Goal: Task Accomplishment & Management: Manage account settings

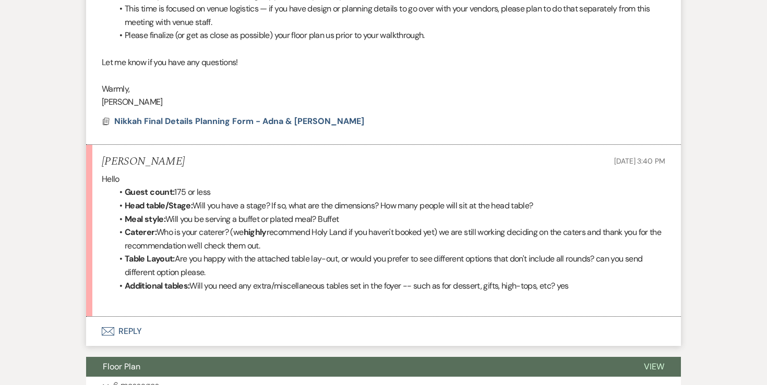
scroll to position [472, 0]
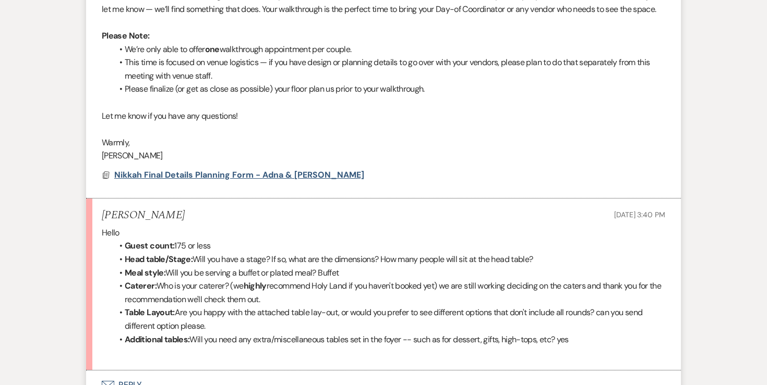
click at [202, 180] on span "Nikkah Final Details Planning Form - Adna & Mohamed" at bounding box center [239, 175] width 250 height 11
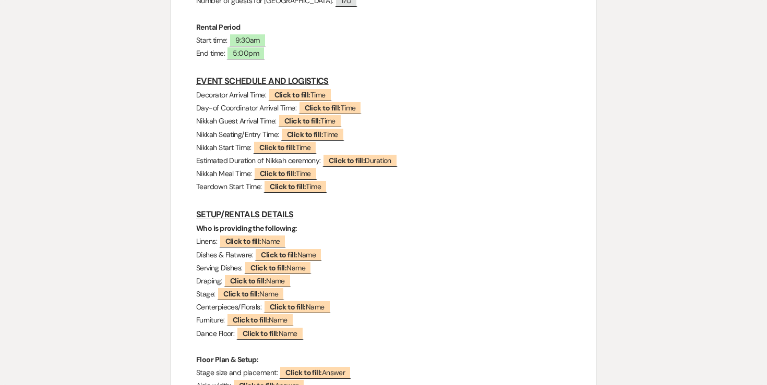
scroll to position [0, 0]
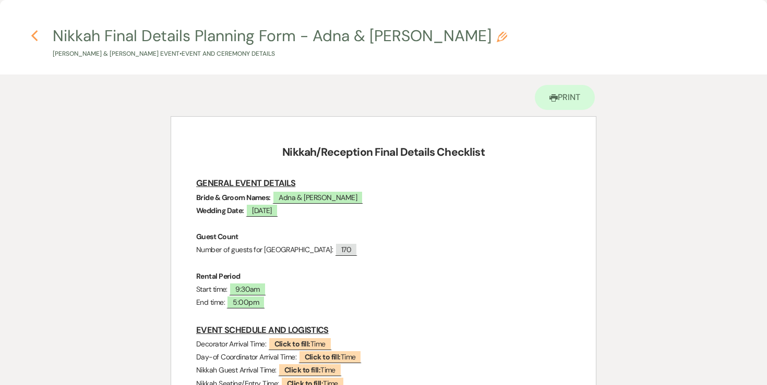
click at [37, 38] on icon "Previous" at bounding box center [35, 36] width 8 height 13
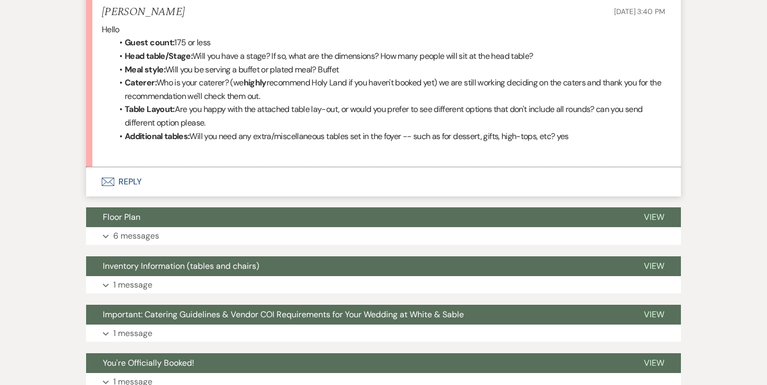
scroll to position [694, 0]
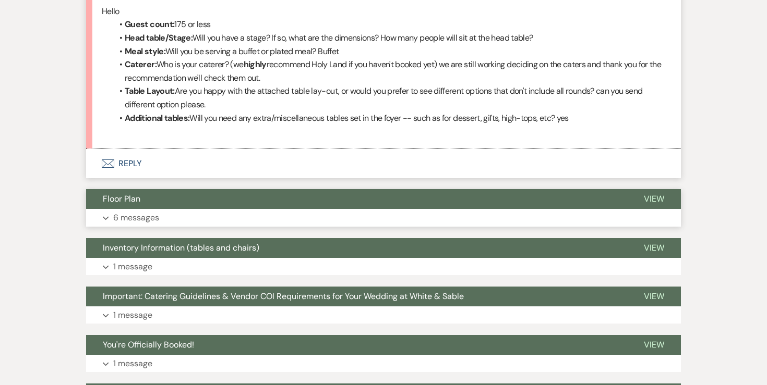
click at [141, 225] on p "6 messages" at bounding box center [136, 218] width 46 height 14
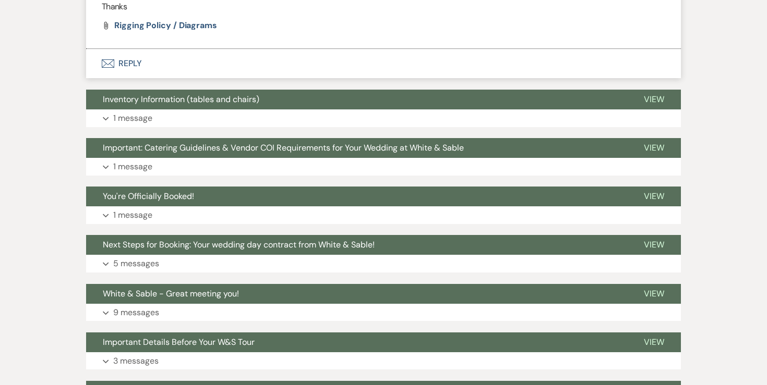
scroll to position [1897, 0]
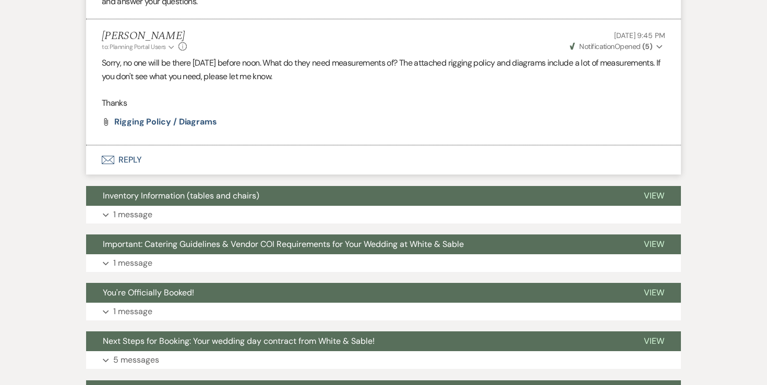
click at [134, 175] on button "Envelope Reply" at bounding box center [383, 160] width 595 height 29
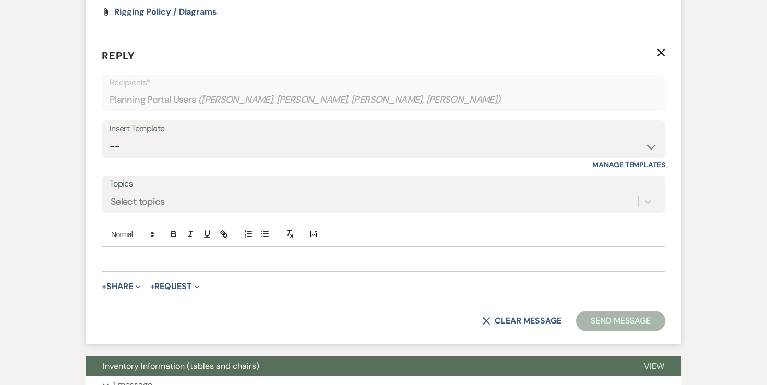
scroll to position [2008, 0]
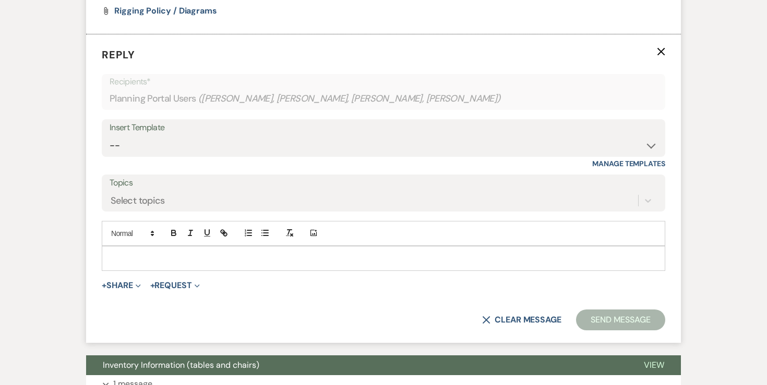
click at [197, 264] on p at bounding box center [383, 258] width 547 height 11
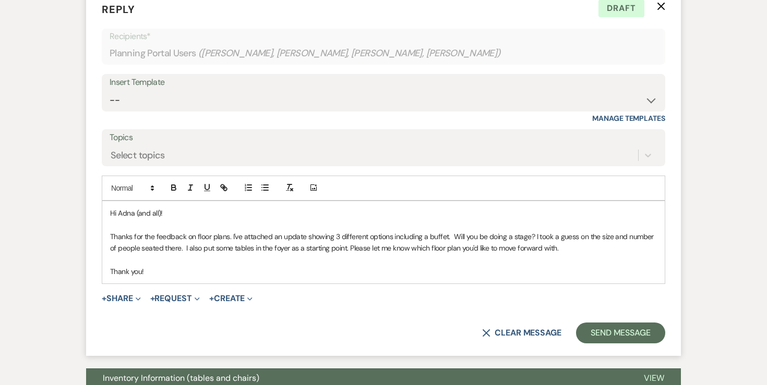
scroll to position [2070, 0]
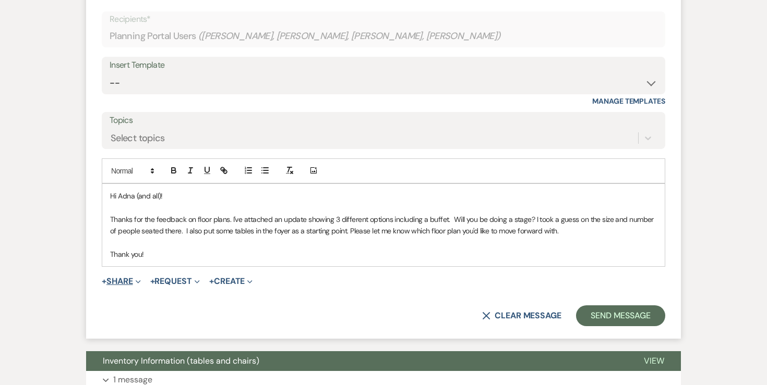
click at [117, 286] on button "+ Share Expand" at bounding box center [121, 282] width 39 height 8
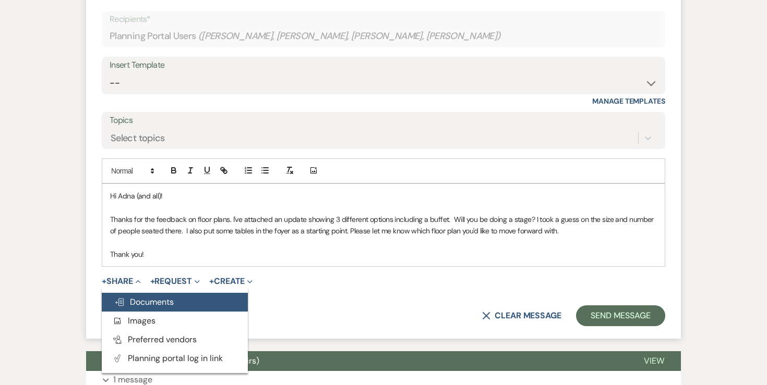
click at [138, 308] on span "Doc Upload Documents" at bounding box center [143, 302] width 59 height 11
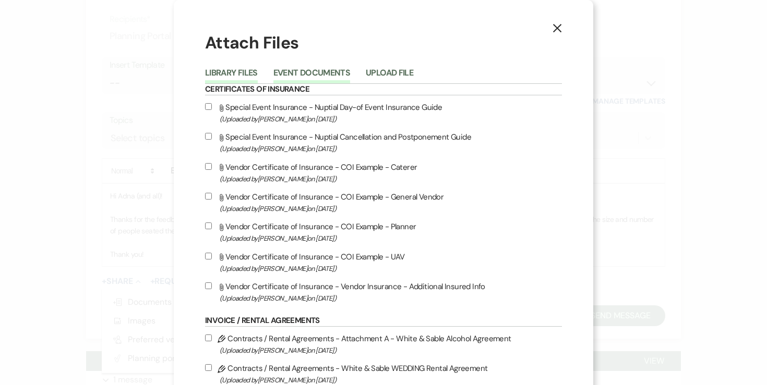
click at [334, 74] on button "Event Documents" at bounding box center [311, 76] width 77 height 15
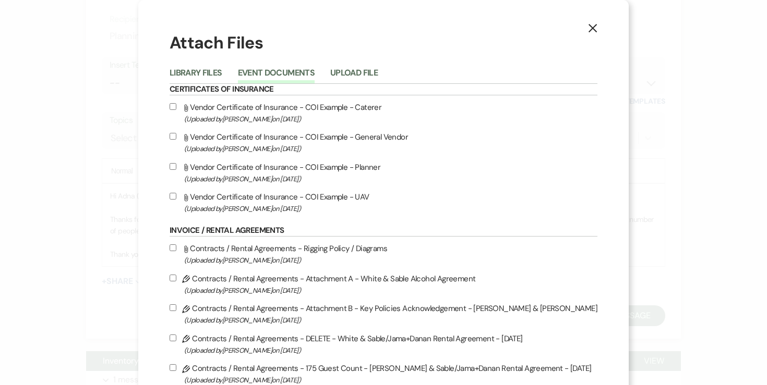
click at [330, 79] on li "Event Documents" at bounding box center [284, 74] width 92 height 17
click at [370, 73] on button "Upload File" at bounding box center [353, 76] width 47 height 15
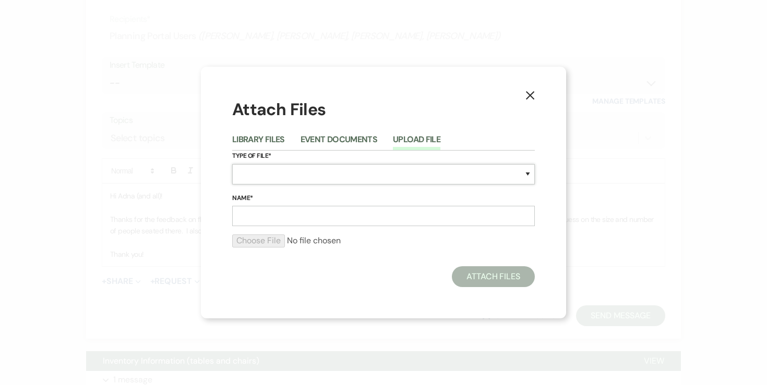
click at [281, 171] on select "Special Event Insurance Vendor Certificate of Insurance Contracts / Rental Agre…" at bounding box center [383, 174] width 303 height 20
select select "24"
click at [290, 220] on input "Name*" at bounding box center [383, 216] width 303 height 20
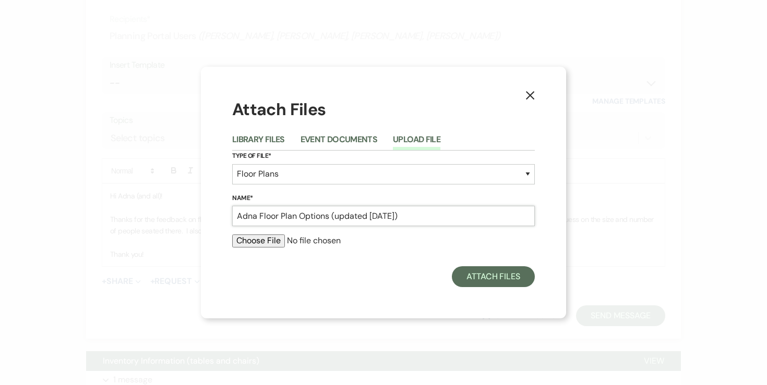
type input "Adna Floor Plan Options (updated 8.19.25)"
click at [248, 241] on input "file" at bounding box center [383, 241] width 303 height 13
type input "C:\fakepath\Adna Floor Plan Options (updated 8.19.25).pdf"
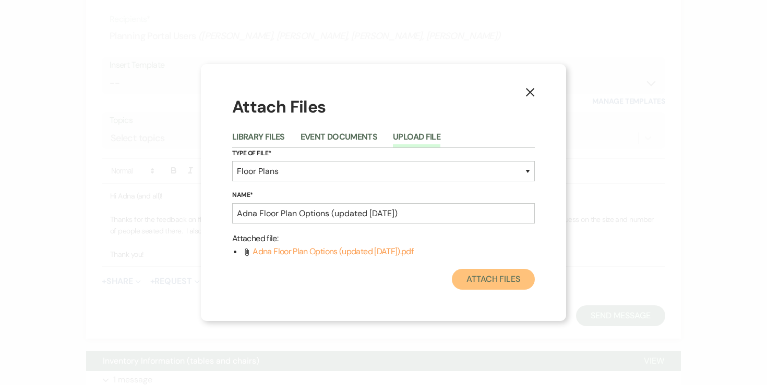
click at [496, 286] on button "Attach Files" at bounding box center [493, 279] width 83 height 21
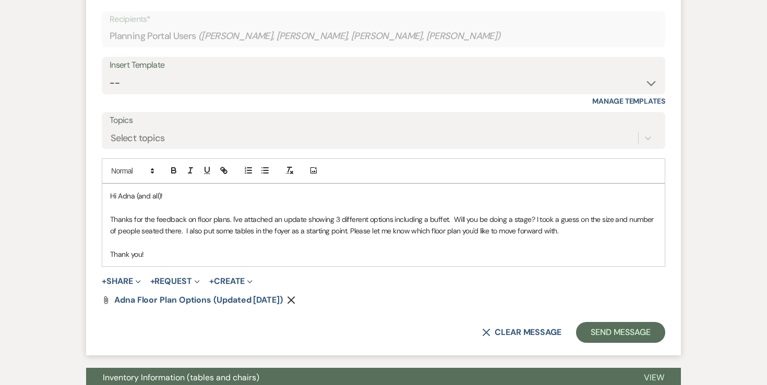
click at [569, 237] on p "Thanks for the feedback on floor plans. I've attached an update showing 3 diffe…" at bounding box center [383, 225] width 547 height 23
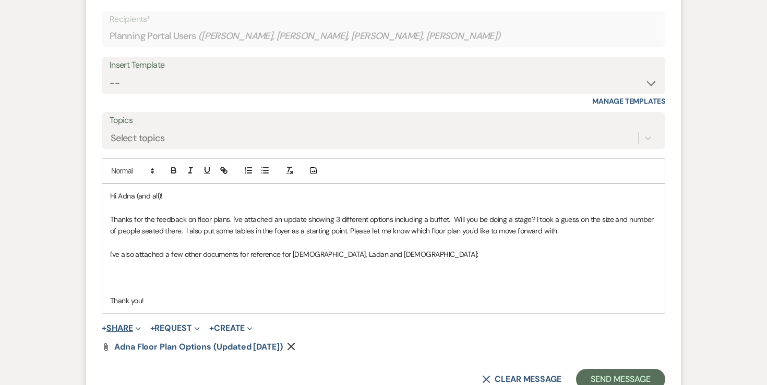
click at [114, 333] on button "+ Share Expand" at bounding box center [121, 328] width 39 height 8
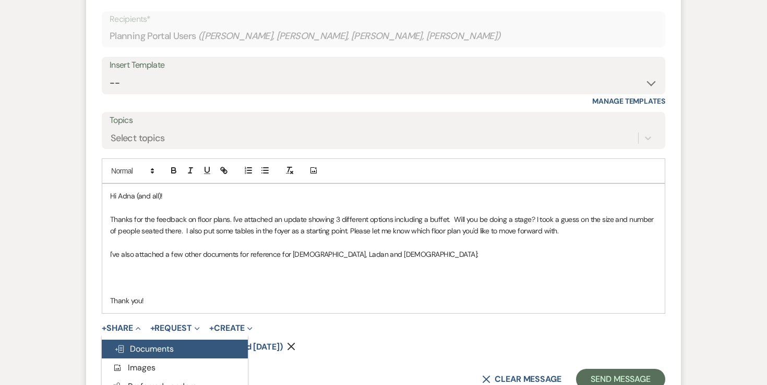
click at [144, 355] on span "Doc Upload Documents" at bounding box center [143, 349] width 59 height 11
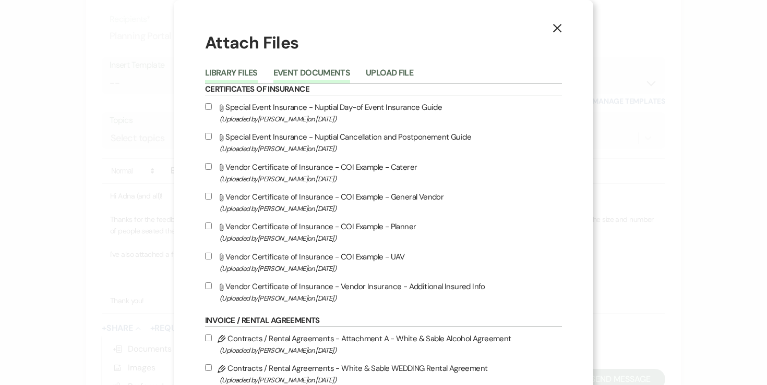
click at [346, 74] on button "Event Documents" at bounding box center [311, 76] width 77 height 15
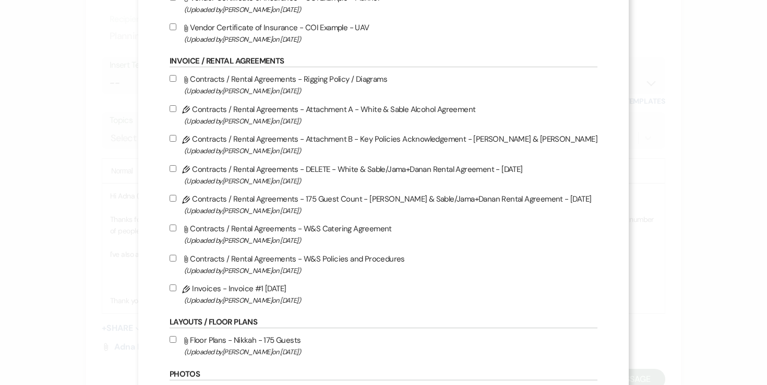
scroll to position [175, 0]
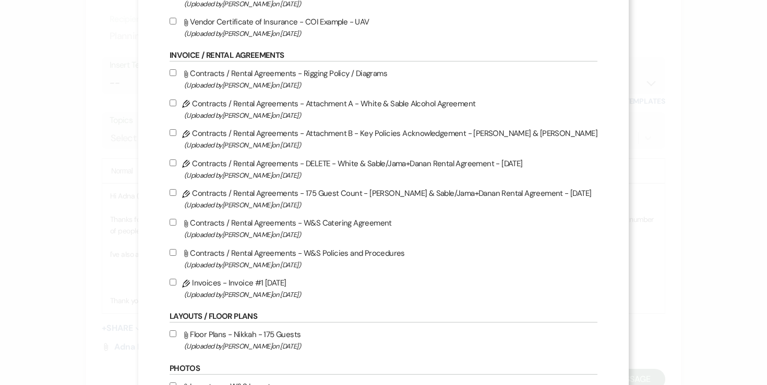
click at [176, 224] on input "Attach File Contracts / Rental Agreements - W&S Catering Agreement (Uploaded by…" at bounding box center [173, 222] width 7 height 7
checkbox input "true"
click at [176, 256] on input "Attach File Contracts / Rental Agreements - W&S Policies and Procedures (Upload…" at bounding box center [173, 252] width 7 height 7
checkbox input "true"
click at [176, 75] on input "Attach File Contracts / Rental Agreements - Rigging Policy / Diagrams (Uploaded…" at bounding box center [173, 72] width 7 height 7
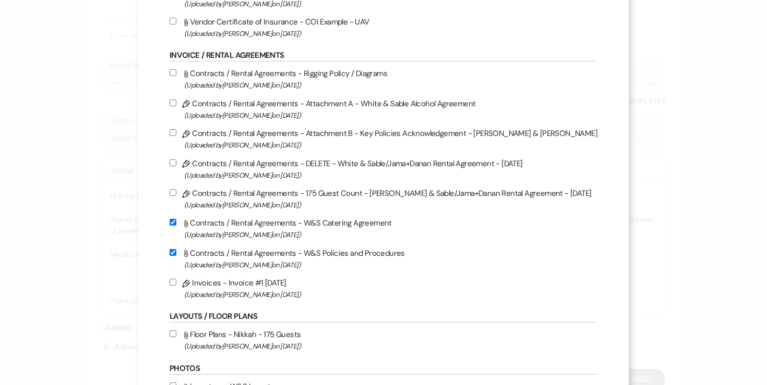
checkbox input "true"
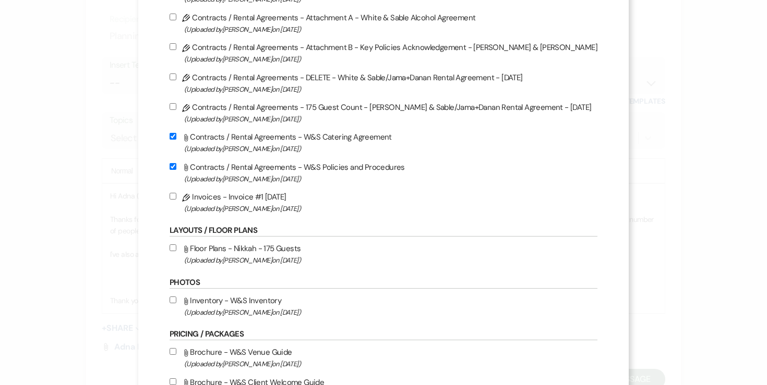
scroll to position [270, 0]
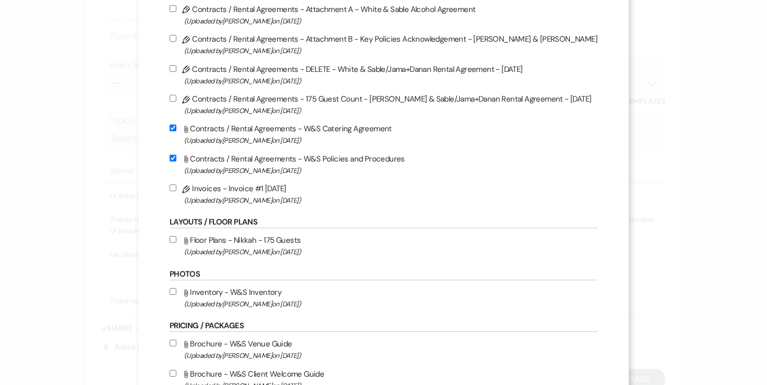
click at [200, 296] on label "Attach File Inventory - W&S Inventory (Uploaded by Angela Oldenburger on May 15…" at bounding box center [384, 298] width 428 height 25
click at [176, 295] on input "Attach File Inventory - W&S Inventory (Uploaded by Angela Oldenburger on May 15…" at bounding box center [173, 291] width 7 height 7
checkbox input "true"
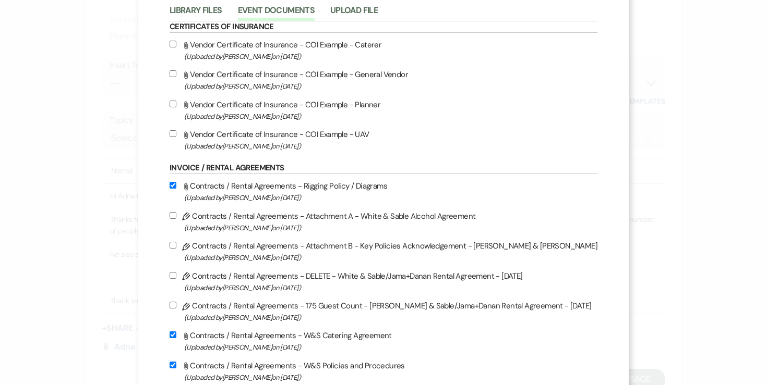
scroll to position [128, 0]
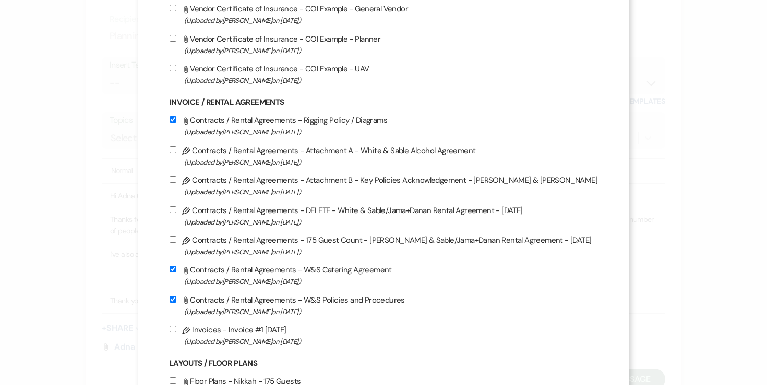
click at [195, 305] on label "Attach File Contracts / Rental Agreements - W&S Policies and Procedures (Upload…" at bounding box center [384, 306] width 428 height 25
click at [176, 303] on input "Attach File Contracts / Rental Agreements - W&S Policies and Procedures (Upload…" at bounding box center [173, 299] width 7 height 7
checkbox input "false"
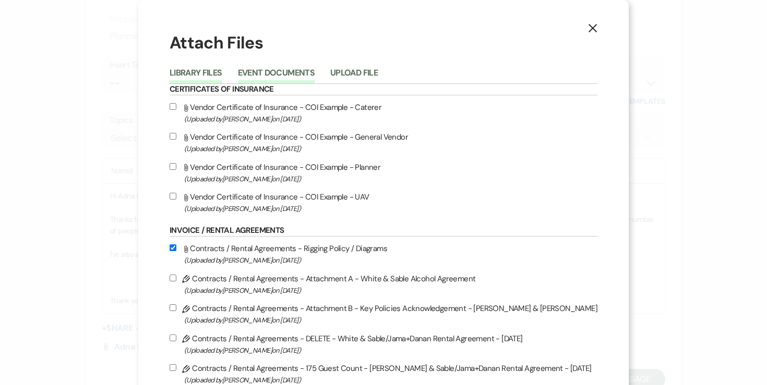
click at [222, 77] on button "Library Files" at bounding box center [196, 76] width 53 height 15
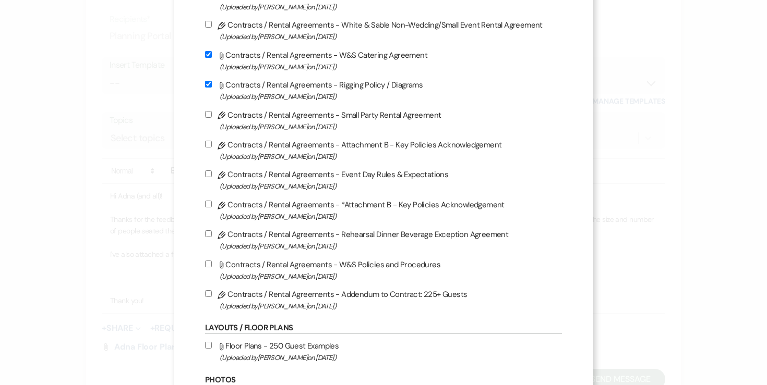
scroll to position [614, 0]
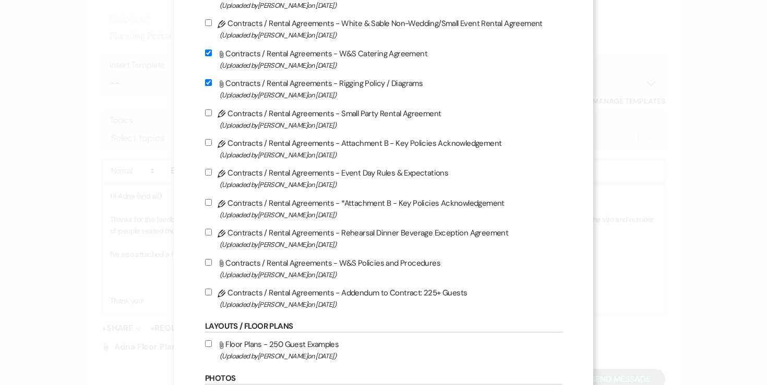
click at [211, 266] on input "Attach File Contracts / Rental Agreements - W&S Policies and Procedures (Upload…" at bounding box center [208, 262] width 7 height 7
checkbox input "true"
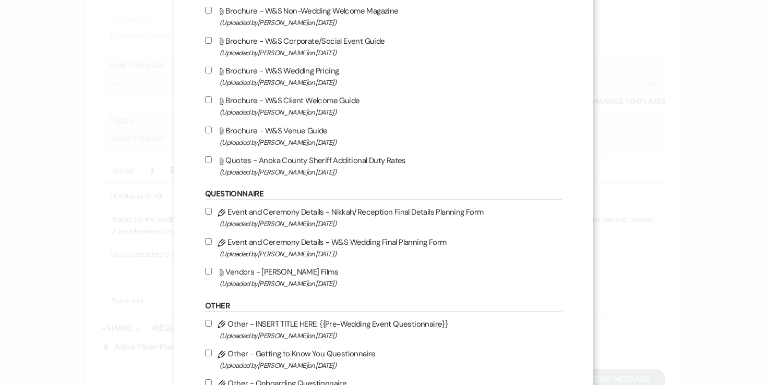
scroll to position [1315, 0]
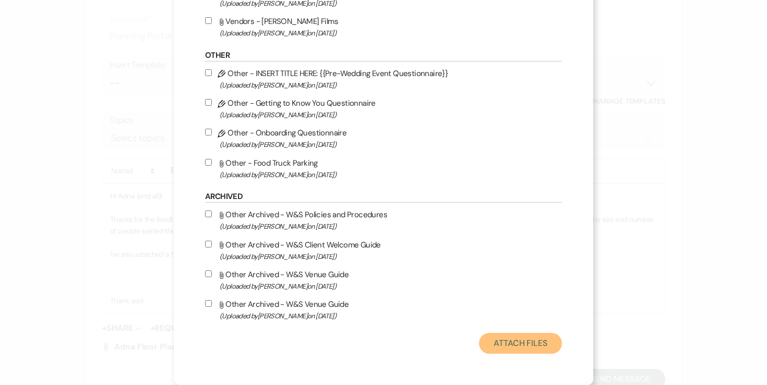
click at [504, 340] on button "Attach Files" at bounding box center [520, 343] width 83 height 21
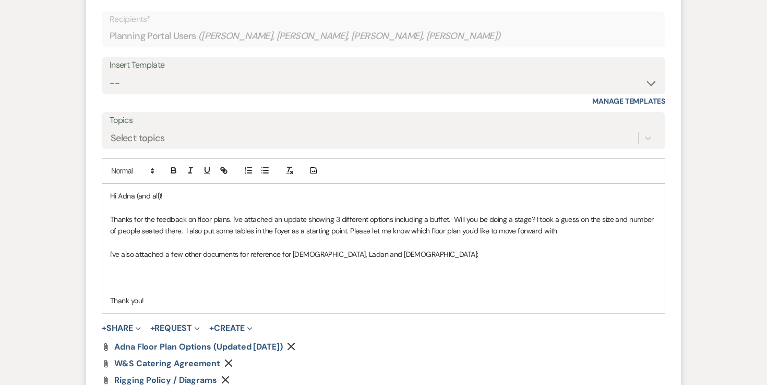
scroll to position [2218, 0]
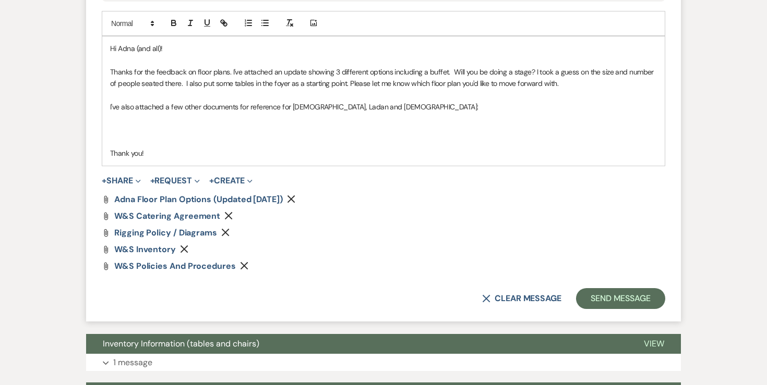
click at [223, 136] on p at bounding box center [383, 129] width 547 height 11
click at [266, 28] on icon "button" at bounding box center [264, 22] width 9 height 9
click at [132, 136] on li "Catering Agreement - this document mus" at bounding box center [388, 129] width 536 height 11
drag, startPoint x: 244, startPoint y: 158, endPoint x: 97, endPoint y: 151, distance: 147.8
click at [97, 151] on form "Reply X Saving draft... Recipients* Planning Portal Users ( Adna Jama, Asha Jam…" at bounding box center [383, 72] width 595 height 497
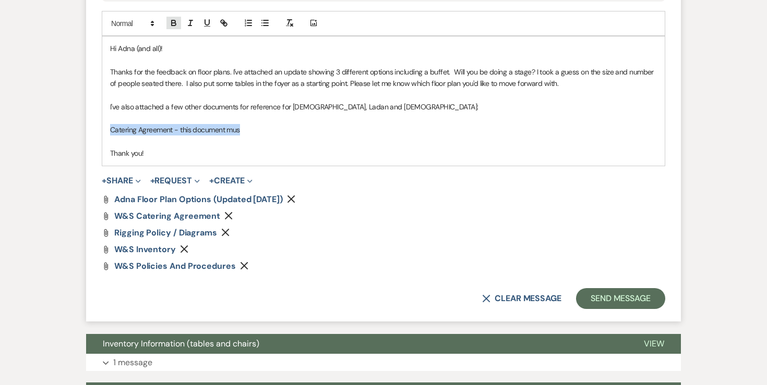
click at [174, 28] on icon "button" at bounding box center [173, 22] width 9 height 9
click at [177, 135] on strong "Catering Agreement - this document mus" at bounding box center [179, 129] width 138 height 9
click at [253, 136] on p "Catering Agreement: - this document mus" at bounding box center [383, 129] width 547 height 11
drag, startPoint x: 255, startPoint y: 158, endPoint x: 182, endPoint y: 154, distance: 73.1
click at [182, 136] on p "Catering Agreement: - this document mus" at bounding box center [383, 129] width 547 height 11
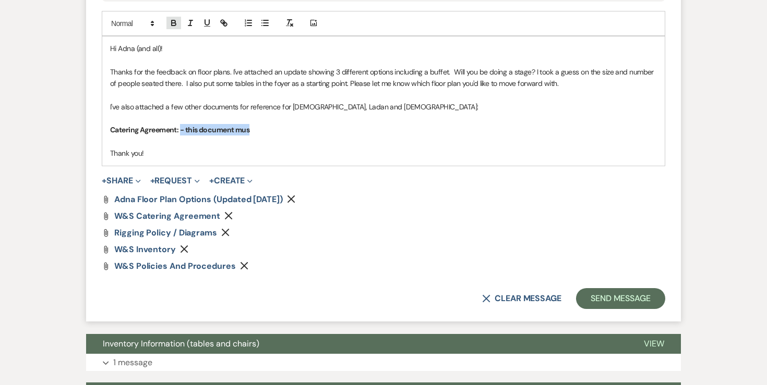
click at [175, 23] on icon "button" at bounding box center [174, 21] width 4 height 3
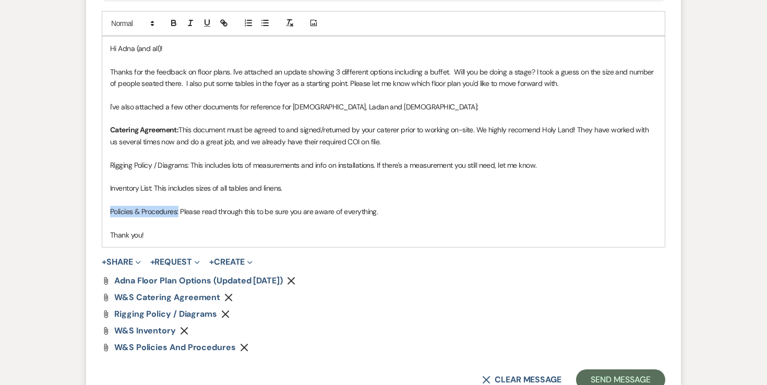
drag, startPoint x: 179, startPoint y: 241, endPoint x: 103, endPoint y: 239, distance: 75.7
click at [103, 239] on div "Hi Adna (and all)! Thanks for the feedback on floor plans. I've attached an upd…" at bounding box center [383, 142] width 562 height 211
click at [174, 28] on icon "button" at bounding box center [173, 22] width 9 height 9
drag, startPoint x: 152, startPoint y: 212, endPoint x: 97, endPoint y: 210, distance: 55.4
click at [97, 210] on form "Reply X Saving draft... Recipients* Planning Portal Users ( Adna Jama, Asha Jam…" at bounding box center [383, 113] width 595 height 579
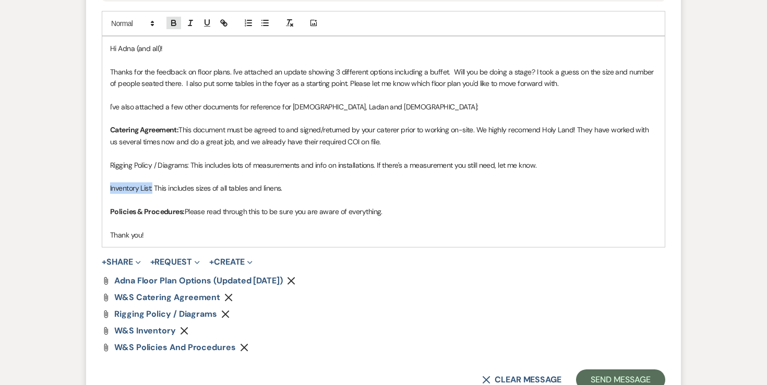
click at [175, 23] on icon "button" at bounding box center [174, 21] width 4 height 3
drag, startPoint x: 190, startPoint y: 191, endPoint x: 85, endPoint y: 190, distance: 104.9
click at [175, 28] on icon "button" at bounding box center [173, 22] width 9 height 9
click at [392, 218] on p "Policies & Procedures: Please read through this to be sure you are aware of eve…" at bounding box center [383, 211] width 547 height 11
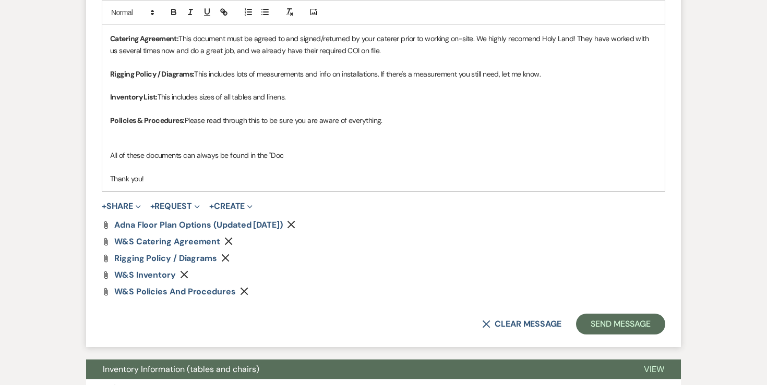
scroll to position [2308, 0]
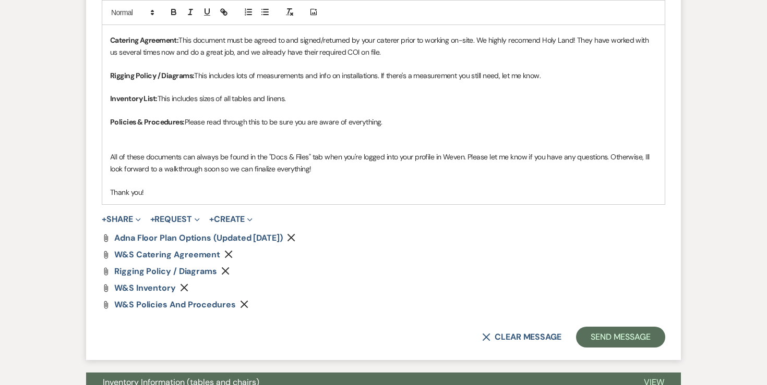
click at [646, 175] on p "All of these documents can always be found in the "Docs & Files" tab when you'r…" at bounding box center [383, 162] width 547 height 23
click at [436, 175] on p "All of these documents can always be found in the "Docs & Files" tab when you'r…" at bounding box center [383, 162] width 547 height 23
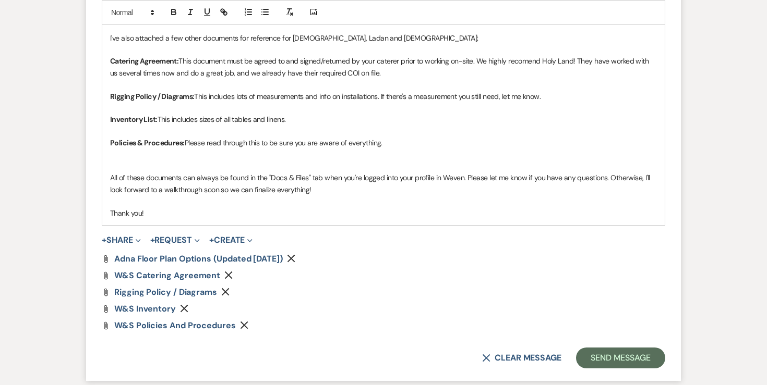
scroll to position [2280, 0]
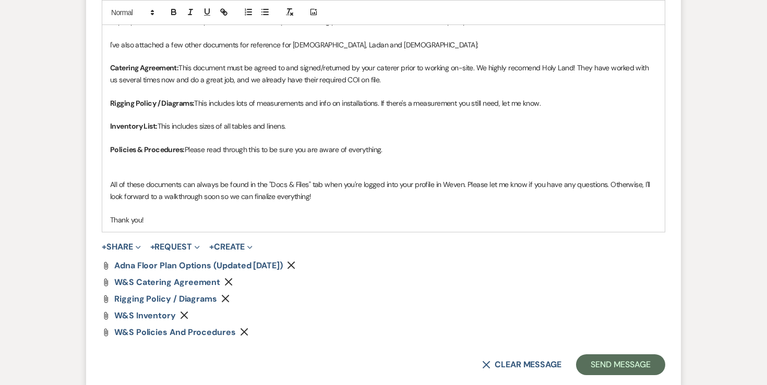
click at [562, 28] on p "Thanks for the feedback on floor plans. I've attached an update showing 3 diffe…" at bounding box center [383, 15] width 547 height 23
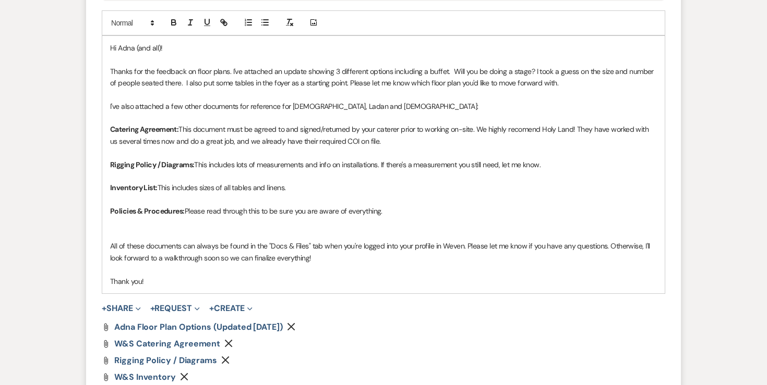
scroll to position [2363, 0]
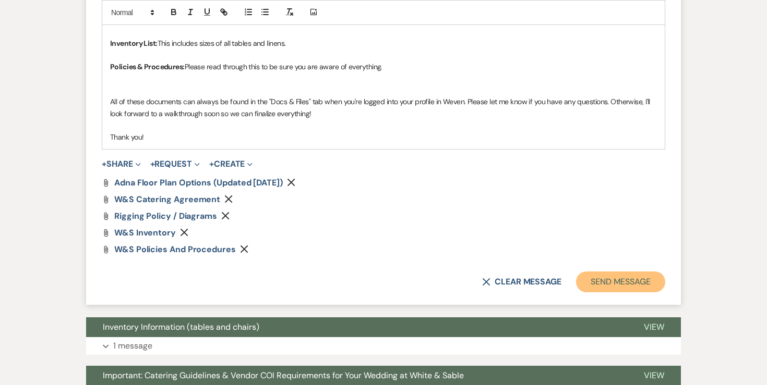
click at [600, 293] on button "Send Message" at bounding box center [620, 282] width 89 height 21
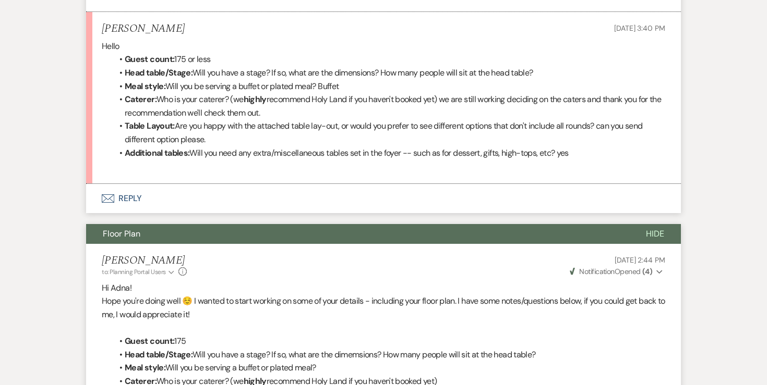
scroll to position [667, 0]
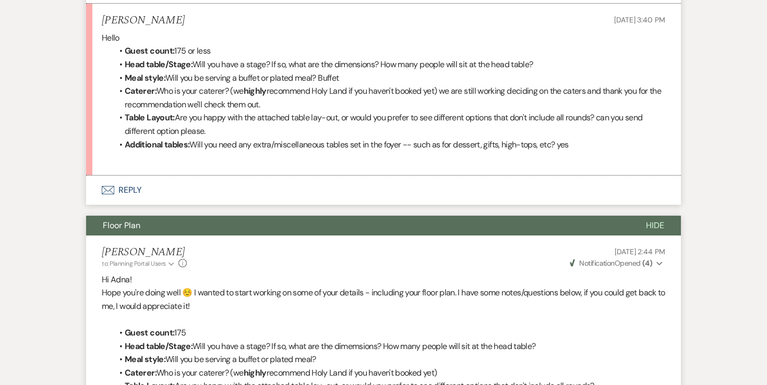
click at [141, 202] on button "Envelope Reply" at bounding box center [383, 190] width 595 height 29
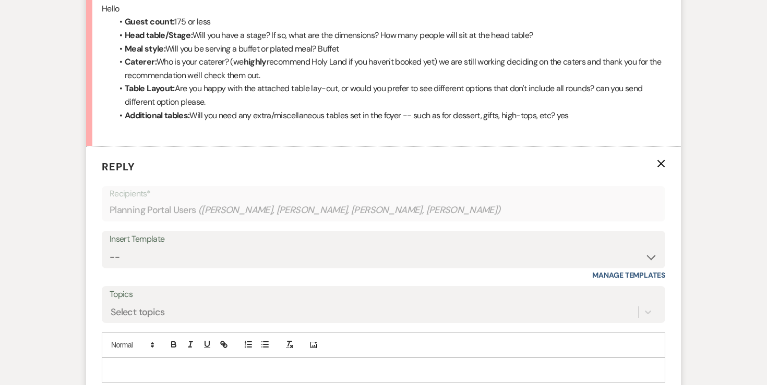
scroll to position [758, 0]
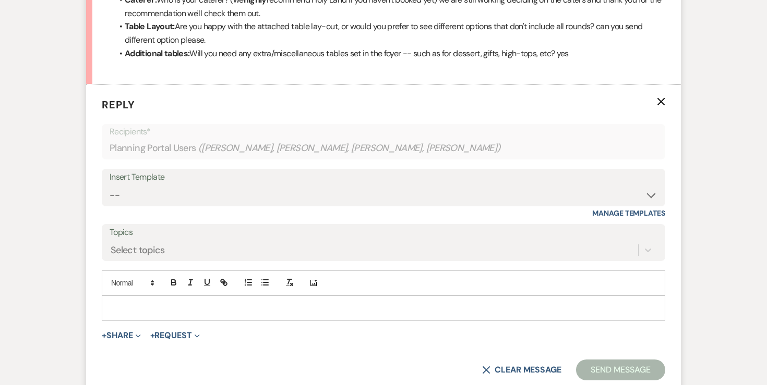
click at [160, 309] on div at bounding box center [383, 308] width 562 height 24
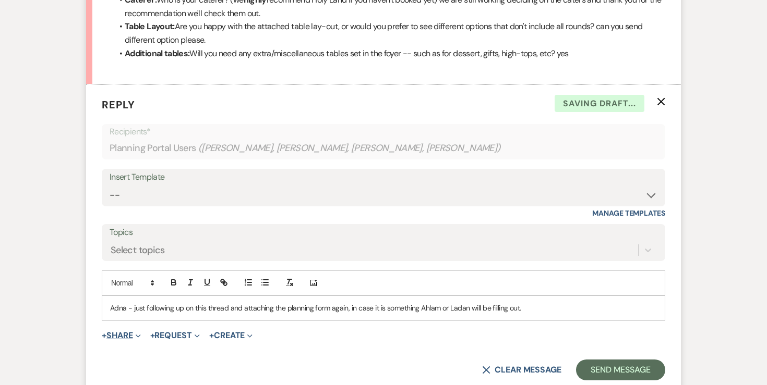
click at [120, 340] on button "+ Share Expand" at bounding box center [121, 336] width 39 height 8
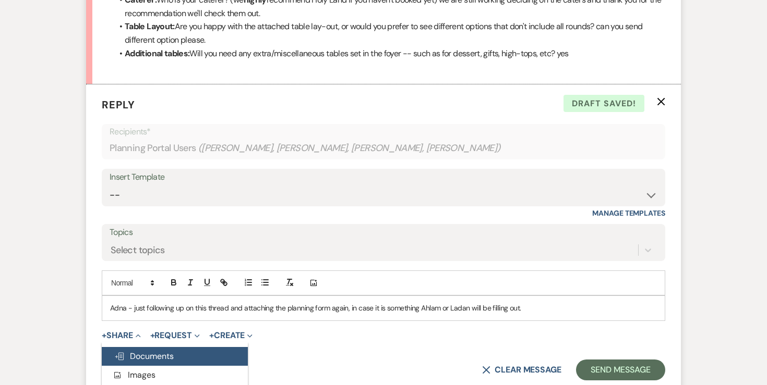
click at [139, 362] on span "Doc Upload Documents" at bounding box center [143, 356] width 59 height 11
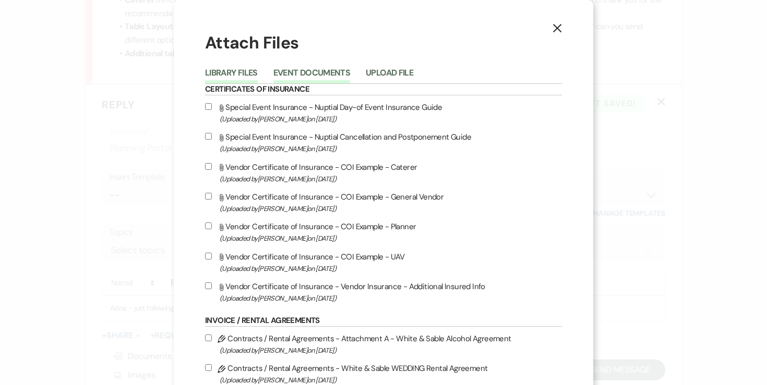
click at [348, 76] on button "Event Documents" at bounding box center [311, 76] width 77 height 15
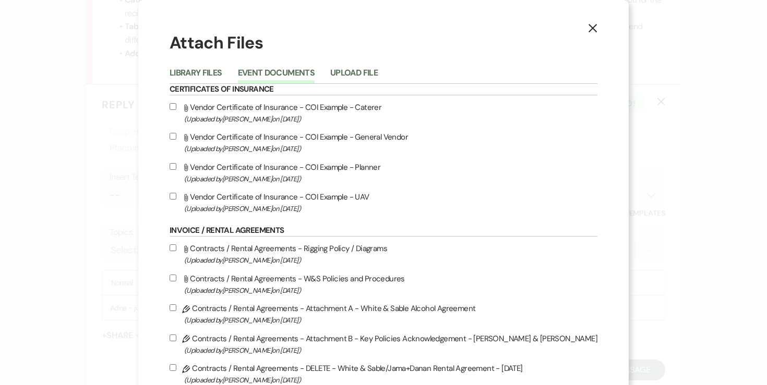
scroll to position [455, 0]
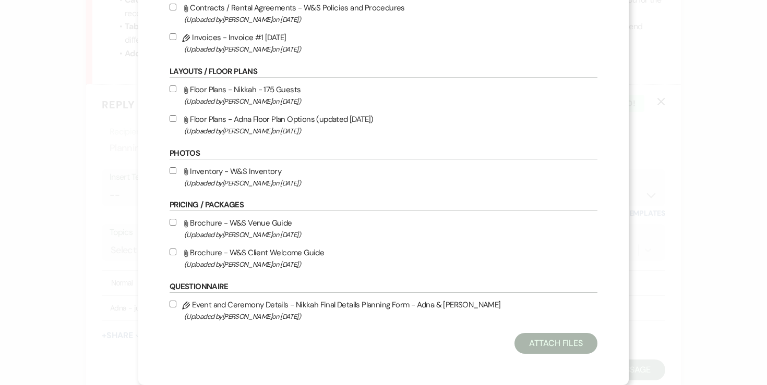
click at [199, 308] on label "Pencil Event and Ceremony Details - Nikkah Final Details Planning Form - Adna &…" at bounding box center [384, 310] width 428 height 25
click at [176, 308] on input "Pencil Event and Ceremony Details - Nikkah Final Details Planning Form - Adna &…" at bounding box center [173, 304] width 7 height 7
checkbox input "true"
click at [514, 341] on button "Attach Files" at bounding box center [555, 343] width 83 height 21
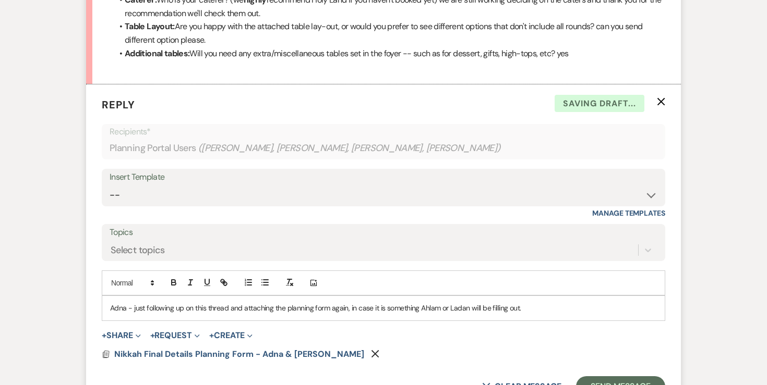
click at [553, 314] on p "Adna - just following up on this thread and attaching the planning form again, …" at bounding box center [383, 308] width 547 height 11
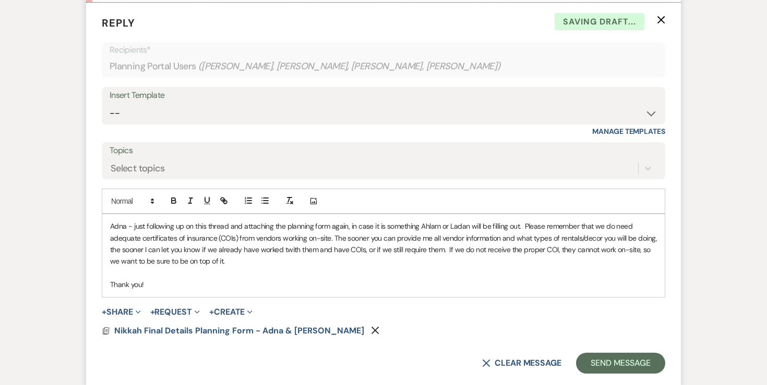
scroll to position [843, 0]
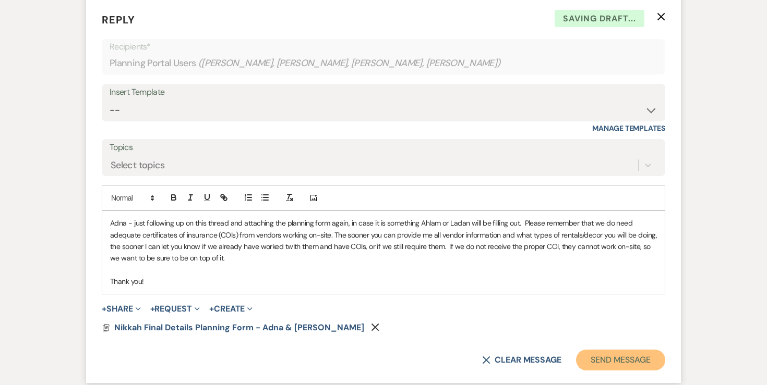
click at [610, 368] on button "Send Message" at bounding box center [620, 360] width 89 height 21
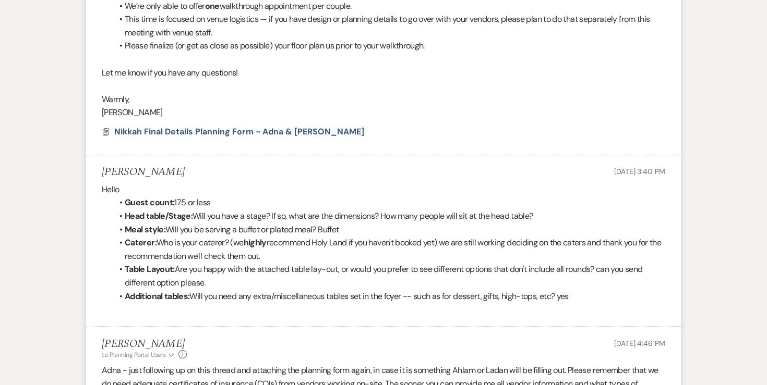
scroll to position [0, 0]
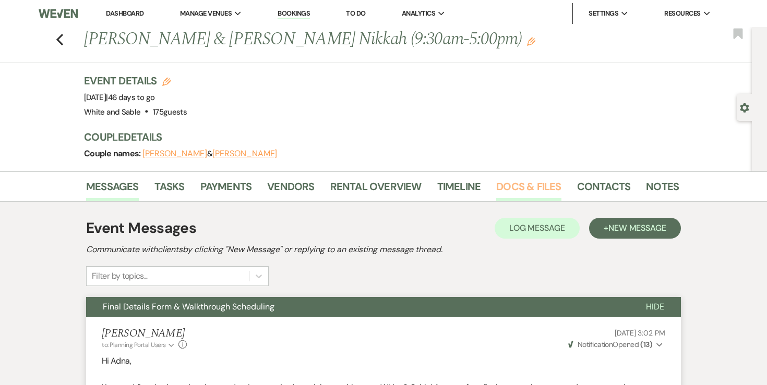
click at [511, 189] on link "Docs & Files" at bounding box center [528, 189] width 65 height 23
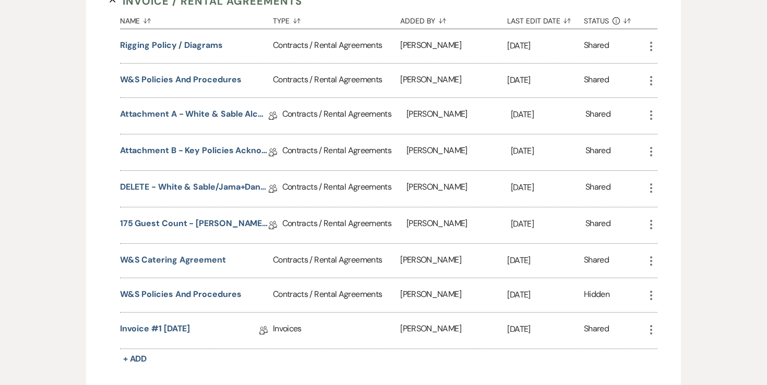
scroll to position [515, 0]
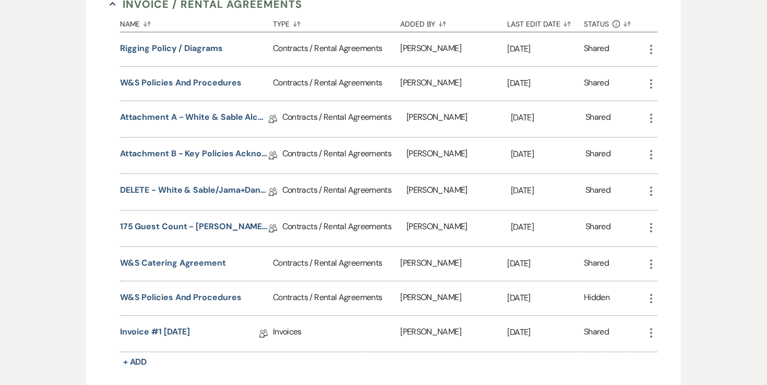
click at [652, 295] on use "button" at bounding box center [651, 298] width 2 height 9
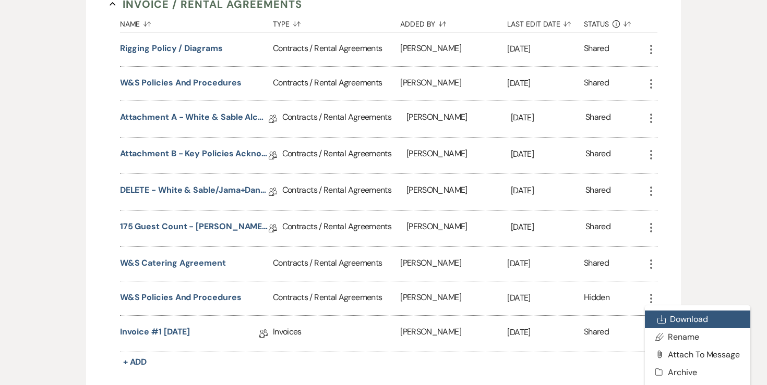
scroll to position [545, 0]
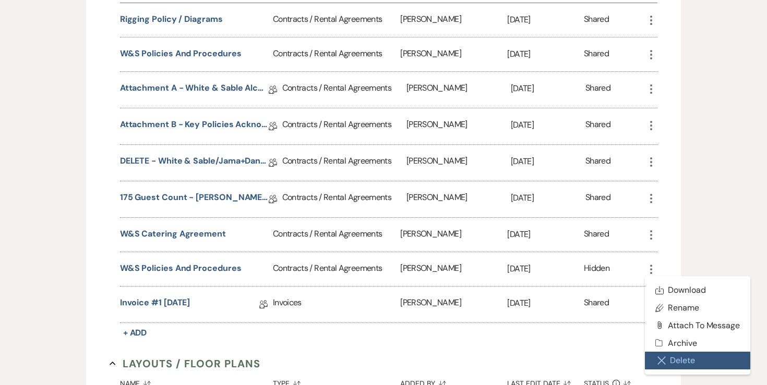
click at [684, 355] on button "Close Delete X Delete" at bounding box center [697, 361] width 105 height 18
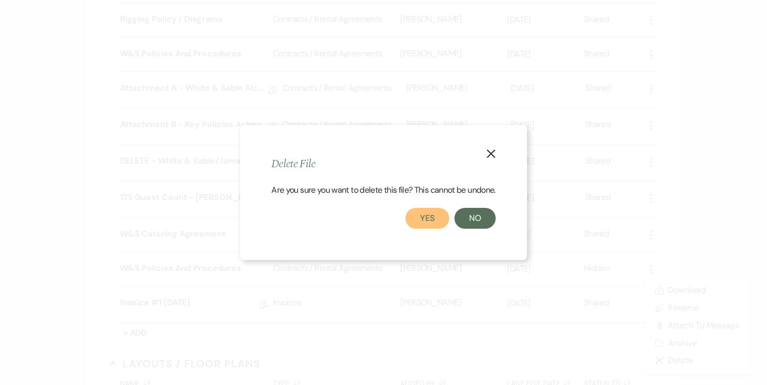
click at [440, 222] on button "Yes" at bounding box center [427, 218] width 44 height 21
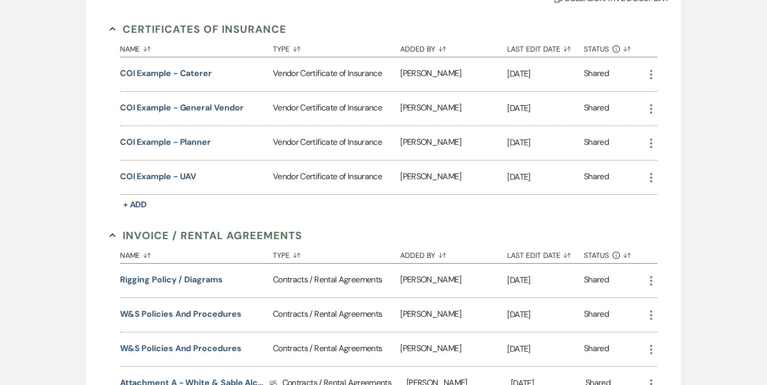
scroll to position [0, 0]
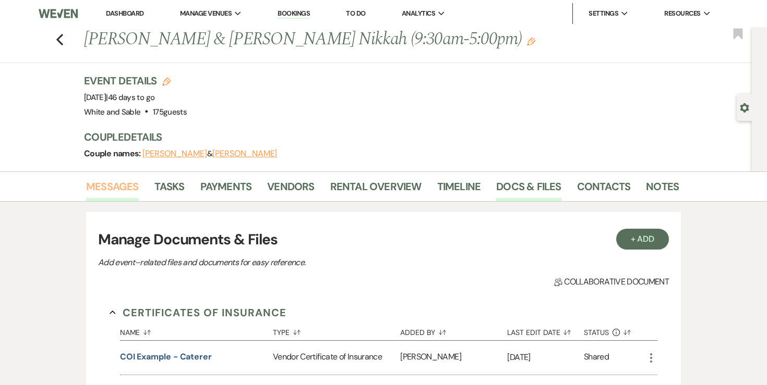
click at [123, 186] on link "Messages" at bounding box center [112, 189] width 53 height 23
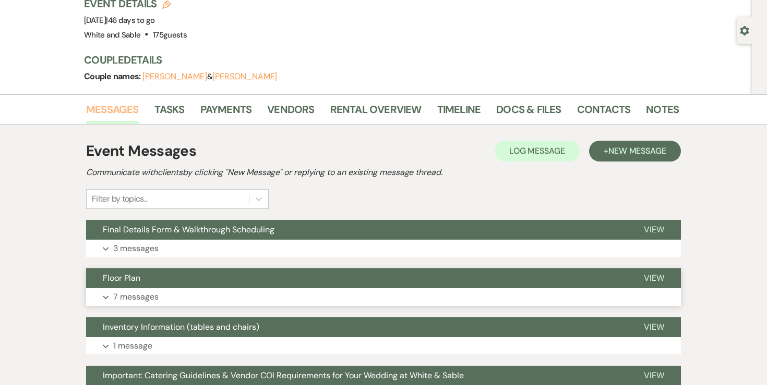
scroll to position [85, 0]
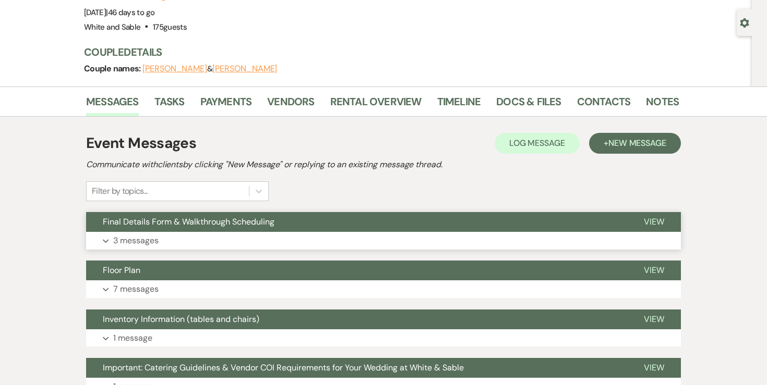
click at [147, 238] on p "3 messages" at bounding box center [135, 241] width 45 height 14
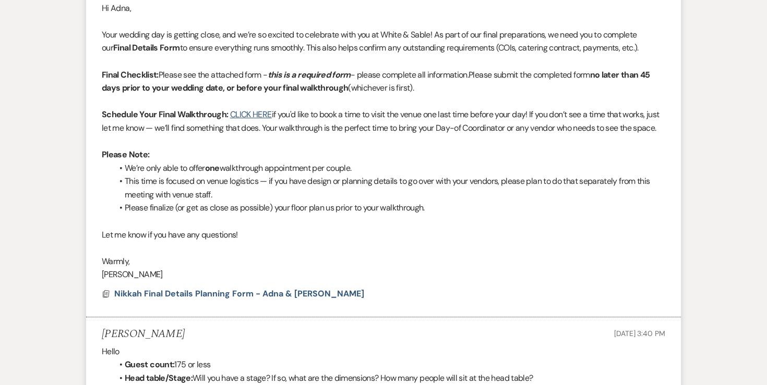
scroll to position [367, 0]
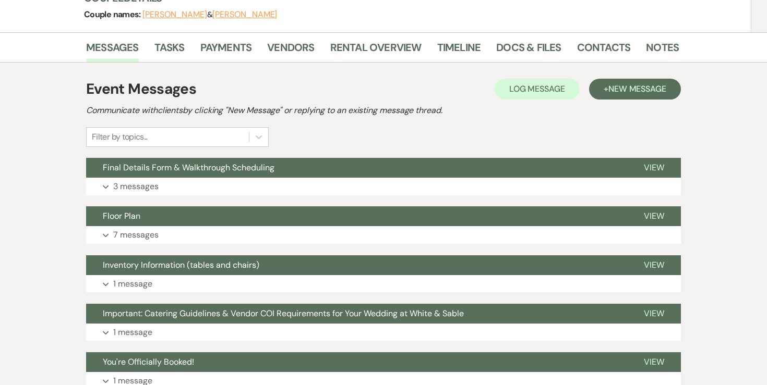
scroll to position [199, 0]
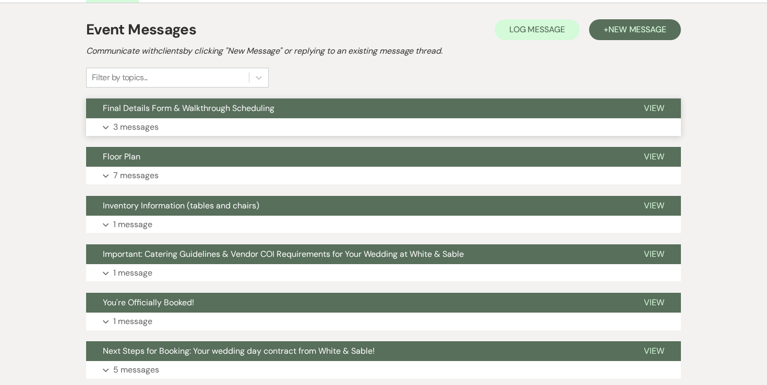
click at [152, 130] on p "3 messages" at bounding box center [135, 127] width 45 height 14
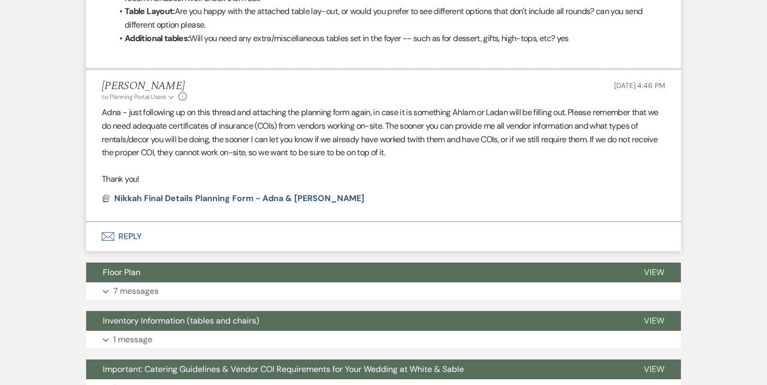
scroll to position [767, 0]
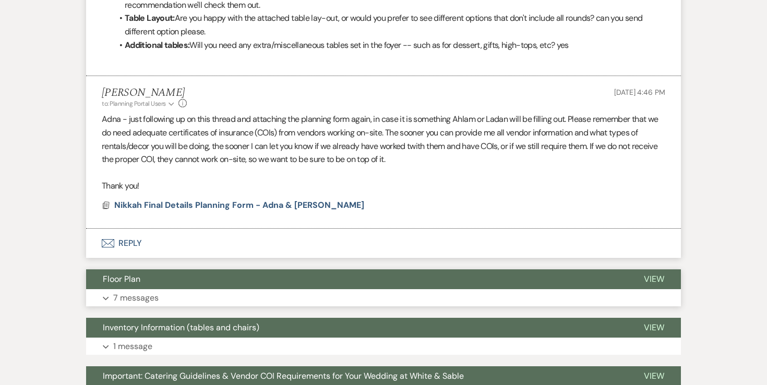
click at [158, 305] on p "7 messages" at bounding box center [135, 299] width 45 height 14
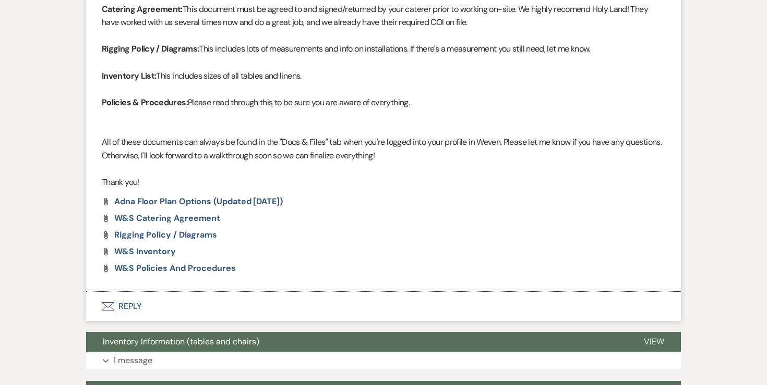
scroll to position [2340, 0]
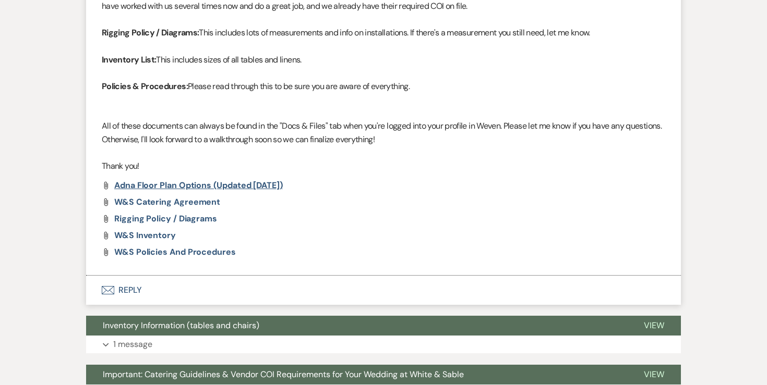
click at [267, 191] on span "Adna Floor Plan Options (updated 8.19.25)" at bounding box center [198, 185] width 168 height 11
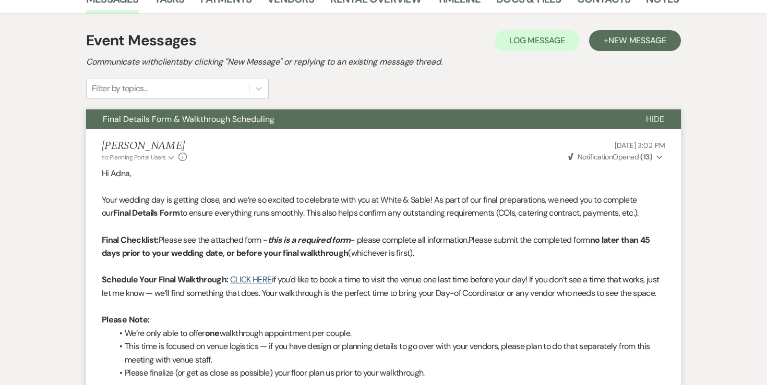
scroll to position [0, 0]
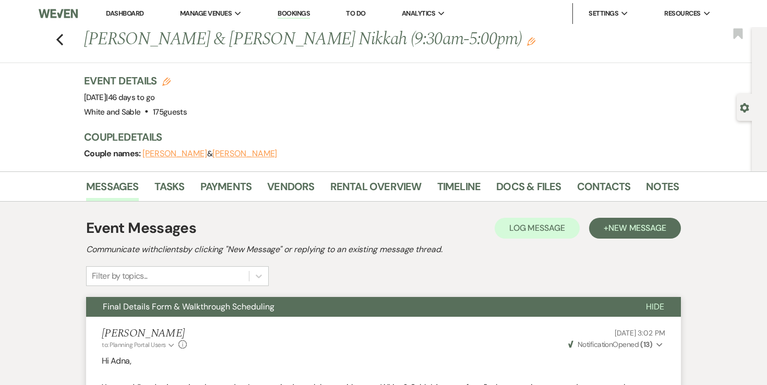
click at [126, 15] on link "Dashboard" at bounding box center [125, 13] width 38 height 9
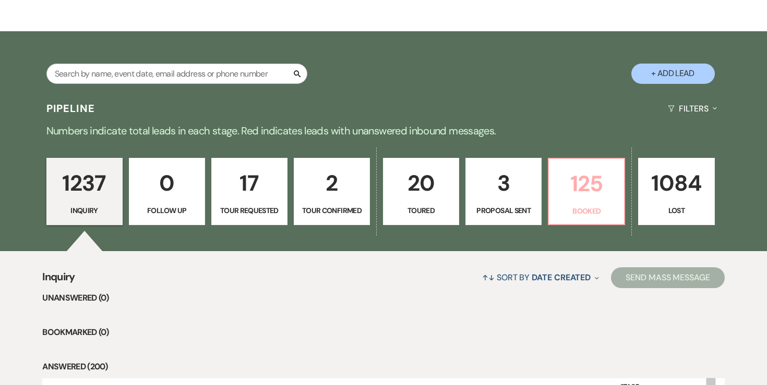
click at [590, 183] on p "125" at bounding box center [586, 183] width 63 height 35
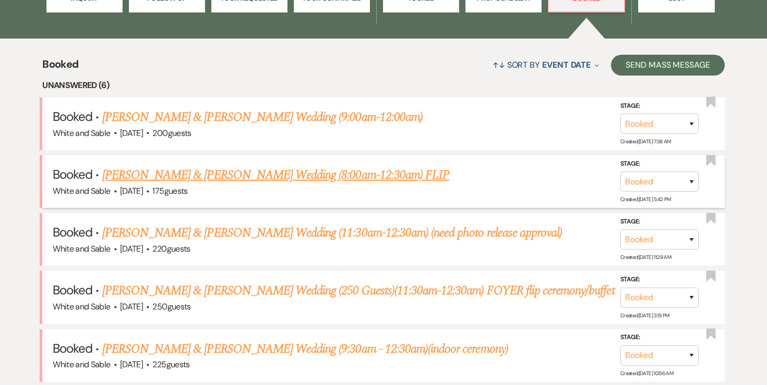
scroll to position [401, 0]
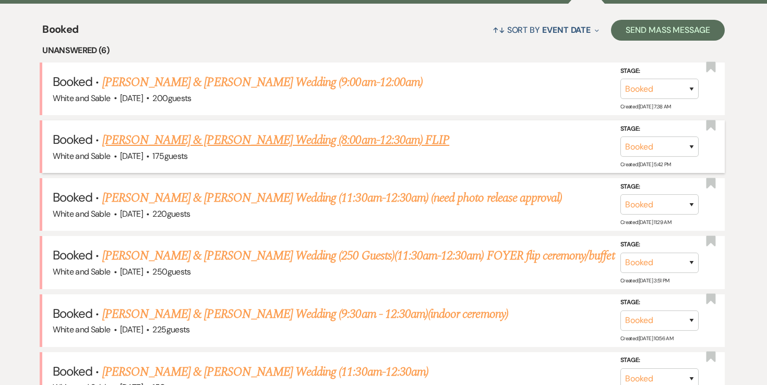
click at [350, 140] on link "[PERSON_NAME] & [PERSON_NAME] Wedding (8:00am-12:30am) FLIP" at bounding box center [275, 140] width 347 height 19
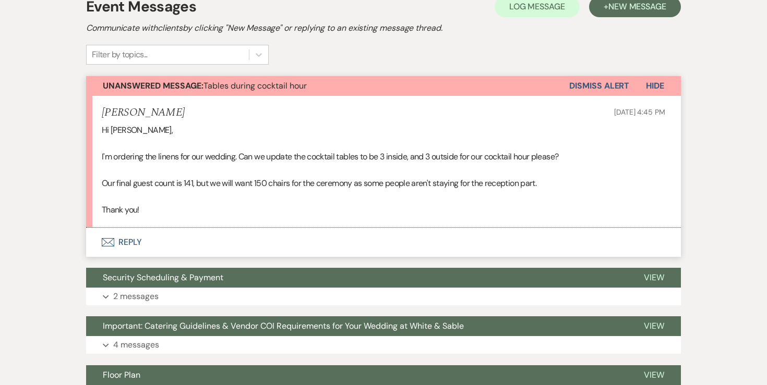
scroll to position [276, 0]
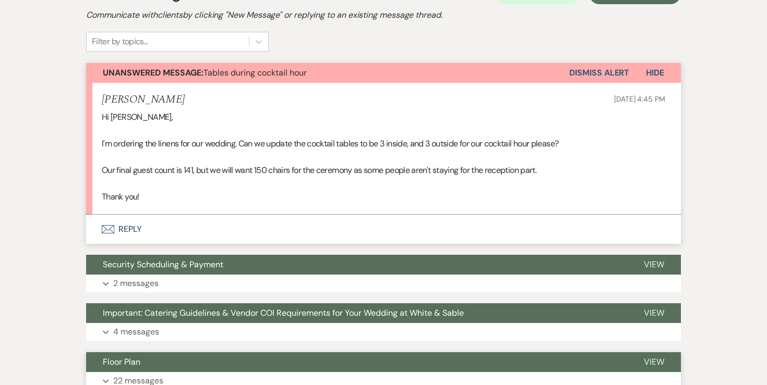
click at [137, 372] on button "Expand 22 messages" at bounding box center [383, 381] width 595 height 18
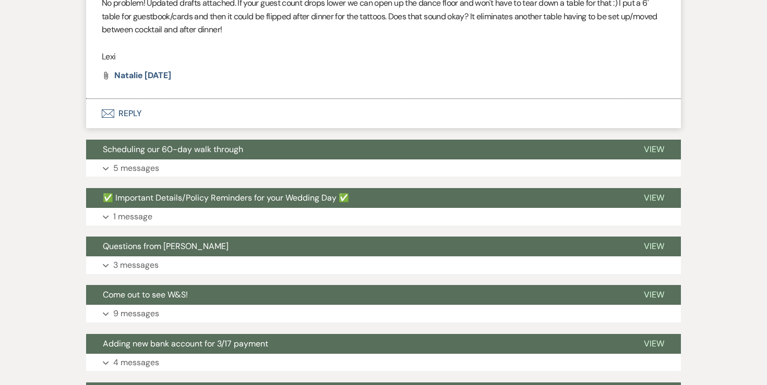
scroll to position [4400, 0]
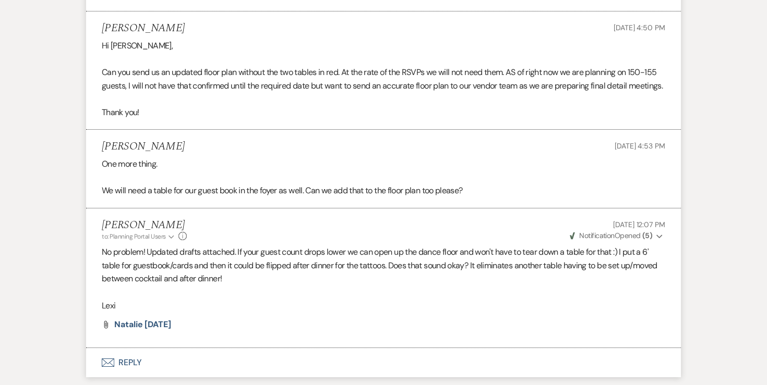
click at [137, 333] on li "Lexi Glaus to: Planning Portal Users Expand Info Aug 05, 2025, 12:07 PM Weven C…" at bounding box center [383, 279] width 595 height 140
click at [137, 327] on span "Natalie 8.5.25" at bounding box center [142, 324] width 57 height 11
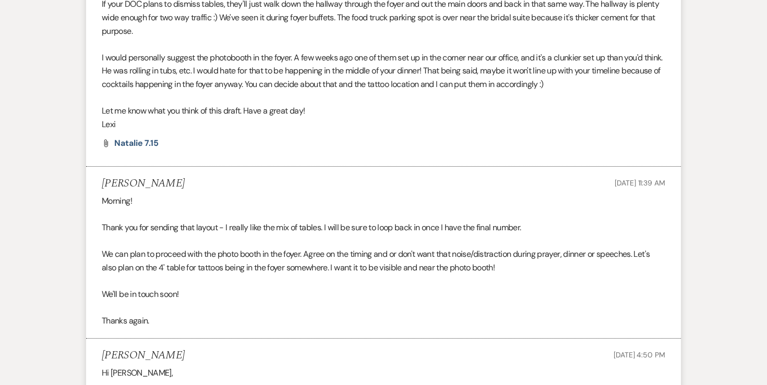
scroll to position [4070, 0]
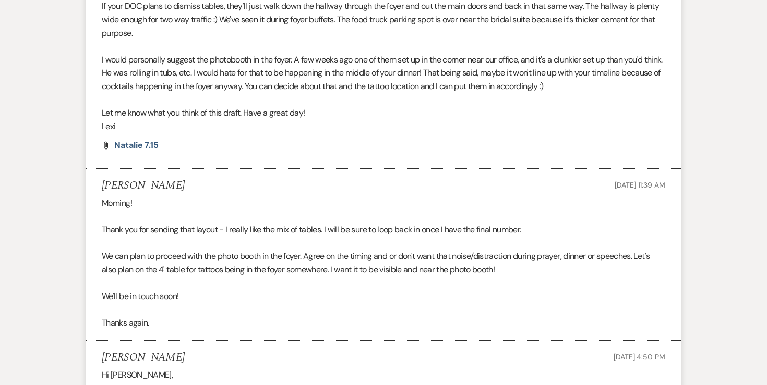
click at [152, 141] on li "Lexi Glaus to: Planning Portal Users Expand Info Jul 15, 2025, 11:12 AM Weven C…" at bounding box center [383, 45] width 595 height 247
click at [152, 140] on span "Natalie 7.15" at bounding box center [136, 145] width 44 height 11
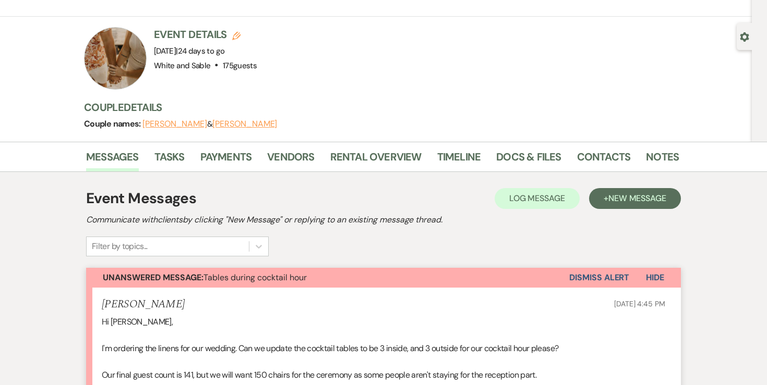
scroll to position [0, 0]
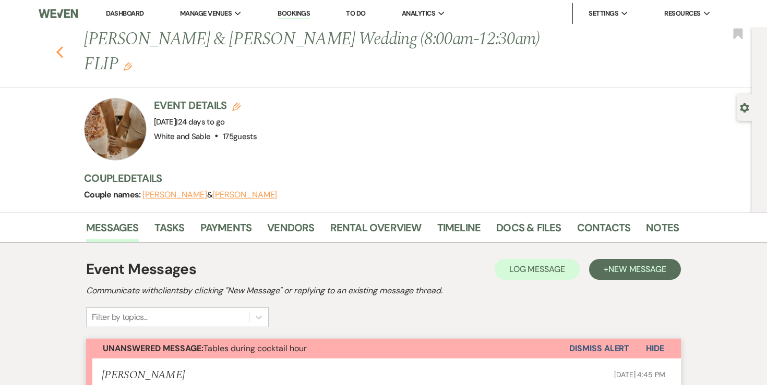
click at [61, 46] on icon "Previous" at bounding box center [60, 52] width 8 height 13
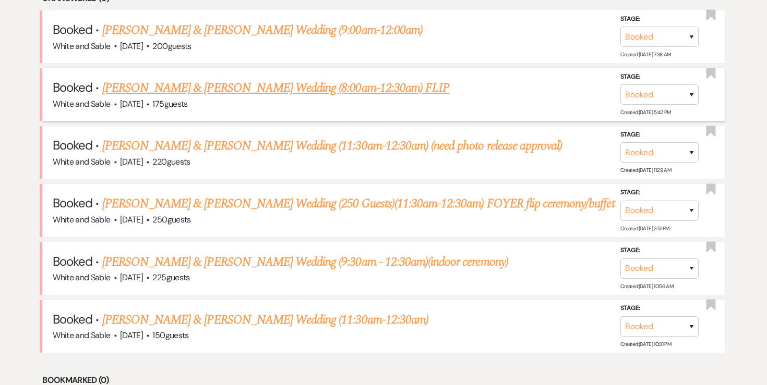
scroll to position [446, 0]
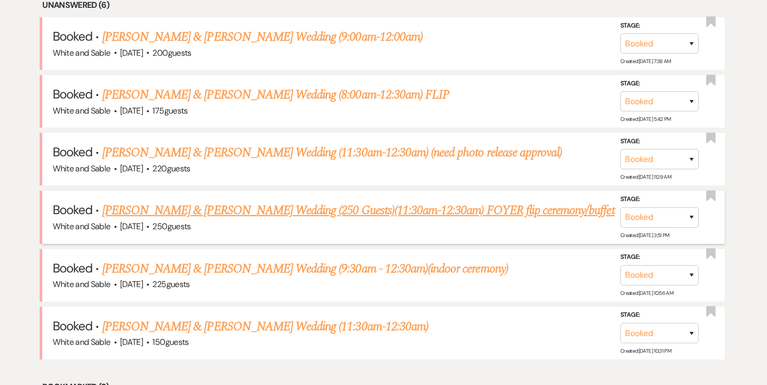
click at [122, 203] on link "[PERSON_NAME] & [PERSON_NAME] Wedding (250 Guests)(11:30am-12:30am) FOYER flip …" at bounding box center [358, 210] width 512 height 19
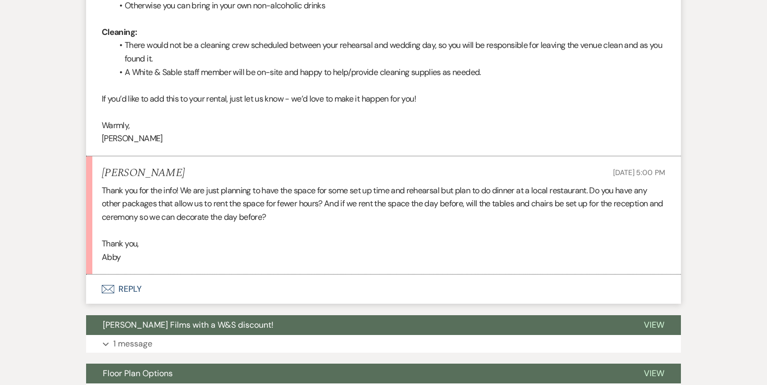
scroll to position [1289, 0]
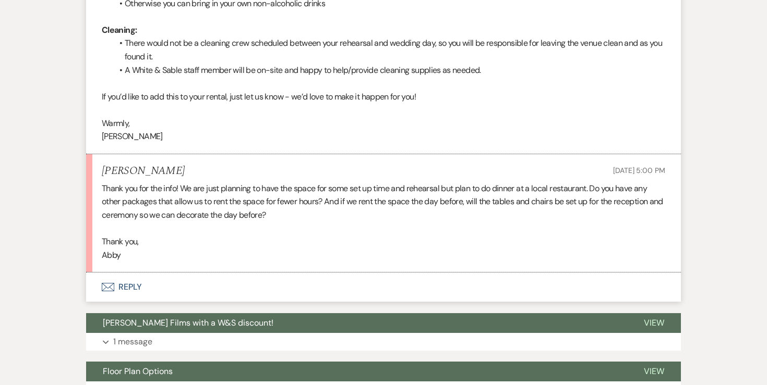
click at [129, 292] on button "Envelope Reply" at bounding box center [383, 287] width 595 height 29
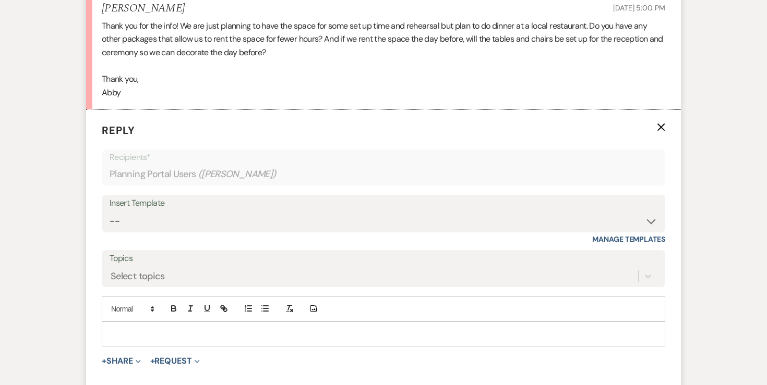
scroll to position [1477, 0]
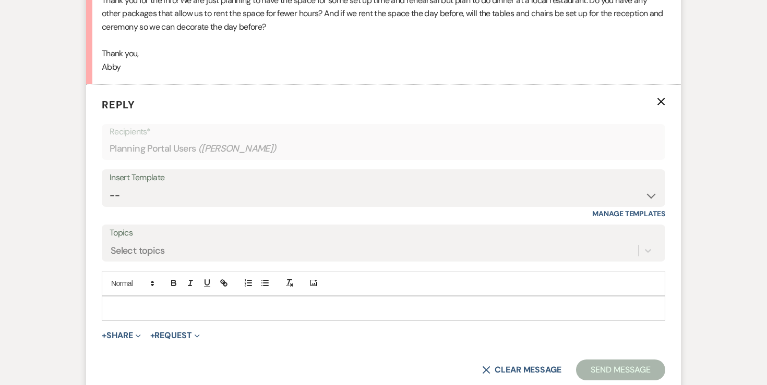
click at [163, 305] on p at bounding box center [383, 308] width 547 height 11
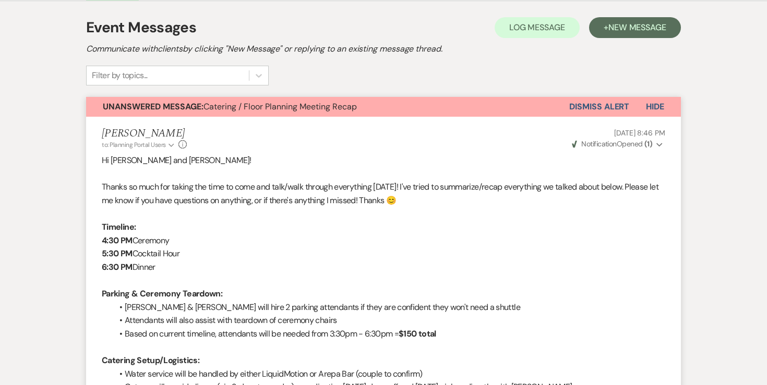
scroll to position [0, 0]
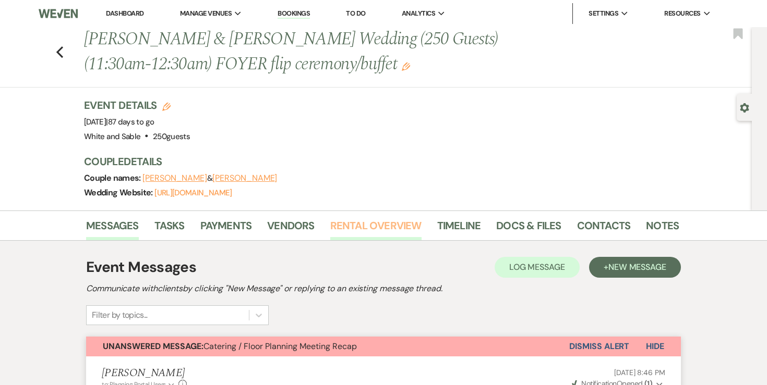
click at [343, 228] on link "Rental Overview" at bounding box center [375, 229] width 91 height 23
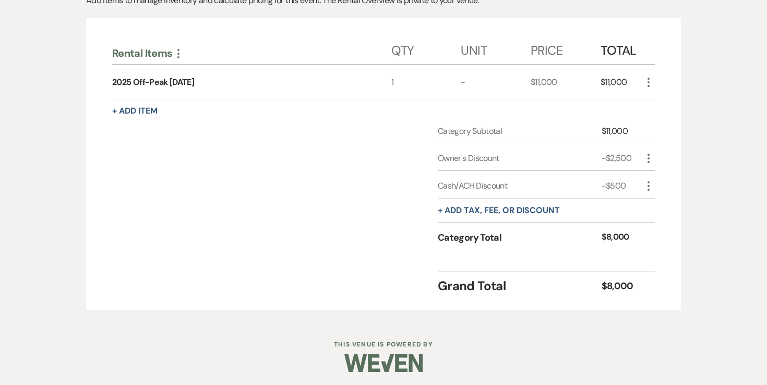
scroll to position [285, 0]
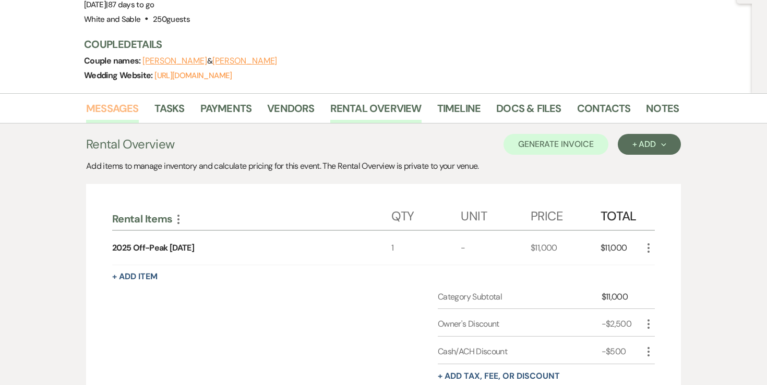
click at [113, 115] on link "Messages" at bounding box center [112, 111] width 53 height 23
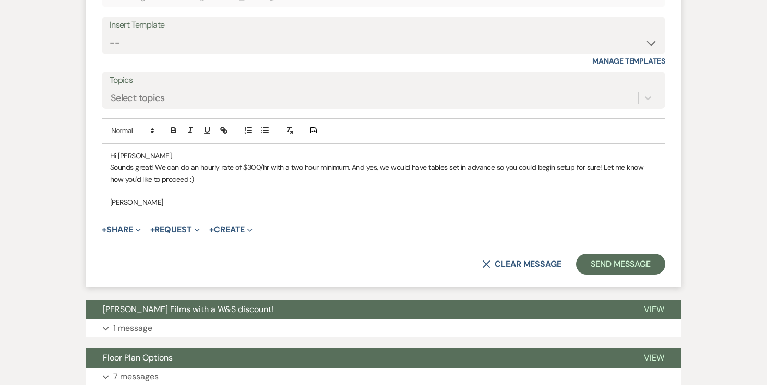
scroll to position [1631, 0]
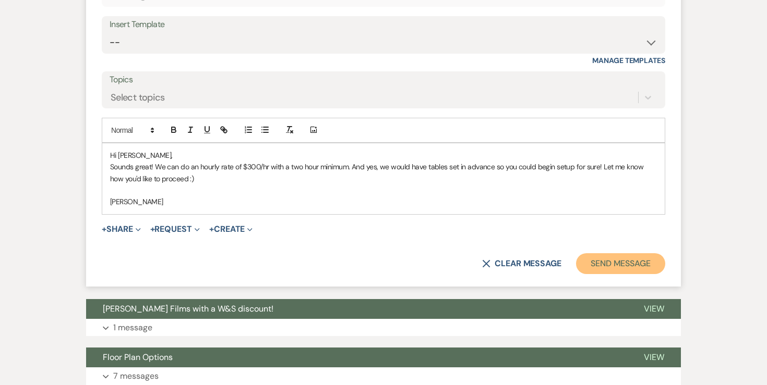
click at [618, 259] on button "Send Message" at bounding box center [620, 264] width 89 height 21
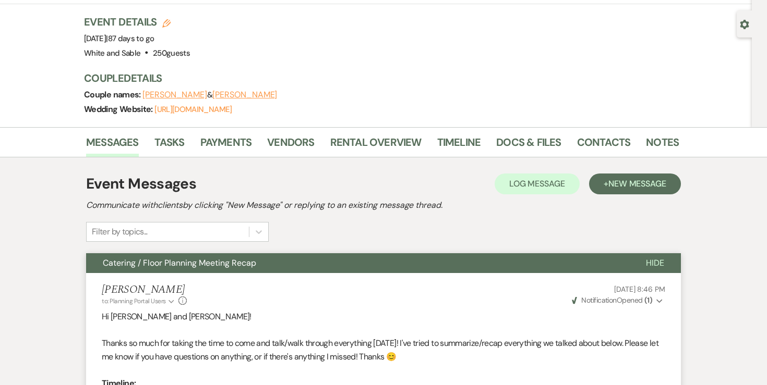
scroll to position [0, 0]
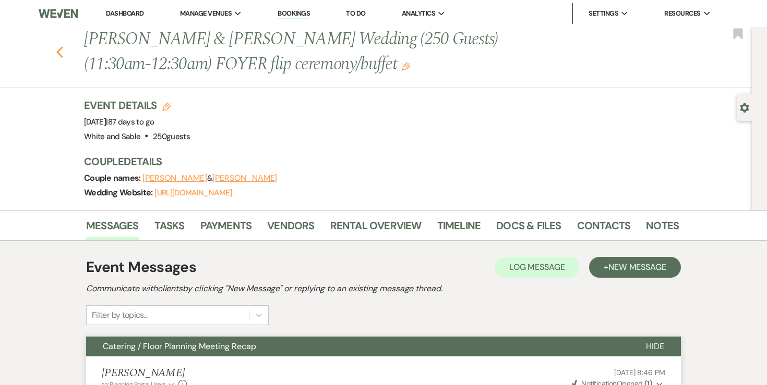
click at [59, 55] on use "button" at bounding box center [59, 51] width 7 height 11
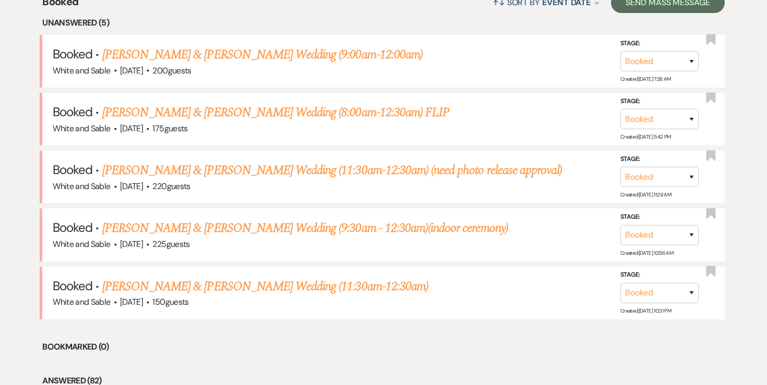
scroll to position [428, 0]
click at [164, 283] on link "[PERSON_NAME] & [PERSON_NAME] Wedding (11:30am-12:30am)" at bounding box center [265, 287] width 326 height 19
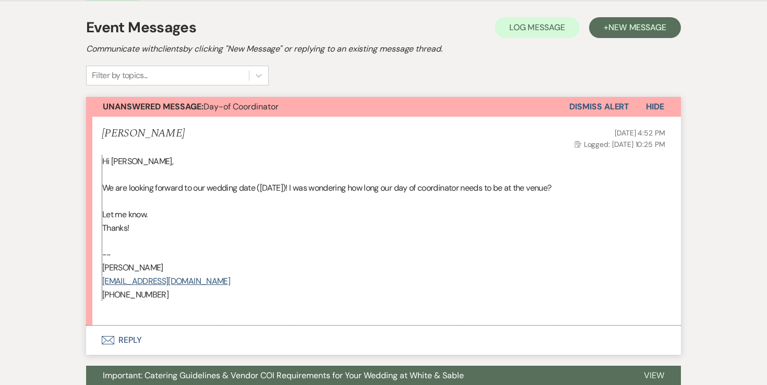
scroll to position [224, 0]
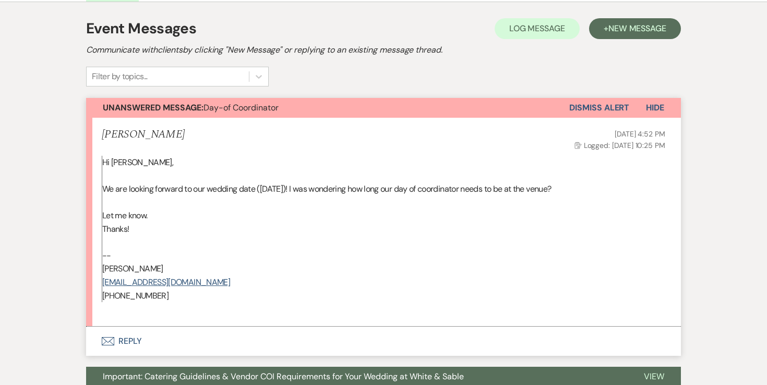
click at [131, 327] on button "Envelope Reply" at bounding box center [383, 341] width 595 height 29
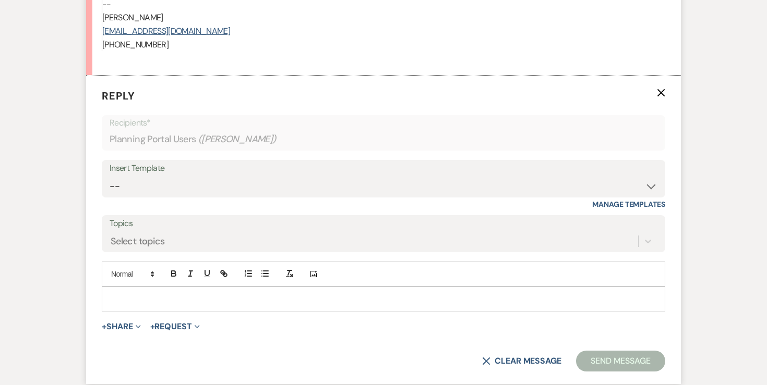
scroll to position [488, 0]
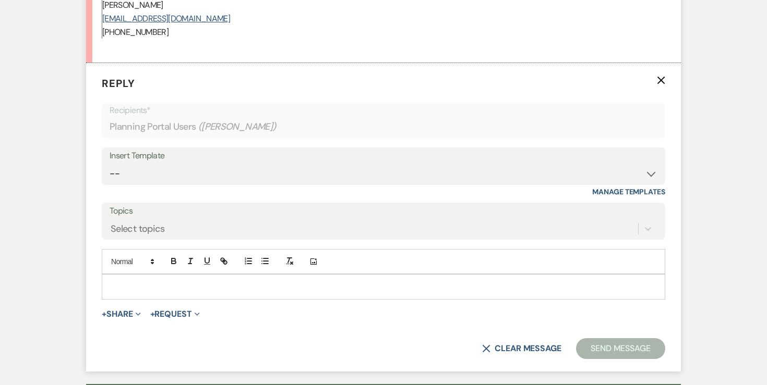
click at [164, 281] on p at bounding box center [383, 286] width 547 height 11
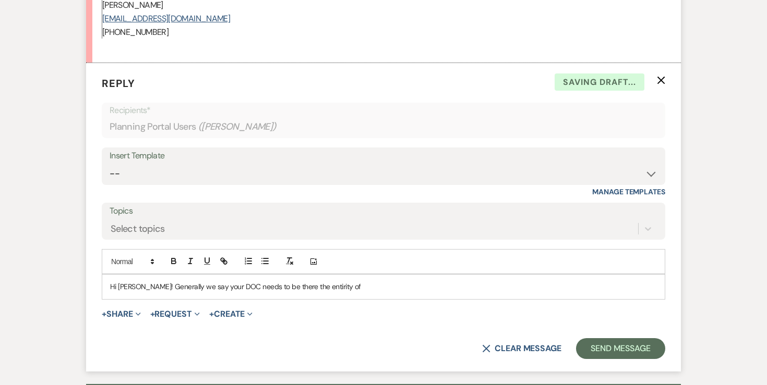
click at [306, 281] on p "Hi Katie! Generally we say your DOC needs to be there the entirity of" at bounding box center [383, 286] width 547 height 11
click at [346, 249] on div "Add Photo" at bounding box center [383, 261] width 563 height 25
drag, startPoint x: 338, startPoint y: 259, endPoint x: 282, endPoint y: 258, distance: 56.3
click at [282, 281] on p "Hi Katie! Generally we say your DOC needs to be there the entirt of" at bounding box center [383, 286] width 547 height 11
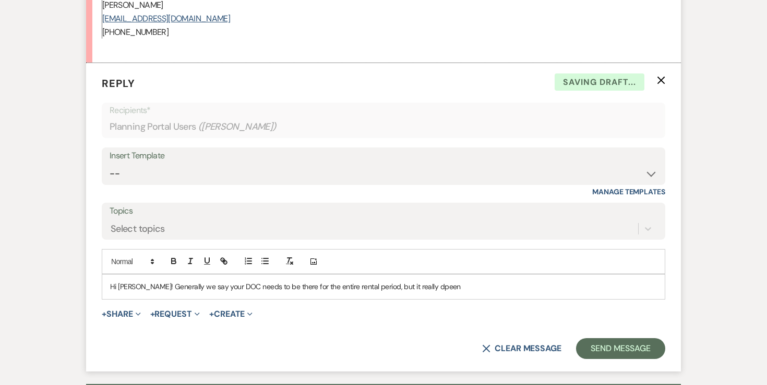
scroll to position [489, 0]
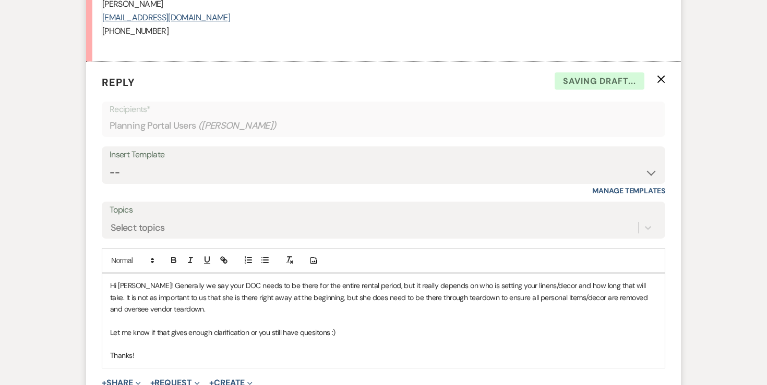
click at [312, 327] on p "Let me know if that gives enough clarification or you still have quesitons :)" at bounding box center [383, 332] width 547 height 11
click at [295, 280] on p "Hi Katie! Generally we say your DOC needs to be there for the entire rental per…" at bounding box center [383, 297] width 547 height 35
click at [298, 286] on p "Hi Katie! Generally we say your DOC needs to be there for the entire rental per…" at bounding box center [383, 297] width 547 height 35
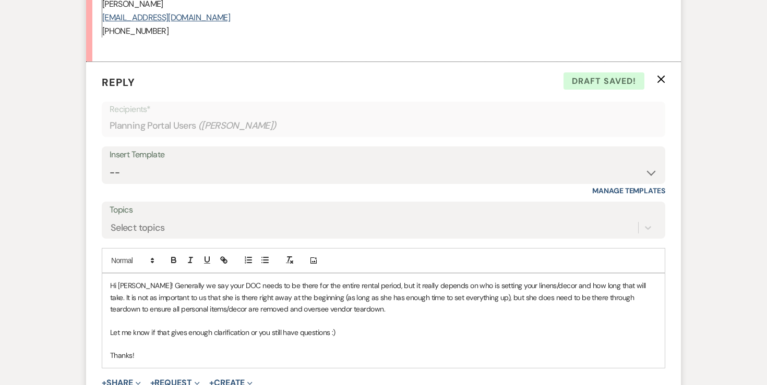
click at [319, 315] on p at bounding box center [383, 320] width 547 height 11
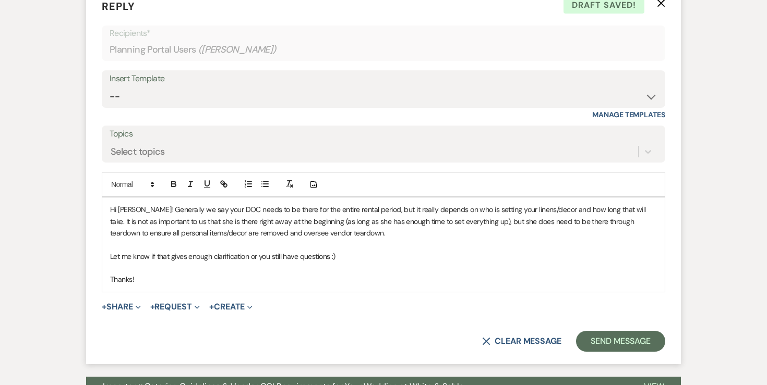
scroll to position [575, 0]
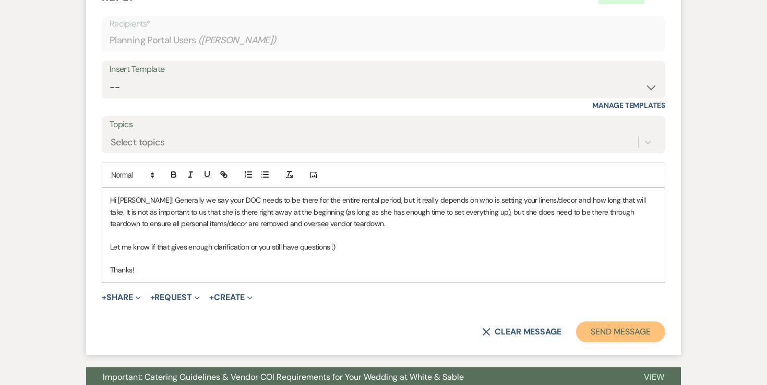
click at [613, 322] on button "Send Message" at bounding box center [620, 332] width 89 height 21
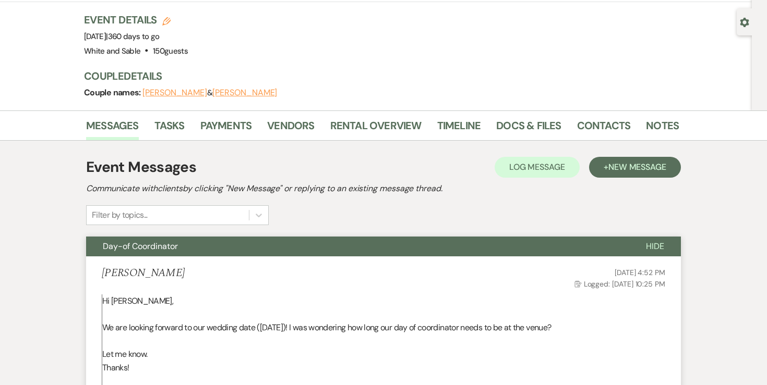
scroll to position [0, 0]
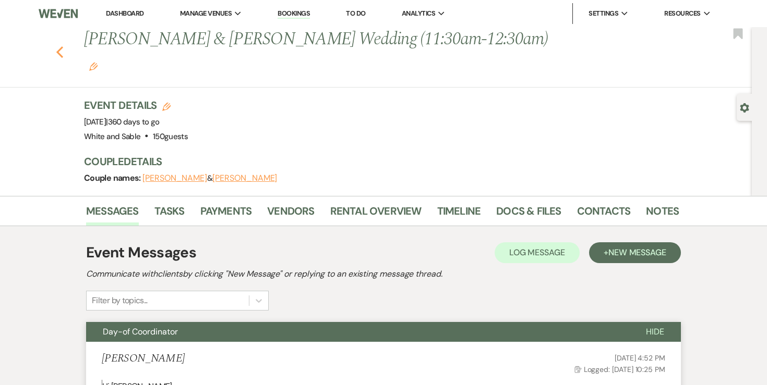
click at [60, 46] on icon "Previous" at bounding box center [60, 52] width 8 height 13
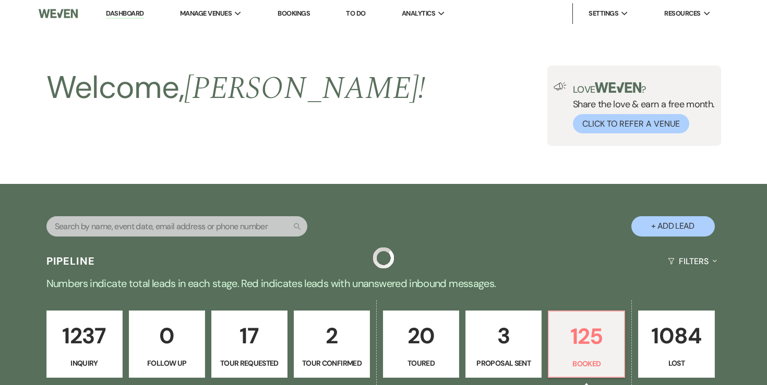
scroll to position [428, 0]
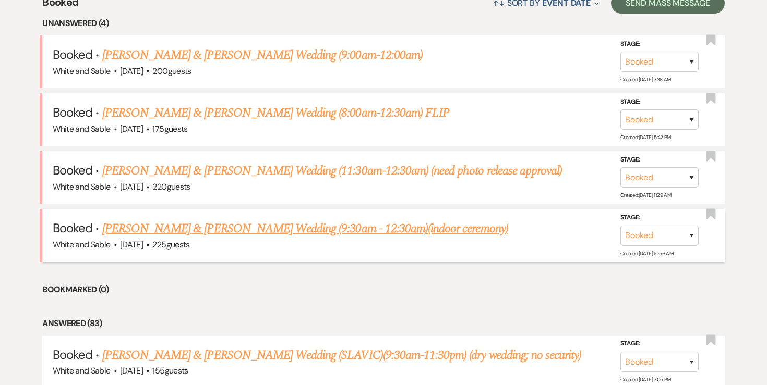
click at [208, 229] on link "Paige Reiners & Brad VanTatenhove's Wedding (9:30am - 12:30am)(indoor ceremony)" at bounding box center [305, 229] width 406 height 19
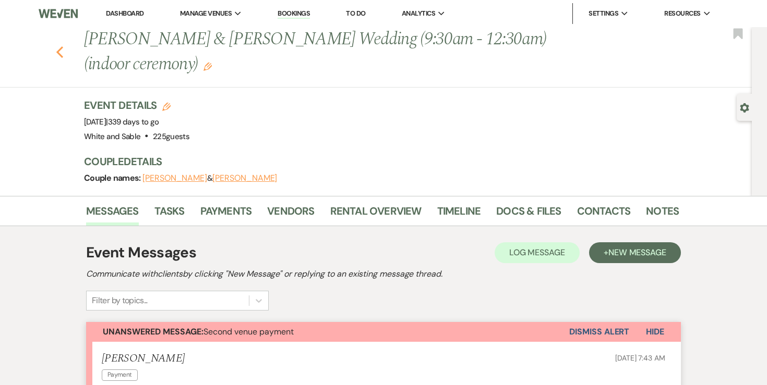
click at [62, 54] on icon "Previous" at bounding box center [60, 52] width 8 height 13
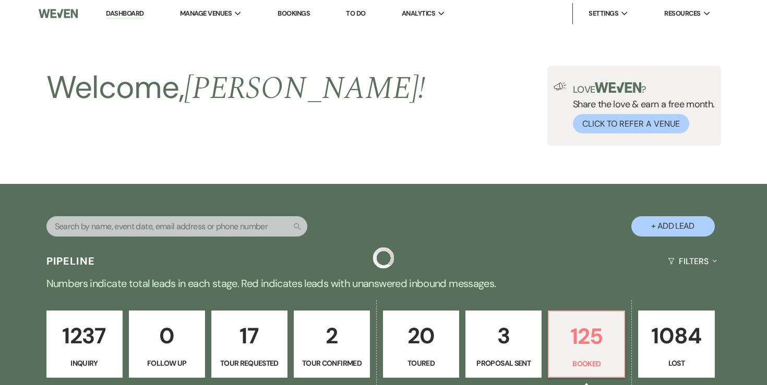
scroll to position [428, 0]
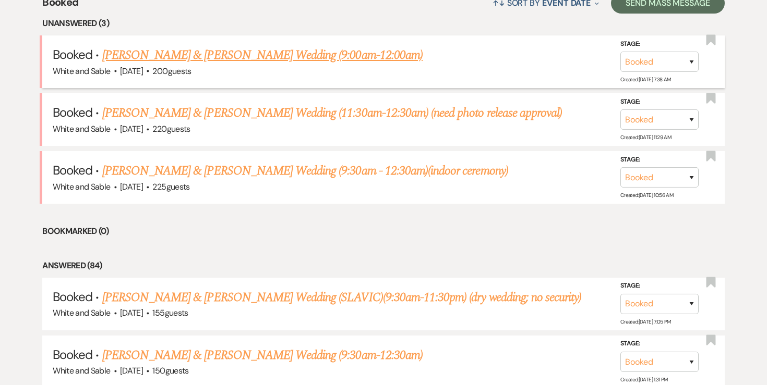
click at [180, 56] on link "Lindsey Atchison & Cory Lushanko's Wedding (9:00am-12:00am)" at bounding box center [262, 55] width 320 height 19
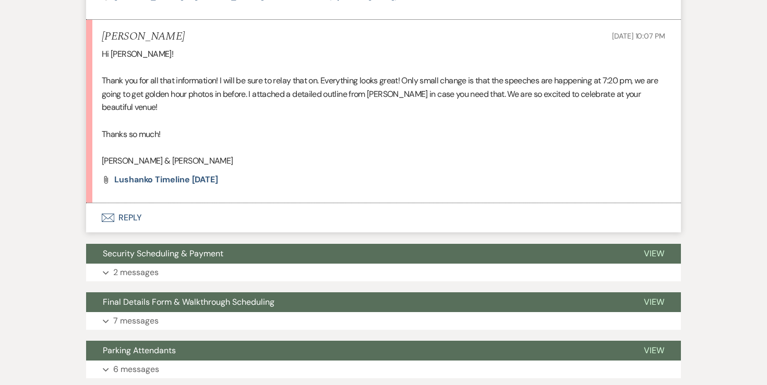
scroll to position [1325, 0]
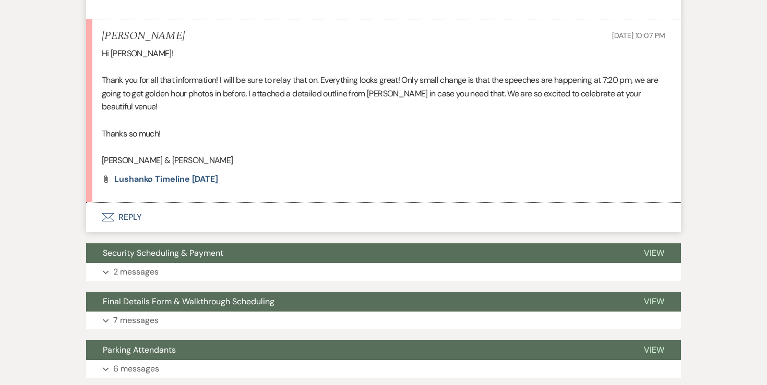
click at [134, 203] on button "Envelope Reply" at bounding box center [383, 217] width 595 height 29
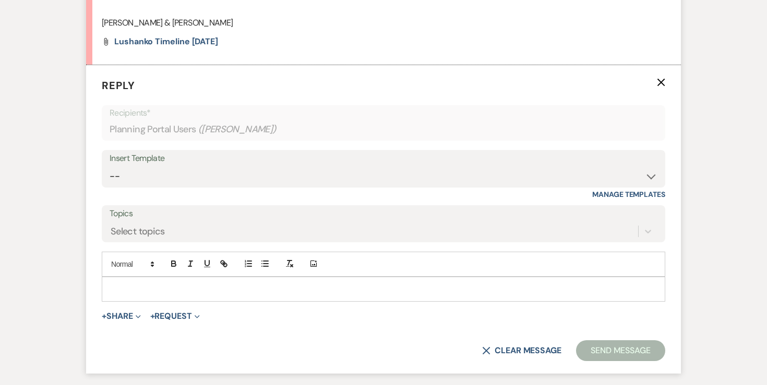
scroll to position [1465, 0]
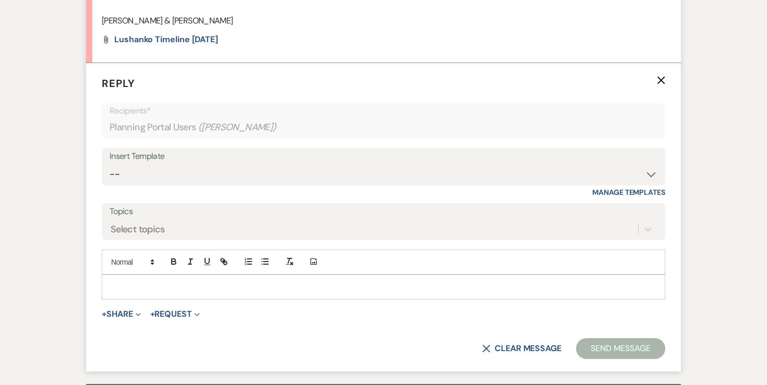
click at [135, 282] on p at bounding box center [383, 287] width 547 height 11
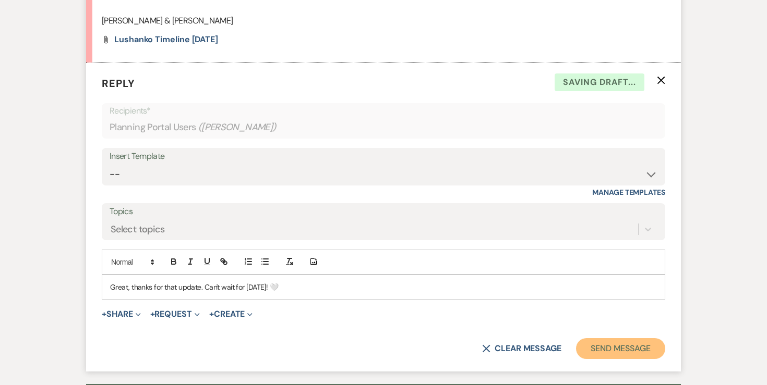
click at [598, 339] on button "Send Message" at bounding box center [620, 349] width 89 height 21
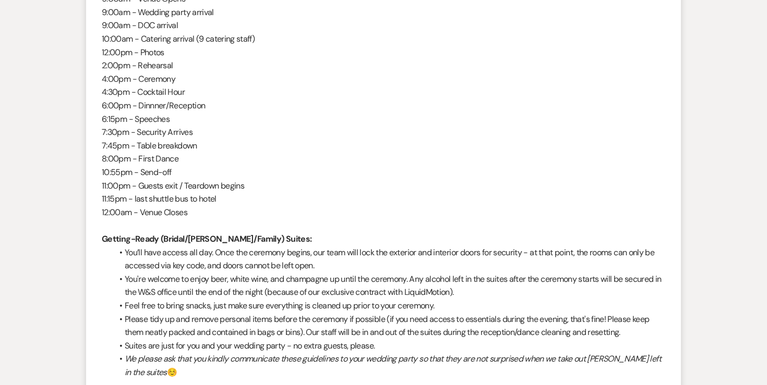
scroll to position [0, 0]
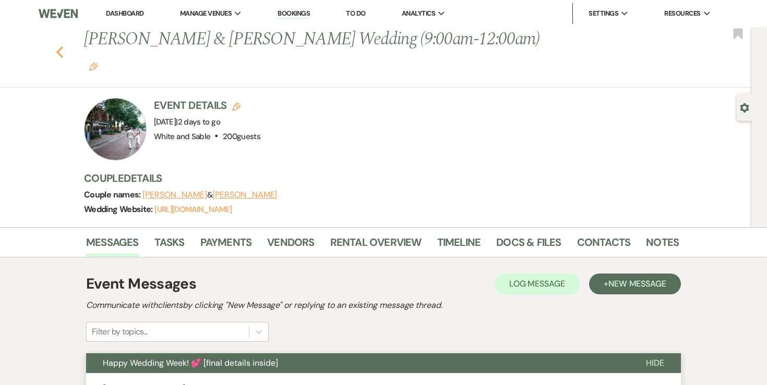
click at [61, 46] on icon "Previous" at bounding box center [60, 52] width 8 height 13
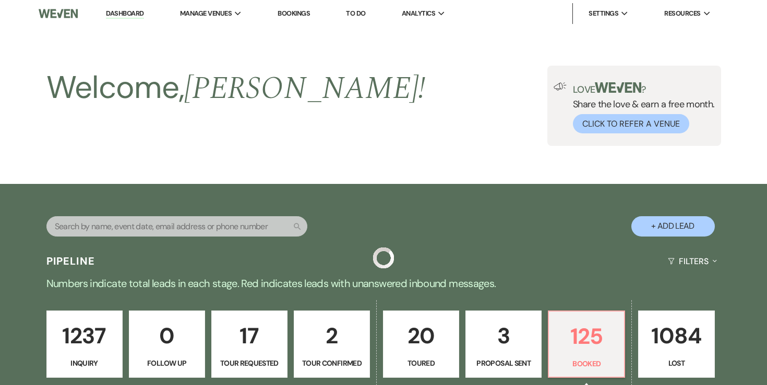
scroll to position [428, 0]
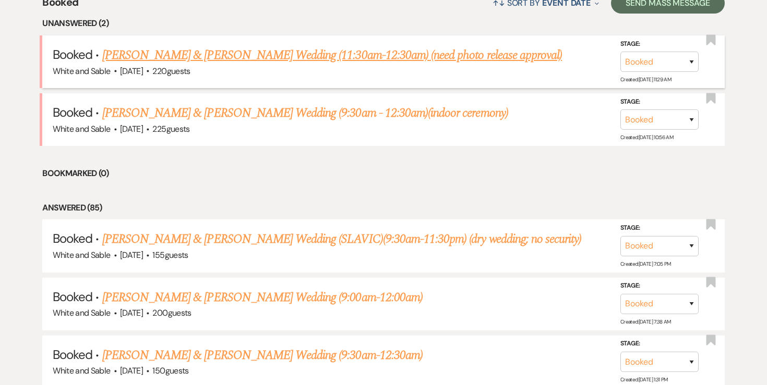
click at [284, 59] on link "Hannah Vessey & Kyle Dahlstrom's Wedding (11:30am-12:30am) (need photo release …" at bounding box center [332, 55] width 460 height 19
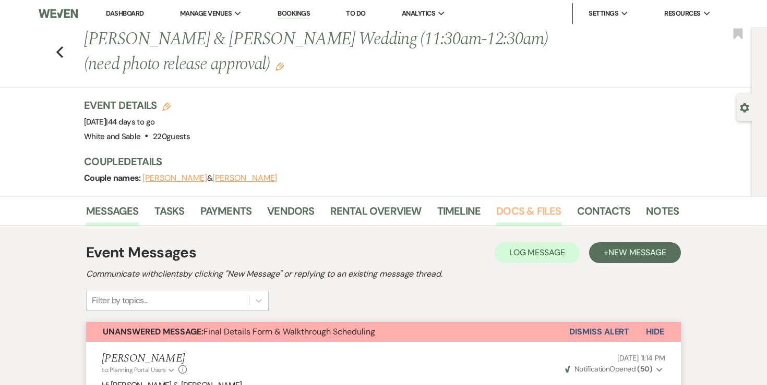
click at [517, 217] on link "Docs & Files" at bounding box center [528, 214] width 65 height 23
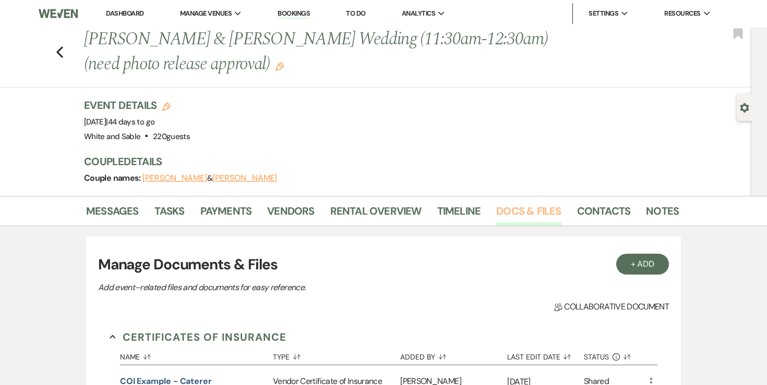
click at [505, 208] on link "Docs & Files" at bounding box center [528, 214] width 65 height 23
click at [128, 15] on link "Dashboard" at bounding box center [125, 13] width 38 height 9
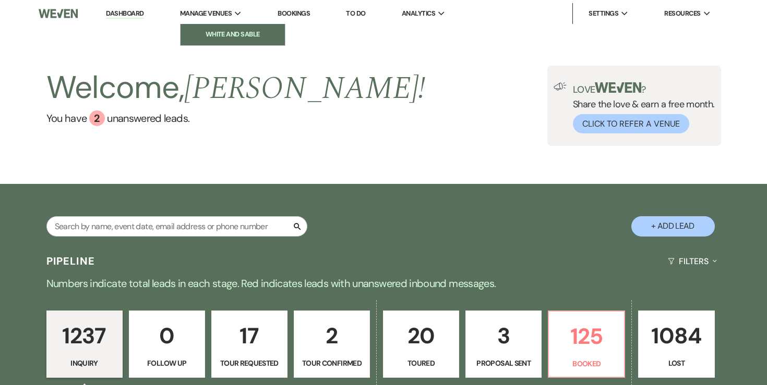
click at [224, 28] on link "White and Sable" at bounding box center [232, 34] width 104 height 21
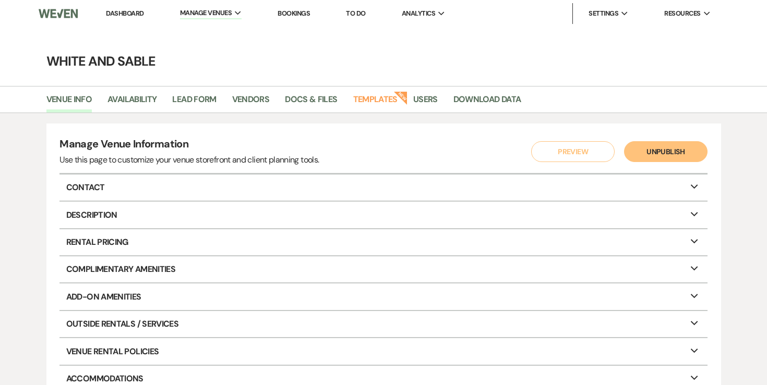
scroll to position [3, 0]
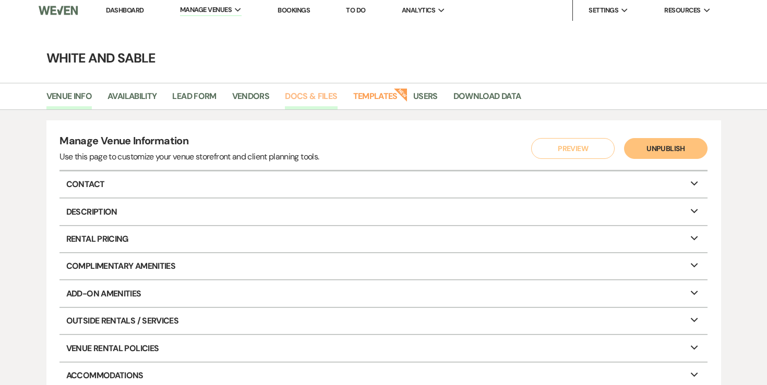
click at [328, 92] on link "Docs & Files" at bounding box center [311, 100] width 52 height 20
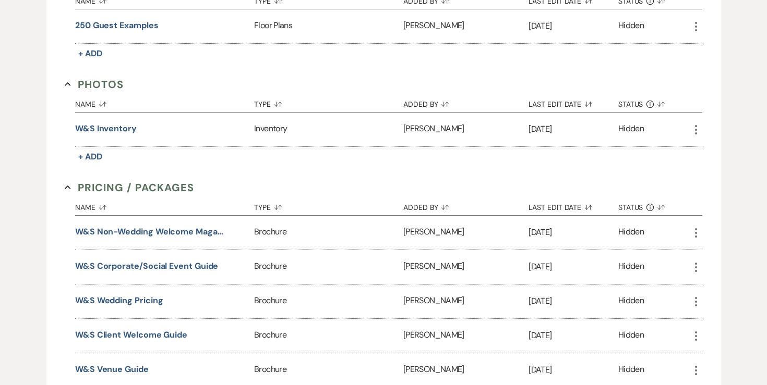
scroll to position [1344, 0]
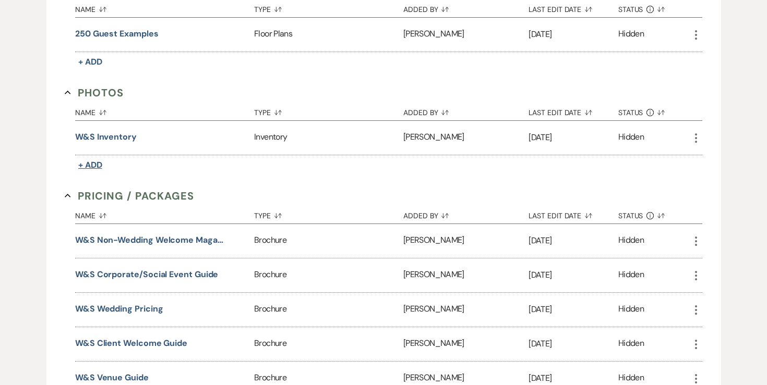
click at [94, 160] on span "+ Add" at bounding box center [90, 165] width 24 height 11
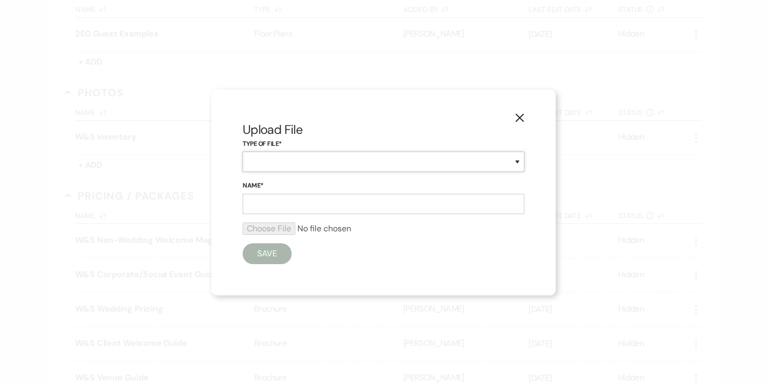
click at [271, 163] on select "Inventory Promotional Sample Venue" at bounding box center [384, 162] width 282 height 20
select select "57"
click at [521, 116] on use "button" at bounding box center [519, 118] width 8 height 8
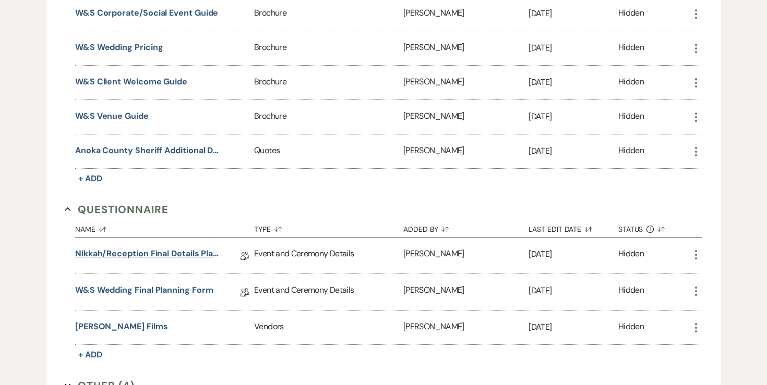
scroll to position [1675, 0]
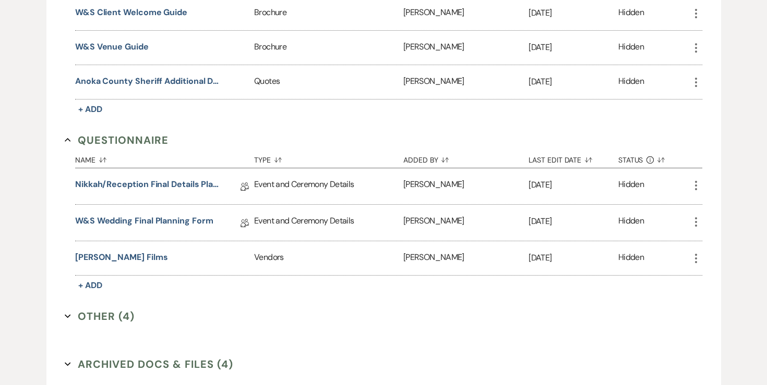
click at [102, 309] on button "Other (4) Expand" at bounding box center [100, 317] width 70 height 16
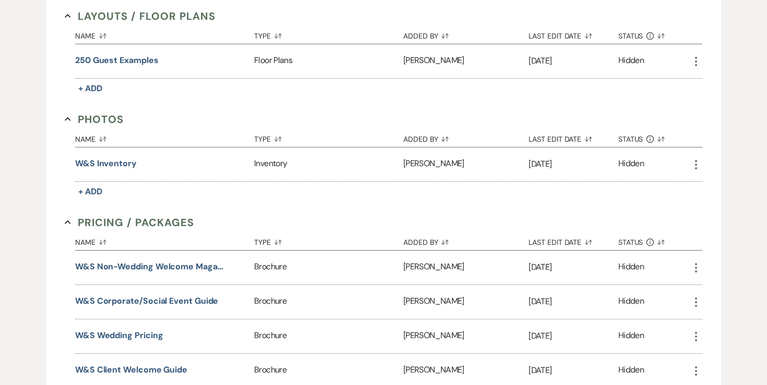
scroll to position [1313, 0]
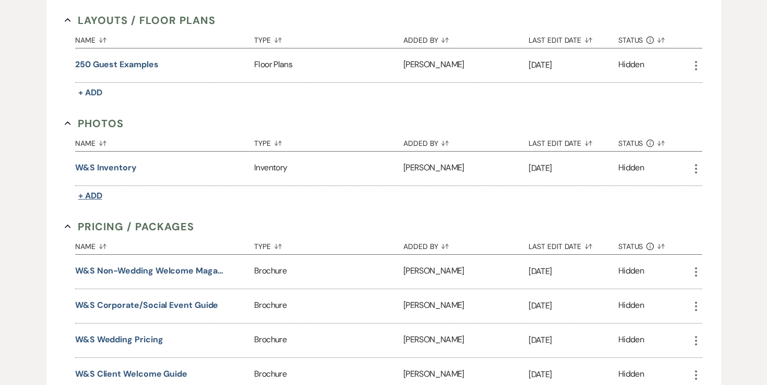
click at [98, 190] on span "+ Add" at bounding box center [90, 195] width 24 height 11
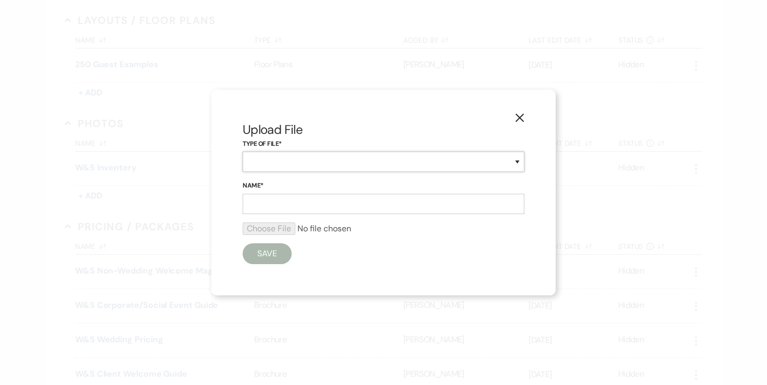
click at [281, 165] on select "Inventory Promotional Sample Venue" at bounding box center [384, 162] width 282 height 20
select select "57"
click at [300, 205] on input "Name*" at bounding box center [384, 204] width 282 height 20
type input "White Cross"
click at [280, 228] on input "file" at bounding box center [384, 229] width 282 height 13
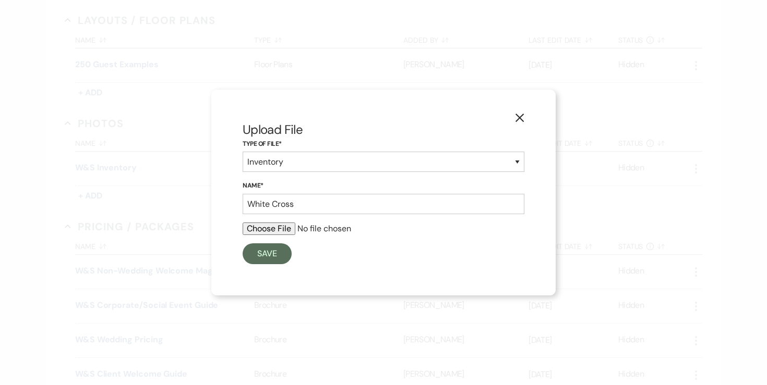
click at [268, 226] on input "file" at bounding box center [384, 229] width 282 height 13
click at [263, 228] on input "file" at bounding box center [384, 229] width 282 height 13
type input "C:\fakepath\IMG_9243.jpeg"
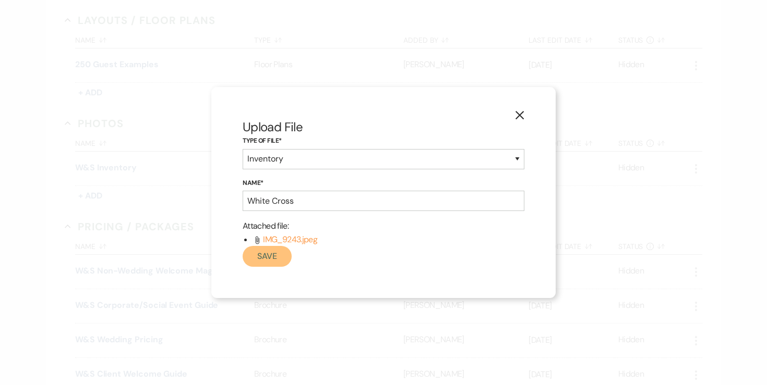
click at [274, 257] on button "Save" at bounding box center [267, 256] width 49 height 21
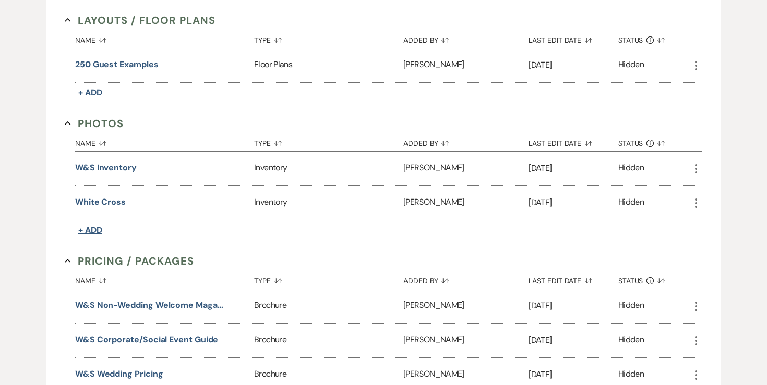
click at [99, 225] on span "+ Add" at bounding box center [90, 230] width 24 height 11
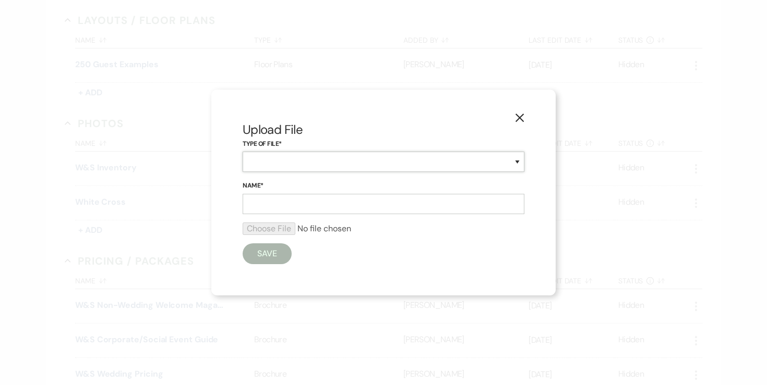
click at [283, 162] on select "Inventory Promotional Sample Venue" at bounding box center [384, 162] width 282 height 20
select select "57"
click at [267, 207] on input "Name*" at bounding box center [384, 204] width 282 height 20
type input "w"
type input "White Cross 2"
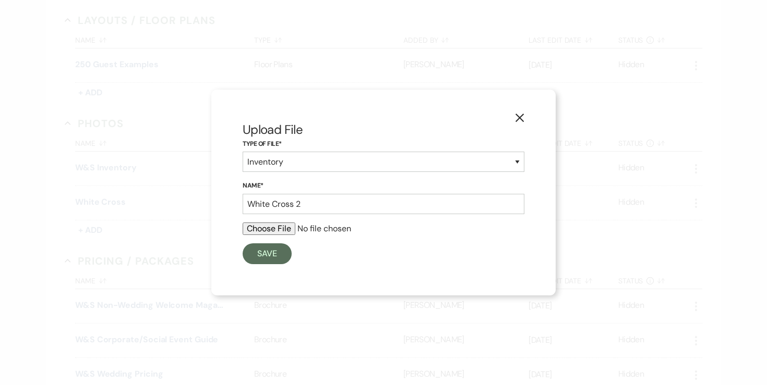
click at [287, 231] on input "file" at bounding box center [384, 229] width 282 height 13
type input "C:\fakepath\IMG_8740.jpeg"
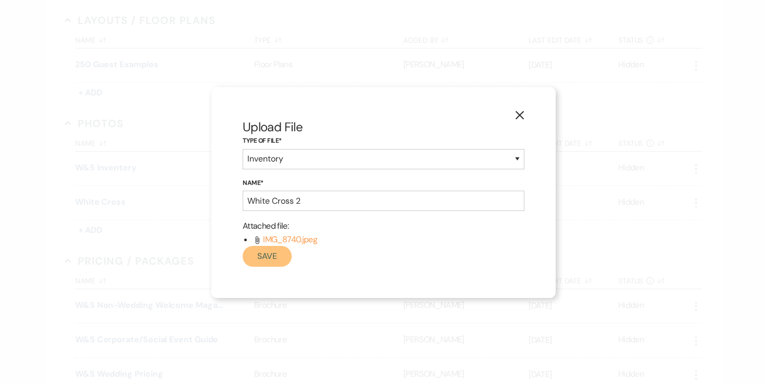
click at [273, 258] on button "Save" at bounding box center [267, 256] width 49 height 21
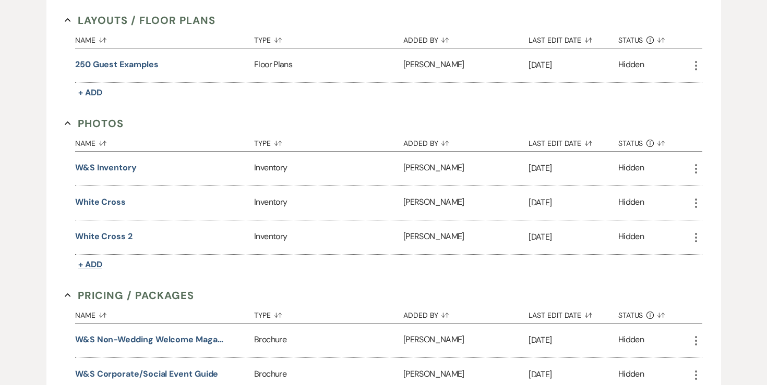
click at [82, 259] on span "+ Add" at bounding box center [90, 264] width 24 height 11
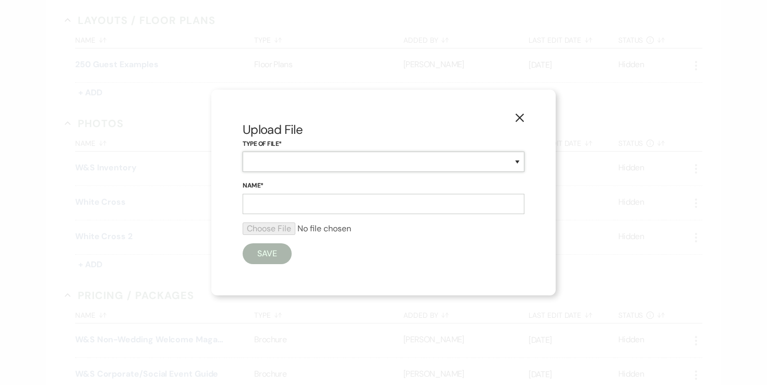
click at [253, 166] on select "Inventory Promotional Sample Venue" at bounding box center [384, 162] width 282 height 20
select select "57"
click at [263, 206] on input "Name*" at bounding box center [384, 204] width 282 height 20
type input "Black Hex Arbor"
click at [266, 227] on input "file" at bounding box center [384, 229] width 282 height 13
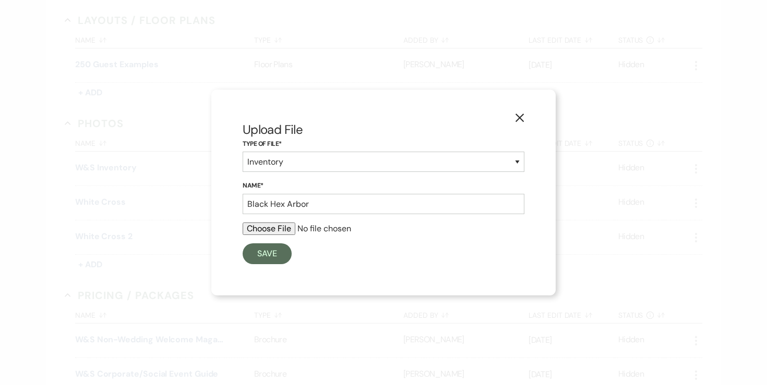
type input "C:\fakepath\IMG_8730_VSCO.jpeg"
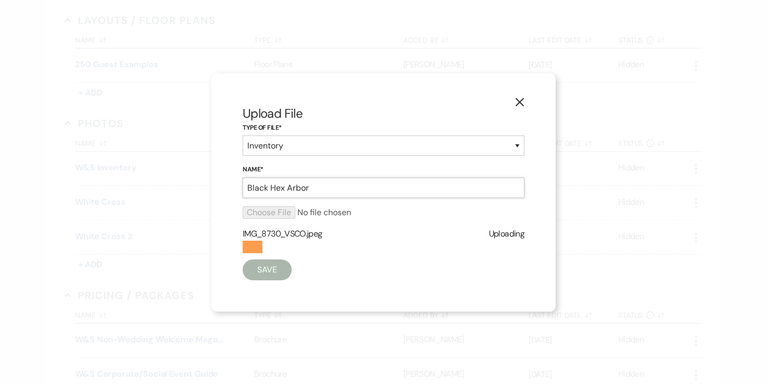
click at [375, 185] on input "Black Hex Arbor" at bounding box center [384, 188] width 282 height 20
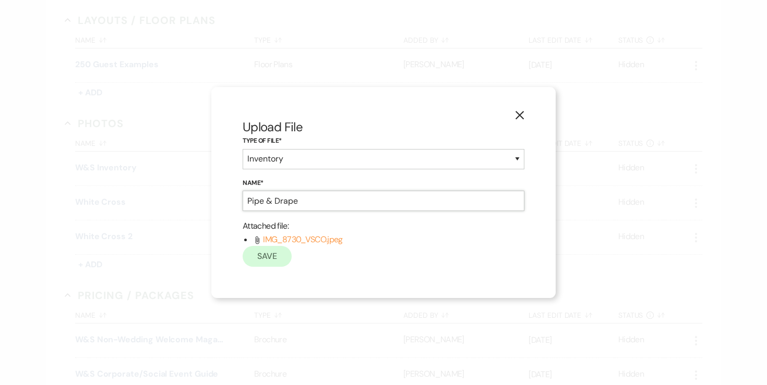
type input "Pipe & Drape"
click at [280, 257] on button "Save" at bounding box center [267, 256] width 49 height 21
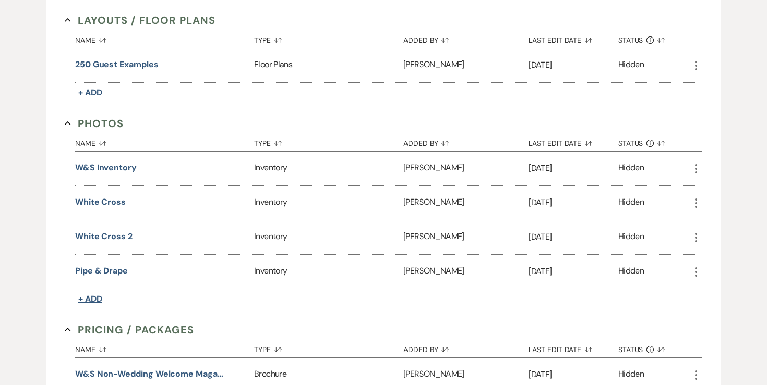
click at [100, 294] on span "+ Add" at bounding box center [90, 299] width 24 height 11
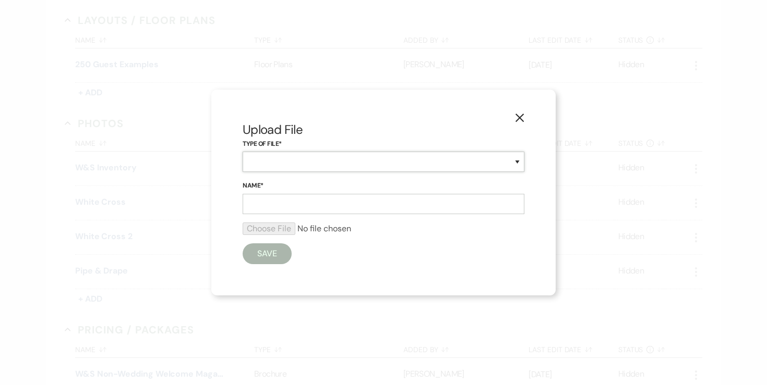
click at [276, 162] on select "Inventory Promotional Sample Venue" at bounding box center [384, 162] width 282 height 20
select select "57"
click at [269, 206] on input "Name*" at bounding box center [384, 204] width 282 height 20
type input "Black Hex Arbor"
click at [261, 228] on input "file" at bounding box center [384, 229] width 282 height 13
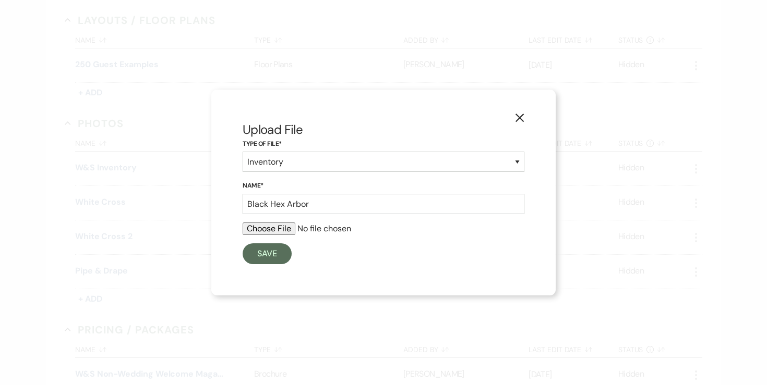
type input "C:\fakepath\IMG_8389_VSCO.jpeg"
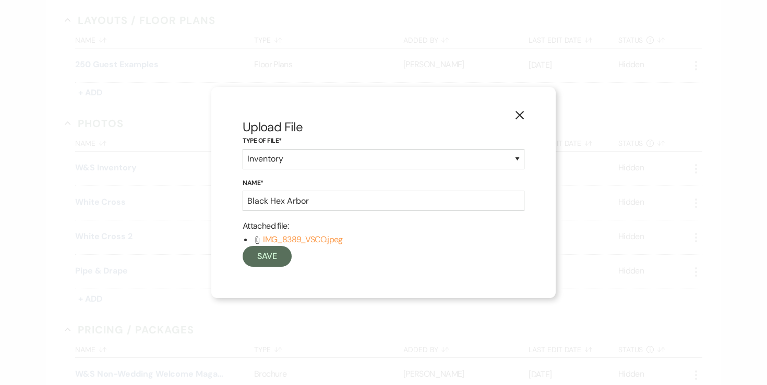
click at [277, 268] on div "X Upload File Type of File* Inventory Promotional Sample Venue Name* Black Hex …" at bounding box center [383, 193] width 344 height 212
click at [277, 263] on button "Save" at bounding box center [267, 256] width 49 height 21
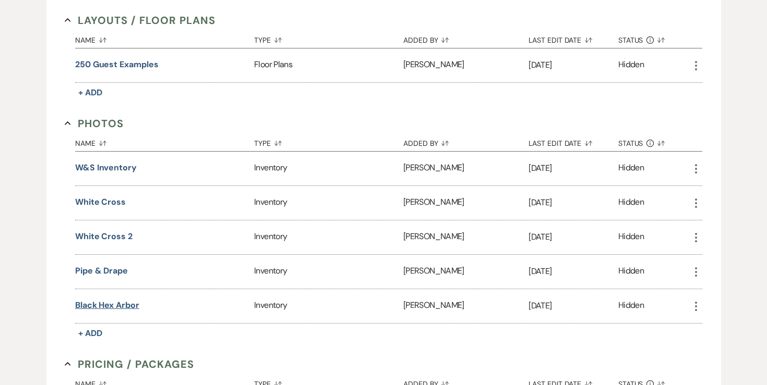
click at [123, 300] on button "Black Hex Arbor" at bounding box center [107, 305] width 64 height 13
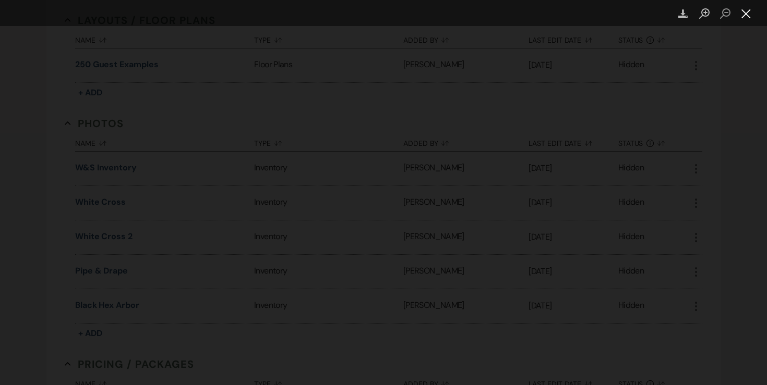
click at [745, 18] on button "Close lightbox" at bounding box center [746, 14] width 21 height 18
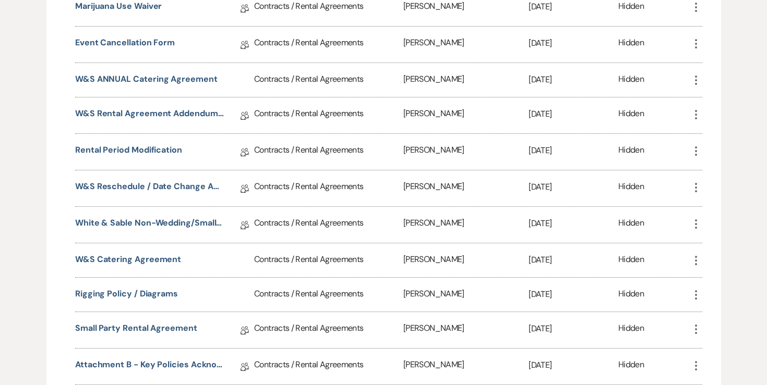
scroll to position [0, 0]
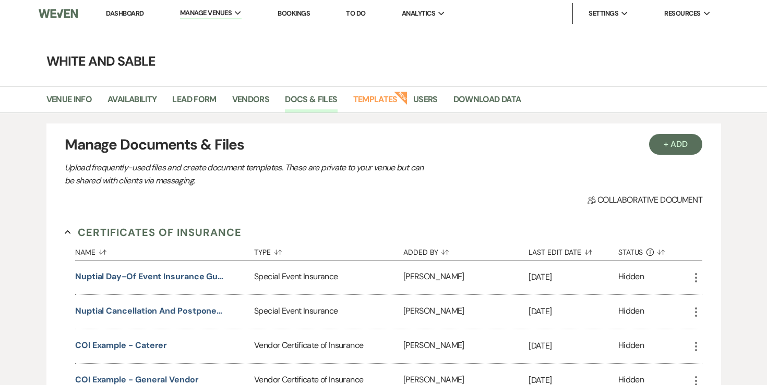
click at [122, 9] on link "Dashboard" at bounding box center [125, 13] width 38 height 9
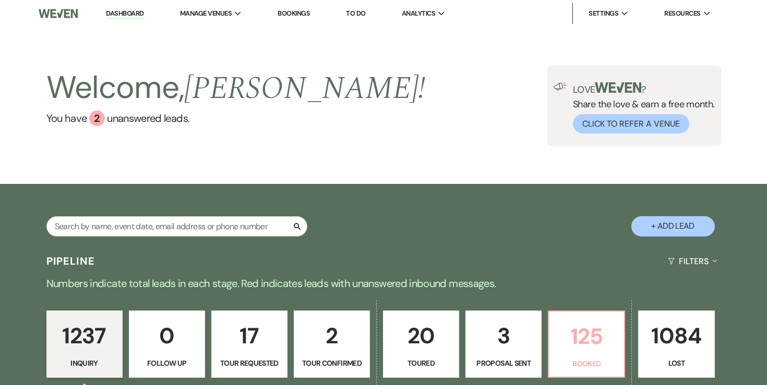
click at [576, 335] on p "125" at bounding box center [586, 336] width 63 height 35
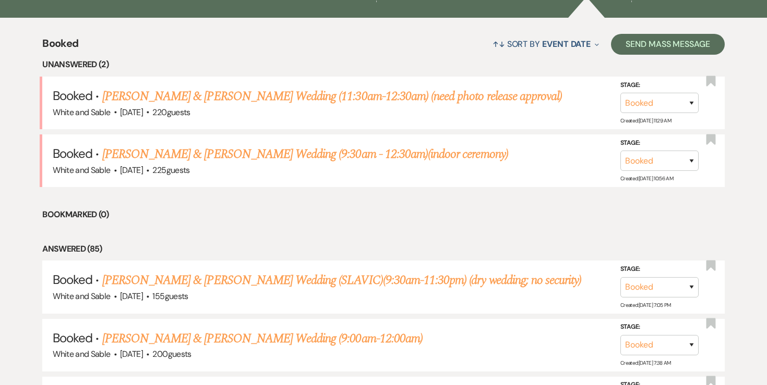
scroll to position [460, 0]
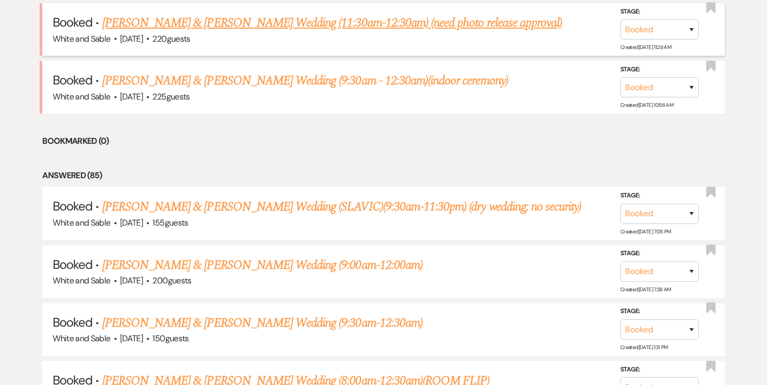
click at [300, 25] on link "Hannah Vessey & Kyle Dahlstrom's Wedding (11:30am-12:30am) (need photo release …" at bounding box center [332, 23] width 460 height 19
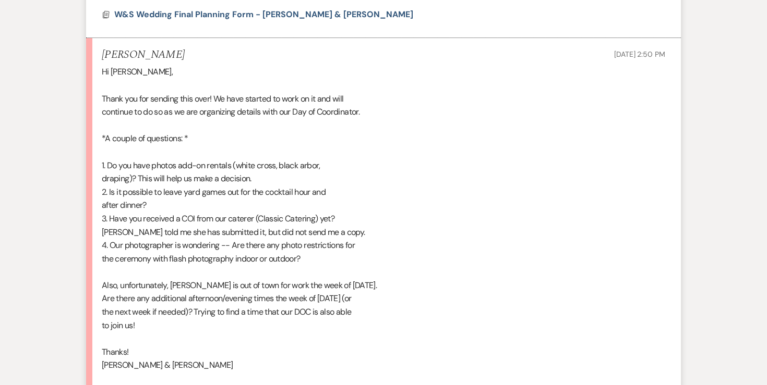
scroll to position [734, 0]
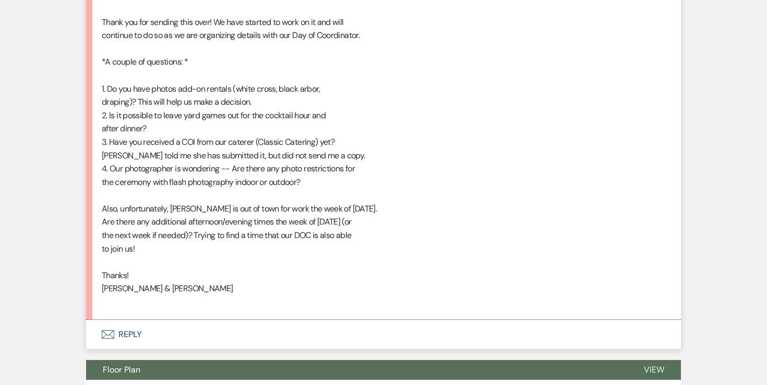
click at [128, 344] on button "Envelope Reply" at bounding box center [383, 334] width 595 height 29
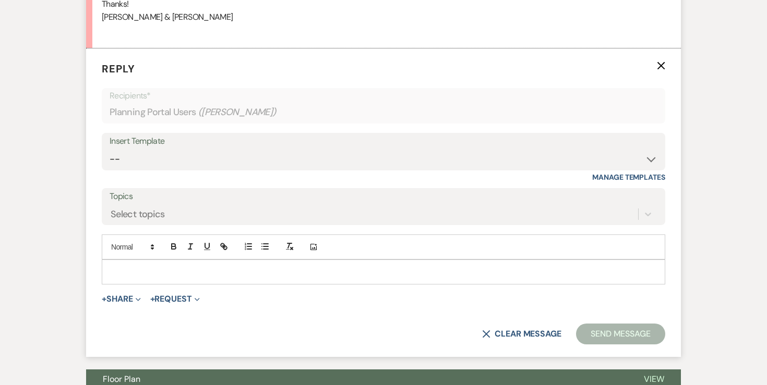
scroll to position [1030, 0]
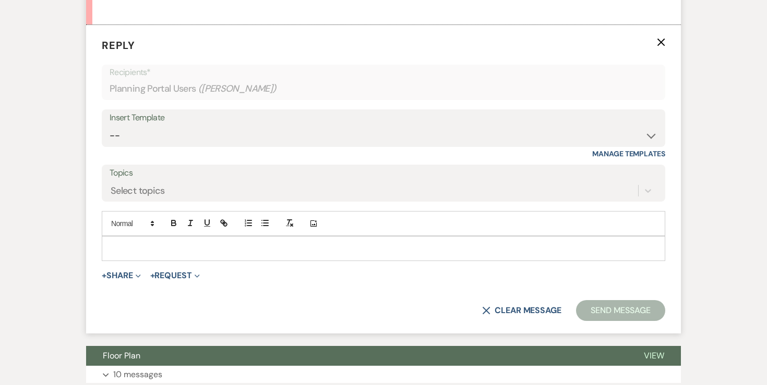
click at [191, 255] on p at bounding box center [383, 248] width 547 height 11
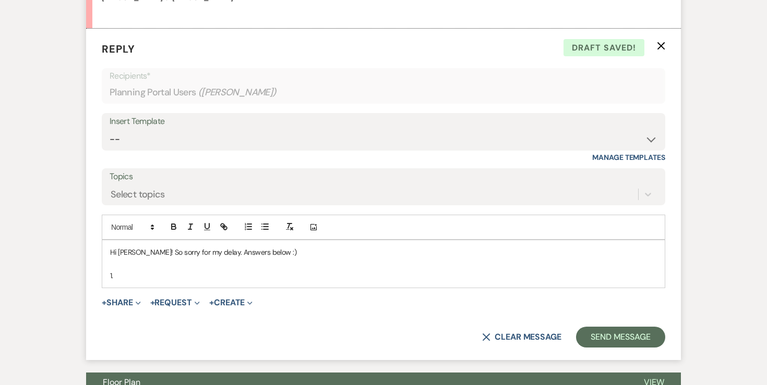
scroll to position [1030, 0]
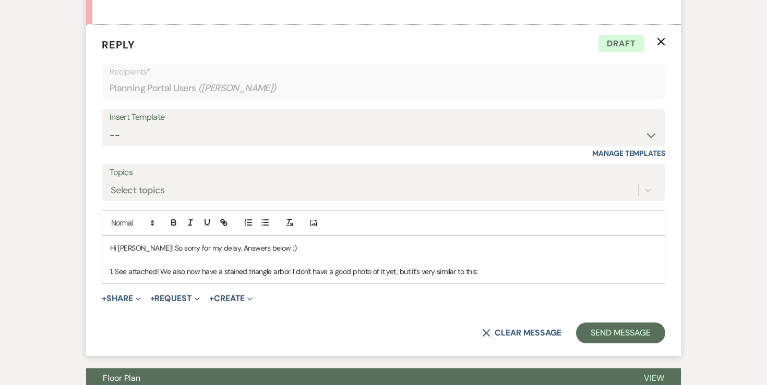
click at [483, 278] on p "1. See attached! We also now have a stained triangle arbor. I don't have a good…" at bounding box center [383, 271] width 547 height 11
drag, startPoint x: 419, startPoint y: 284, endPoint x: 493, endPoint y: 285, distance: 74.1
click at [493, 278] on p "1. See attached! We also now have a stained triangle arbor. I don't have a good…" at bounding box center [383, 271] width 547 height 11
click at [224, 227] on icon "button" at bounding box center [223, 222] width 9 height 9
paste input "https://www.wayfair.com/Factory-Direct-Wholesales-NN--8.2FT-Wooden-Triangular-W…"
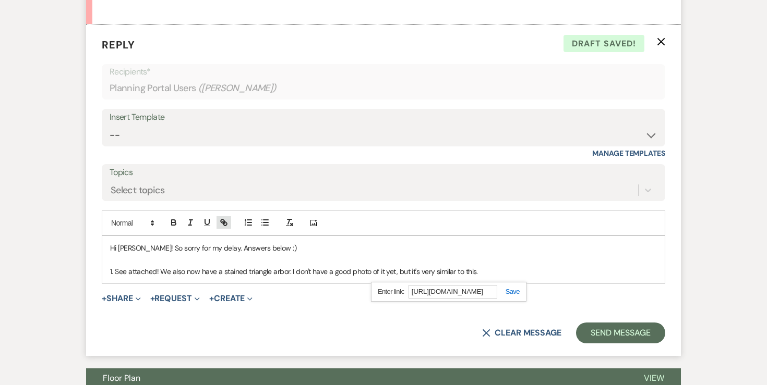
scroll to position [0, 1751]
type input "https://www.wayfair.com/Factory-Direct-Wholesales-NN--8.2FT-Wooden-Triangular-W…"
click at [514, 296] on link at bounding box center [508, 292] width 22 height 8
click at [493, 278] on p "1. See attached! We also now have a stained triangle arbor. I don't have a good…" at bounding box center [383, 271] width 547 height 11
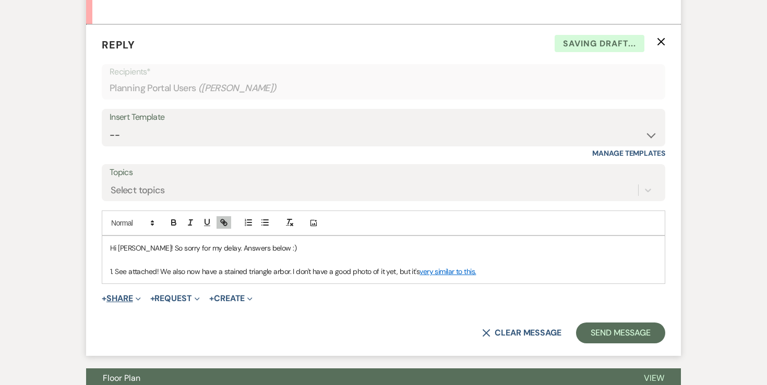
click at [134, 303] on button "+ Share Expand" at bounding box center [121, 299] width 39 height 8
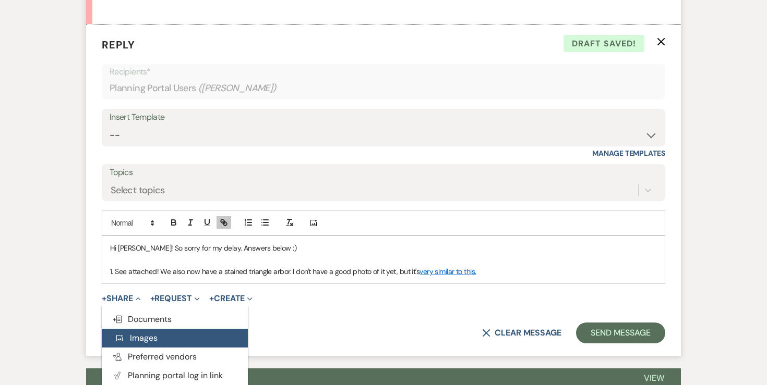
drag, startPoint x: 134, startPoint y: 335, endPoint x: 134, endPoint y: 346, distance: 11.5
click at [134, 347] on div "Doc Upload Documents Add Photo Images Pref Vendors Preferred vendors Plan Porta…" at bounding box center [175, 347] width 146 height 75
click at [134, 344] on span "Add Photo Images" at bounding box center [135, 338] width 43 height 11
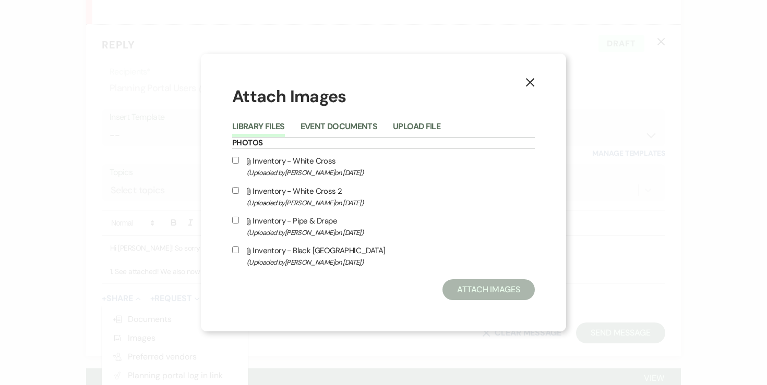
click at [235, 159] on input "Attach File Inventory - White Cross (Uploaded by Angela Oldenburger on Aug 19th…" at bounding box center [235, 160] width 7 height 7
checkbox input "true"
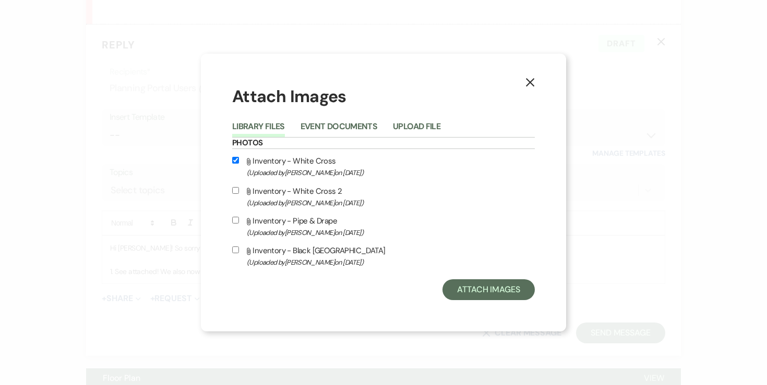
click at [233, 189] on input "Attach File Inventory - White Cross 2 (Uploaded by Angela Oldenburger on Aug 19…" at bounding box center [235, 190] width 7 height 7
checkbox input "true"
click at [236, 220] on input "Attach File Inventory - Pipe & Drape (Uploaded by Angela Oldenburger on Aug 19t…" at bounding box center [235, 220] width 7 height 7
checkbox input "true"
click at [234, 249] on input "Attach File Inventory - Black Hex Arbor (Uploaded by Angela Oldenburger on Aug …" at bounding box center [235, 250] width 7 height 7
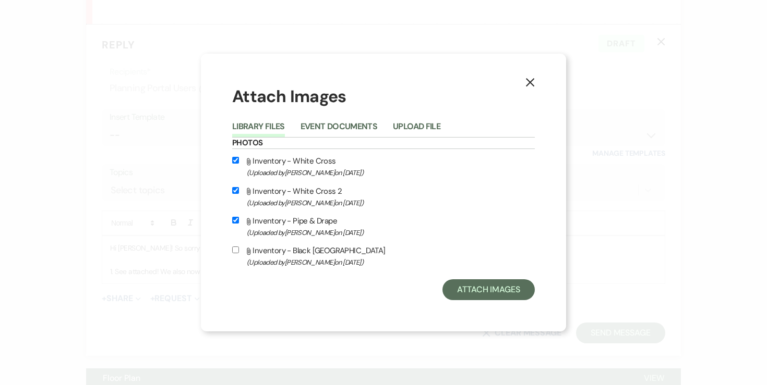
checkbox input "true"
click at [481, 300] on button "Attach Images" at bounding box center [488, 290] width 92 height 21
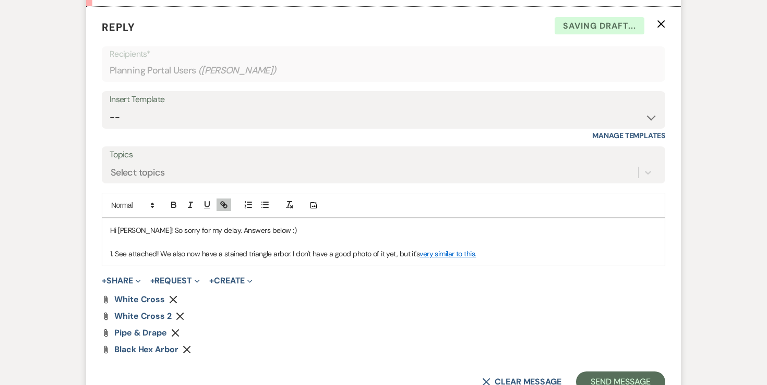
scroll to position [1062, 0]
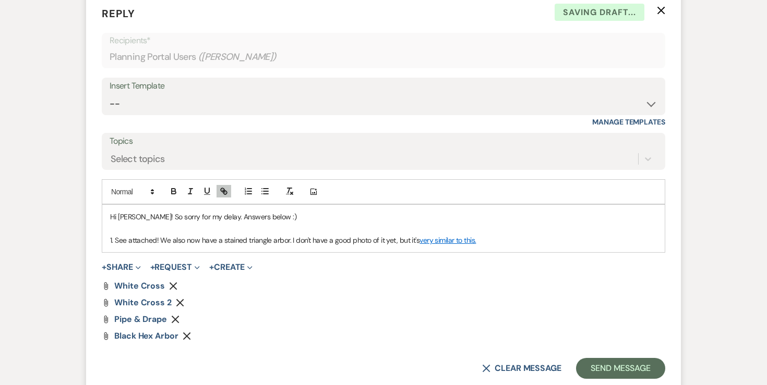
click at [487, 246] on p "1. See attached! We also now have a stained triangle arbor. I don't have a good…" at bounding box center [383, 240] width 547 height 11
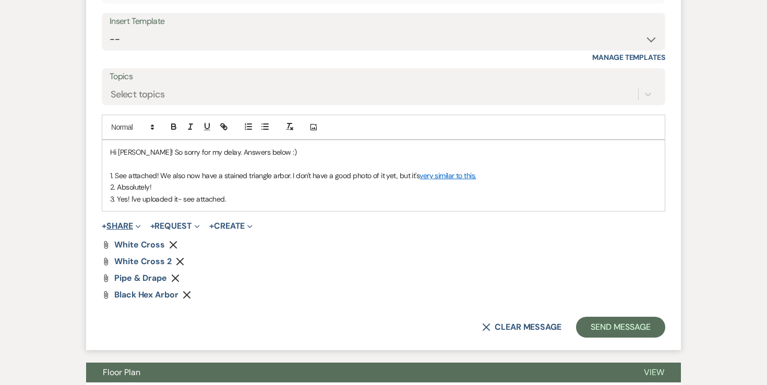
scroll to position [1129, 0]
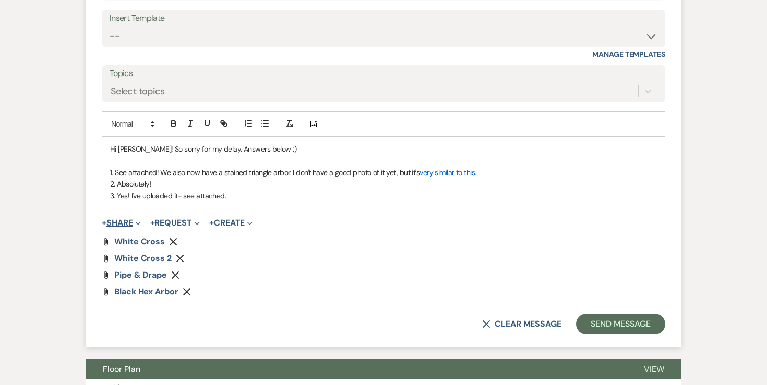
click at [126, 227] on button "+ Share Expand" at bounding box center [121, 223] width 39 height 8
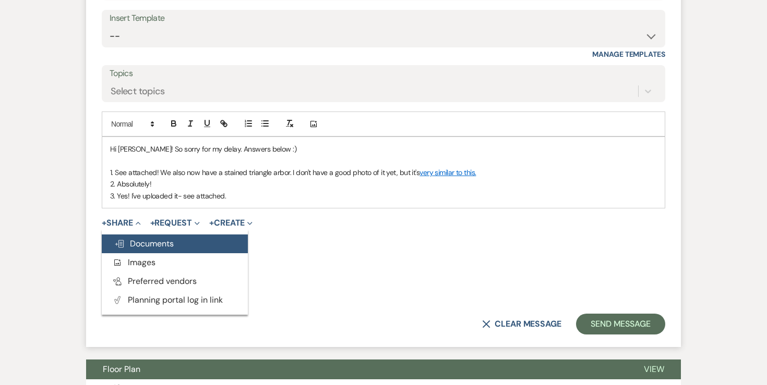
click at [130, 249] on span "Doc Upload Documents" at bounding box center [143, 243] width 59 height 11
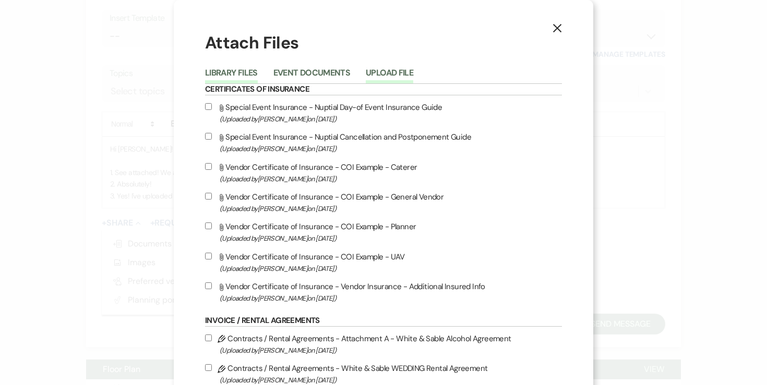
click at [375, 69] on button "Upload File" at bounding box center [389, 76] width 47 height 15
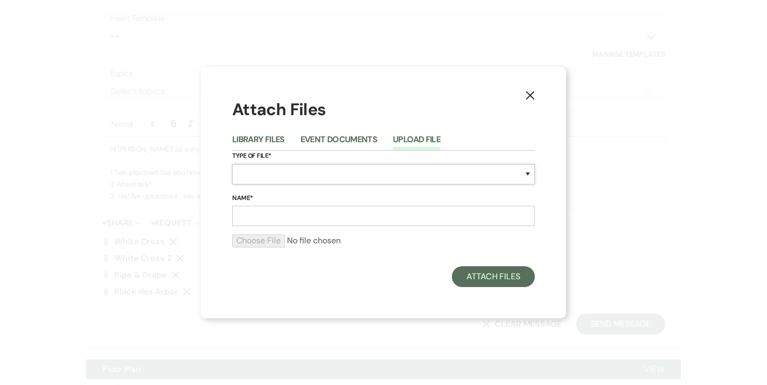
click at [293, 175] on select "Special Event Insurance Vendor Certificate of Insurance Contracts / Rental Agre…" at bounding box center [383, 174] width 303 height 20
select select "18"
click at [300, 218] on input "Name*" at bounding box center [383, 216] width 303 height 20
type input "Classic Catering COI"
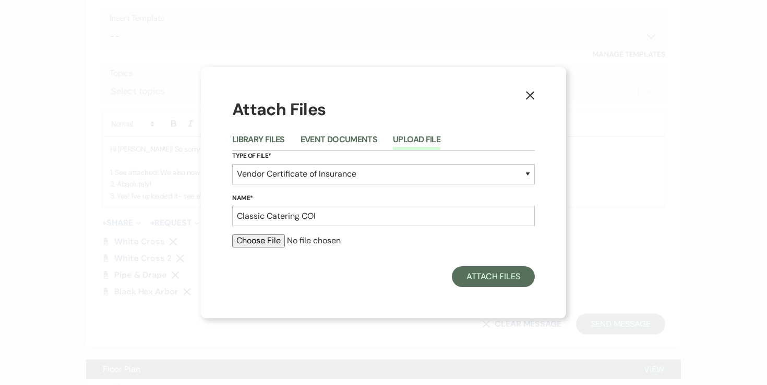
click at [246, 237] on input "file" at bounding box center [383, 241] width 303 height 13
type input "C:\fakepath\Classic Catering COI 7.8.25.pdf"
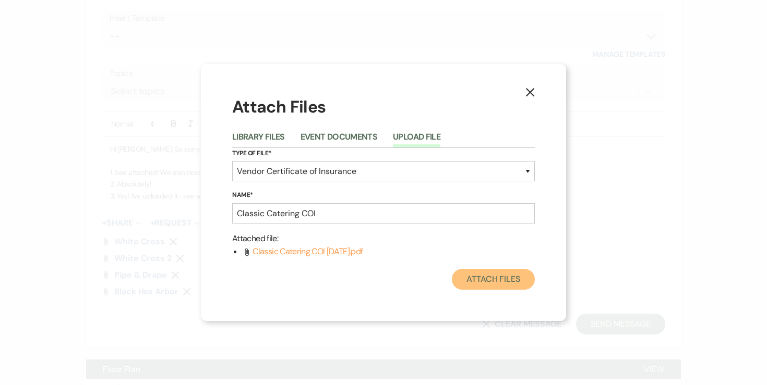
click at [473, 282] on button "Attach Files" at bounding box center [493, 279] width 83 height 21
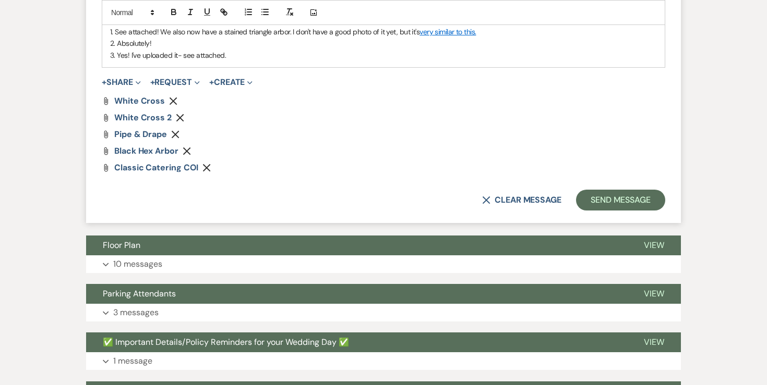
scroll to position [1279, 0]
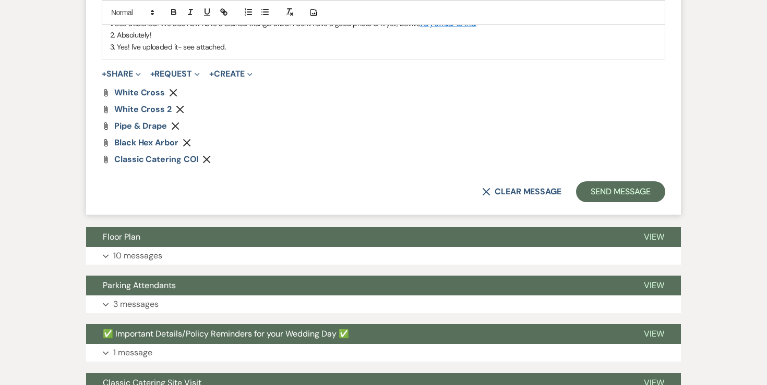
click at [292, 53] on p "3. Yes! I've uploaded it- see attached." at bounding box center [383, 46] width 547 height 11
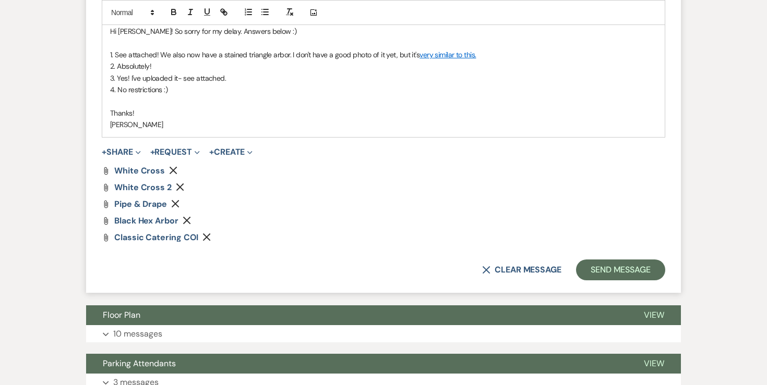
scroll to position [1254, 0]
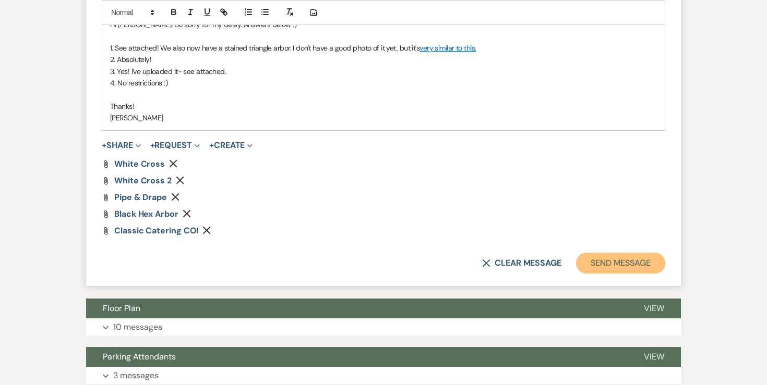
click at [584, 273] on button "Send Message" at bounding box center [620, 263] width 89 height 21
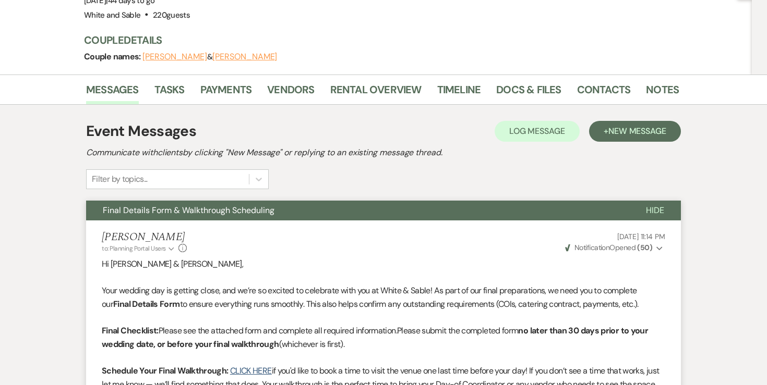
scroll to position [0, 0]
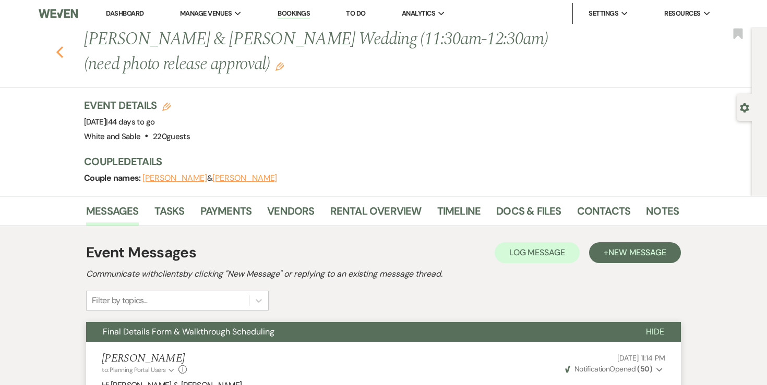
click at [56, 55] on icon "Previous" at bounding box center [60, 52] width 8 height 13
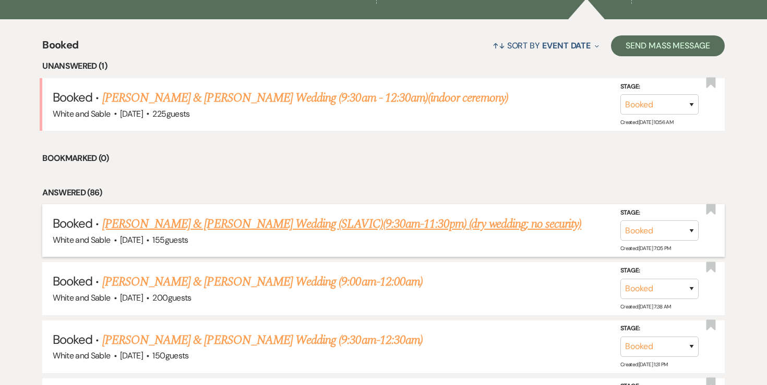
scroll to position [351, 0]
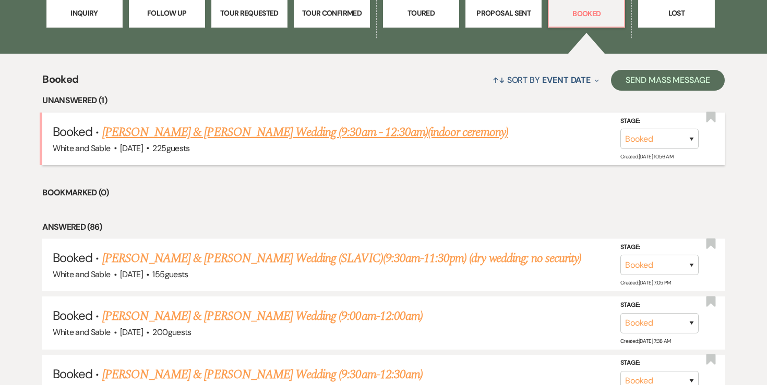
click at [188, 132] on link "Paige Reiners & Brad VanTatenhove's Wedding (9:30am - 12:30am)(indoor ceremony)" at bounding box center [305, 132] width 406 height 19
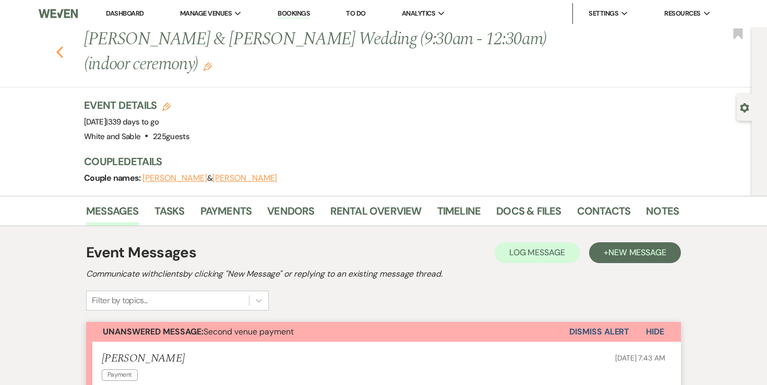
click at [59, 54] on use "button" at bounding box center [59, 51] width 7 height 11
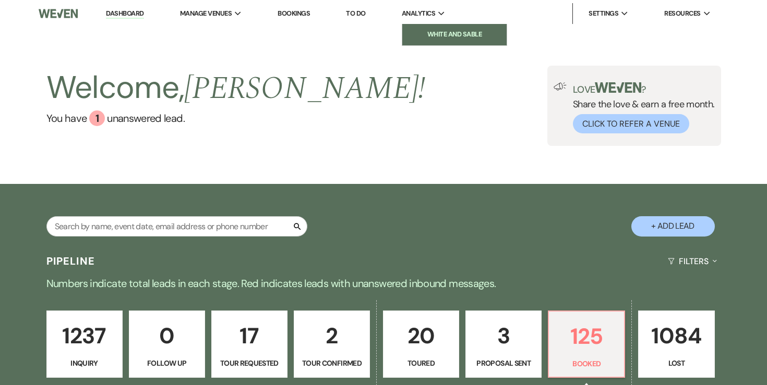
click at [430, 37] on li "White and Sable" at bounding box center [454, 34] width 94 height 10
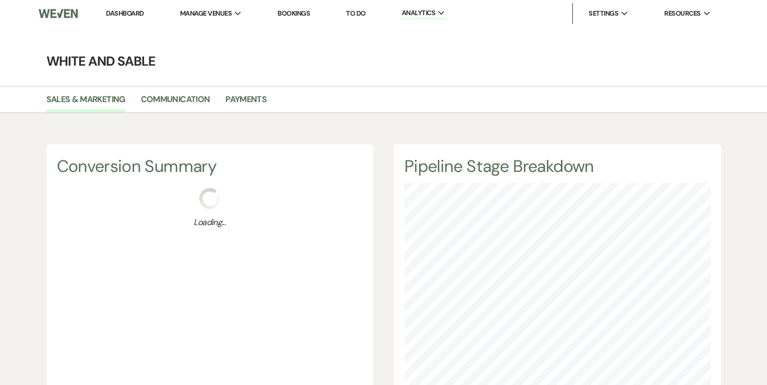
scroll to position [385, 767]
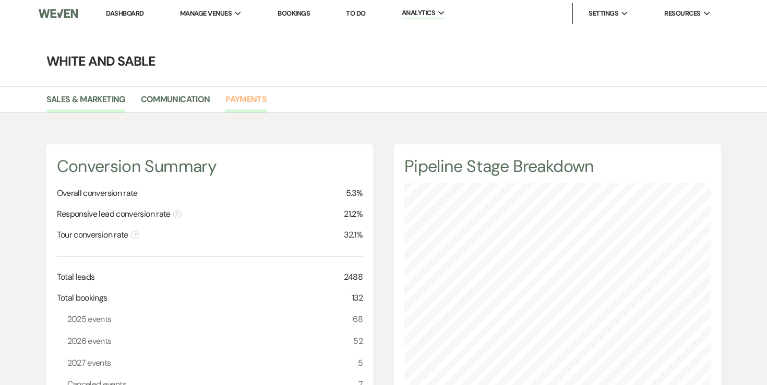
click at [242, 100] on link "Payments" at bounding box center [245, 103] width 41 height 20
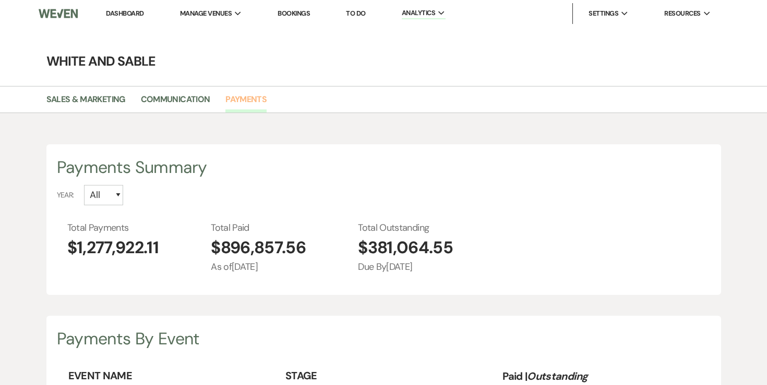
scroll to position [385, 767]
select select "2025"
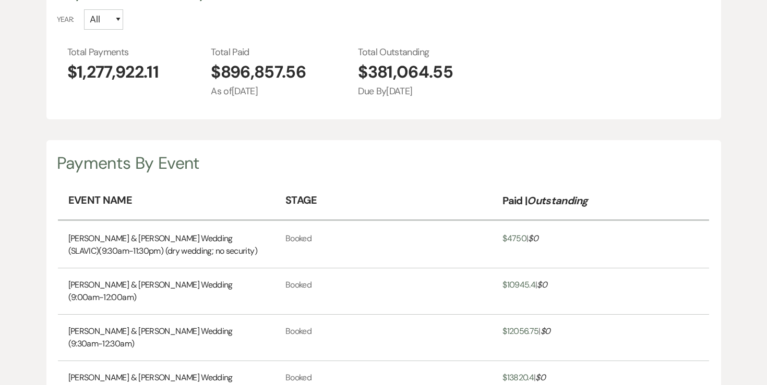
scroll to position [0, 0]
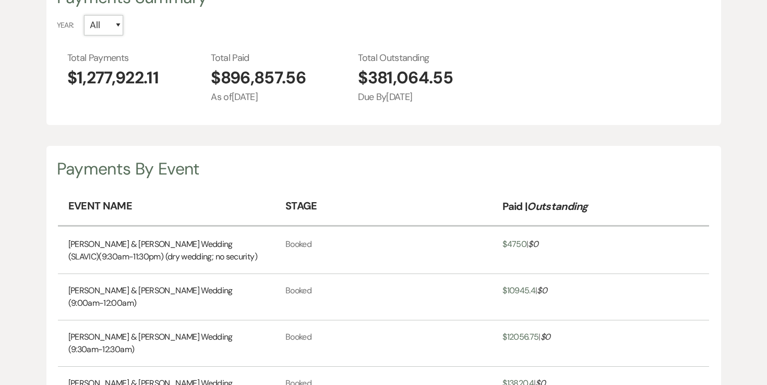
click at [116, 28] on select "All 2027 2026 2025 2024" at bounding box center [103, 25] width 39 height 20
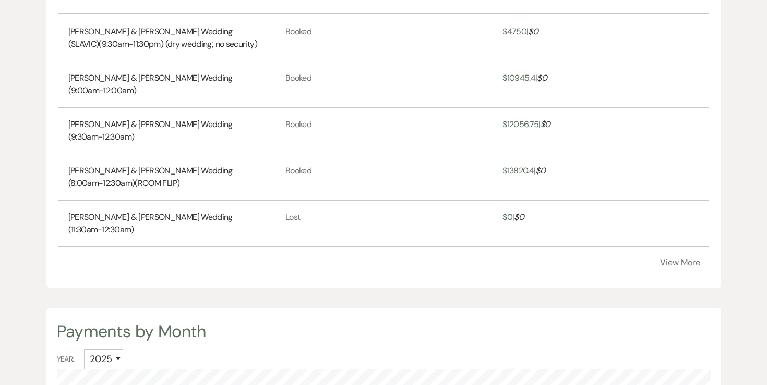
click at [676, 259] on button "View More" at bounding box center [680, 263] width 40 height 8
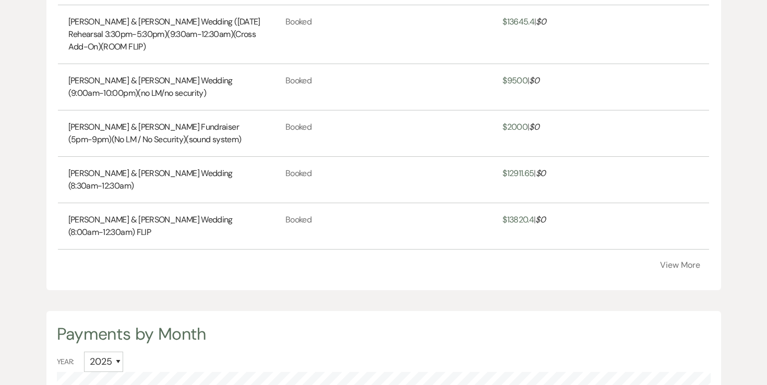
scroll to position [626, 0]
click at [692, 262] on button "View More" at bounding box center [680, 264] width 40 height 8
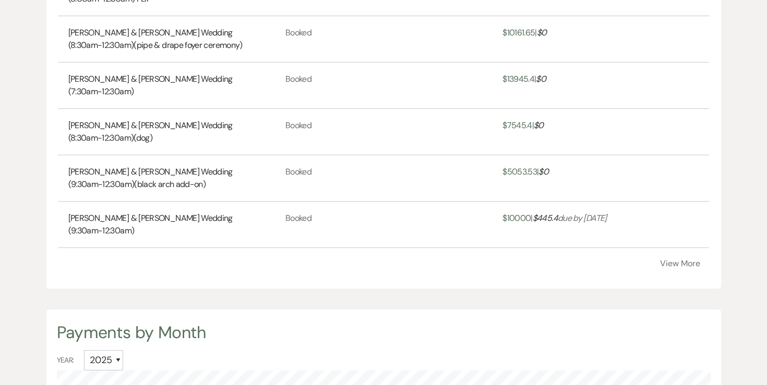
scroll to position [860, 0]
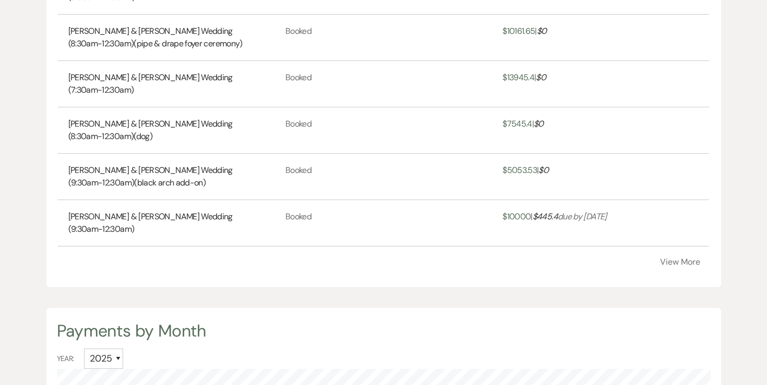
click at [671, 263] on button "View More" at bounding box center [680, 262] width 40 height 8
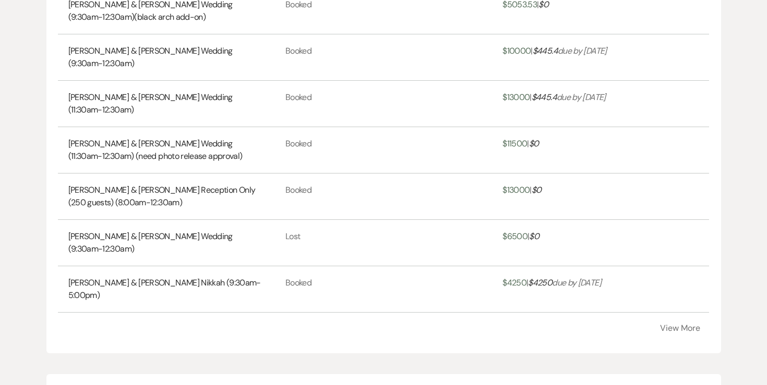
scroll to position [1028, 0]
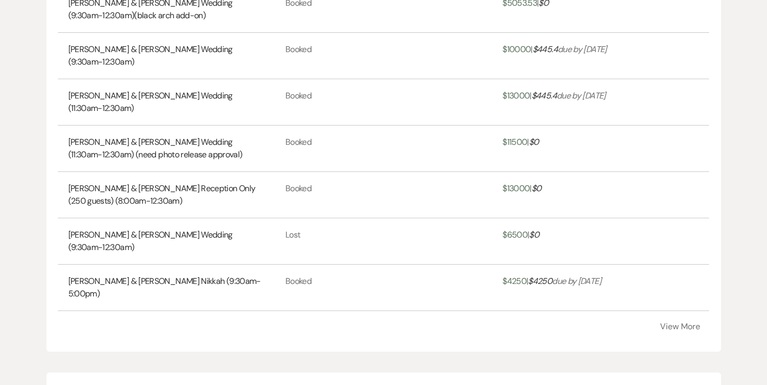
click at [677, 323] on button "View More" at bounding box center [680, 327] width 40 height 8
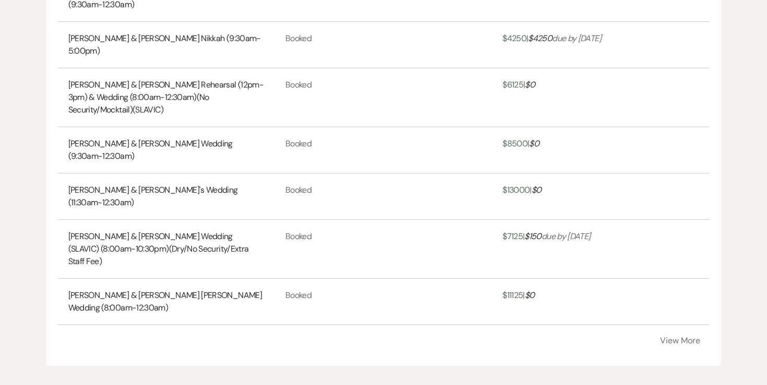
click at [677, 337] on button "View More" at bounding box center [680, 341] width 40 height 8
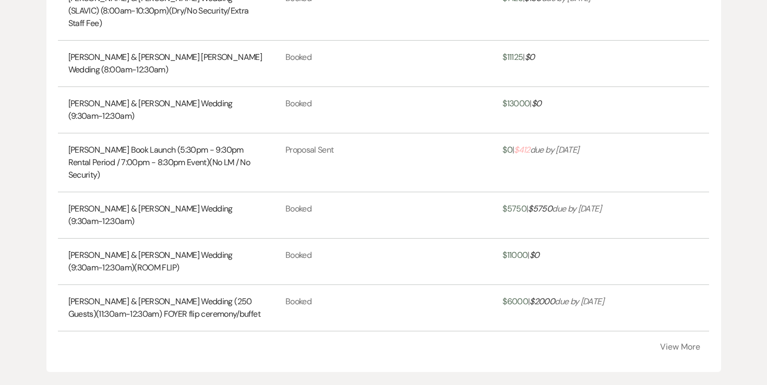
scroll to position [1510, 0]
click at [676, 342] on button "View More" at bounding box center [680, 346] width 40 height 8
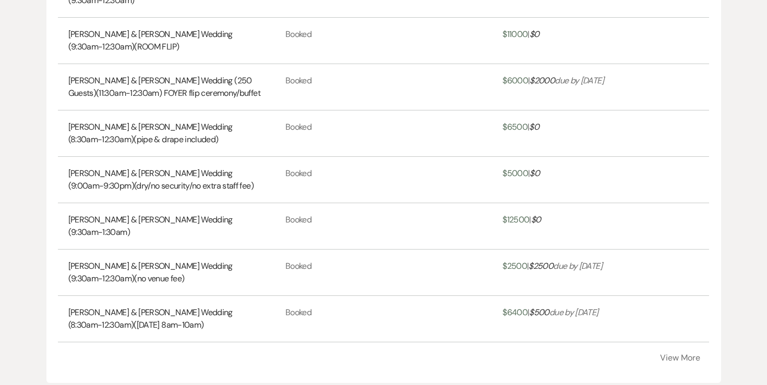
scroll to position [1734, 0]
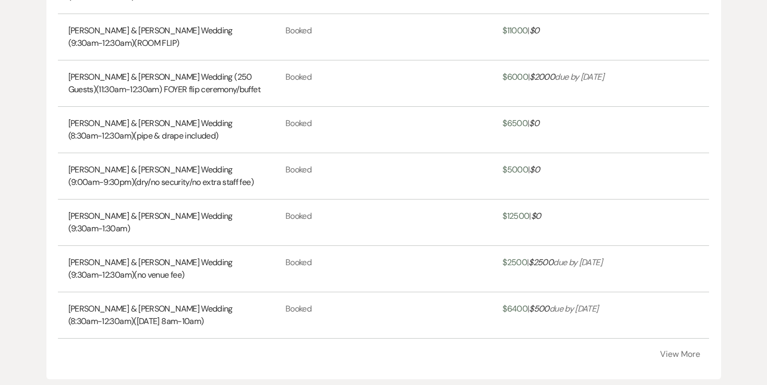
click at [664, 351] on button "View More" at bounding box center [680, 355] width 40 height 8
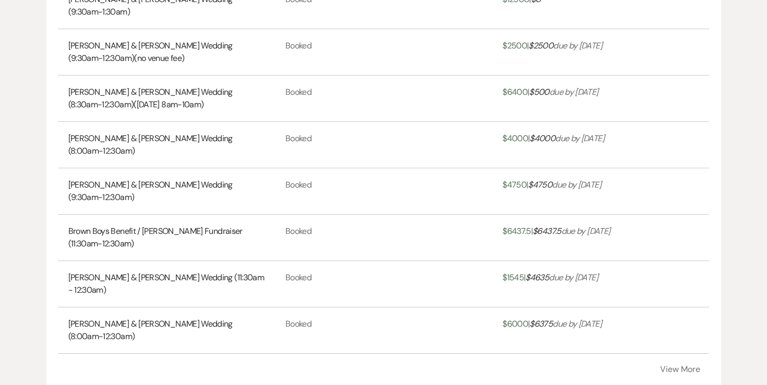
click at [671, 366] on button "View More" at bounding box center [680, 370] width 40 height 8
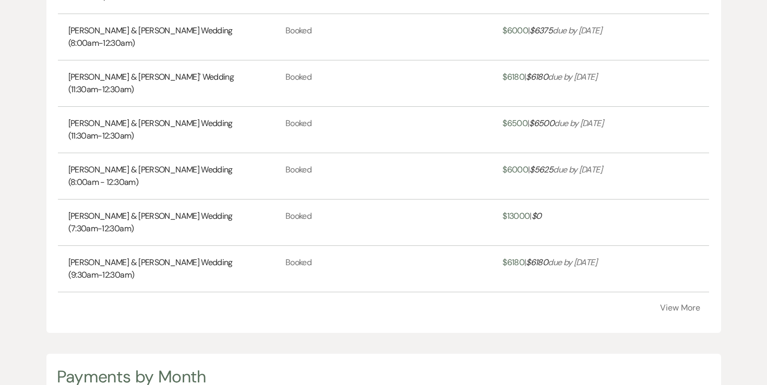
scroll to position [2246, 0]
click at [682, 303] on button "View More" at bounding box center [680, 307] width 40 height 8
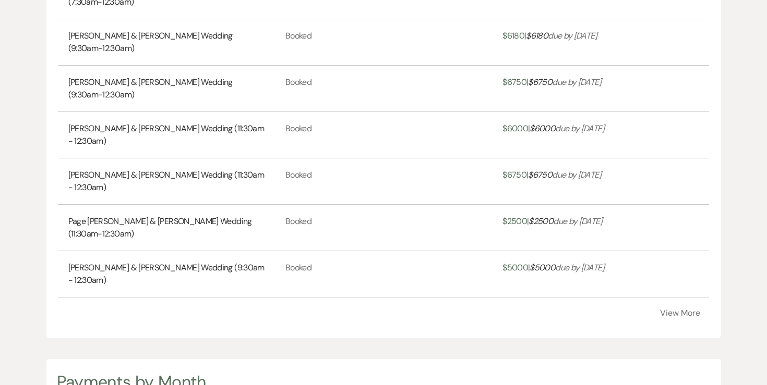
scroll to position [2493, 0]
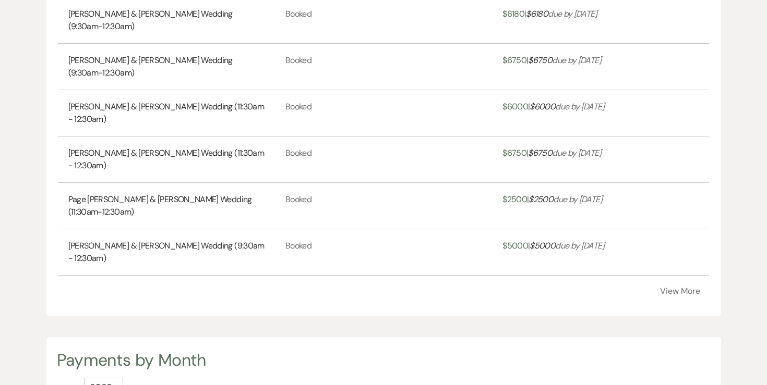
click at [678, 287] on button "View More" at bounding box center [680, 291] width 40 height 8
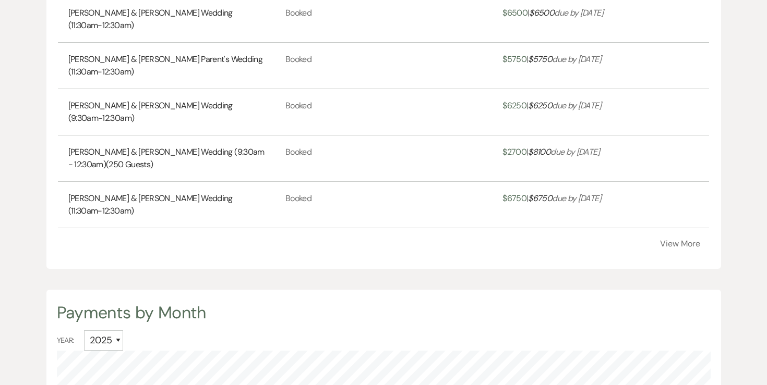
scroll to position [2775, 0]
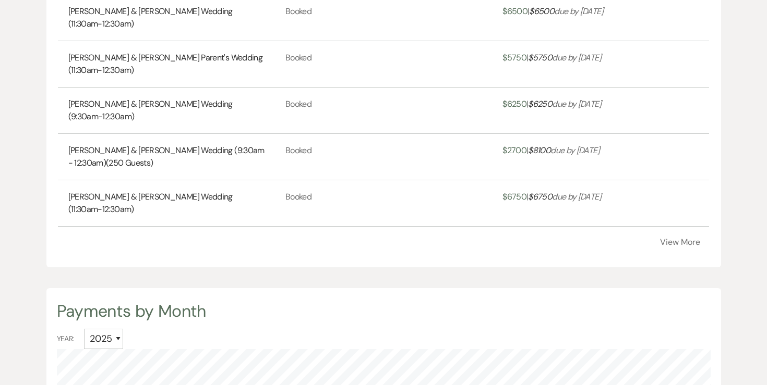
click at [684, 238] on button "View More" at bounding box center [680, 242] width 40 height 8
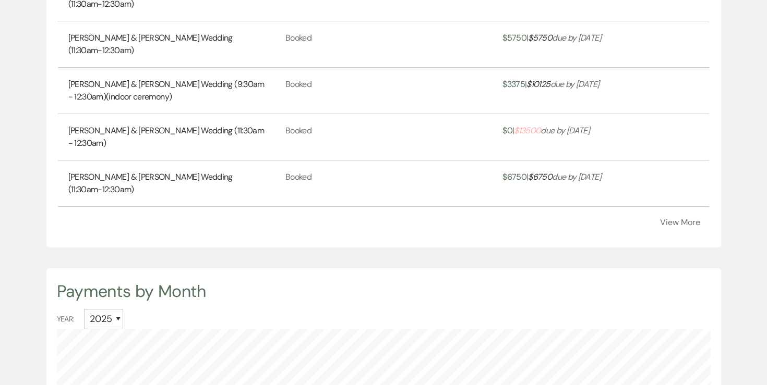
scroll to position [3027, 0]
click at [202, 124] on link "Shannon Millikin & Ethan Strain's Wedding (11:30am - 12:30am)" at bounding box center [166, 136] width 196 height 25
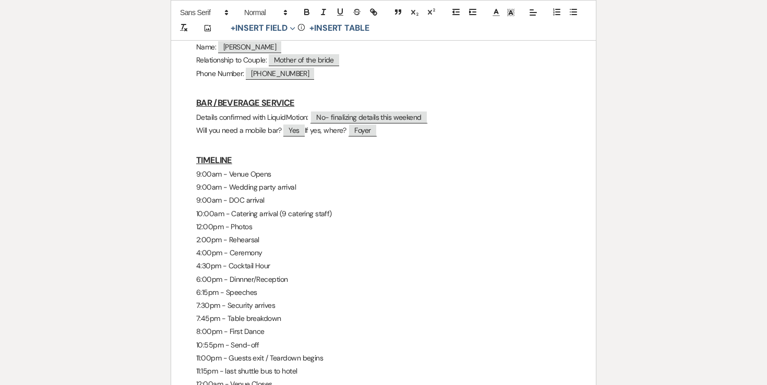
scroll to position [666, 0]
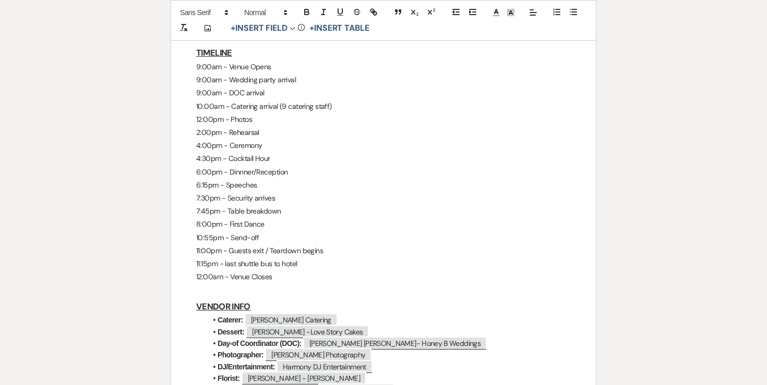
click at [246, 205] on p "7:45pm - Table breakdown" at bounding box center [383, 211] width 375 height 13
click at [207, 179] on p "6:15pm - Speeches" at bounding box center [383, 185] width 375 height 13
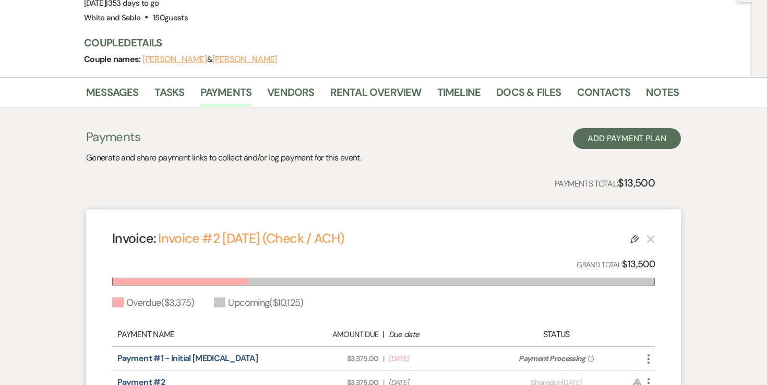
scroll to position [118, 0]
click at [118, 85] on link "Messages" at bounding box center [112, 96] width 53 height 23
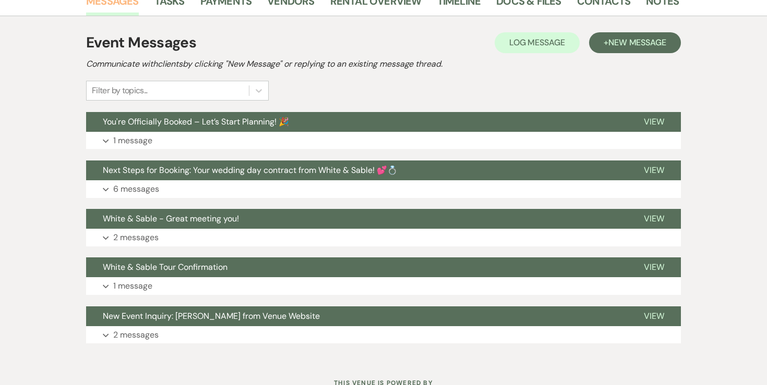
scroll to position [211, 0]
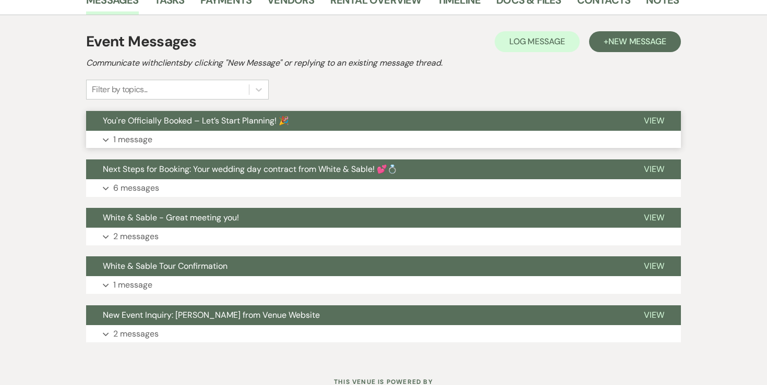
click at [138, 133] on p "1 message" at bounding box center [132, 140] width 39 height 14
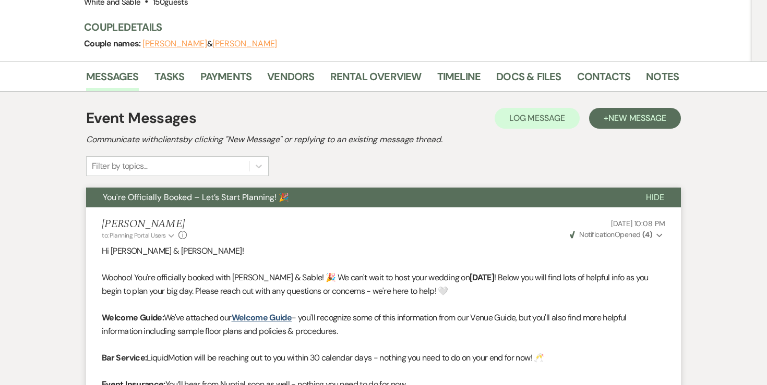
scroll to position [124, 0]
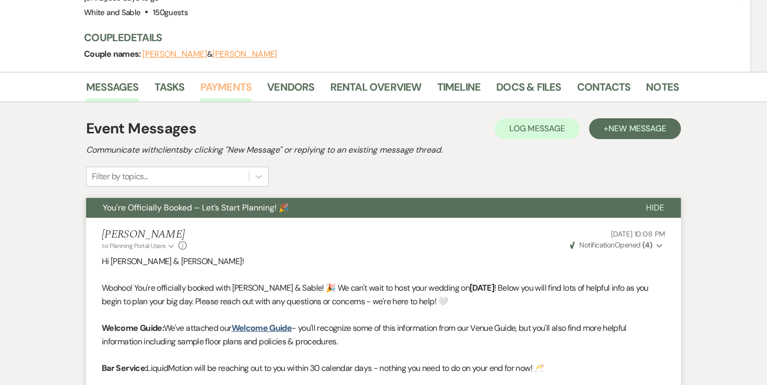
click at [248, 79] on link "Payments" at bounding box center [226, 90] width 52 height 23
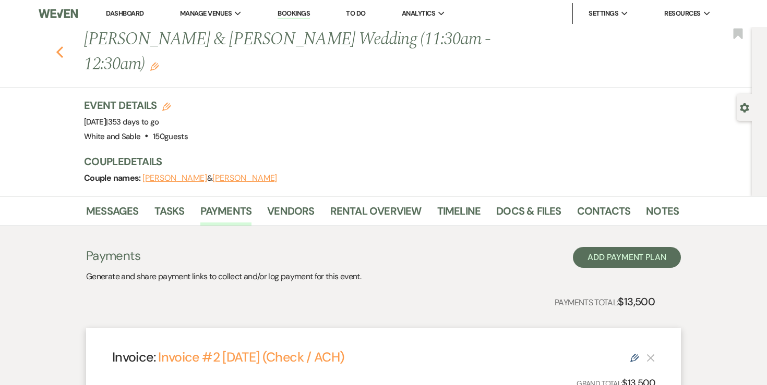
click at [61, 46] on icon "Previous" at bounding box center [60, 52] width 8 height 13
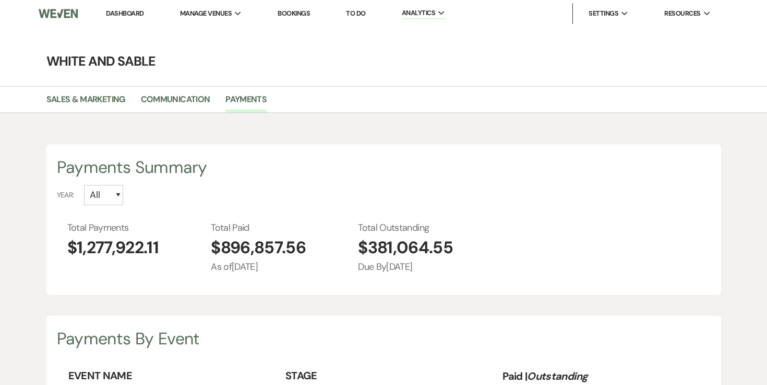
click at [124, 16] on link "Dashboard" at bounding box center [125, 13] width 38 height 9
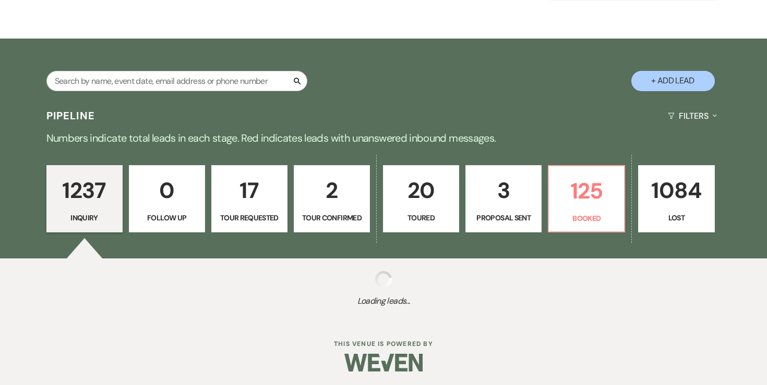
scroll to position [148, 0]
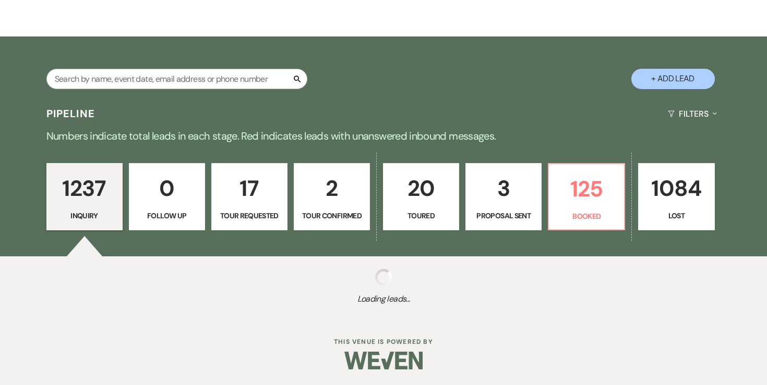
click at [514, 201] on p "3" at bounding box center [503, 188] width 63 height 35
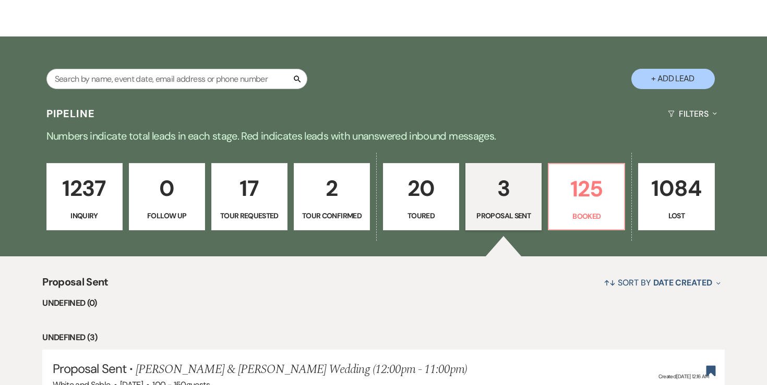
select select "6"
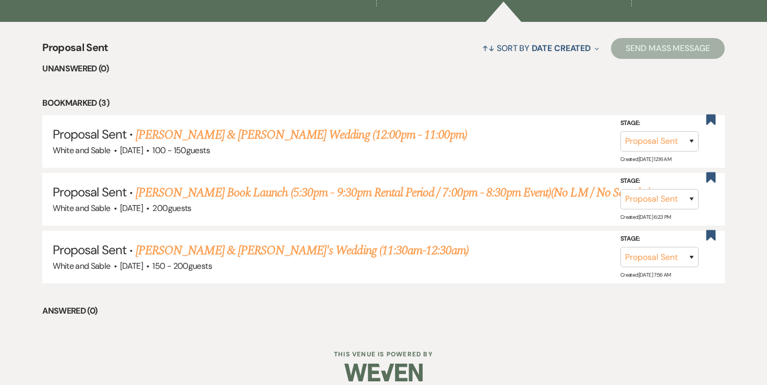
scroll to position [383, 0]
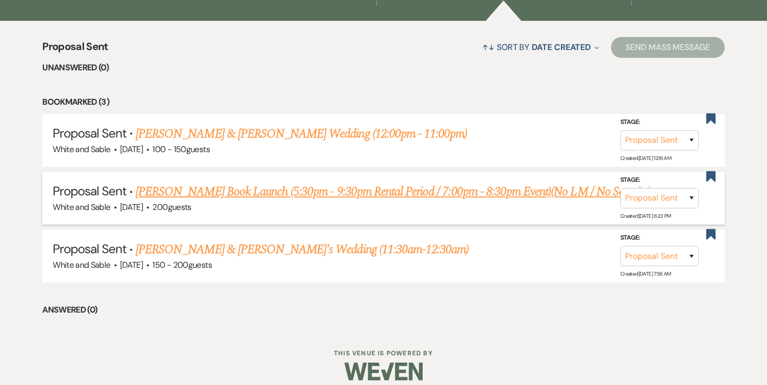
click at [387, 190] on link "[PERSON_NAME] Book Launch (5:30pm - 9:30pm Rental Period / 7:00pm - 8:30pm Even…" at bounding box center [393, 192] width 515 height 19
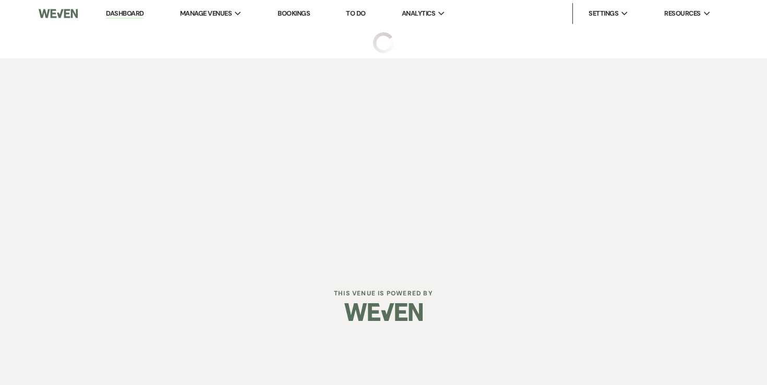
select select "6"
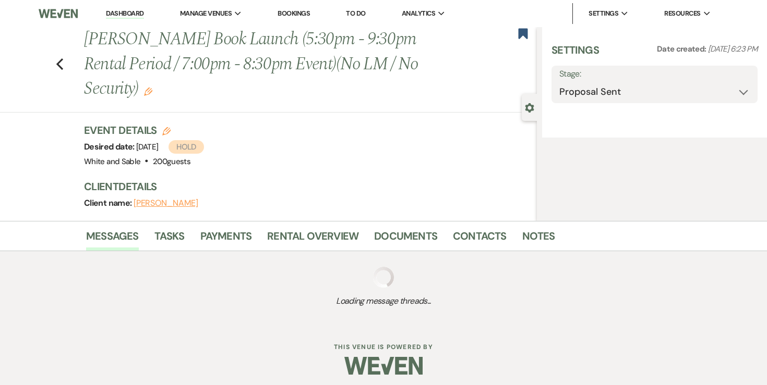
select select "12"
select select "7"
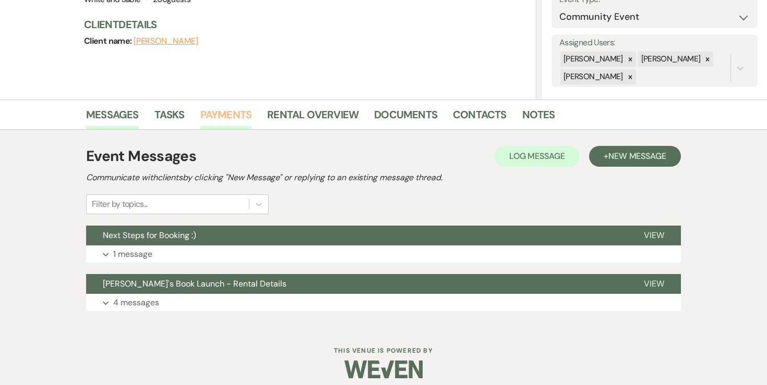
click at [234, 115] on link "Payments" at bounding box center [226, 117] width 52 height 23
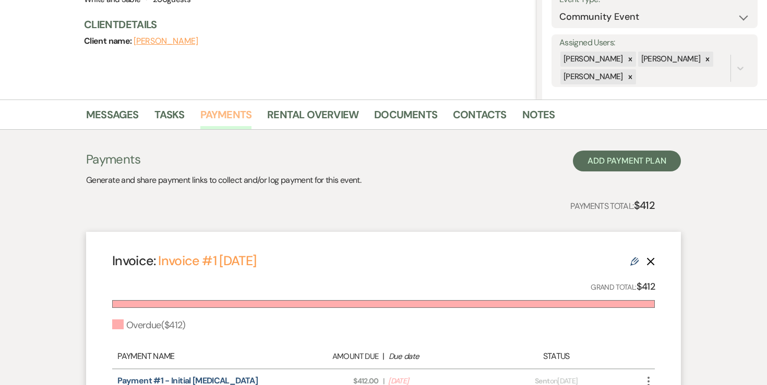
scroll to position [296, 0]
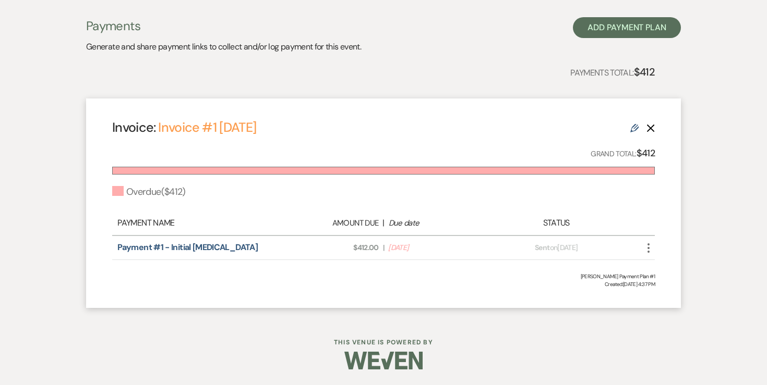
click at [653, 246] on icon "More" at bounding box center [648, 248] width 13 height 13
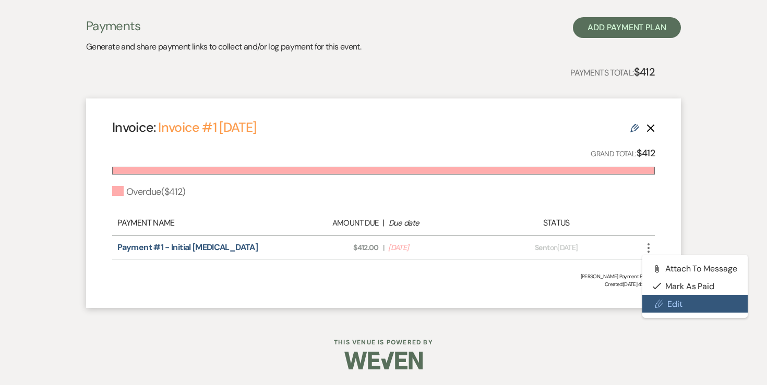
click at [658, 302] on use at bounding box center [659, 304] width 8 height 8
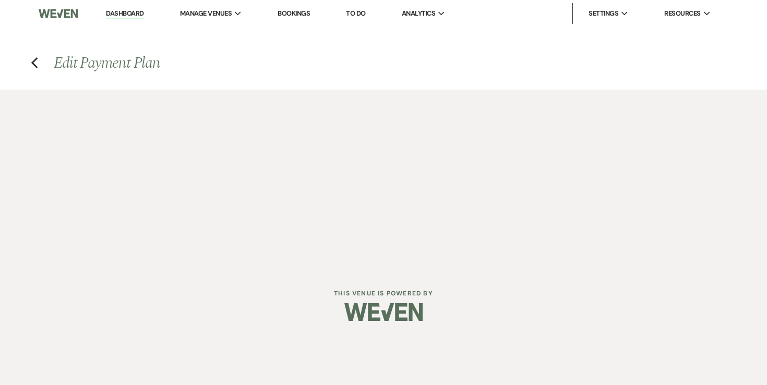
select select "26763"
select select "2"
select select "percentage"
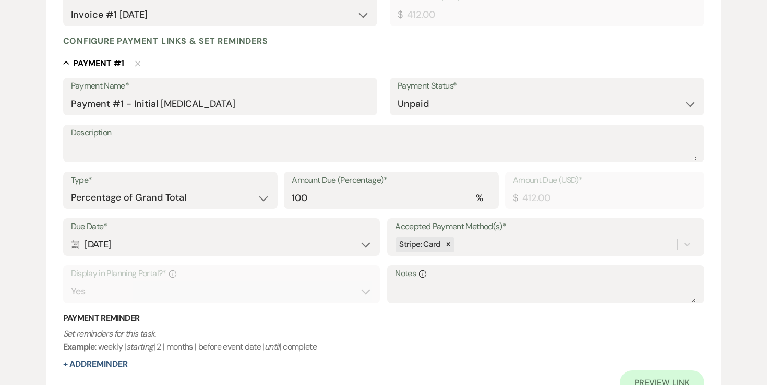
scroll to position [242, 0]
click at [148, 254] on div "Calendar [DATE] Expand" at bounding box center [221, 244] width 301 height 20
select select "day"
select select "afterTodaysDate"
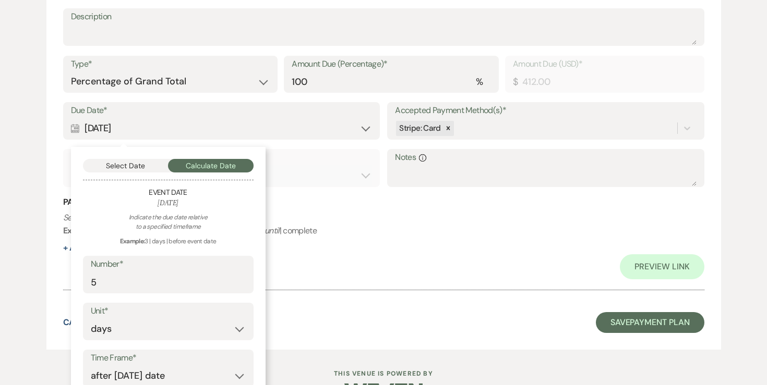
scroll to position [402, 0]
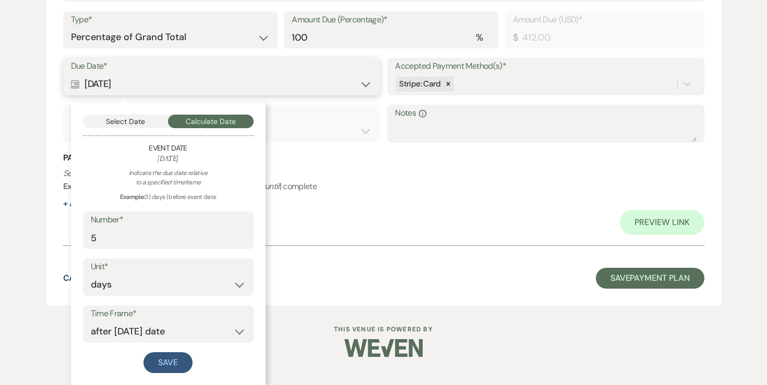
click at [140, 117] on button "Select Date" at bounding box center [126, 122] width 86 height 14
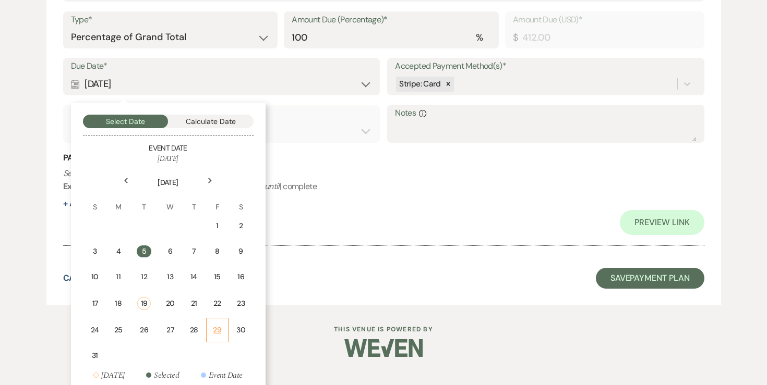
click at [218, 331] on div "29" at bounding box center [217, 330] width 9 height 11
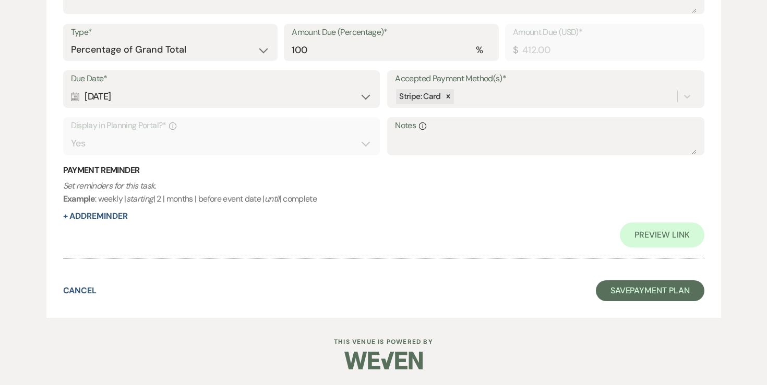
scroll to position [389, 0]
click at [107, 220] on button "+ Add Reminder" at bounding box center [95, 217] width 65 height 8
select select "client"
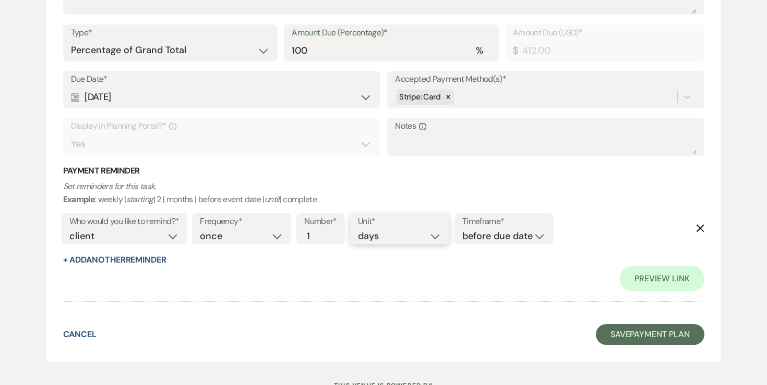
click at [361, 235] on select "days weeks months" at bounding box center [399, 237] width 83 height 14
select select "weeks"
click at [158, 261] on button "+ Add Another Reminder" at bounding box center [114, 260] width 103 height 8
select select "client"
select select "days"
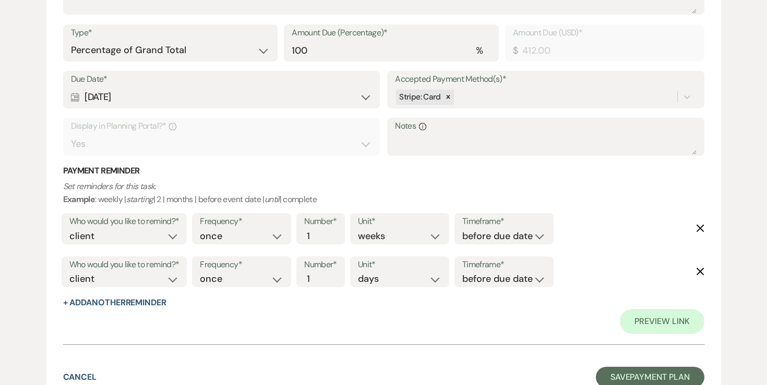
click at [209, 272] on label "Frequency*" at bounding box center [241, 265] width 83 height 15
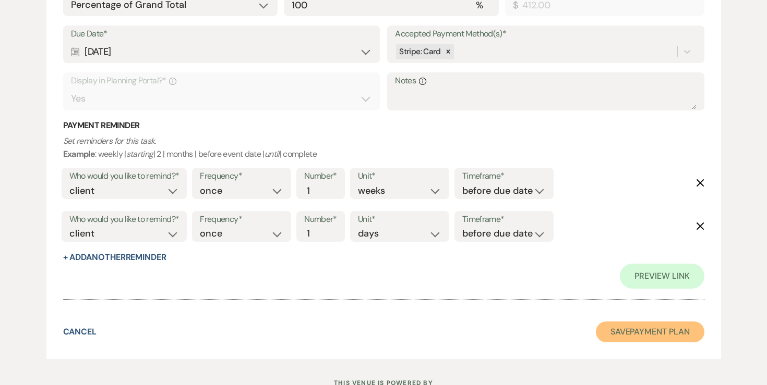
click at [631, 331] on button "Save Payment Plan" at bounding box center [650, 332] width 109 height 21
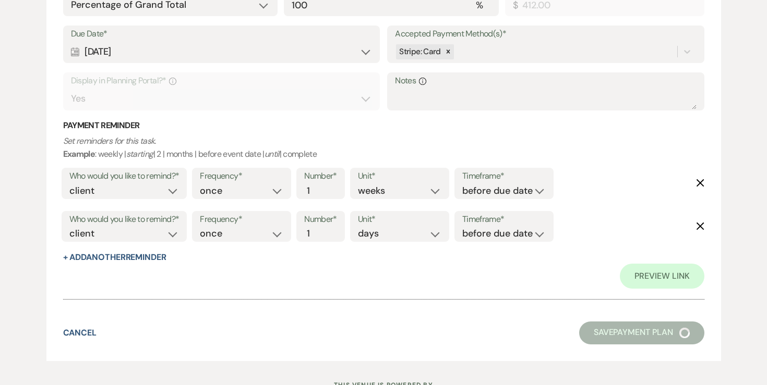
select select "6"
select select "12"
select select "7"
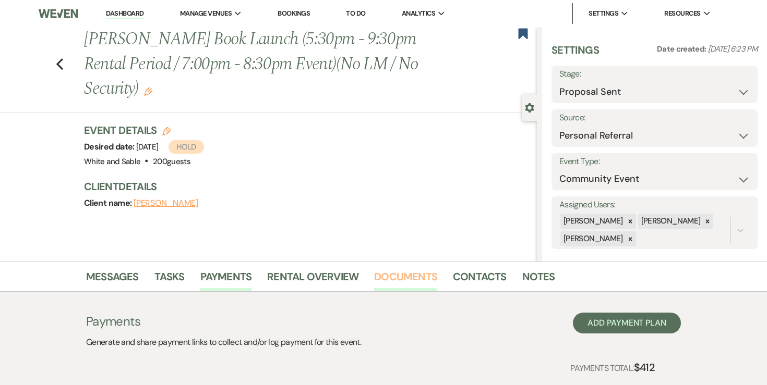
click at [374, 278] on link "Documents" at bounding box center [405, 280] width 63 height 23
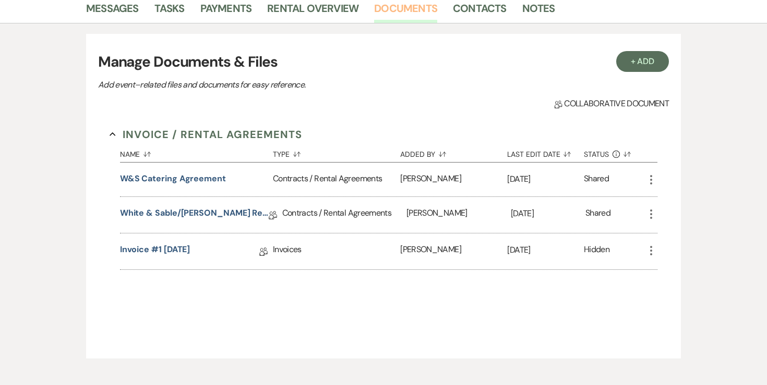
scroll to position [270, 0]
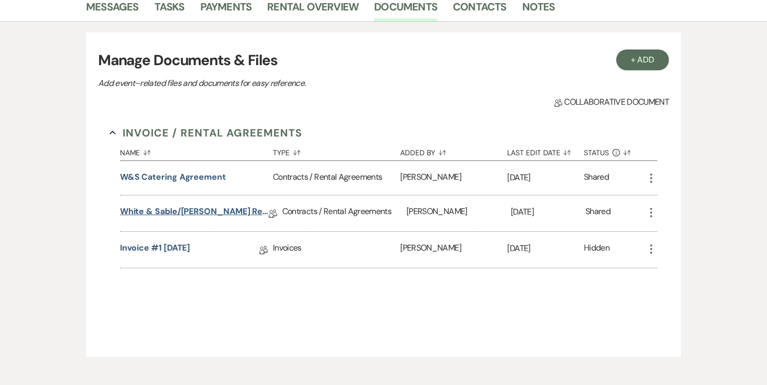
click at [179, 215] on link "White & Sable/[PERSON_NAME] Rental Agreement - [DATE]" at bounding box center [194, 214] width 149 height 16
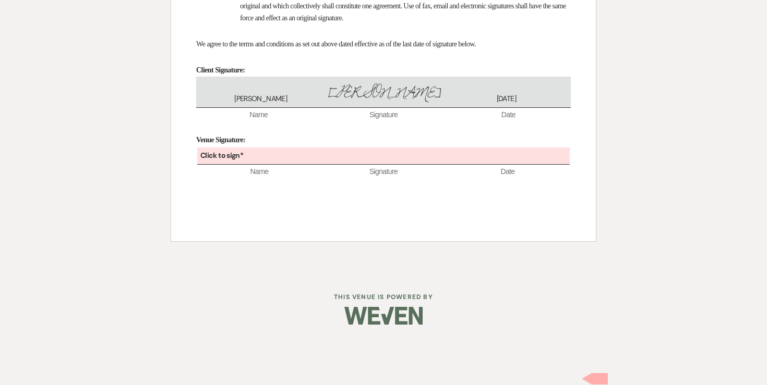
scroll to position [6447, 0]
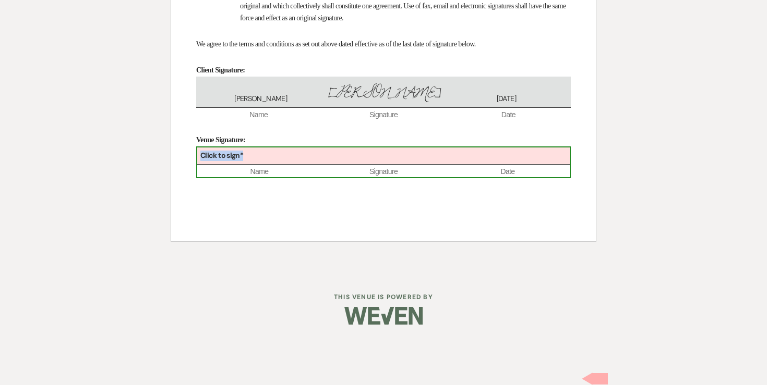
click at [338, 165] on div "Click to sign*" at bounding box center [383, 156] width 372 height 17
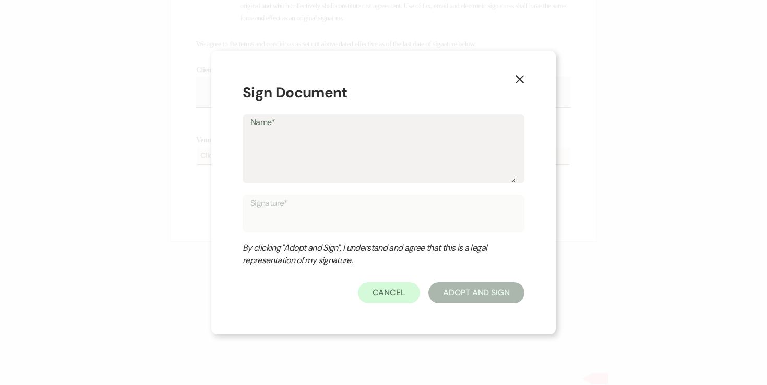
type textarea "A"
type input "A"
type textarea "An"
type input "An"
type textarea "Ang"
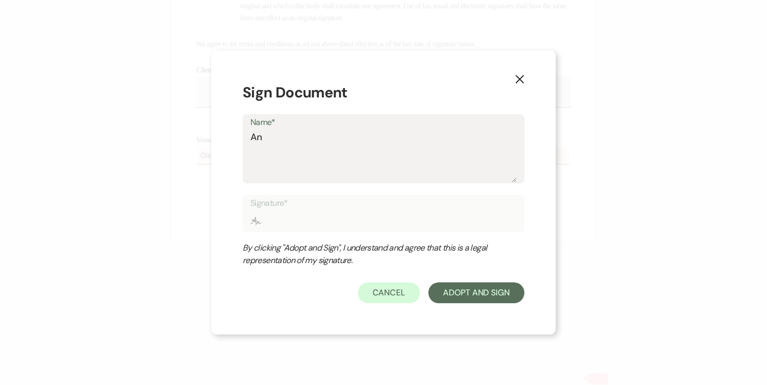
type input "Ang"
type textarea "Ange"
type input "Ange"
type textarea "Angel"
type input "Angel"
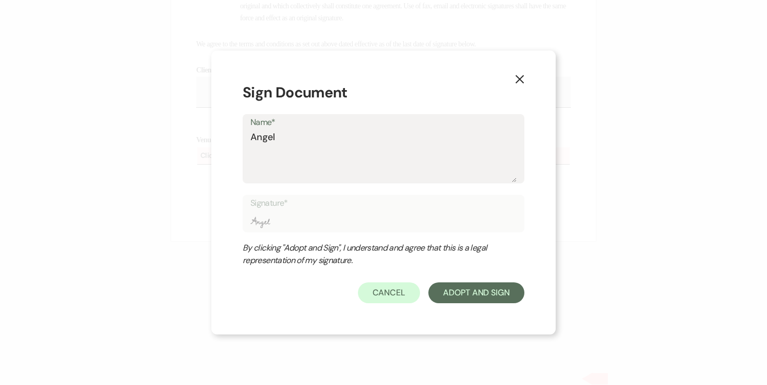
type textarea "[PERSON_NAME]"
type input "[PERSON_NAME]"
type textarea "[PERSON_NAME]"
type input "[PERSON_NAME]"
type textarea "[PERSON_NAME]"
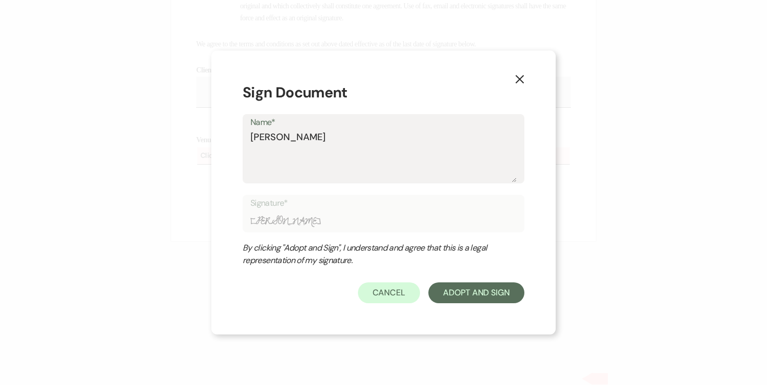
type input "[PERSON_NAME]"
type textarea "[PERSON_NAME]"
type input "[PERSON_NAME]"
type textarea "[PERSON_NAME]"
type input "[PERSON_NAME]"
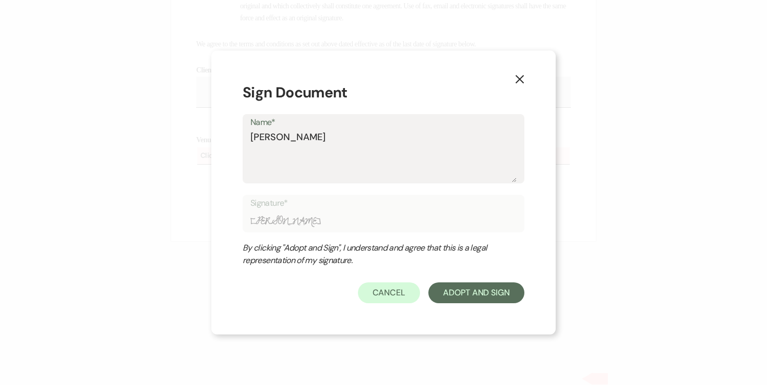
type textarea "[PERSON_NAME]"
type input "[PERSON_NAME]"
type textarea "[PERSON_NAME]"
type input "[PERSON_NAME]"
type textarea "[PERSON_NAME]"
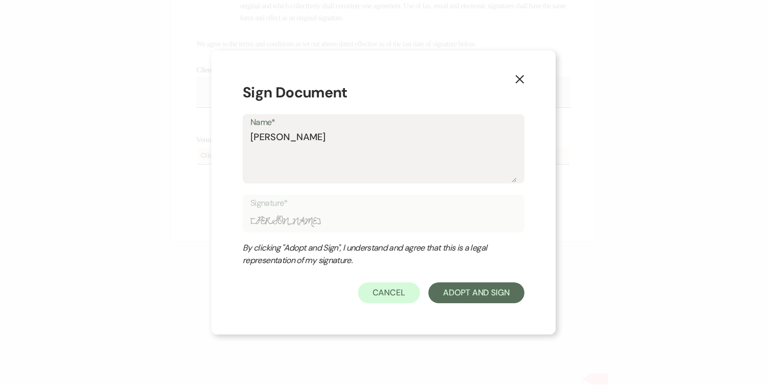
type input "[PERSON_NAME]"
type textarea "[PERSON_NAME]"
type input "[PERSON_NAME]"
type textarea "[PERSON_NAME]"
type input "[PERSON_NAME]"
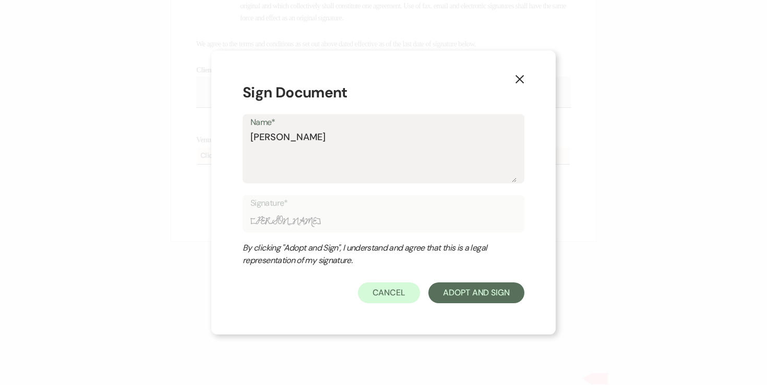
type textarea "[PERSON_NAME]"
type input "[PERSON_NAME]"
type textarea "[PERSON_NAME]"
type input "[PERSON_NAME]"
type textarea "[PERSON_NAME]"
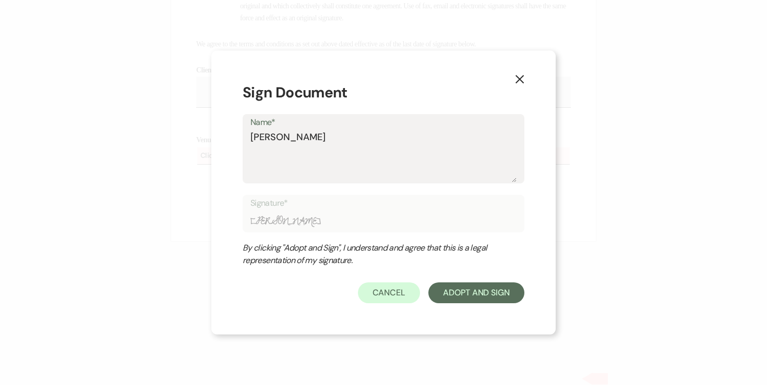
type input "[PERSON_NAME]"
type textarea "[PERSON_NAME]"
click at [470, 308] on div "X Sign Document Name* [PERSON_NAME] Signature* [PERSON_NAME] By clicking "Adopt…" at bounding box center [383, 193] width 344 height 284
click at [469, 291] on button "Adopt And Sign" at bounding box center [476, 293] width 96 height 21
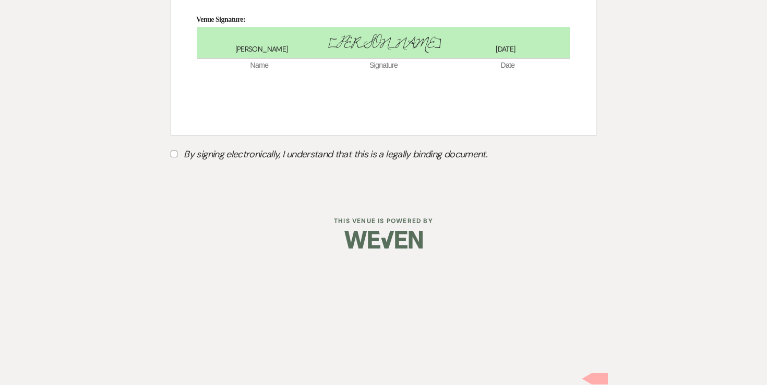
scroll to position [6491, 0]
click at [175, 158] on input "By signing electronically, I understand that this is a legally binding document." at bounding box center [174, 154] width 7 height 7
checkbox input "true"
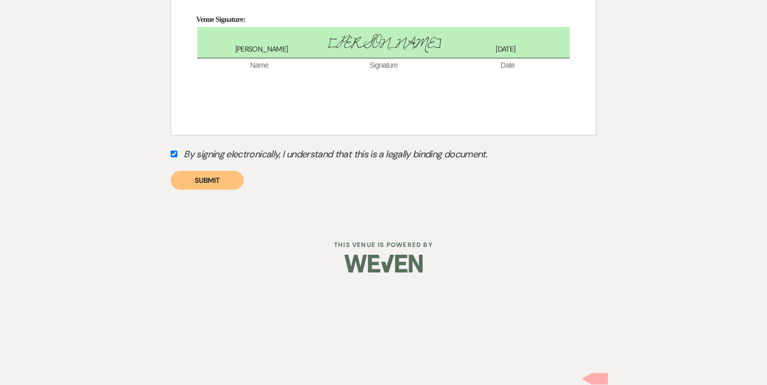
click at [219, 190] on button "Submit" at bounding box center [207, 180] width 73 height 19
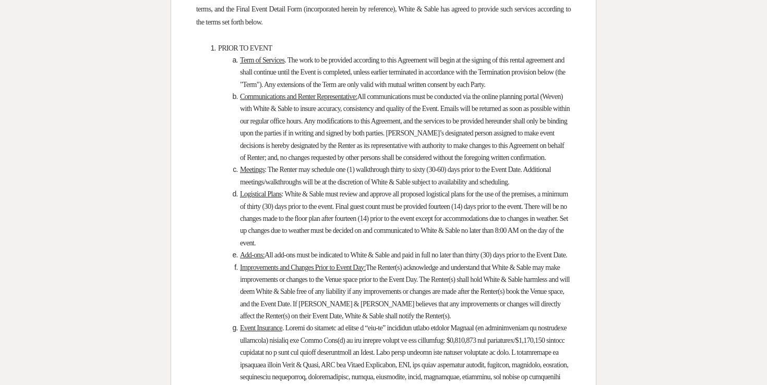
scroll to position [0, 0]
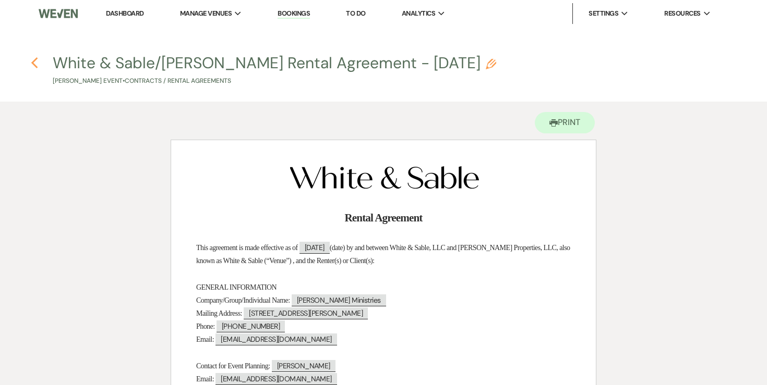
click at [33, 61] on icon "Previous" at bounding box center [35, 63] width 8 height 13
select select "6"
select select "12"
select select "7"
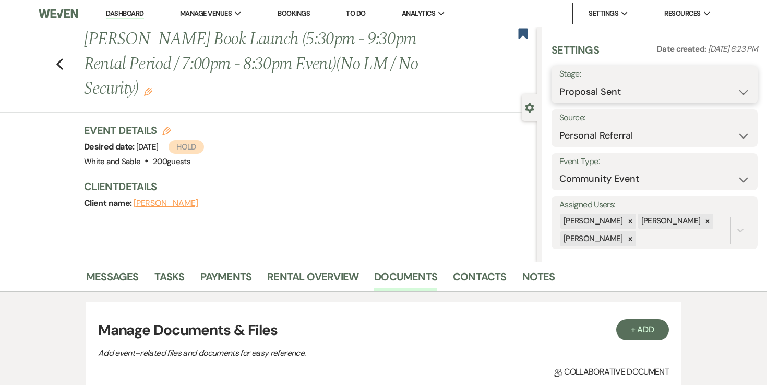
click at [616, 89] on select "Inquiry Follow Up Tour Requested Tour Confirmed Toured Proposal Sent Booked Lost" at bounding box center [654, 92] width 190 height 20
select select "7"
click at [729, 87] on button "Save" at bounding box center [736, 84] width 42 height 21
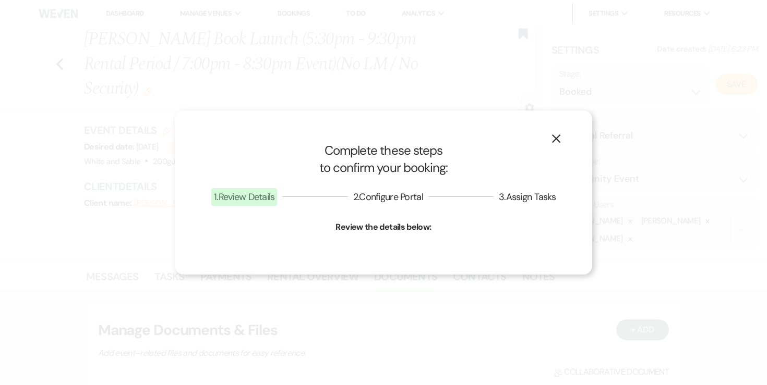
select select "7"
select select "684"
select select "false"
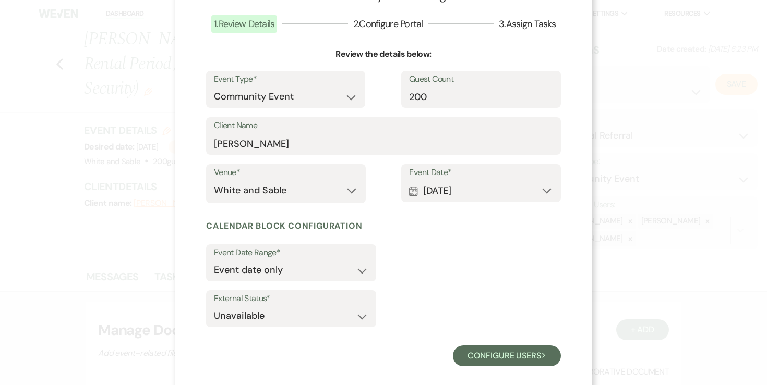
scroll to position [75, 0]
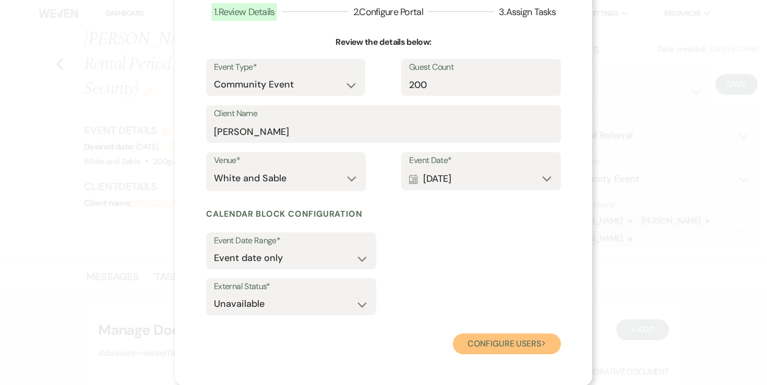
click at [483, 345] on button "Configure users Next" at bounding box center [507, 344] width 108 height 21
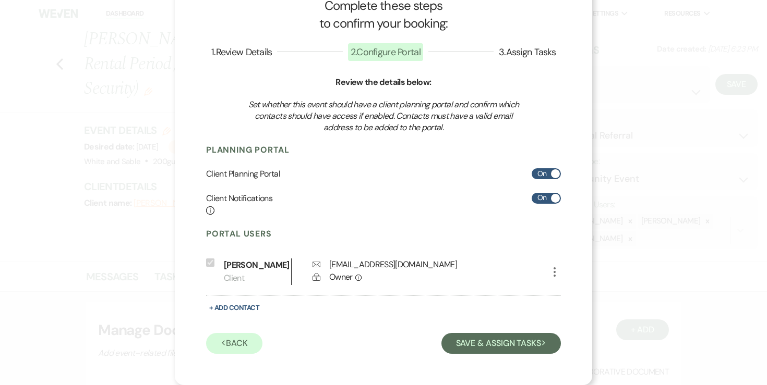
scroll to position [34, 0]
click at [486, 343] on button "Save & Assign Tasks Next" at bounding box center [500, 343] width 119 height 21
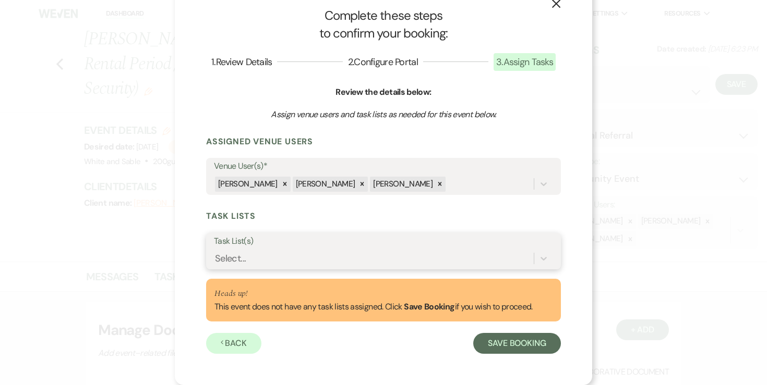
click at [344, 254] on div "Select..." at bounding box center [374, 259] width 320 height 18
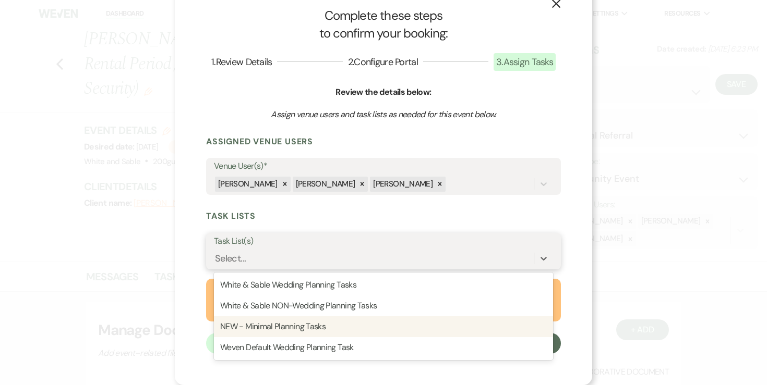
click at [311, 323] on div "NEW - Minimal Planning Tasks" at bounding box center [383, 327] width 339 height 21
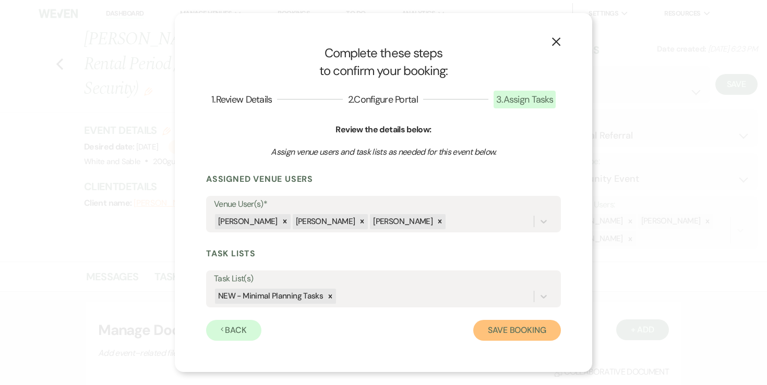
click at [489, 327] on button "Save Booking" at bounding box center [517, 330] width 88 height 21
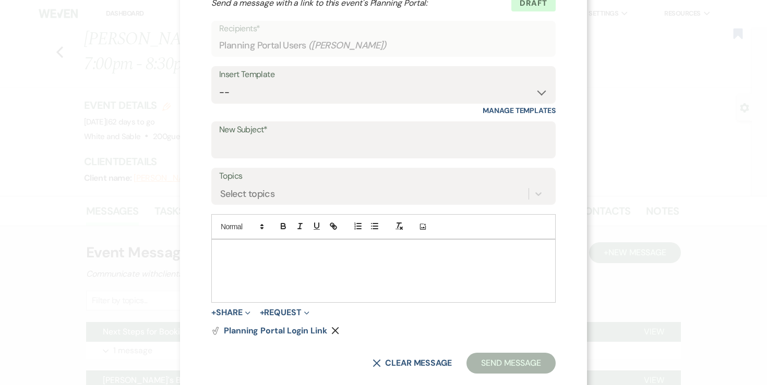
scroll to position [58, 0]
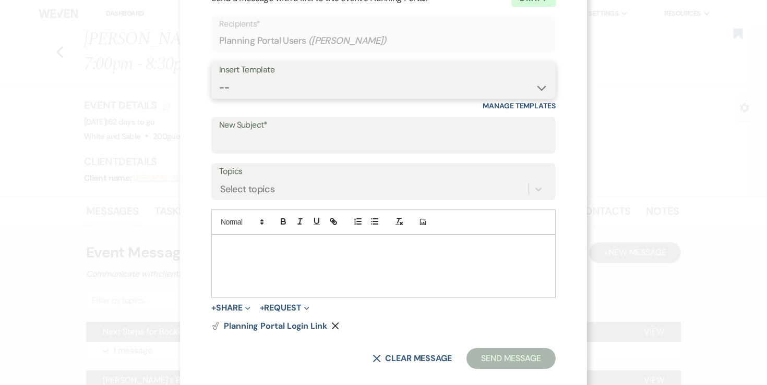
click at [478, 81] on select "-- Inquiry Response (Venue Guide) Schedule - Venue Tour Appt Confirmation Sched…" at bounding box center [383, 88] width 329 height 20
select select "3393"
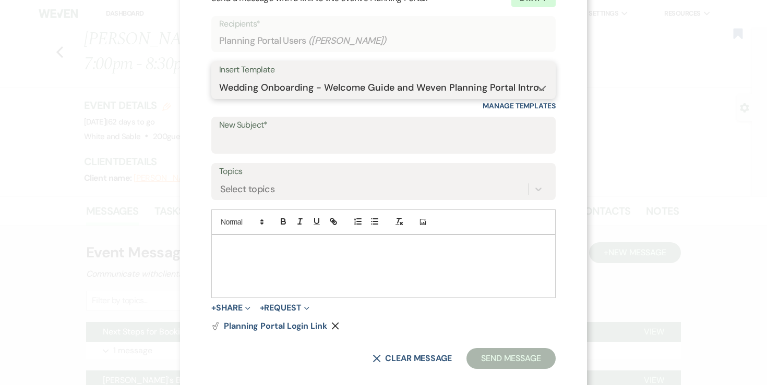
type input "You're Officially Booked – Let’s Start Planning! 🎉"
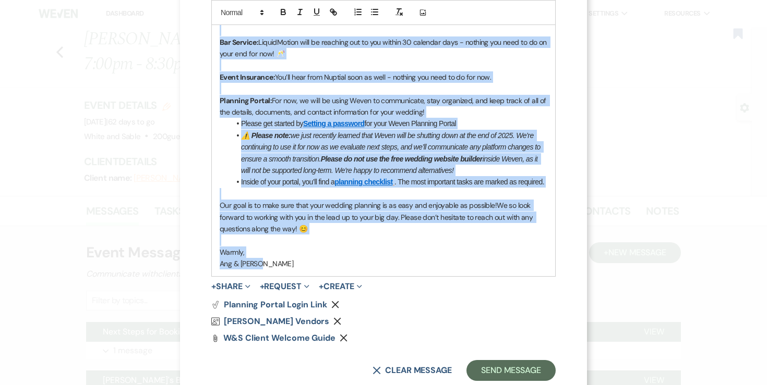
scroll to position [407, 0]
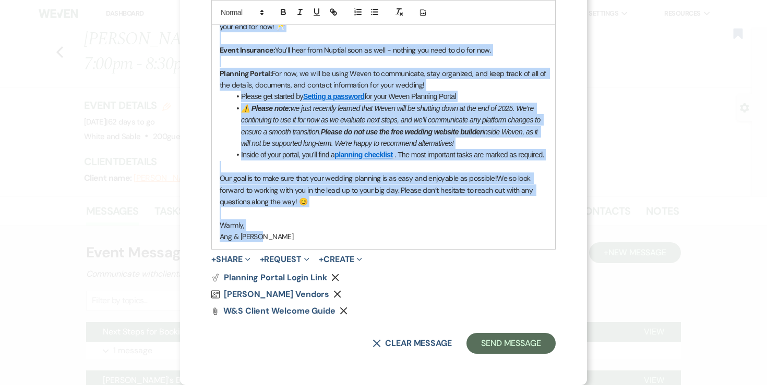
drag, startPoint x: 218, startPoint y: 85, endPoint x: 297, endPoint y: 245, distance: 178.5
click at [297, 245] on div "Hi [PERSON_NAME]! Woohoo! You're officially booked with [PERSON_NAME] & Sable! …" at bounding box center [383, 67] width 343 height 363
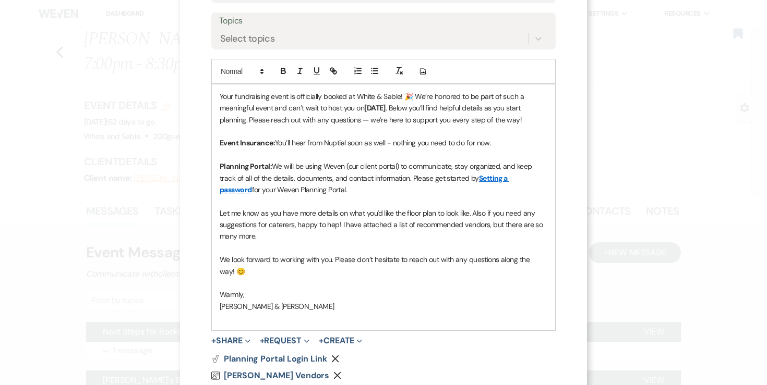
scroll to position [208, 0]
click at [220, 96] on span "Your fundraising event is officially booked at White & Sable! 🎉 We’re honored t…" at bounding box center [373, 102] width 306 height 21
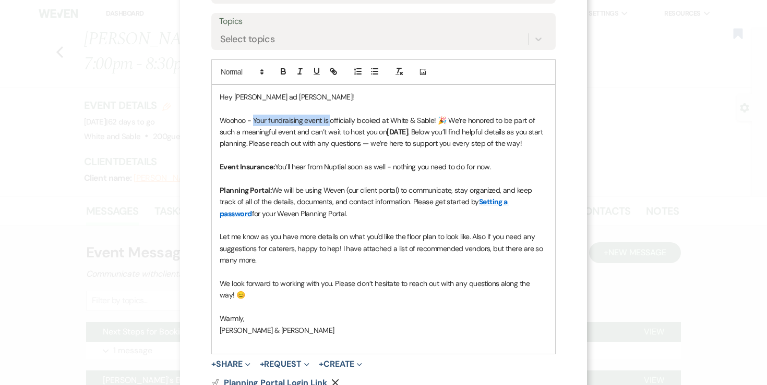
drag, startPoint x: 254, startPoint y: 119, endPoint x: 329, endPoint y: 117, distance: 75.1
click at [329, 117] on span "Woohoo - Your fundraising event is officially booked at White & Sable! 🎉 We’re …" at bounding box center [378, 126] width 317 height 21
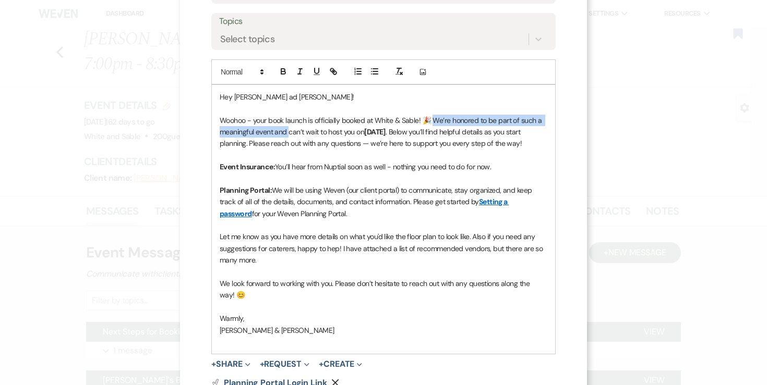
drag, startPoint x: 432, startPoint y: 119, endPoint x: 290, endPoint y: 134, distance: 143.1
click at [290, 134] on span "Woohoo - your book launch is officially booked at White & Sable! 🎉 We’re honore…" at bounding box center [382, 126] width 324 height 21
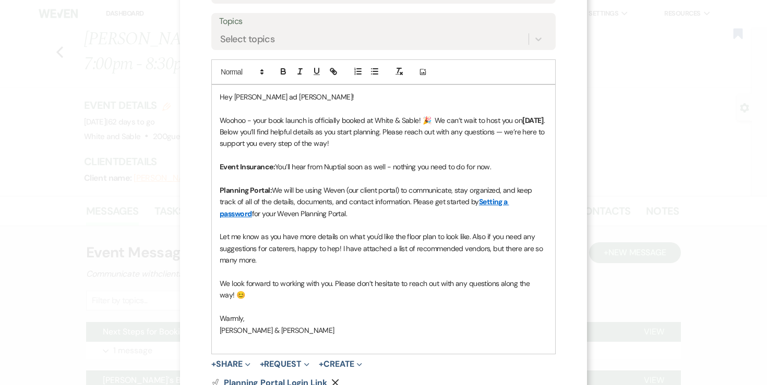
click at [522, 125] on strong "[DATE]" at bounding box center [532, 120] width 21 height 9
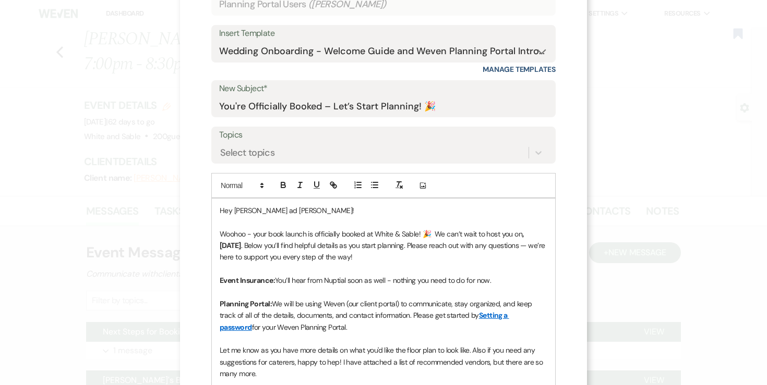
scroll to position [152, 0]
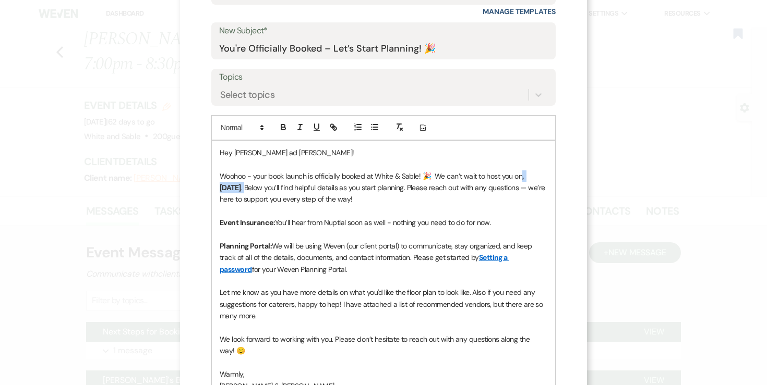
drag, startPoint x: 244, startPoint y: 185, endPoint x: 522, endPoint y: 178, distance: 278.1
click at [522, 178] on p "Woohoo - your book launch is officially booked at White & Sable! 🎉 We can’t wai…" at bounding box center [384, 188] width 328 height 35
click at [287, 127] on icon "button" at bounding box center [283, 127] width 9 height 9
click at [522, 181] on strong "Tuesday, 10/21/25" at bounding box center [532, 176] width 21 height 9
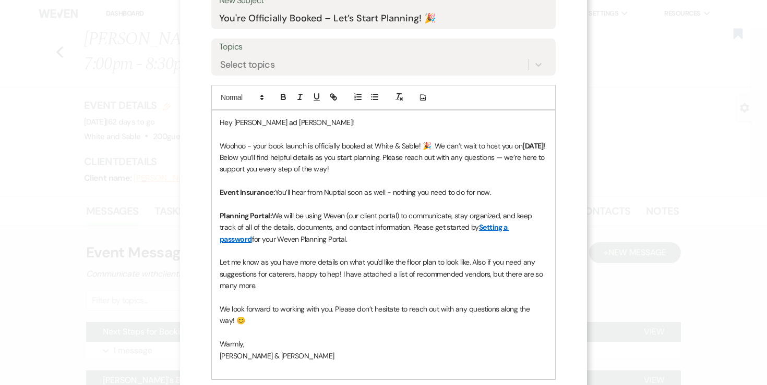
scroll to position [185, 0]
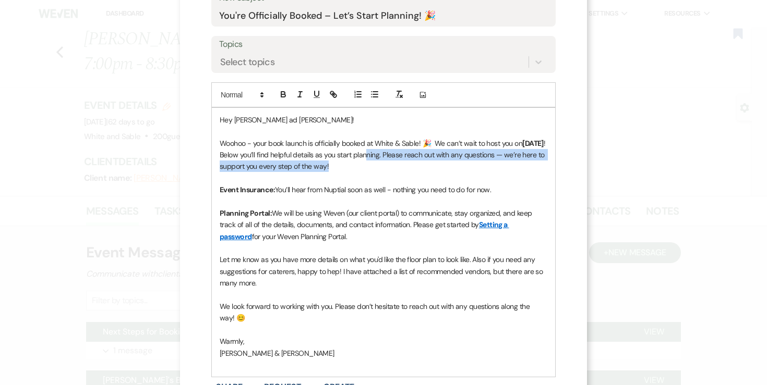
drag, startPoint x: 417, startPoint y: 166, endPoint x: 436, endPoint y: 152, distance: 23.2
click at [436, 152] on p "Woohoo - your book launch is officially booked at White & Sable! 🎉 We can’t wai…" at bounding box center [384, 155] width 328 height 35
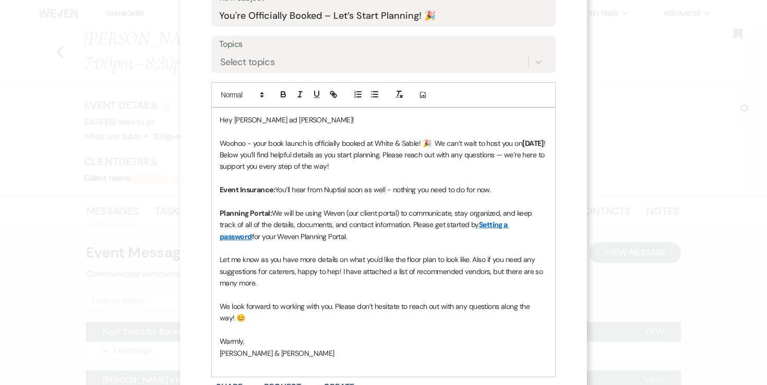
click at [432, 172] on div "Hey Ty ad Heidi! Woohoo - your book launch is officially booked at White & Sabl…" at bounding box center [383, 243] width 343 height 270
click at [420, 165] on p "Woohoo - your book launch is officially booked at White & Sable! 🎉 We can’t wai…" at bounding box center [384, 155] width 328 height 35
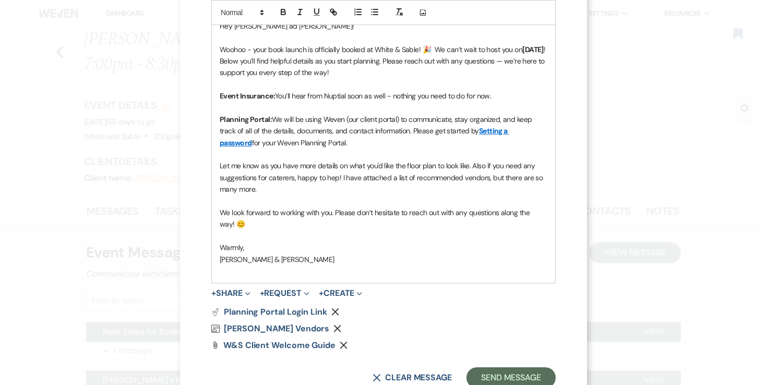
scroll to position [282, 0]
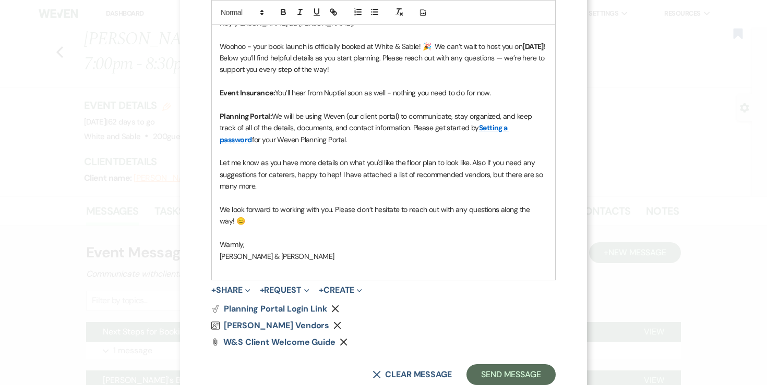
click at [284, 178] on span "Let me know as you have more details on what you'd like the floor plan to look …" at bounding box center [382, 174] width 325 height 33
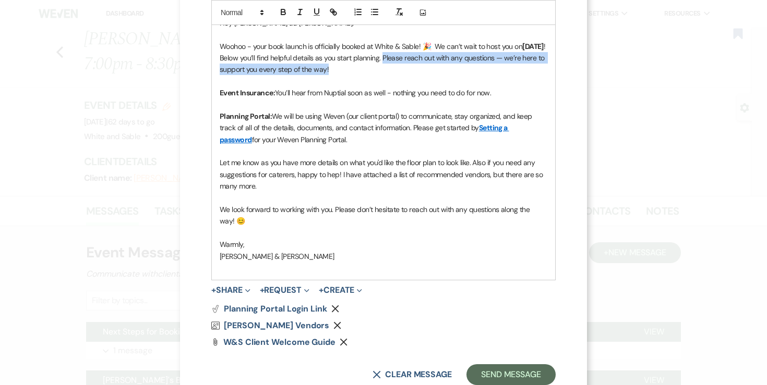
drag, startPoint x: 452, startPoint y: 58, endPoint x: 465, endPoint y: 67, distance: 15.5
click at [465, 67] on p "Woohoo - your book launch is officially booked at White & Sable! 🎉 We can’t wai…" at bounding box center [384, 58] width 328 height 35
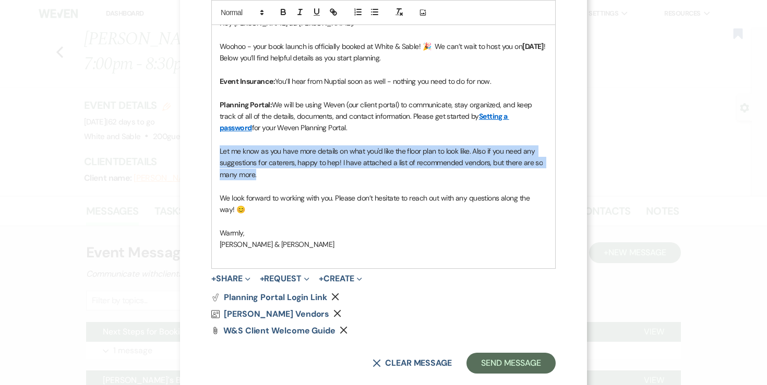
drag, startPoint x: 277, startPoint y: 179, endPoint x: 217, endPoint y: 152, distance: 65.6
click at [217, 152] on div "Hey Ty ad Heidi! Woohoo - your book launch is officially booked at White & Sabl…" at bounding box center [383, 140] width 343 height 258
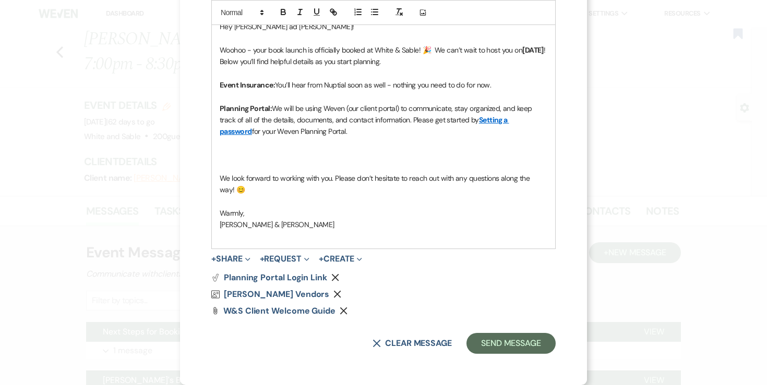
scroll to position [279, 0]
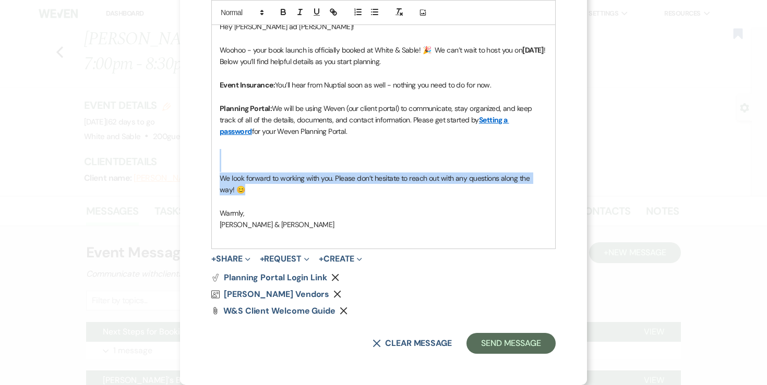
drag, startPoint x: 254, startPoint y: 194, endPoint x: 204, endPoint y: 158, distance: 60.9
click at [204, 158] on div "X Invite To Planning Portal Send a message with a link to this event's Planning…" at bounding box center [383, 53] width 407 height 664
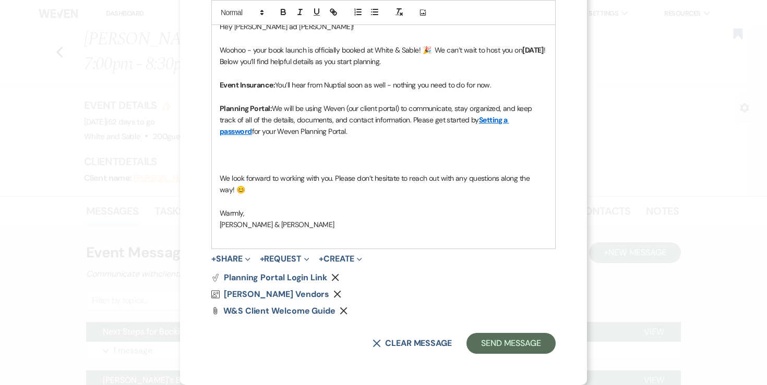
click at [293, 213] on p "Warmly," at bounding box center [384, 213] width 328 height 11
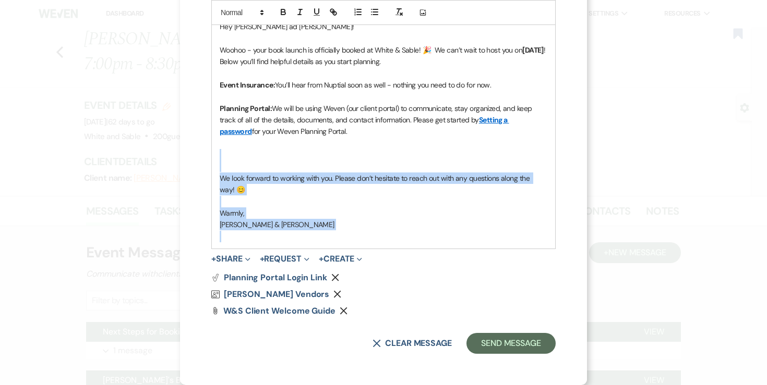
drag, startPoint x: 278, startPoint y: 239, endPoint x: 225, endPoint y: 150, distance: 103.1
click at [225, 150] on div "Hey Ty ad Heidi! Woohoo - your book launch is officially booked at White & Sabl…" at bounding box center [383, 132] width 343 height 234
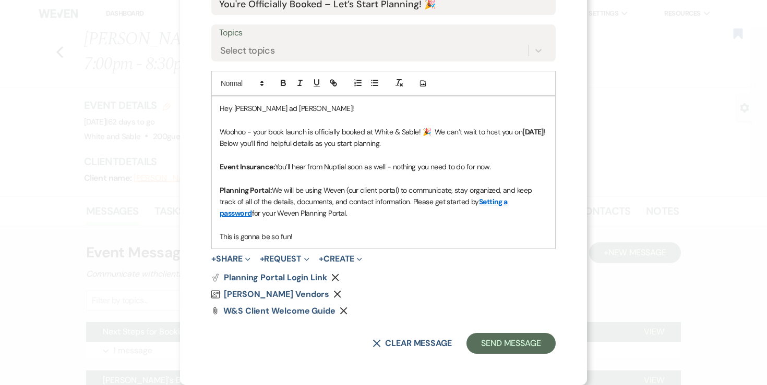
scroll to position [220, 0]
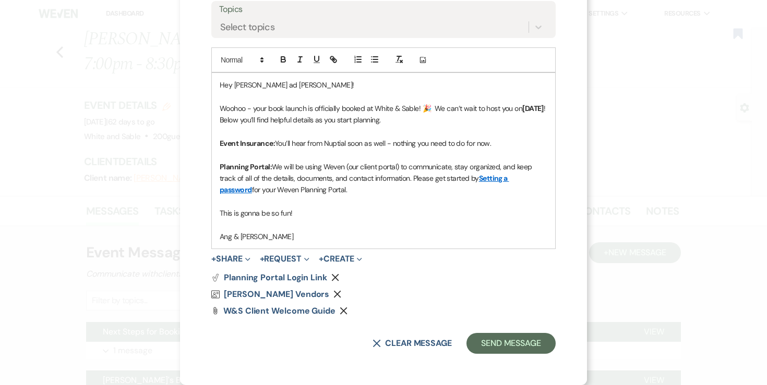
click at [334, 294] on use "button" at bounding box center [337, 294] width 7 height 7
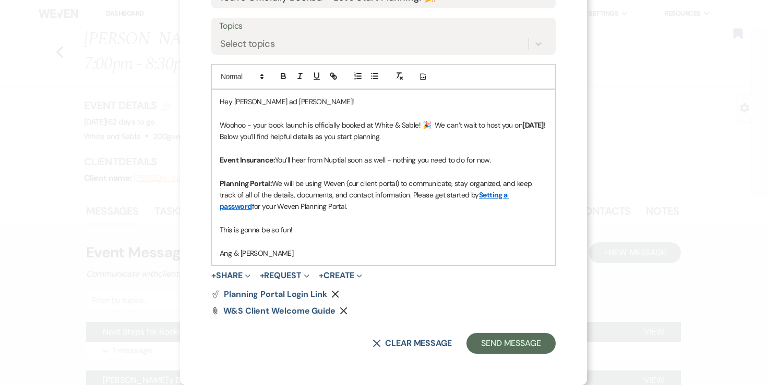
scroll to position [203, 0]
click at [344, 311] on use "button" at bounding box center [343, 310] width 7 height 7
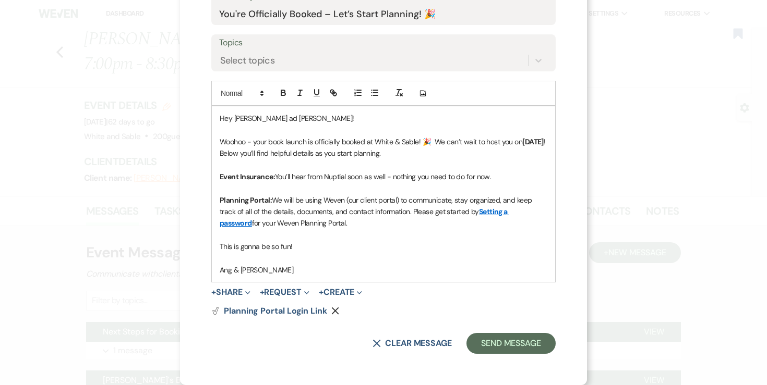
scroll to position [166, 0]
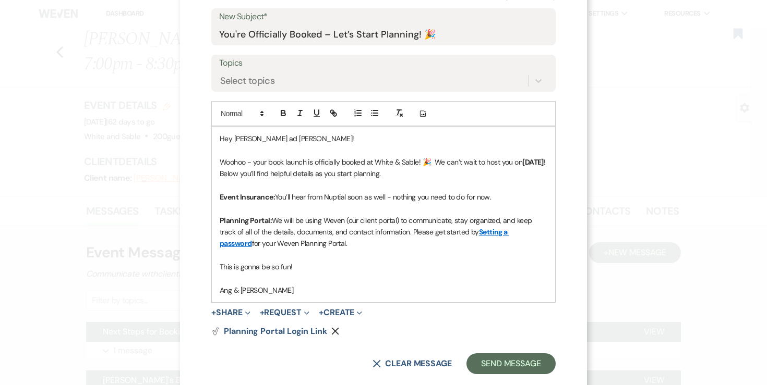
click at [360, 199] on span "You’ll hear from Nuptial soon as well - nothing you need to do for now." at bounding box center [383, 196] width 216 height 9
drag, startPoint x: 386, startPoint y: 198, endPoint x: 364, endPoint y: 197, distance: 22.4
click at [364, 197] on span "You’ll hear from Nuptial soon as well - nothing you need to do for now." at bounding box center [383, 196] width 216 height 9
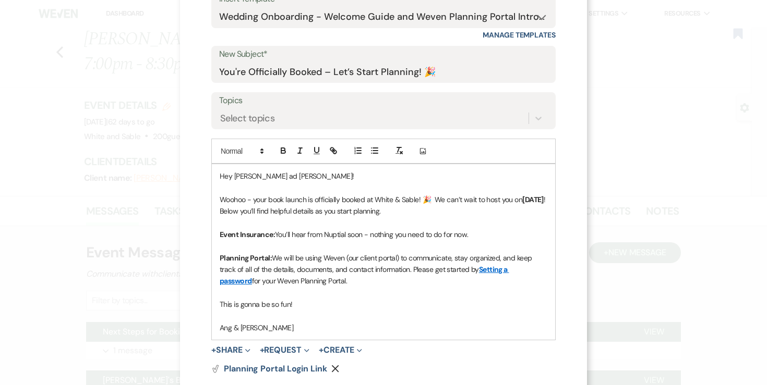
scroll to position [128, 0]
drag, startPoint x: 448, startPoint y: 71, endPoint x: 320, endPoint y: 70, distance: 127.8
click at [320, 70] on input "You're Officially Booked – Let’s Start Planning! 🎉" at bounding box center [383, 72] width 329 height 20
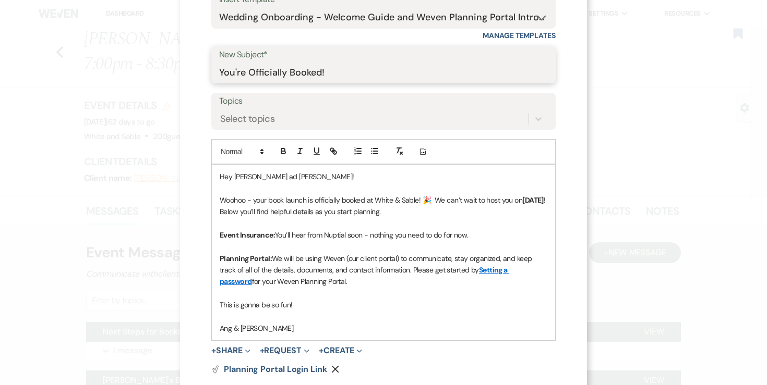
click at [377, 74] on input "You're Officially Booked!" at bounding box center [383, 72] width 329 height 20
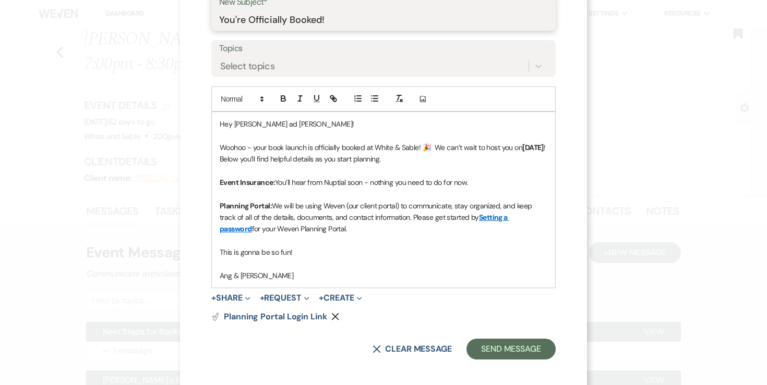
scroll to position [187, 0]
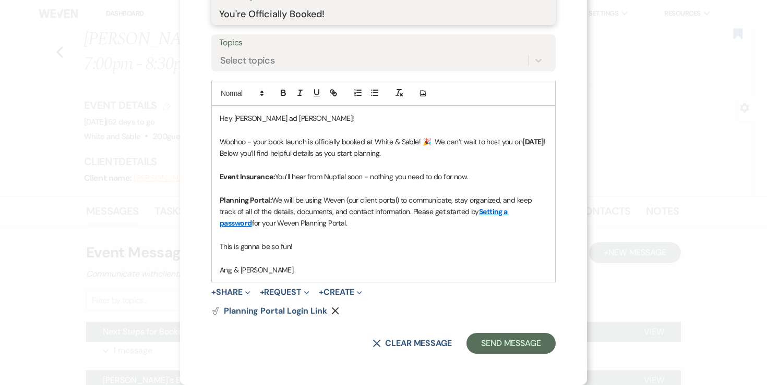
type input "You're Officially Booked!"
click at [245, 120] on span "Hey Ty ad Heidi!" at bounding box center [287, 118] width 134 height 9
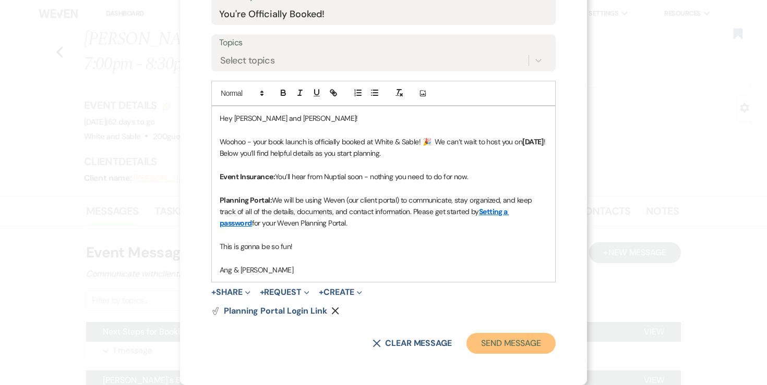
click at [507, 341] on button "Send Message" at bounding box center [510, 343] width 89 height 21
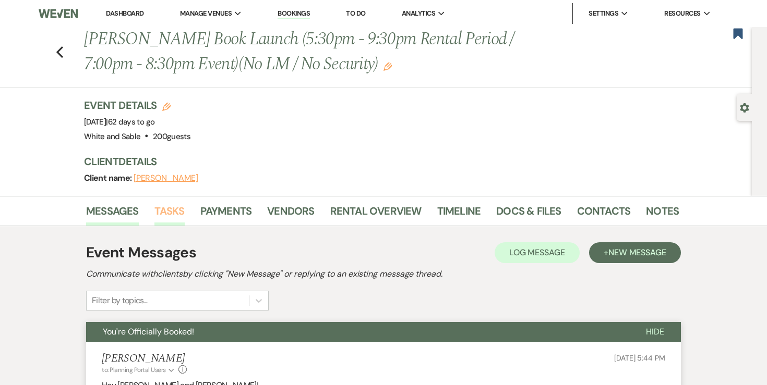
click at [172, 210] on link "Tasks" at bounding box center [169, 214] width 30 height 23
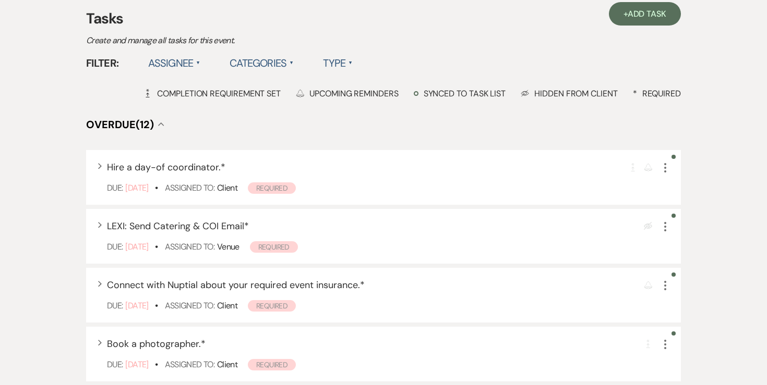
scroll to position [238, 0]
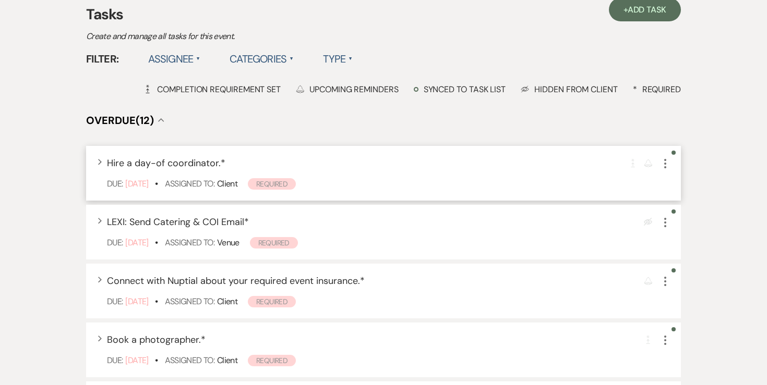
click at [666, 166] on icon "More" at bounding box center [665, 164] width 13 height 13
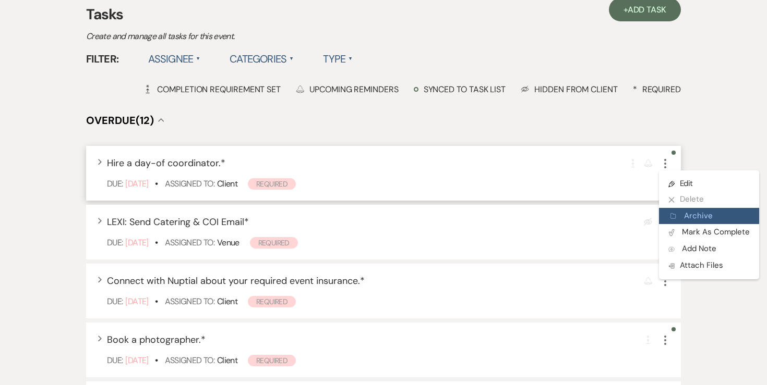
click at [671, 211] on button "Archive Archive" at bounding box center [709, 216] width 100 height 17
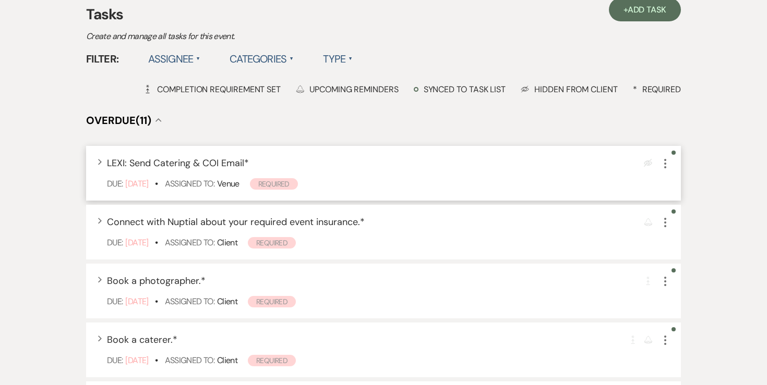
click at [666, 166] on icon "More" at bounding box center [665, 164] width 13 height 13
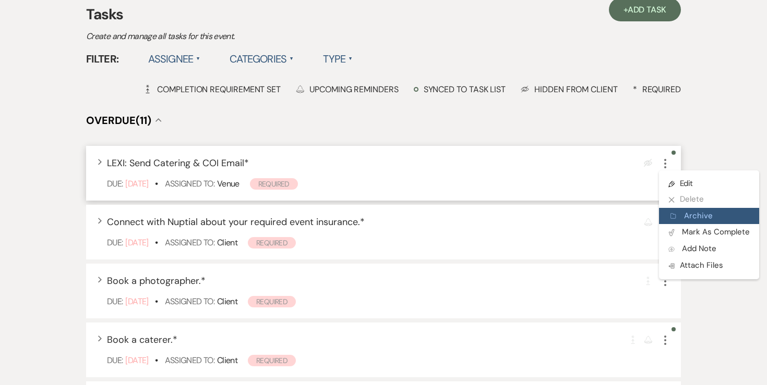
click at [675, 218] on use "button" at bounding box center [672, 216] width 5 height 5
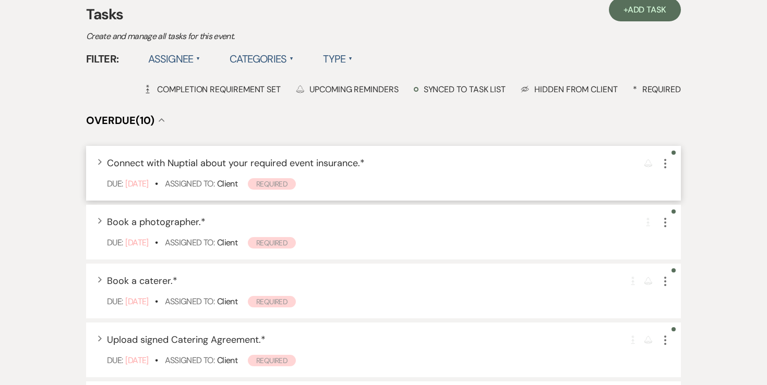
click at [666, 164] on use "button" at bounding box center [665, 163] width 2 height 9
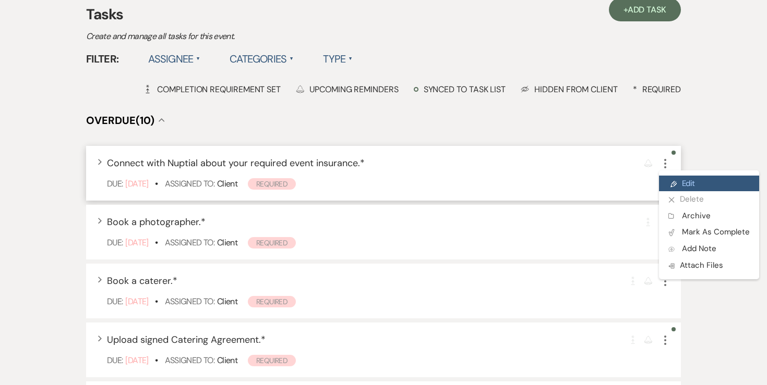
click at [676, 184] on use at bounding box center [673, 184] width 6 height 6
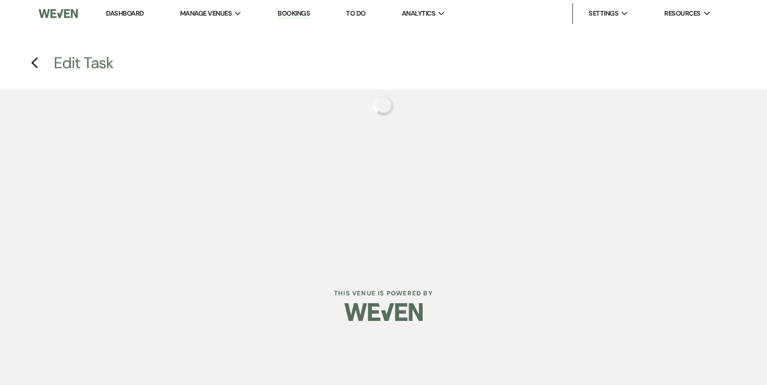
select select "true"
select select "31"
select select "planningToolsAccount"
select select "client"
select select "monthly"
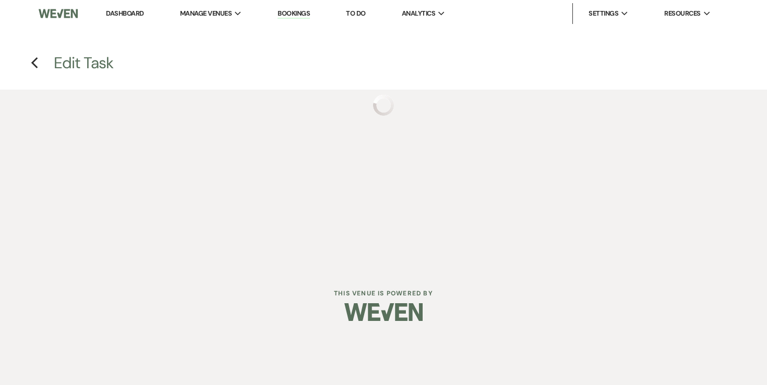
select select "months"
select select "afterDueDate"
select select "complete"
select select "client"
select select "onDueDate"
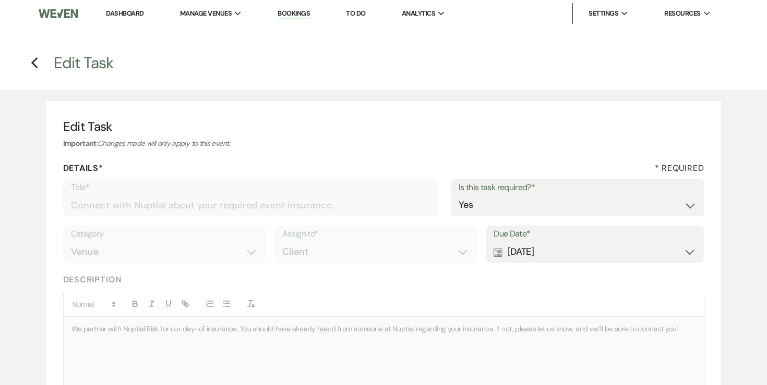
click at [519, 251] on div "Calendar Nov 21, 2024 Expand" at bounding box center [594, 252] width 202 height 20
select select "month"
select select "beforeEventDate"
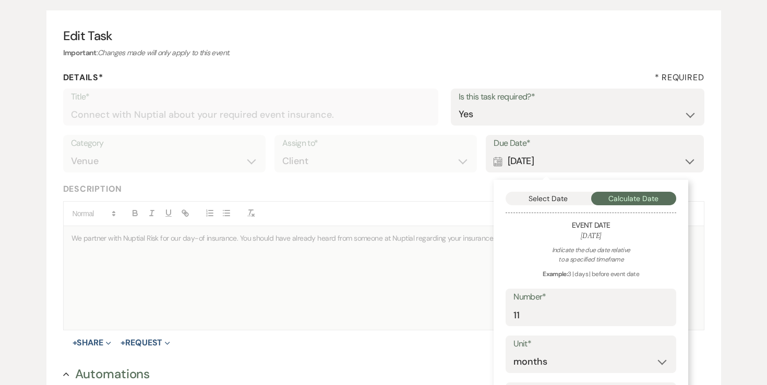
scroll to position [112, 0]
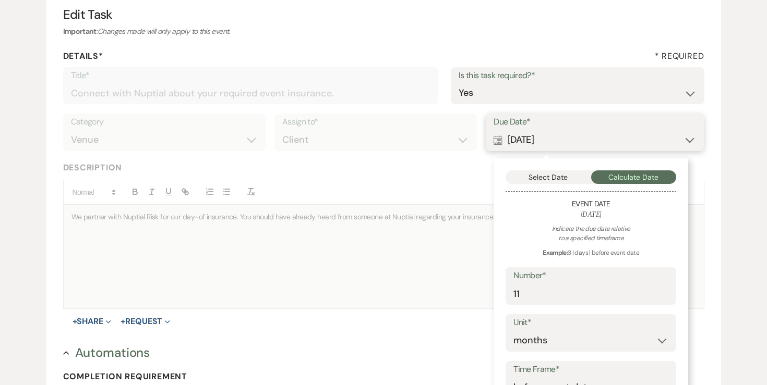
click at [533, 179] on button "Select Date" at bounding box center [548, 178] width 86 height 14
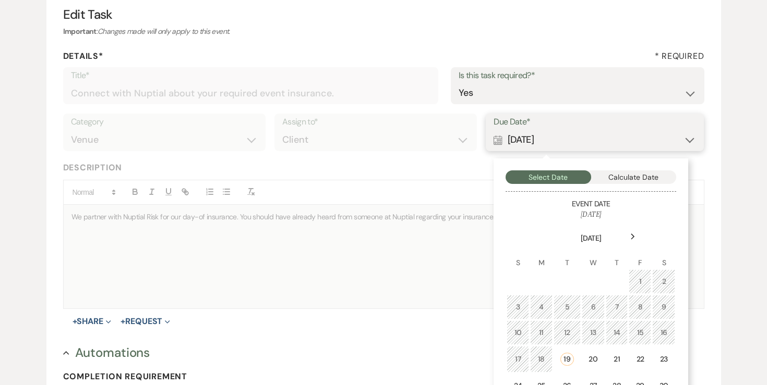
click at [608, 175] on button "Calculate Date" at bounding box center [634, 178] width 86 height 14
select select "month"
select select "beforeEventDate"
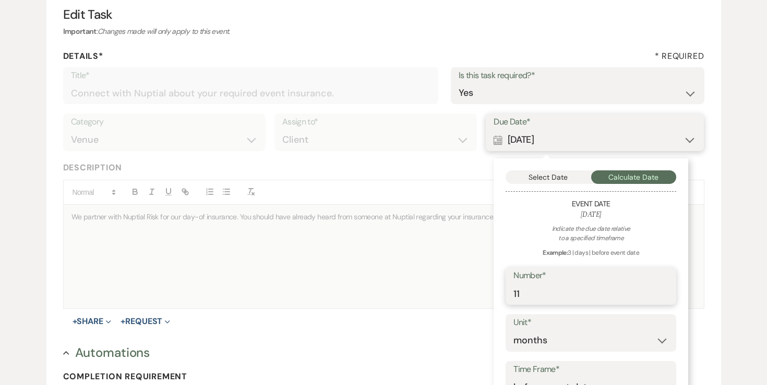
click at [562, 292] on input "11" at bounding box center [590, 294] width 155 height 20
type input "1"
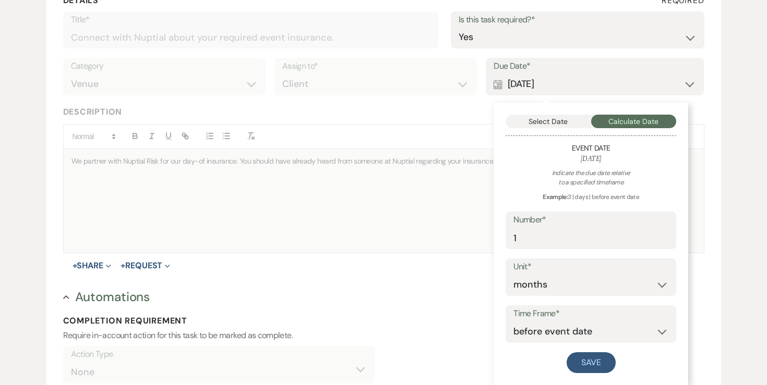
scroll to position [179, 0]
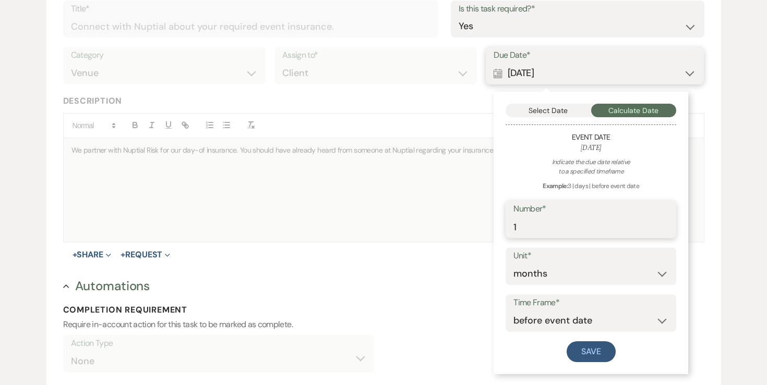
click at [547, 227] on input "1" at bounding box center [590, 227] width 155 height 20
type input "6"
click at [547, 277] on select "days weeks months" at bounding box center [590, 274] width 155 height 20
select select "week"
click at [584, 354] on button "Save" at bounding box center [591, 352] width 49 height 21
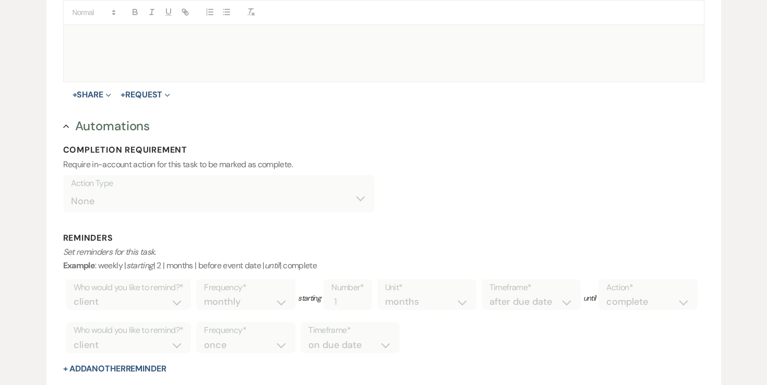
scroll to position [473, 0]
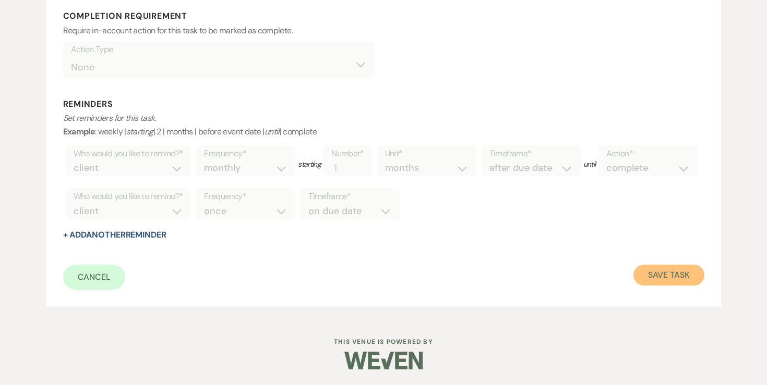
click at [640, 274] on button "Save Task" at bounding box center [668, 275] width 70 height 21
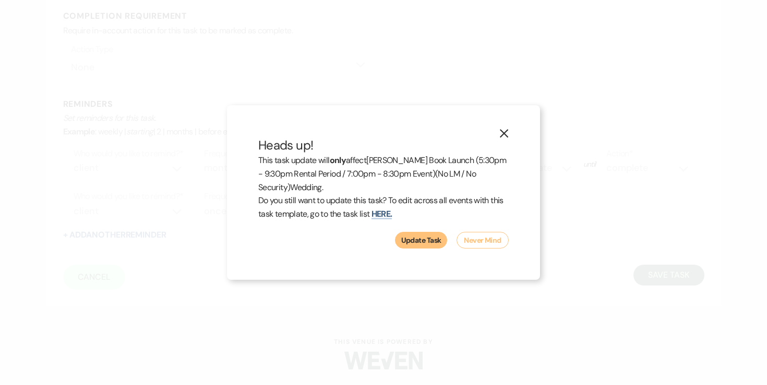
click at [415, 243] on button "Update Task" at bounding box center [421, 240] width 52 height 17
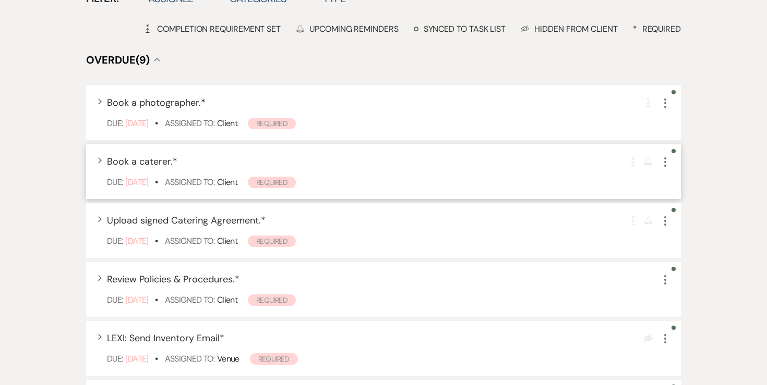
scroll to position [306, 0]
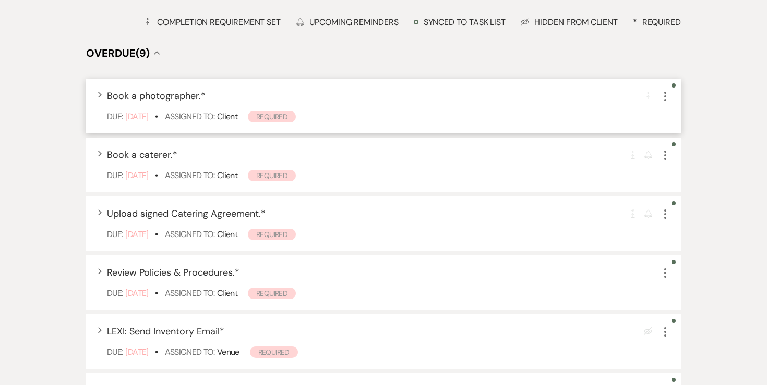
click at [666, 100] on icon "More" at bounding box center [665, 96] width 13 height 13
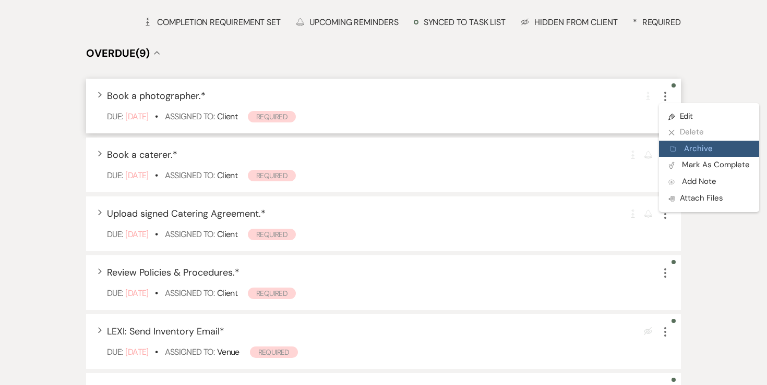
click at [680, 143] on button "Archive Archive" at bounding box center [709, 149] width 100 height 17
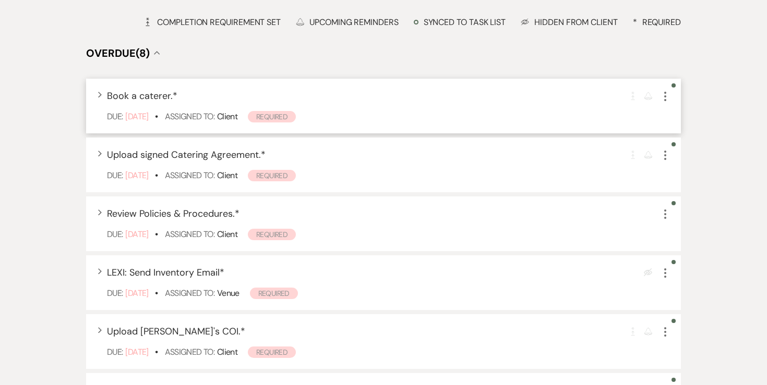
click at [666, 96] on use "button" at bounding box center [665, 96] width 2 height 9
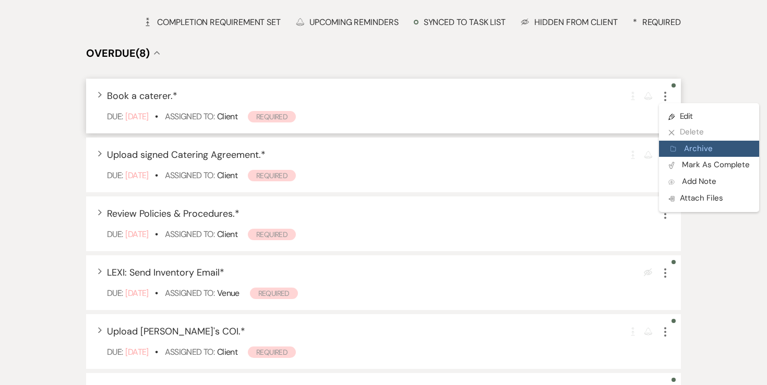
click at [675, 147] on icon "Archive" at bounding box center [673, 149] width 6 height 8
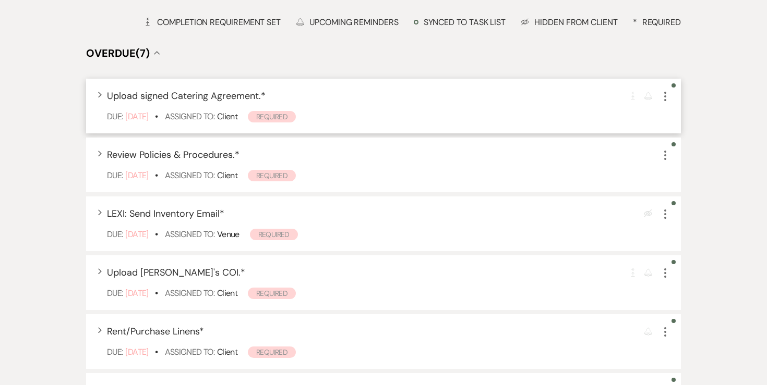
click at [666, 98] on icon "More" at bounding box center [665, 96] width 13 height 13
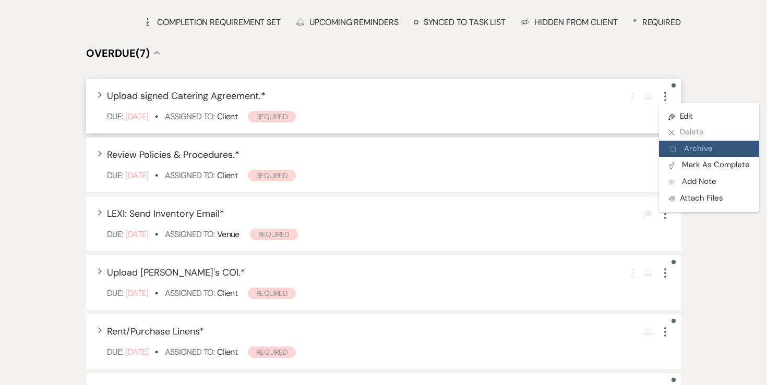
click at [671, 143] on button "Archive Archive" at bounding box center [709, 149] width 100 height 17
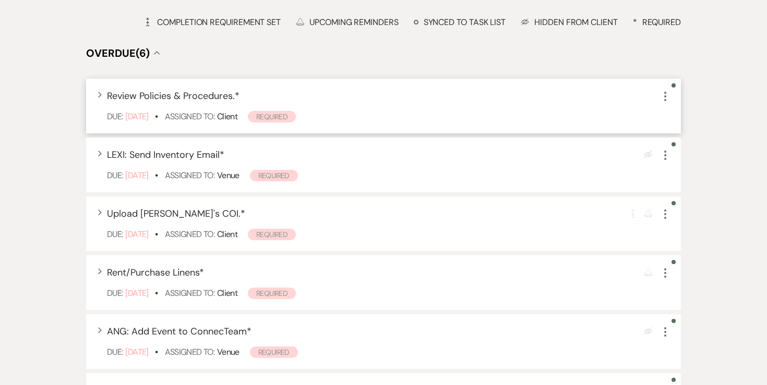
click at [666, 97] on icon "More" at bounding box center [665, 96] width 13 height 13
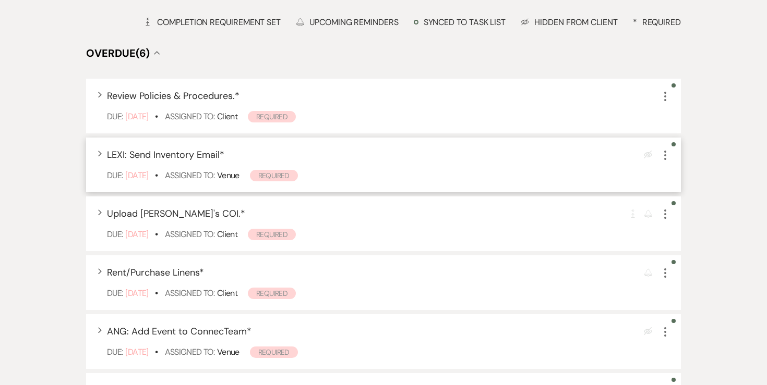
click at [666, 158] on icon "More" at bounding box center [665, 155] width 13 height 13
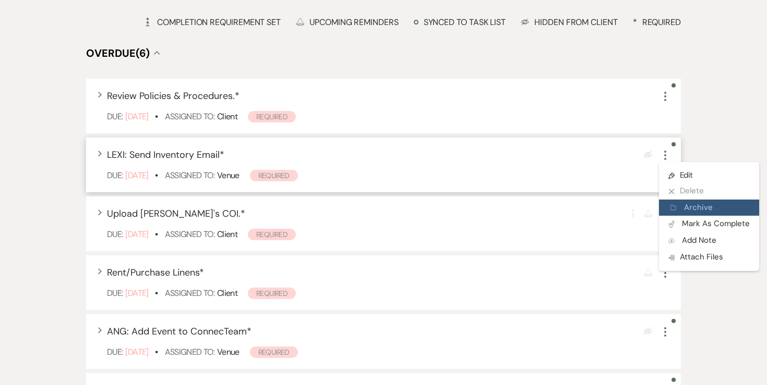
click at [673, 208] on use "button" at bounding box center [672, 208] width 5 height 5
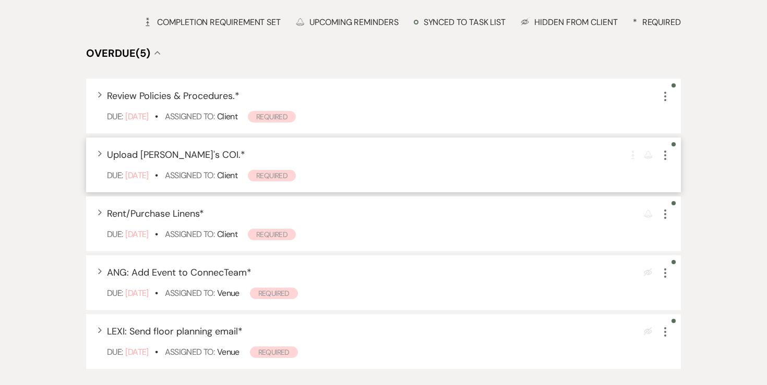
click at [666, 156] on icon "More" at bounding box center [665, 155] width 13 height 13
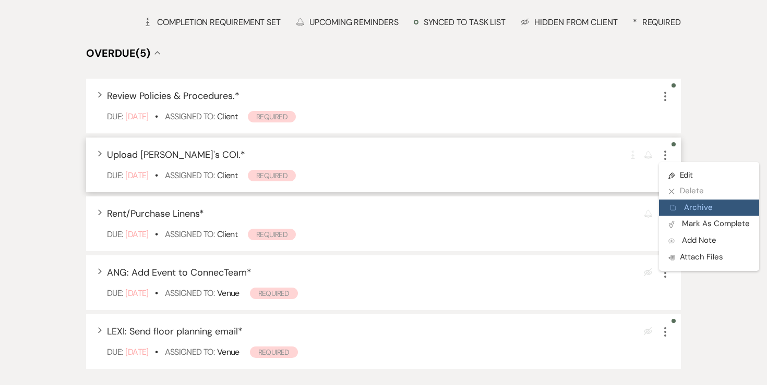
click at [677, 203] on button "Archive Archive" at bounding box center [709, 208] width 100 height 17
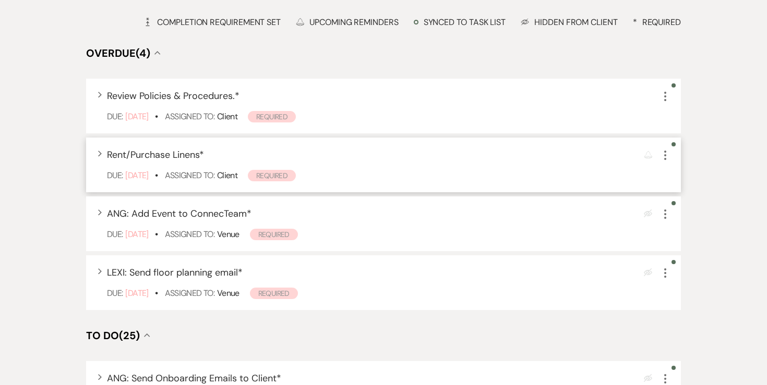
click at [664, 158] on icon "More" at bounding box center [665, 155] width 13 height 13
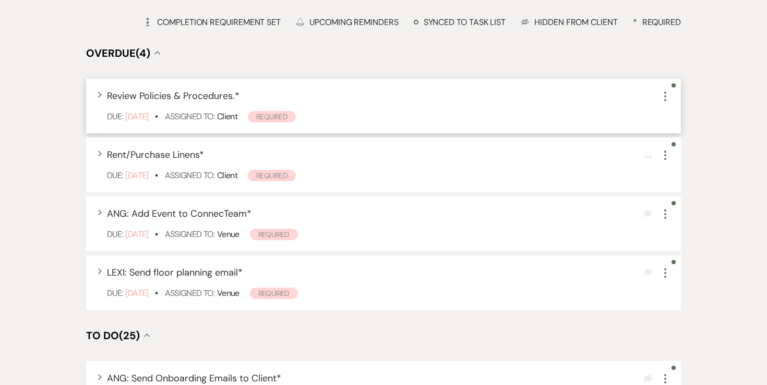
click at [664, 98] on icon "More" at bounding box center [665, 96] width 13 height 13
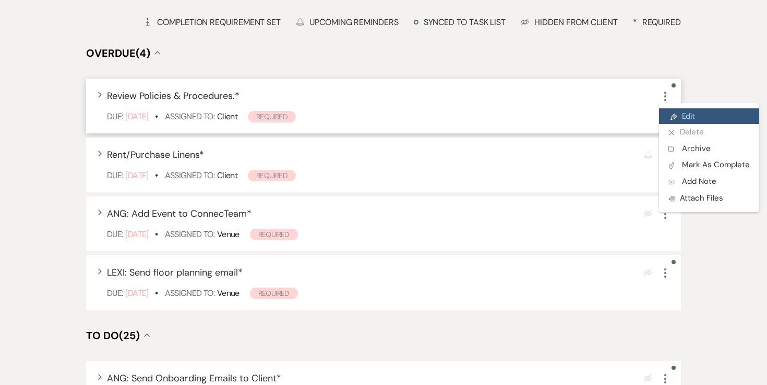
click at [670, 111] on link "Pencil Edit" at bounding box center [709, 117] width 100 height 16
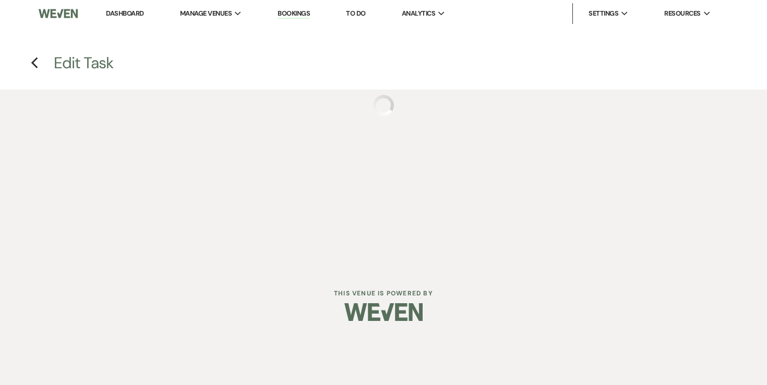
select select "true"
select select "31"
select select "planningToolsAccount"
select select "client"
select select "days"
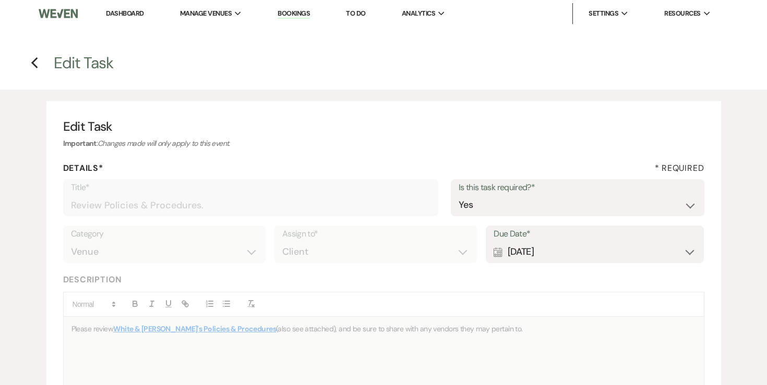
scroll to position [16, 0]
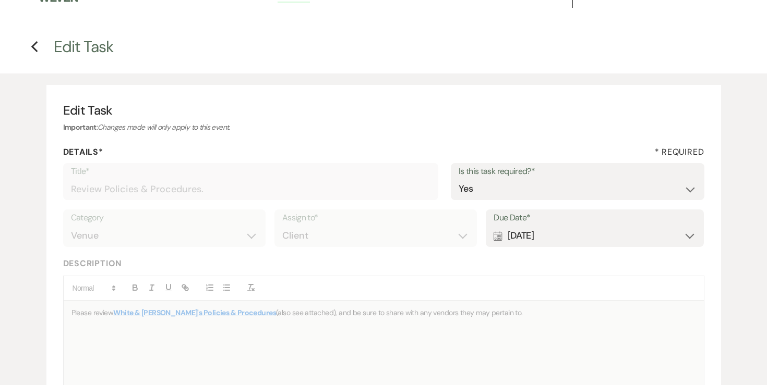
click at [561, 236] on div "Calendar Jan 21, 2025 Expand" at bounding box center [594, 236] width 202 height 20
select select "month"
select select "beforeEventDate"
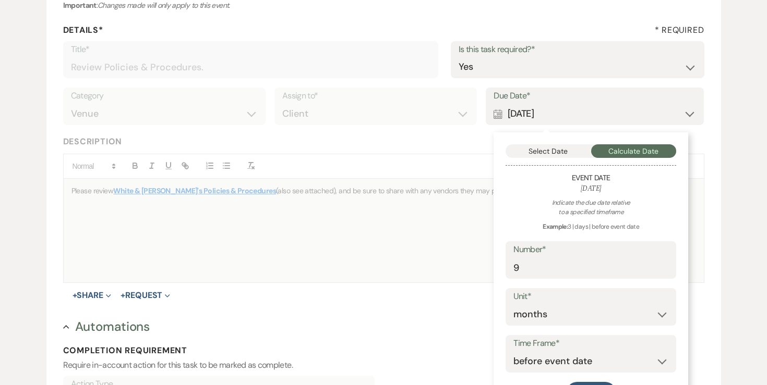
scroll to position [148, 0]
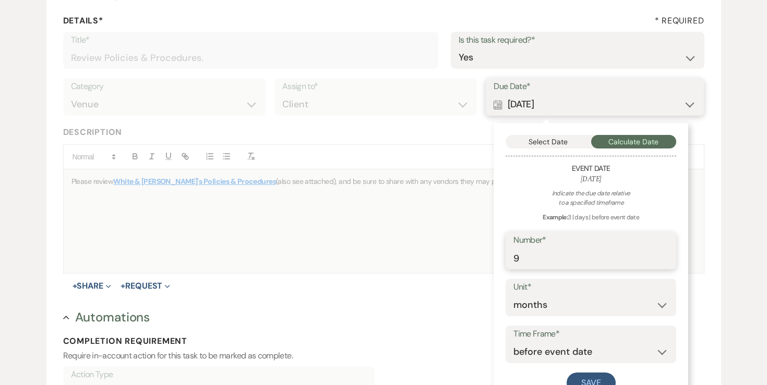
click at [545, 266] on input "9" at bounding box center [590, 258] width 155 height 20
type input "1"
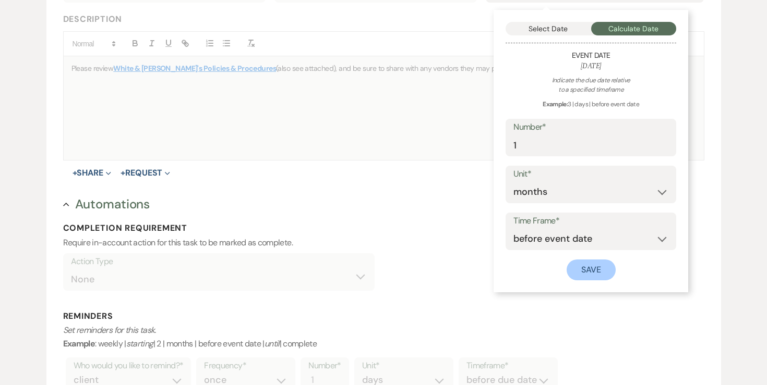
scroll to position [262, 0]
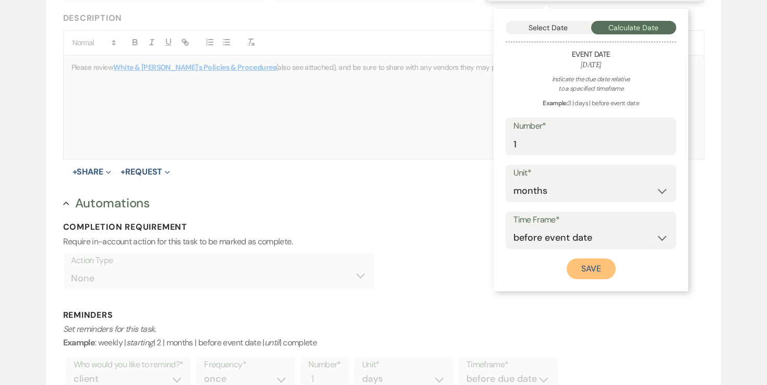
click at [585, 271] on button "Save" at bounding box center [591, 269] width 49 height 21
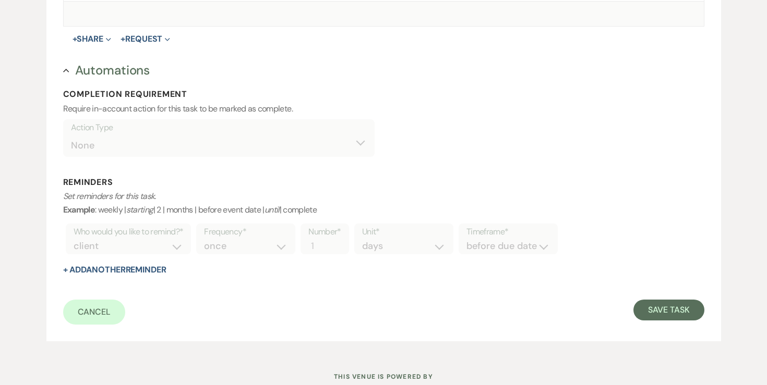
scroll to position [396, 0]
click at [661, 305] on button "Save Task" at bounding box center [668, 309] width 70 height 21
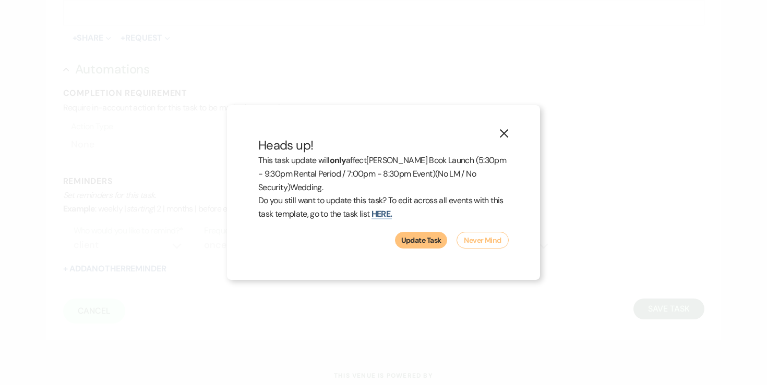
click at [421, 246] on button "Update Task" at bounding box center [421, 240] width 52 height 17
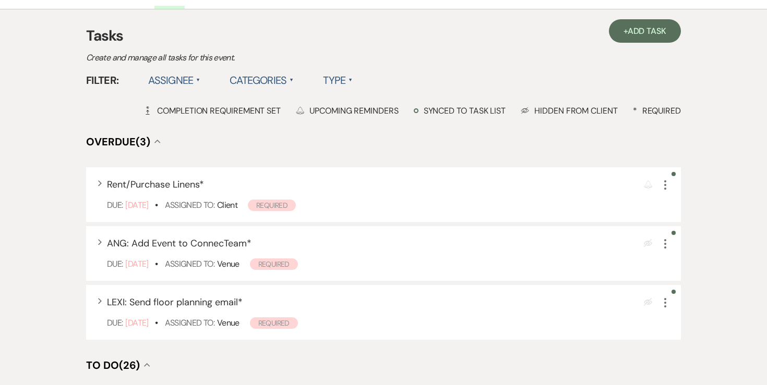
scroll to position [306, 0]
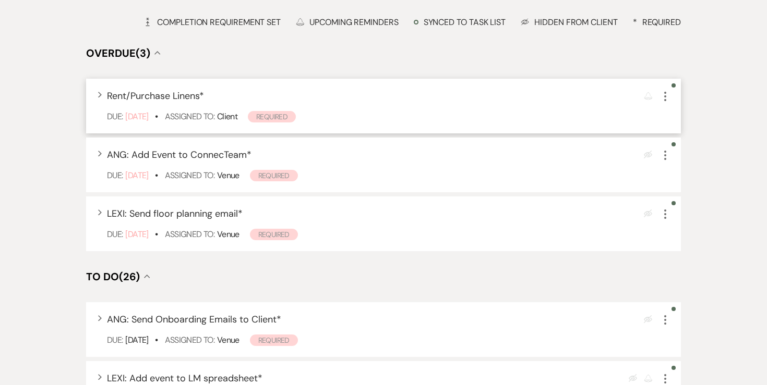
click at [661, 98] on icon "More" at bounding box center [665, 96] width 13 height 13
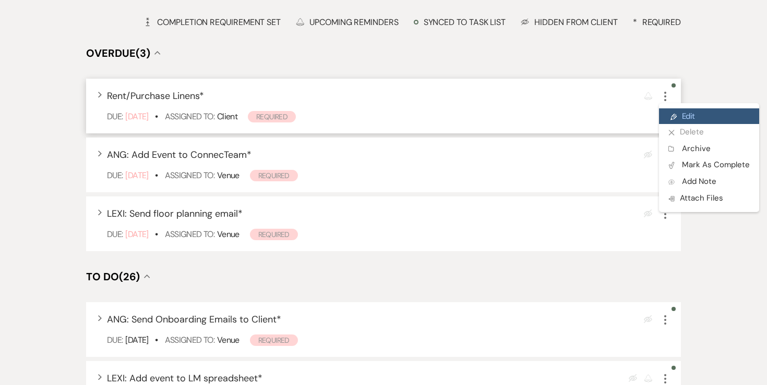
click at [666, 112] on link "Pencil Edit" at bounding box center [709, 117] width 100 height 16
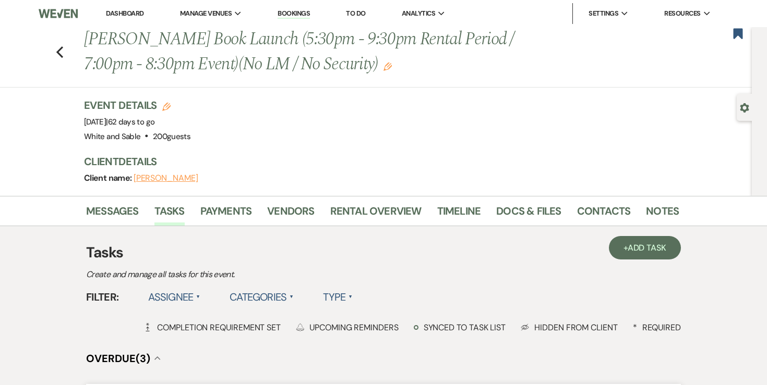
select select "true"
select select "32"
select select "planningToolsAccount"
select select "client"
select select "months"
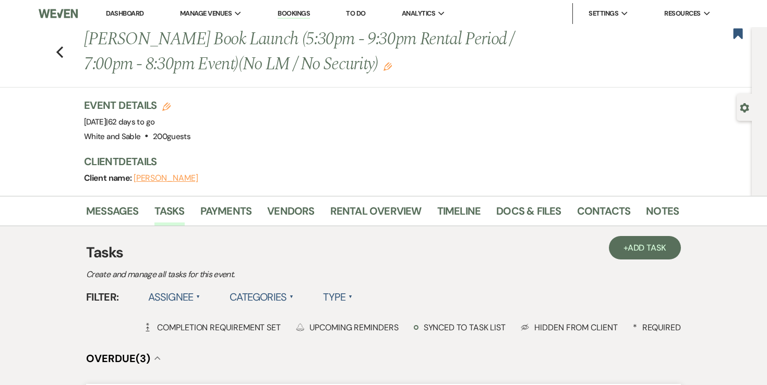
select select "afterDueDate"
select select "client"
select select "onDueDate"
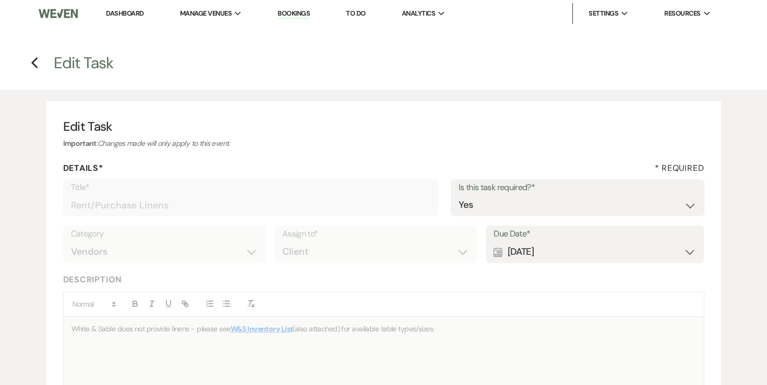
click at [570, 245] on div "Calendar Apr 21, 2025 Expand" at bounding box center [594, 252] width 202 height 20
select select "month"
select select "beforeEventDate"
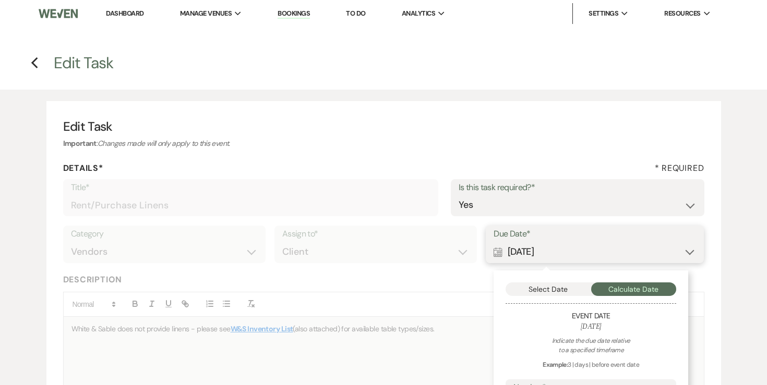
click at [538, 292] on button "Select Date" at bounding box center [548, 290] width 86 height 14
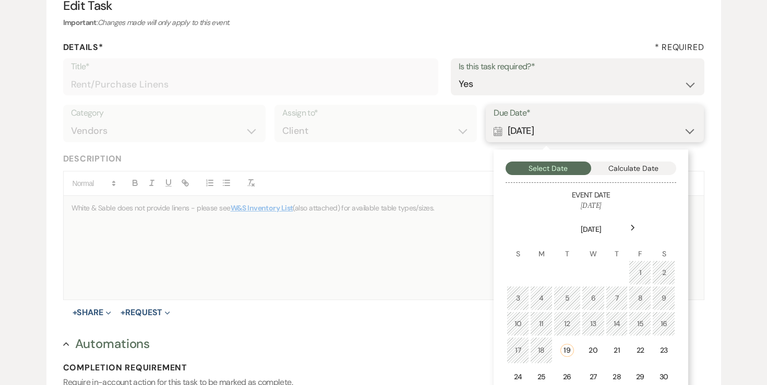
scroll to position [124, 0]
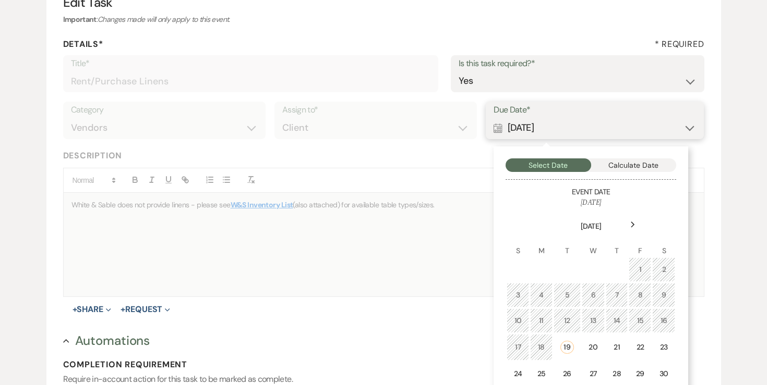
click at [627, 167] on button "Calculate Date" at bounding box center [634, 166] width 86 height 14
select select "month"
select select "beforeEventDate"
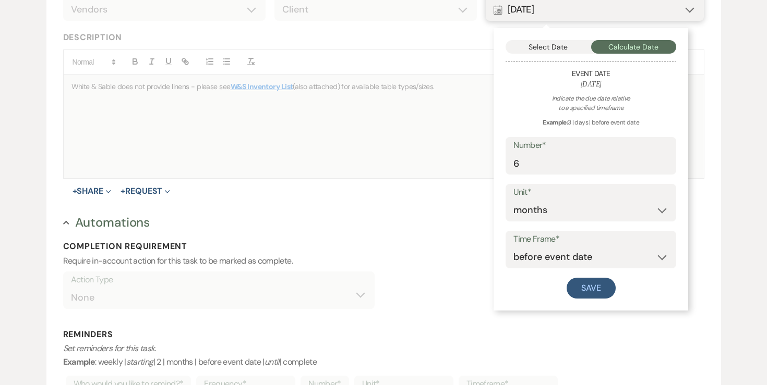
scroll to position [266, 0]
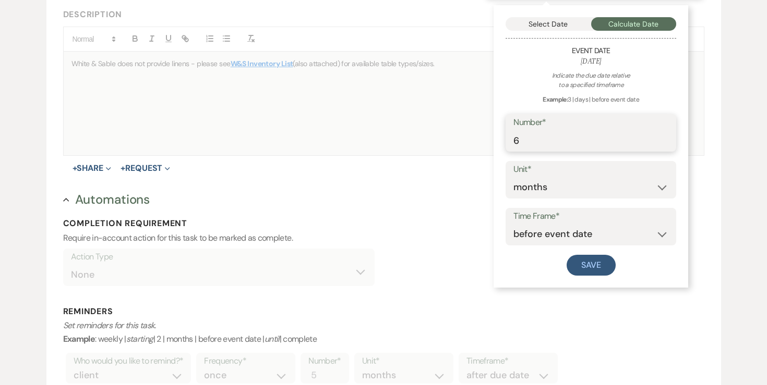
click at [592, 141] on input "6" at bounding box center [590, 140] width 155 height 20
click at [549, 186] on select "days weeks months" at bounding box center [590, 187] width 155 height 20
select select "week"
click at [583, 263] on button "Save" at bounding box center [591, 265] width 49 height 21
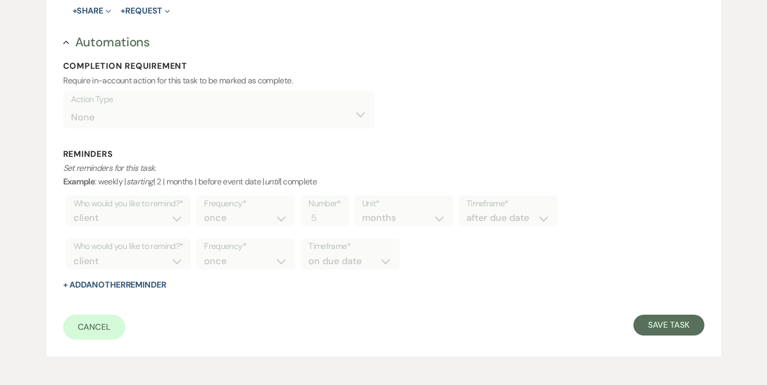
scroll to position [424, 0]
click at [660, 322] on button "Save Task" at bounding box center [668, 324] width 70 height 21
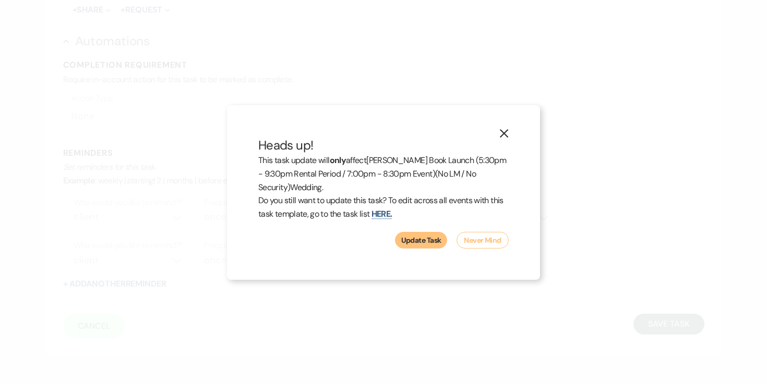
click at [422, 239] on button "Update Task" at bounding box center [421, 240] width 52 height 17
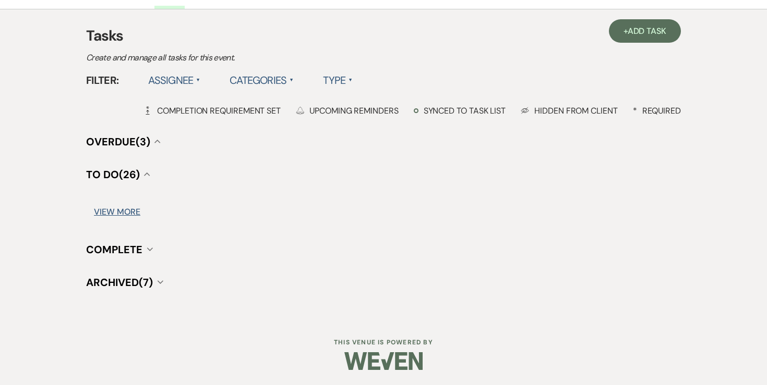
scroll to position [306, 0]
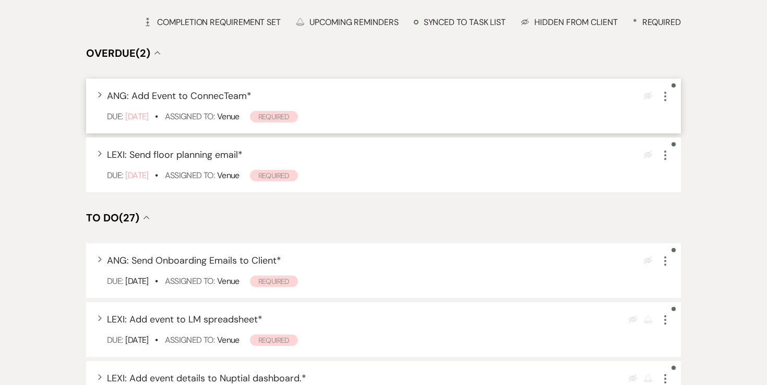
click at [666, 97] on use "button" at bounding box center [665, 96] width 2 height 9
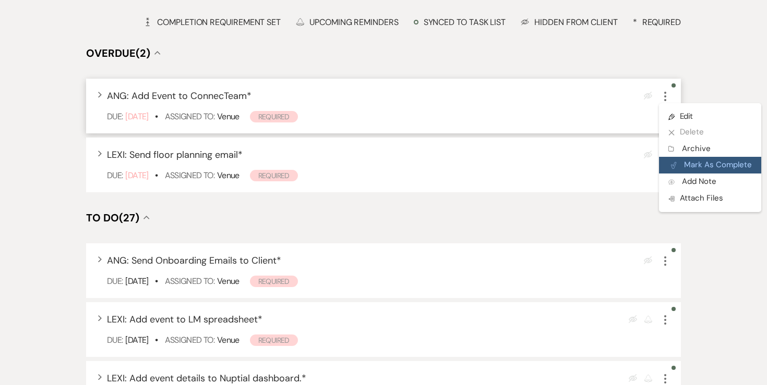
click at [679, 158] on button "Plan Portal Link Mark As Complete" at bounding box center [710, 165] width 102 height 17
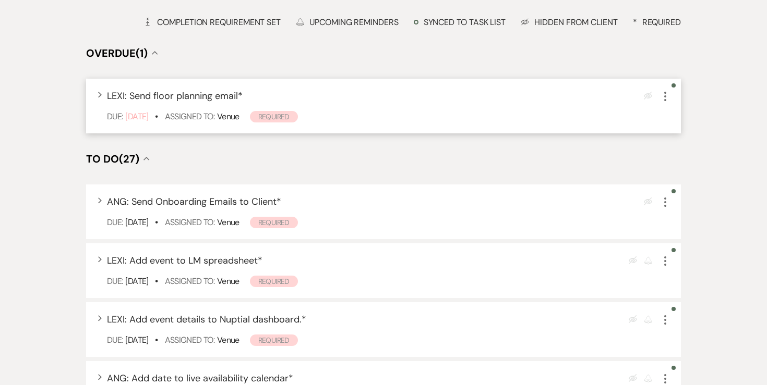
click at [664, 100] on icon "More" at bounding box center [665, 96] width 13 height 13
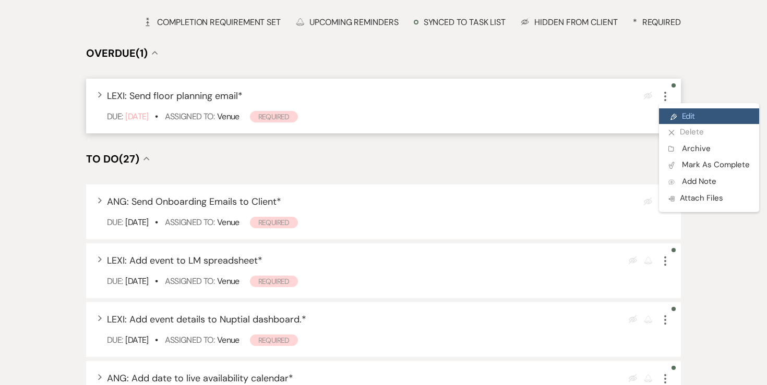
click at [671, 111] on link "Pencil Edit" at bounding box center [709, 117] width 100 height 16
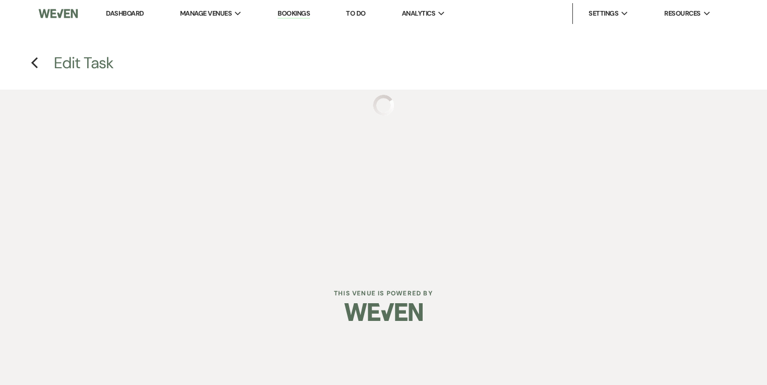
select select "true"
select select "31"
select select "venueHost"
select select "host"
select select "days"
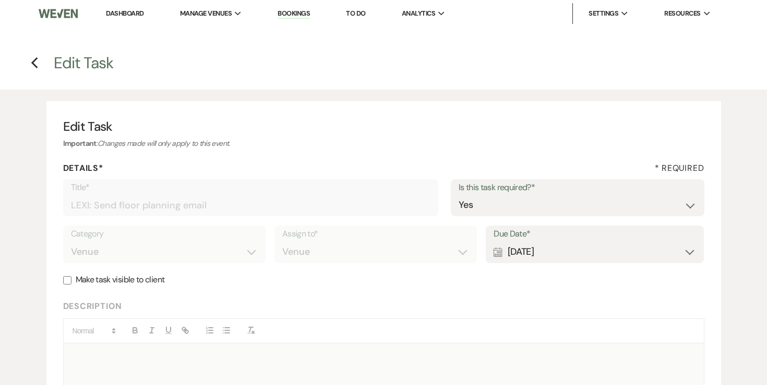
scroll to position [44, 0]
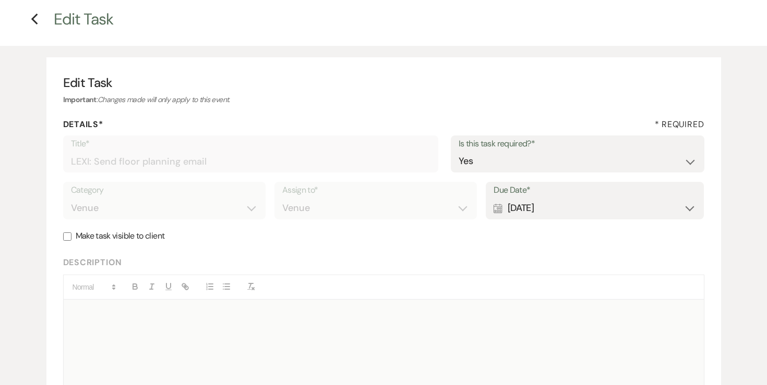
click at [532, 202] on div "Calendar Aug 07, 2025 Expand" at bounding box center [594, 208] width 202 height 20
select select "day"
select select "beforeEventDate"
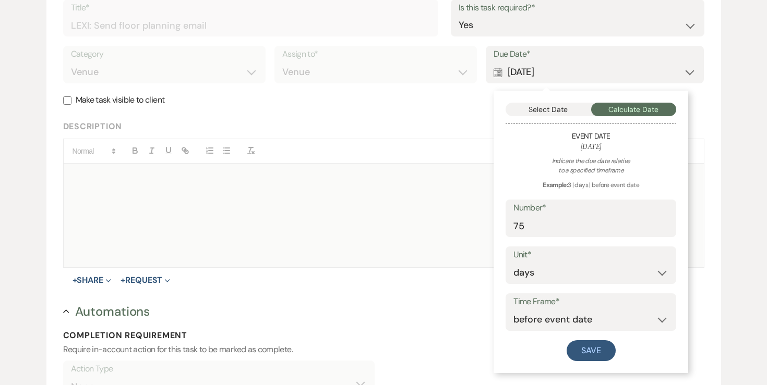
scroll to position [182, 0]
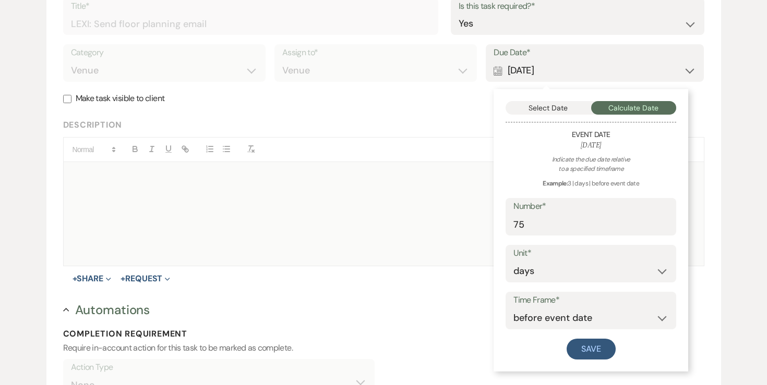
click at [531, 213] on label "Number*" at bounding box center [590, 206] width 155 height 15
click at [531, 214] on input "75" at bounding box center [590, 224] width 155 height 20
type input "7"
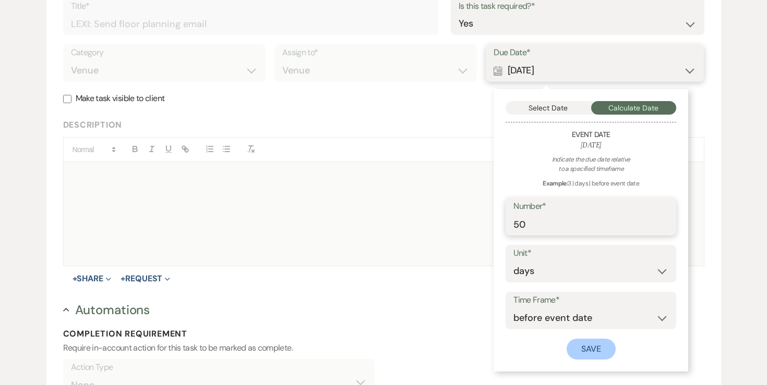
type input "50"
click at [594, 349] on button "Save" at bounding box center [591, 349] width 49 height 21
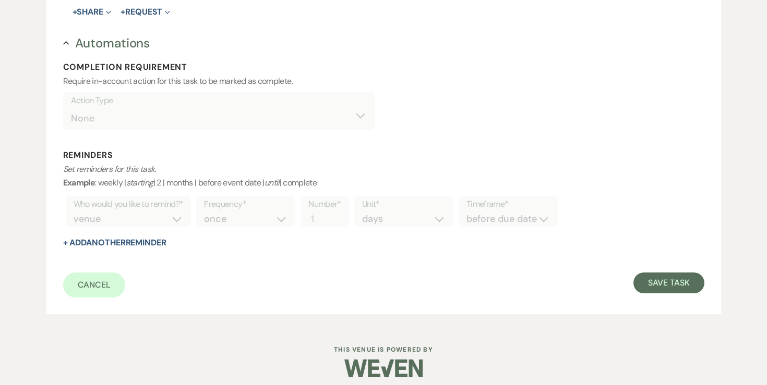
scroll to position [456, 0]
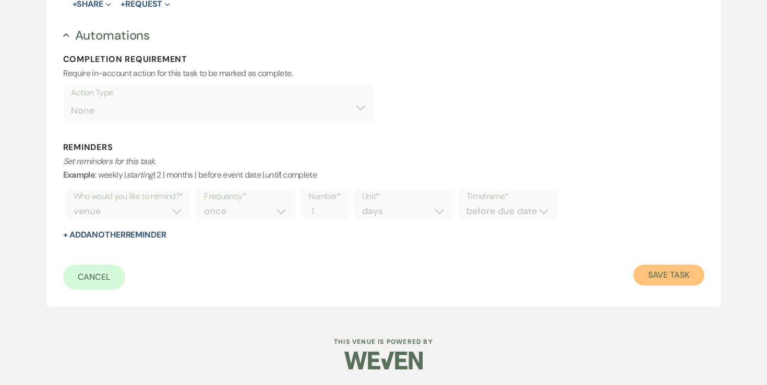
click at [648, 272] on button "Save Task" at bounding box center [668, 275] width 70 height 21
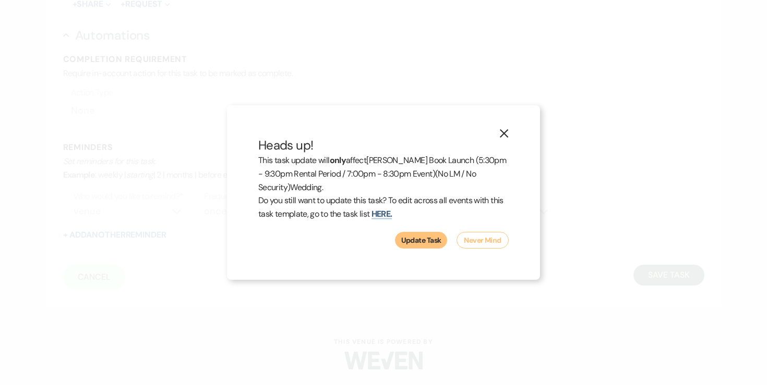
click at [431, 240] on button "Update Task" at bounding box center [421, 240] width 52 height 17
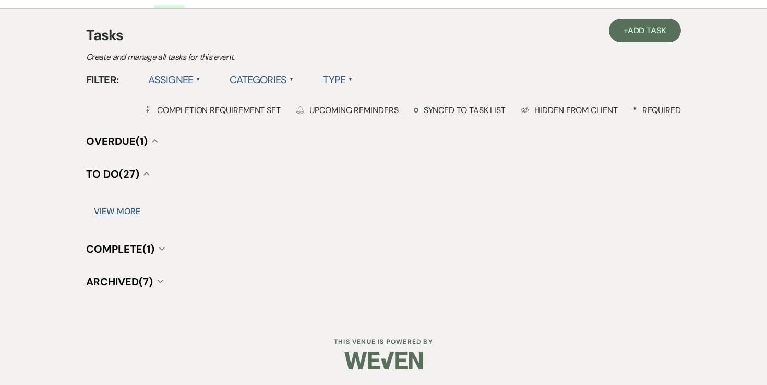
scroll to position [306, 0]
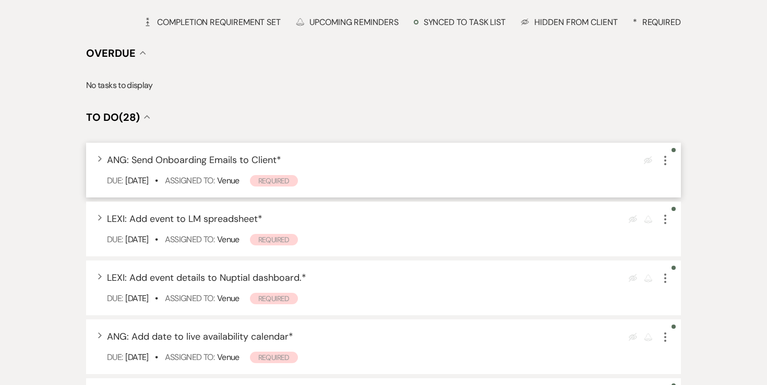
click at [665, 162] on icon "More" at bounding box center [665, 160] width 13 height 13
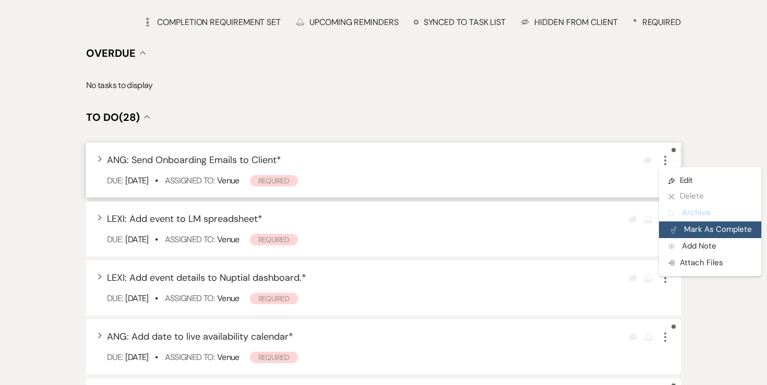
drag, startPoint x: 673, startPoint y: 221, endPoint x: 673, endPoint y: 227, distance: 5.7
click at [673, 227] on ul "Pencil Edit X Delete Archive Archive Plan Portal Link Mark As Complete Add Note…" at bounding box center [710, 221] width 102 height 109
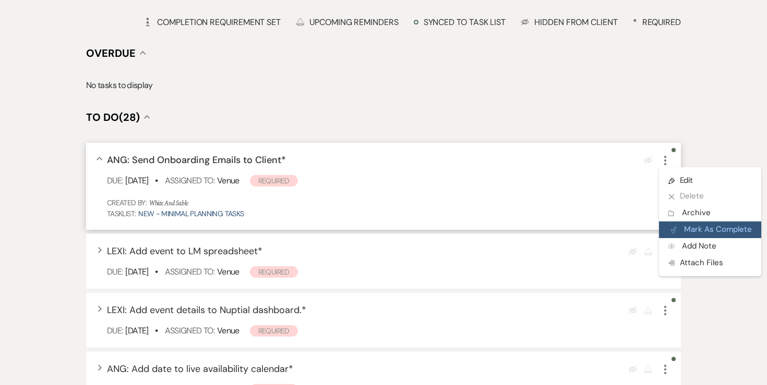
click at [685, 231] on button "Plan Portal Link Mark As Complete" at bounding box center [710, 230] width 102 height 17
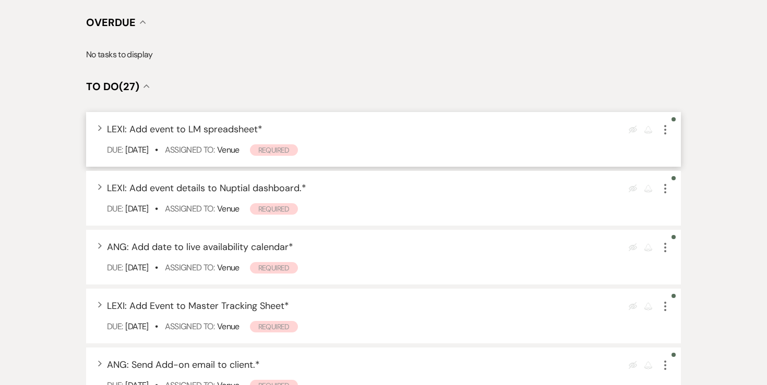
scroll to position [351, 0]
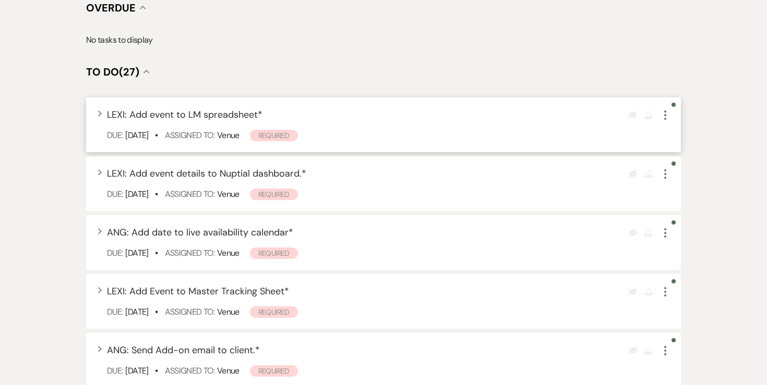
click at [669, 115] on icon "More" at bounding box center [665, 115] width 13 height 13
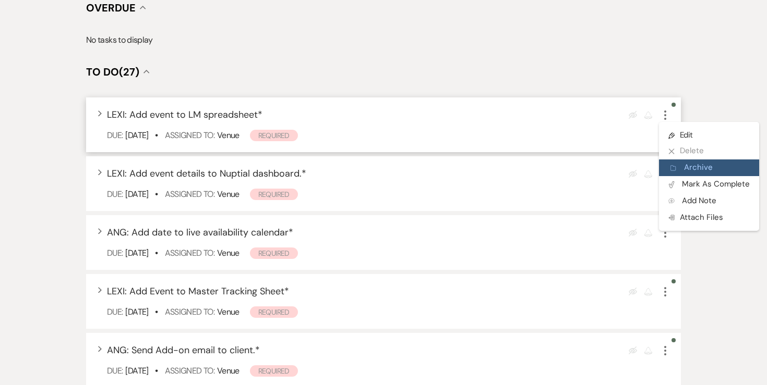
click at [695, 170] on button "Archive Archive" at bounding box center [709, 168] width 100 height 17
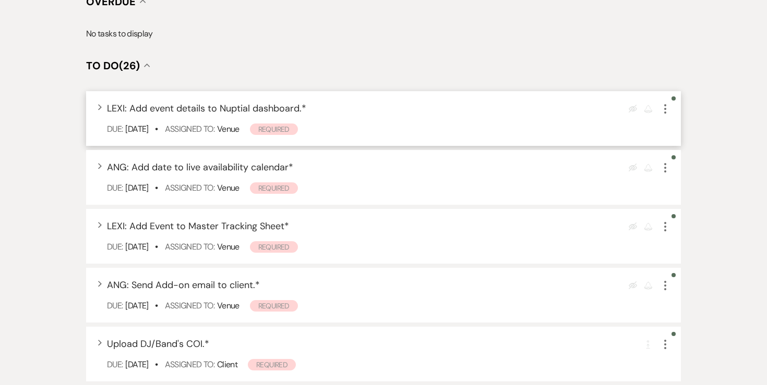
scroll to position [369, 0]
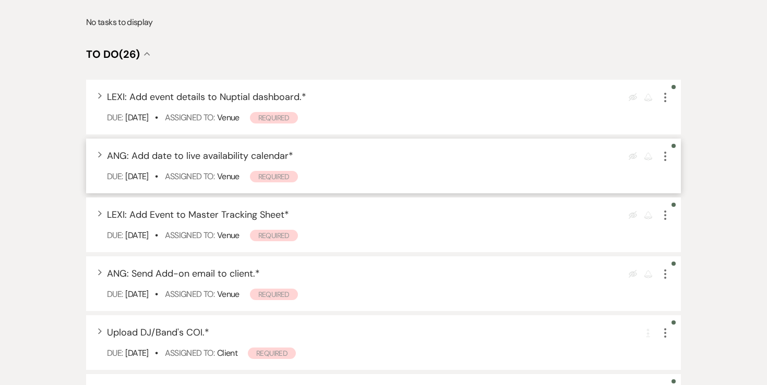
click at [665, 158] on use "button" at bounding box center [665, 156] width 2 height 9
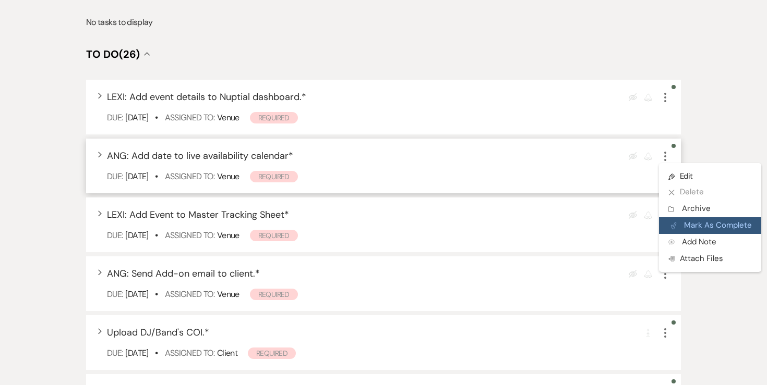
click at [682, 221] on button "Plan Portal Link Mark As Complete" at bounding box center [710, 226] width 102 height 17
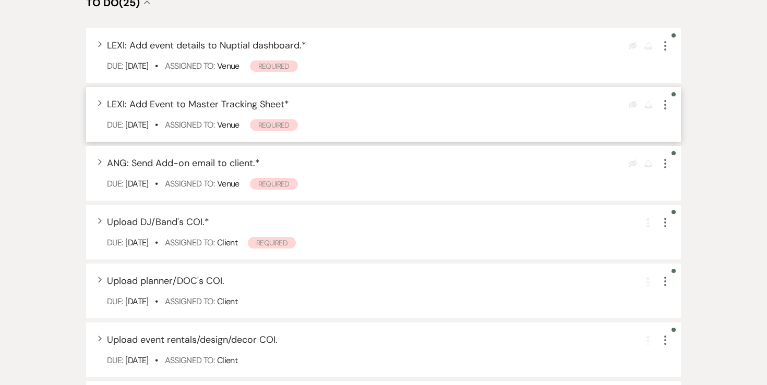
scroll to position [423, 0]
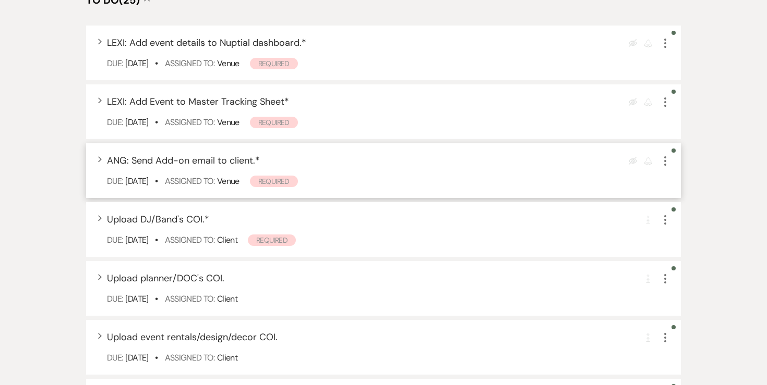
click at [668, 159] on icon "More" at bounding box center [665, 161] width 13 height 13
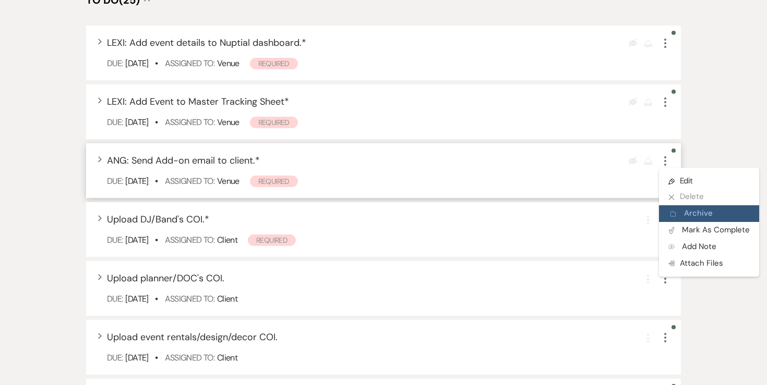
click at [689, 215] on button "Archive Archive" at bounding box center [709, 214] width 100 height 17
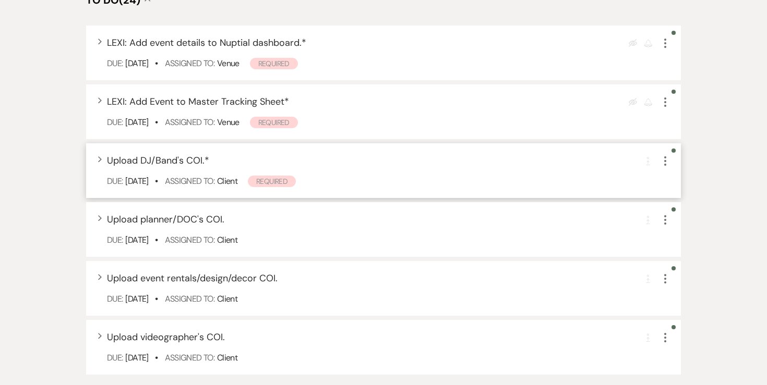
click at [665, 162] on use "button" at bounding box center [665, 160] width 2 height 9
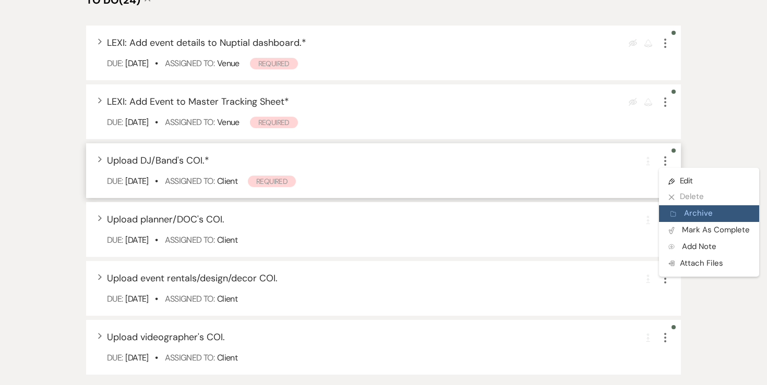
click at [672, 216] on use "button" at bounding box center [672, 214] width 5 height 5
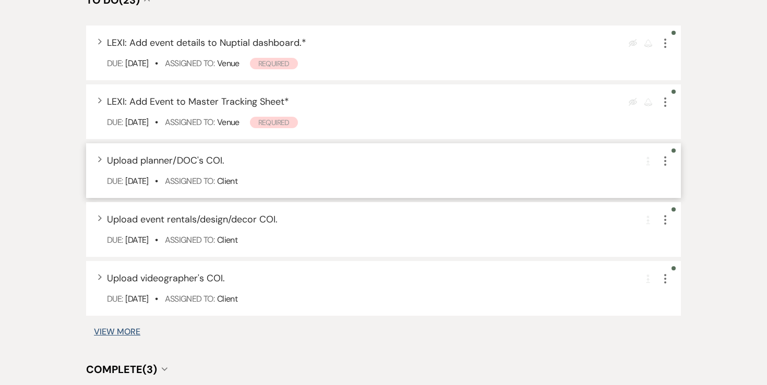
click at [665, 159] on icon "More" at bounding box center [665, 161] width 13 height 13
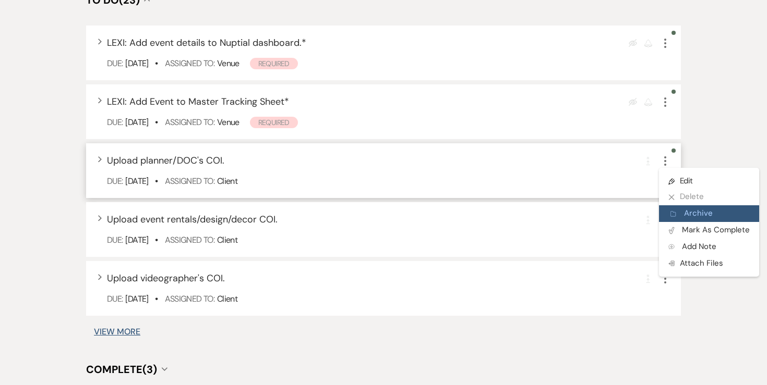
click at [673, 214] on use "button" at bounding box center [672, 214] width 5 height 5
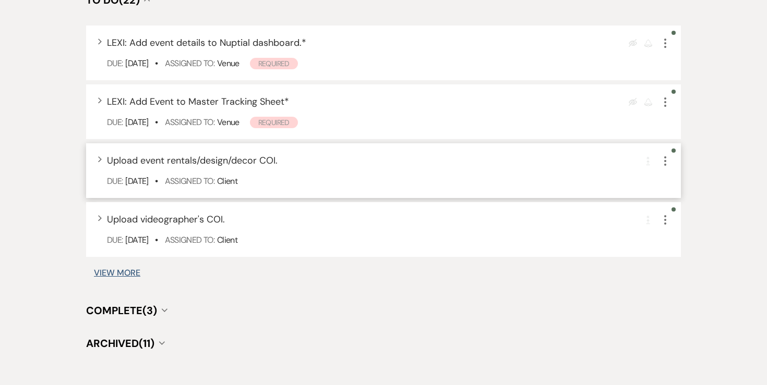
click at [666, 158] on icon "More" at bounding box center [665, 161] width 13 height 13
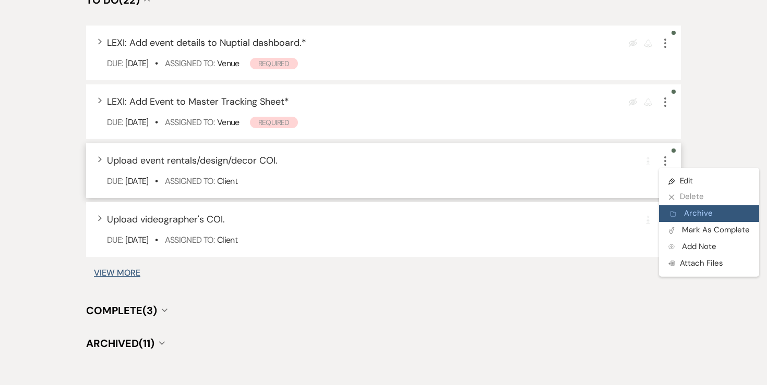
click at [677, 217] on button "Archive Archive" at bounding box center [709, 214] width 100 height 17
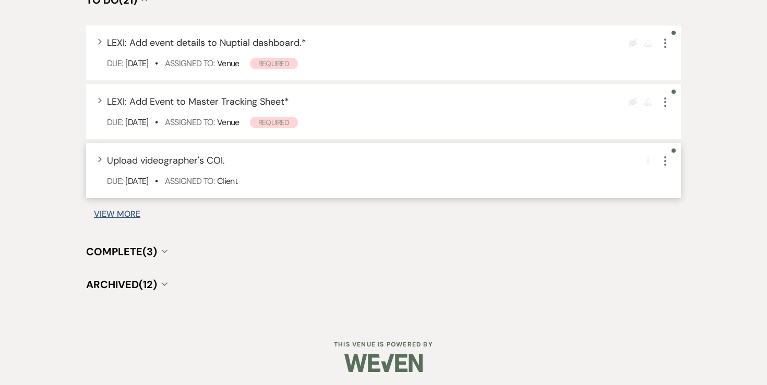
click at [665, 159] on icon "More" at bounding box center [665, 161] width 13 height 13
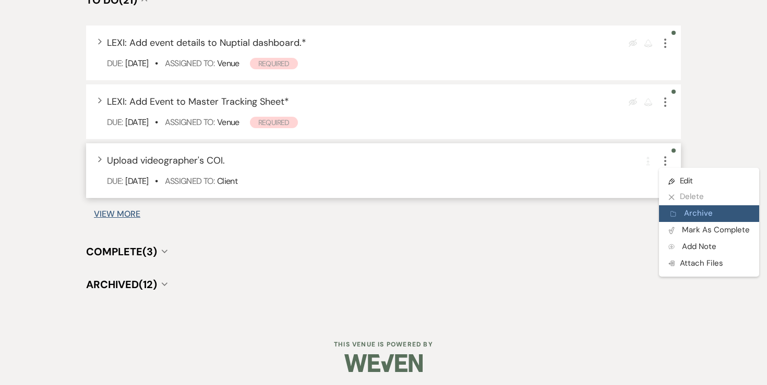
click at [678, 208] on button "Archive Archive" at bounding box center [709, 214] width 100 height 17
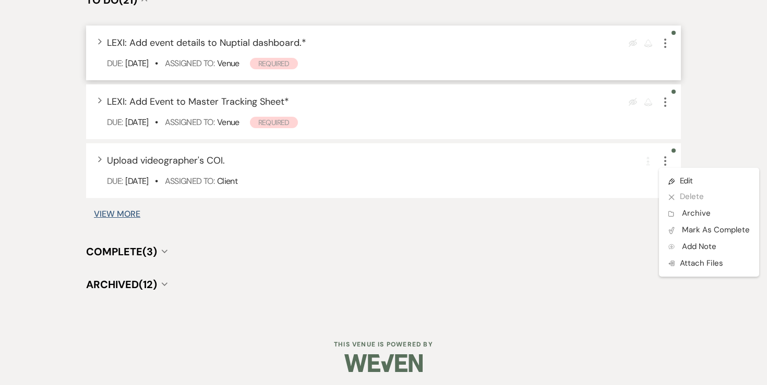
scroll to position [367, 0]
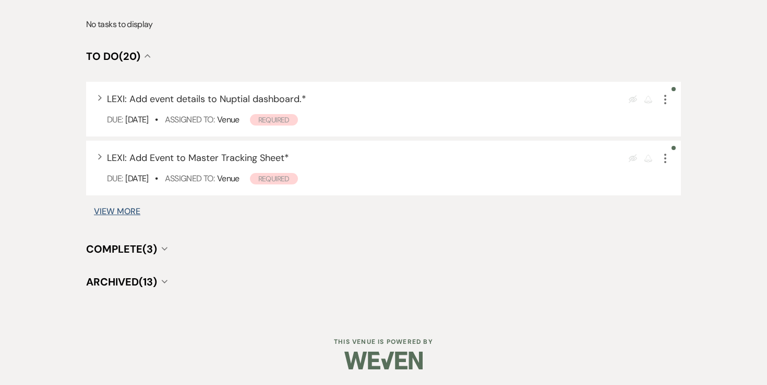
click at [120, 216] on button "View More" at bounding box center [117, 212] width 46 height 8
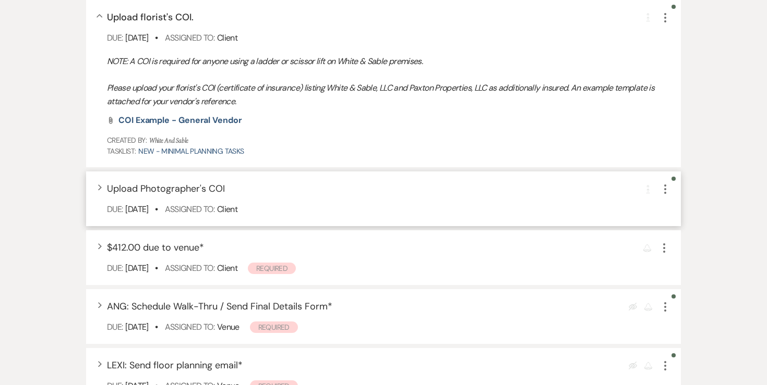
scroll to position [489, 0]
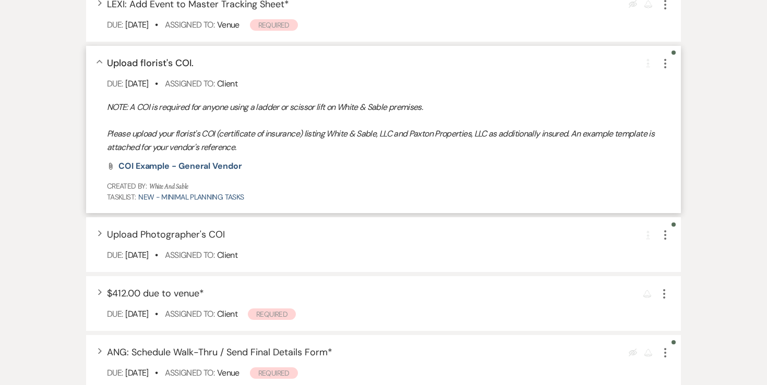
click at [662, 66] on icon "More" at bounding box center [665, 63] width 13 height 13
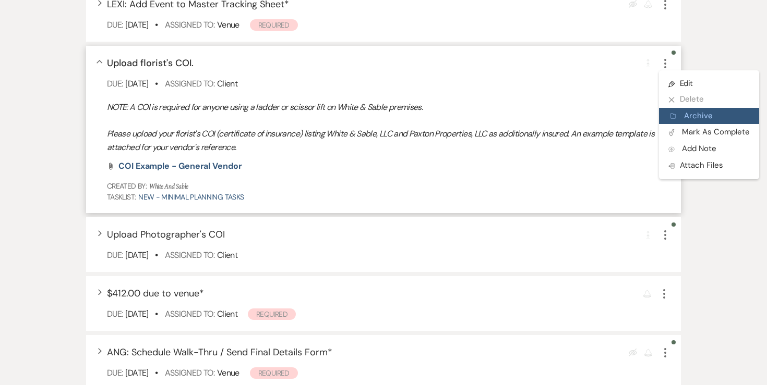
click at [686, 119] on button "Archive Archive" at bounding box center [709, 116] width 100 height 17
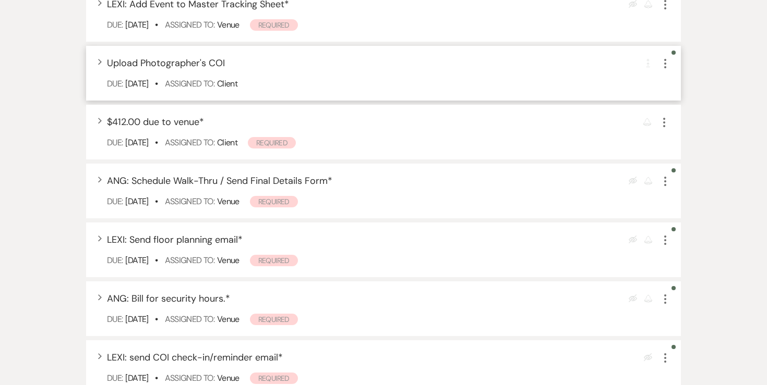
click at [665, 61] on use "button" at bounding box center [665, 63] width 2 height 9
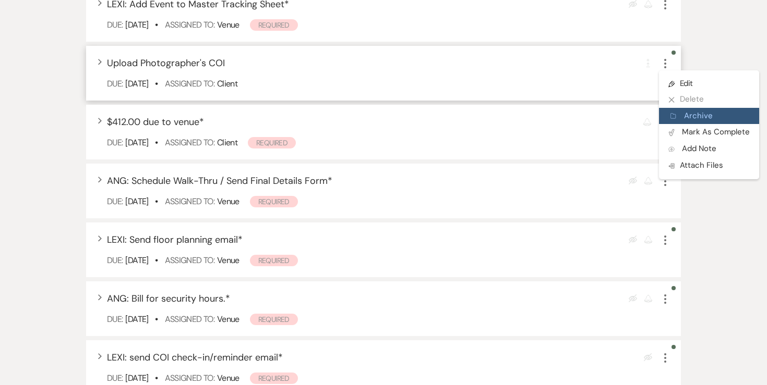
click at [674, 114] on icon "Archive" at bounding box center [673, 116] width 6 height 8
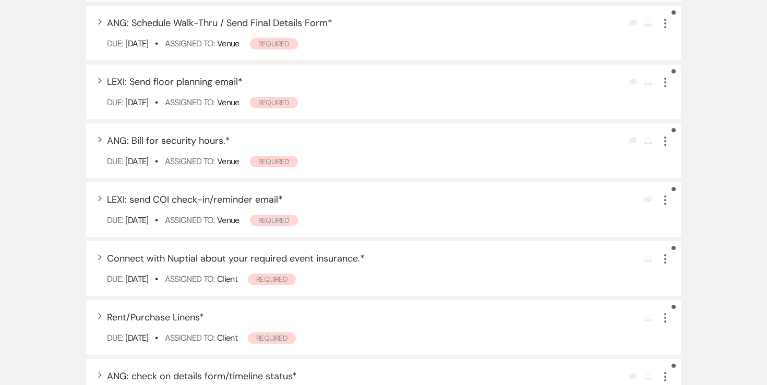
scroll to position [589, 0]
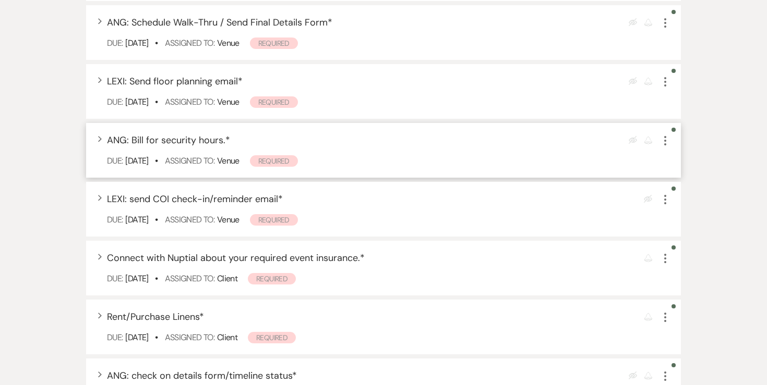
click at [667, 143] on icon "More" at bounding box center [665, 141] width 13 height 13
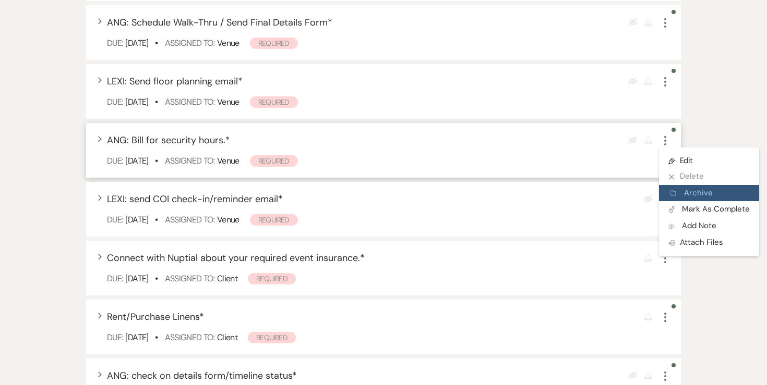
click at [676, 197] on icon "Archive" at bounding box center [673, 193] width 6 height 8
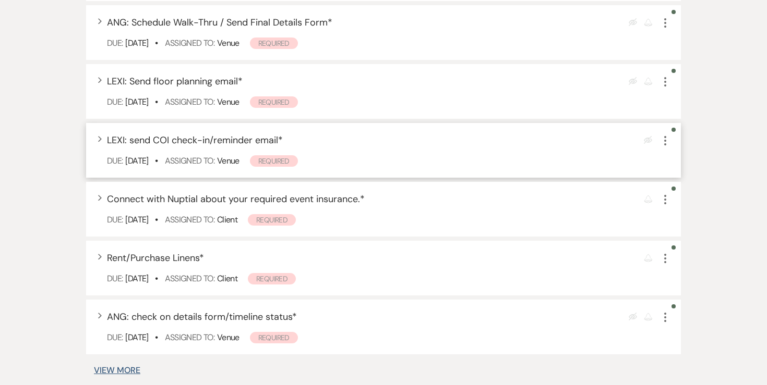
click at [666, 141] on icon "More" at bounding box center [665, 141] width 13 height 13
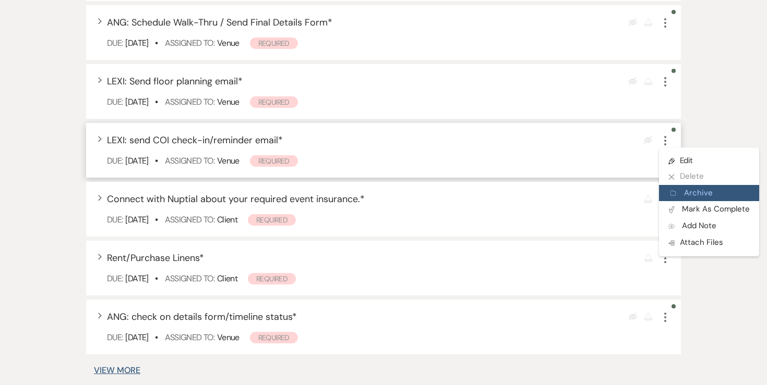
click at [678, 191] on button "Archive Archive" at bounding box center [709, 193] width 100 height 17
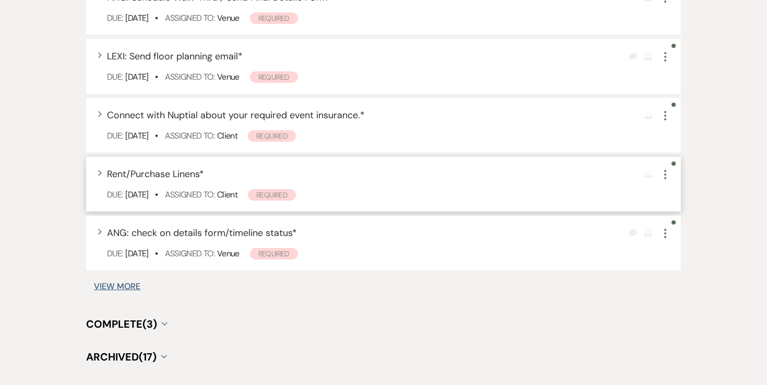
scroll to position [625, 0]
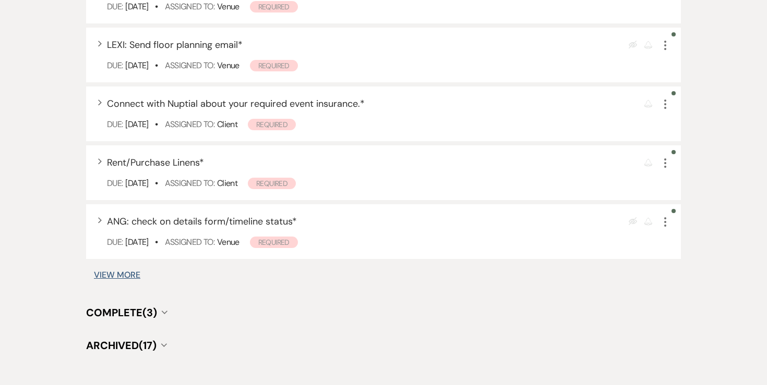
click at [128, 275] on button "View More" at bounding box center [117, 275] width 46 height 8
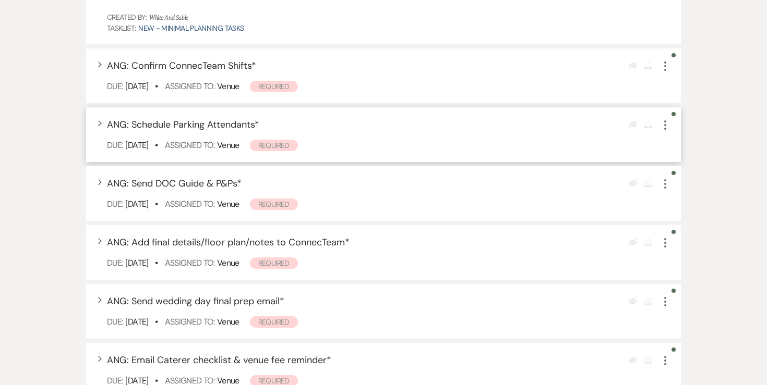
scroll to position [990, 0]
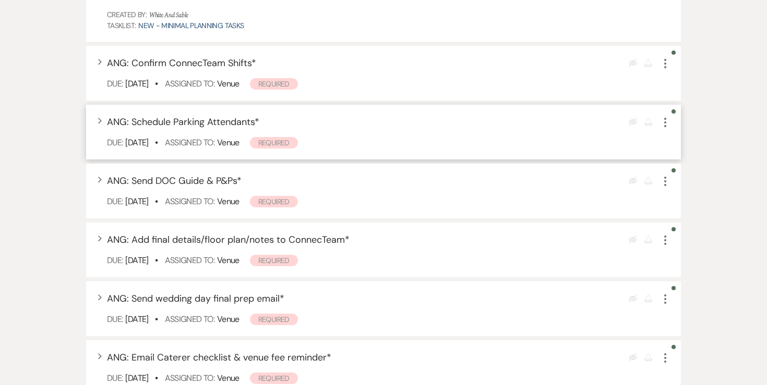
click at [665, 125] on icon "More" at bounding box center [665, 122] width 13 height 13
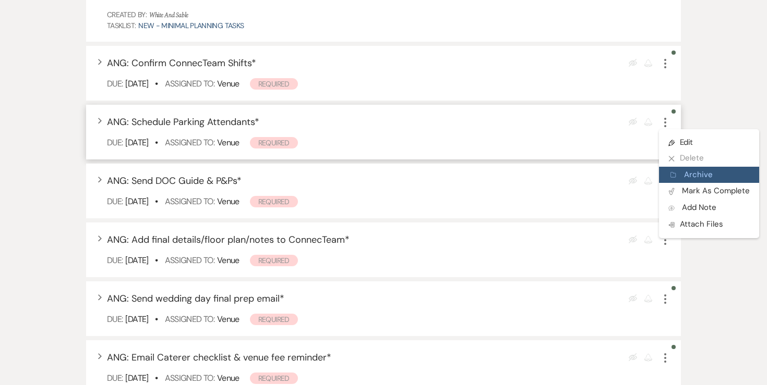
click at [671, 173] on use "button" at bounding box center [672, 175] width 5 height 5
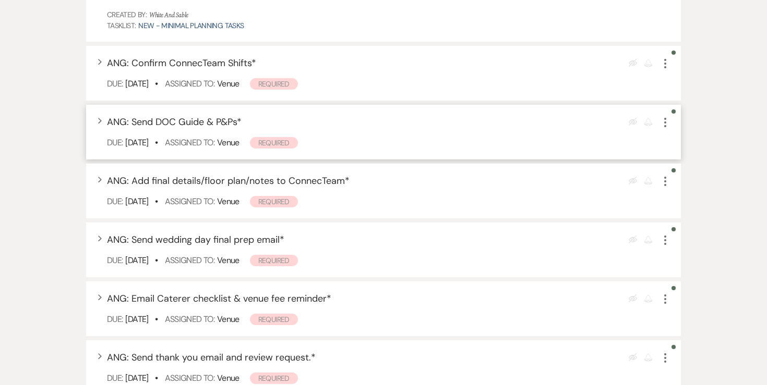
click at [666, 122] on use "button" at bounding box center [665, 122] width 2 height 9
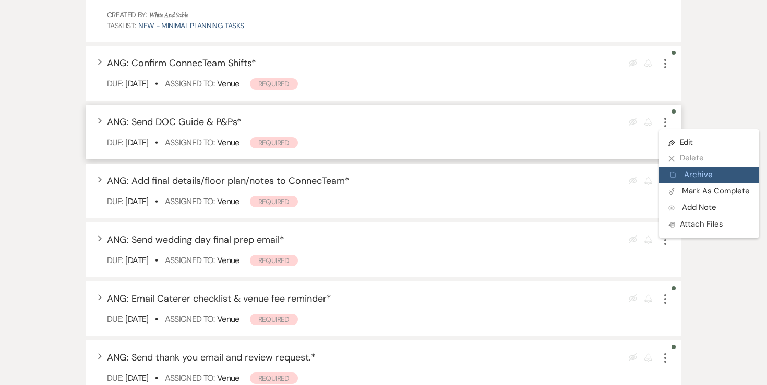
click at [676, 176] on icon "Archive" at bounding box center [673, 175] width 6 height 8
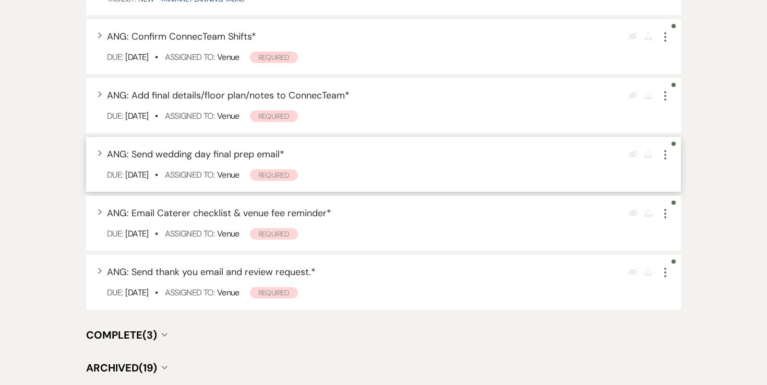
scroll to position [1032, 0]
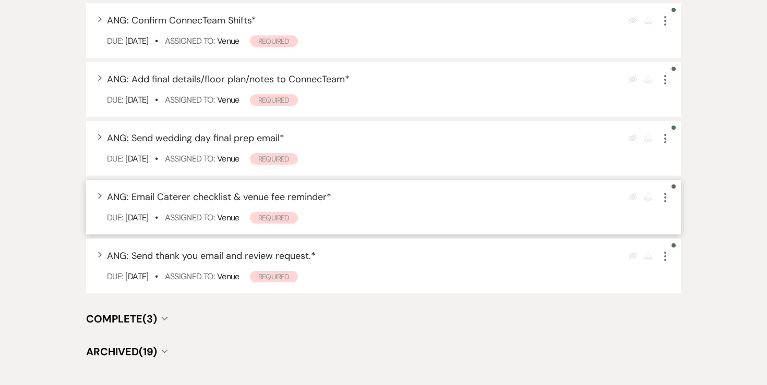
click at [667, 199] on icon "More" at bounding box center [665, 197] width 13 height 13
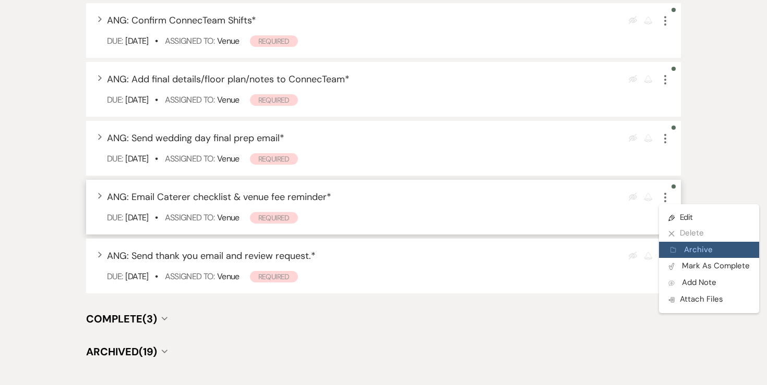
click at [673, 250] on use "button" at bounding box center [672, 250] width 5 height 5
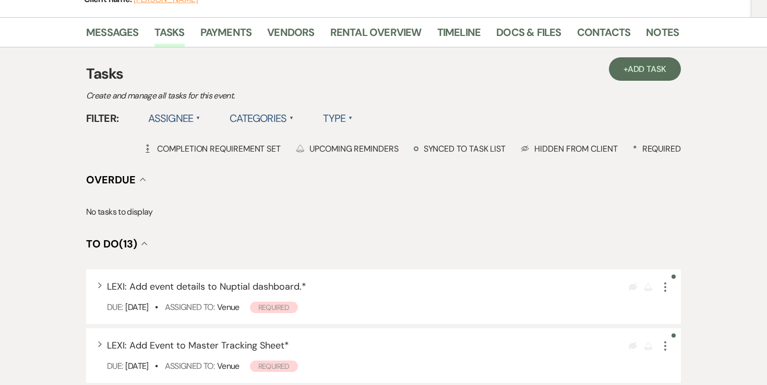
scroll to position [142, 0]
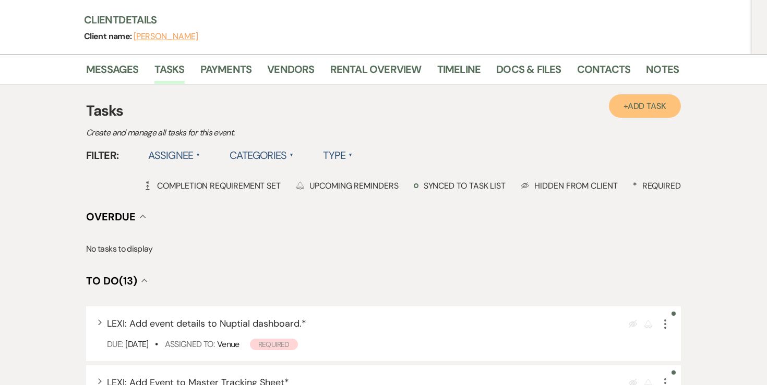
click at [652, 112] on link "+ Add Task" at bounding box center [645, 105] width 72 height 23
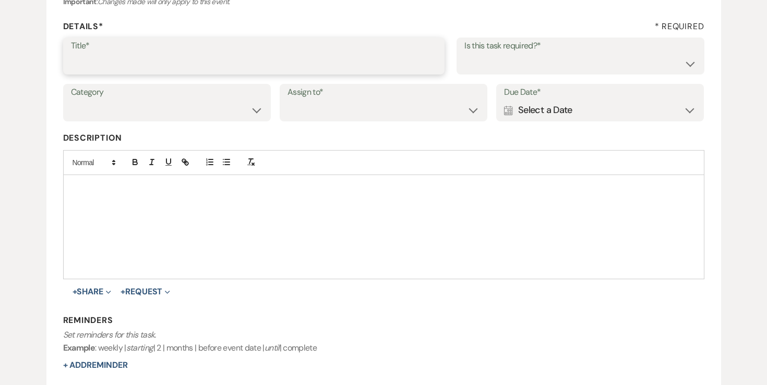
click at [270, 65] on input "Title*" at bounding box center [254, 63] width 366 height 20
type input "Upload Photo Booth COI"
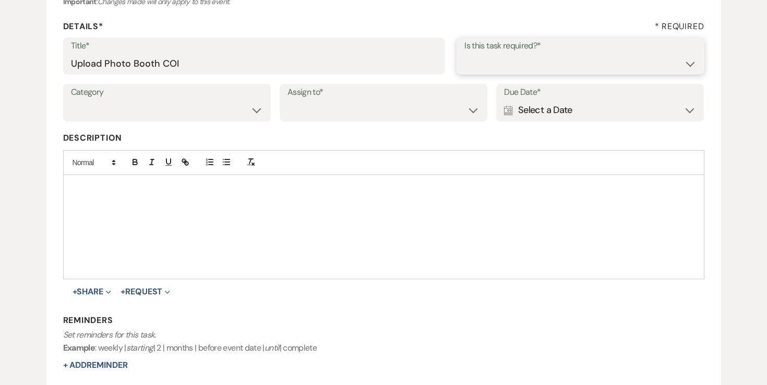
click at [510, 66] on select "Yes No" at bounding box center [580, 63] width 232 height 20
select select "true"
click at [230, 118] on select "Venue Vendors Guests Details Finalize & Share" at bounding box center [167, 110] width 192 height 20
select select "32"
click at [309, 115] on select "Venue Client" at bounding box center [383, 110] width 192 height 20
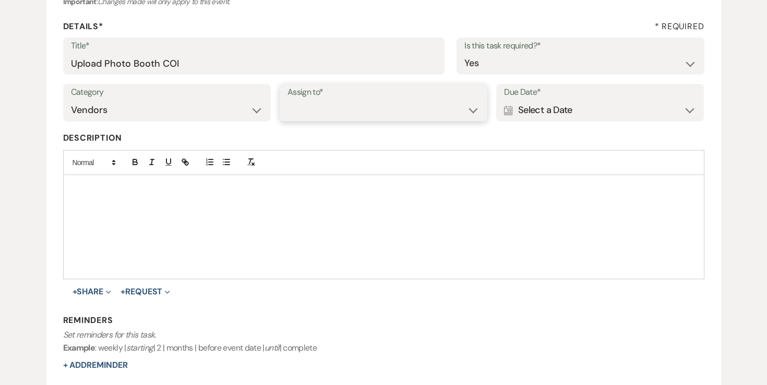
select select "planningToolsAccount"
click at [521, 110] on div "Calendar Select a Date Expand" at bounding box center [600, 110] width 192 height 20
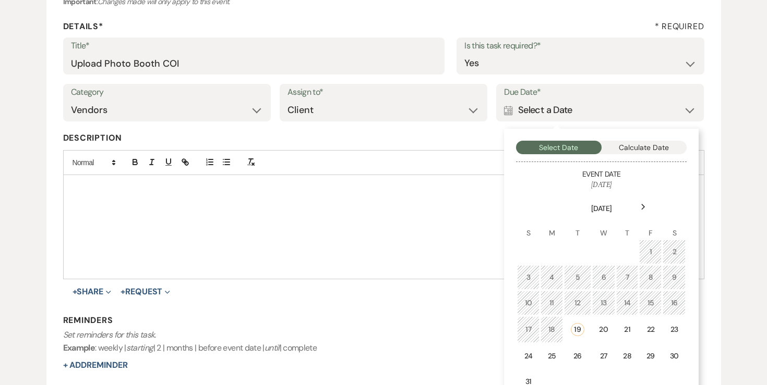
scroll to position [146, 0]
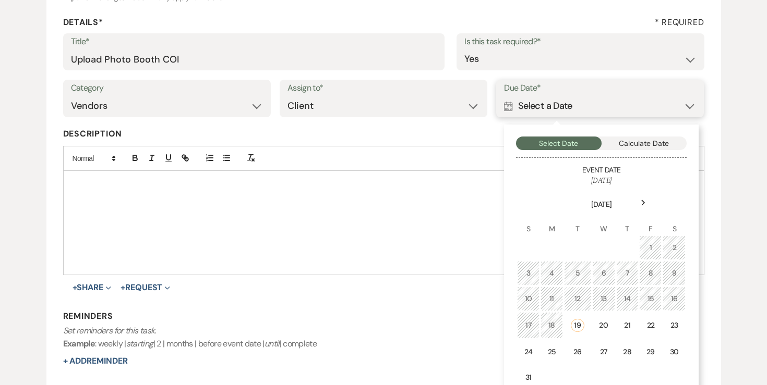
click at [643, 147] on button "Calculate Date" at bounding box center [644, 144] width 86 height 14
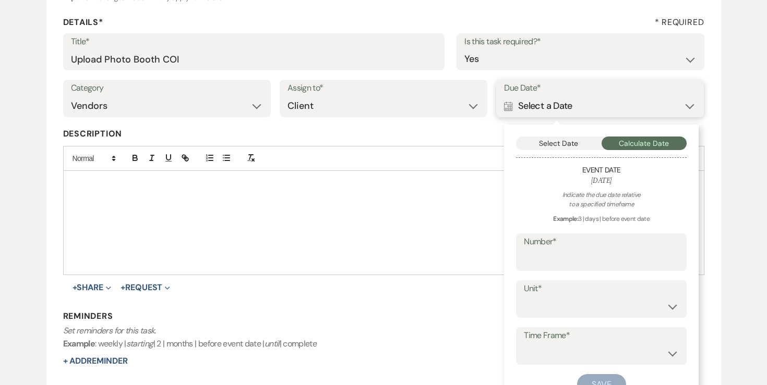
scroll to position [197, 0]
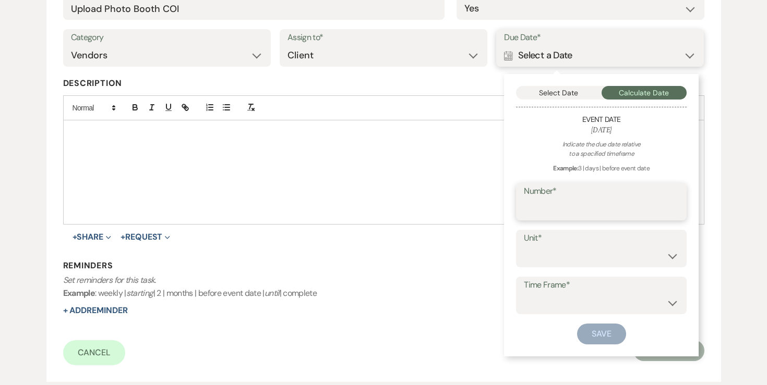
click at [592, 213] on input "Number*" at bounding box center [601, 209] width 155 height 20
type input "45"
click at [572, 249] on select "days weeks months" at bounding box center [601, 256] width 155 height 20
select select "day"
click at [567, 298] on select "before event date after event date after event is booked after today's date" at bounding box center [601, 303] width 155 height 20
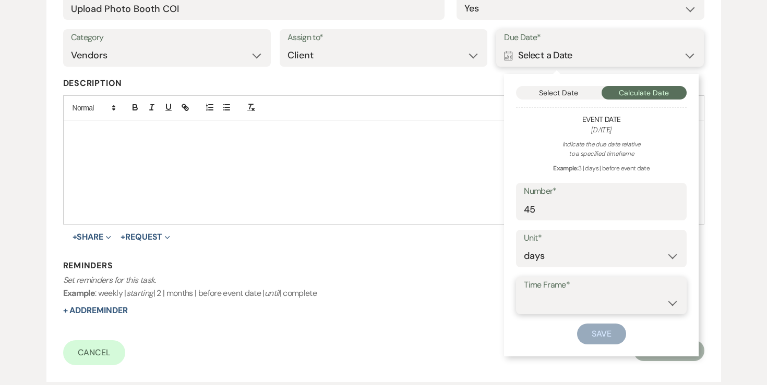
select select "beforeEventDate"
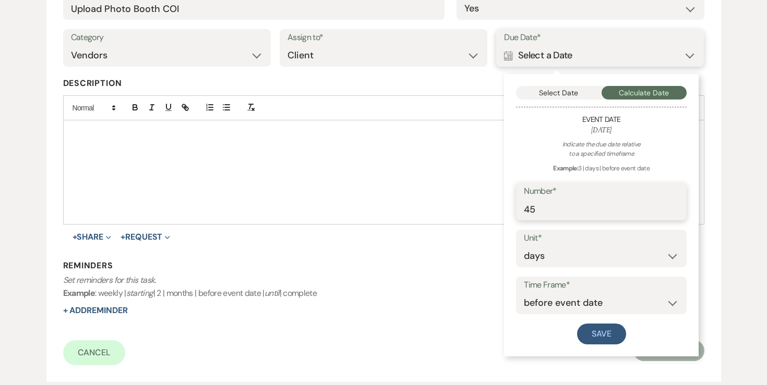
click at [588, 214] on input "45" at bounding box center [601, 209] width 155 height 20
type input "4"
type input "30"
click at [596, 330] on button "Save" at bounding box center [601, 334] width 49 height 21
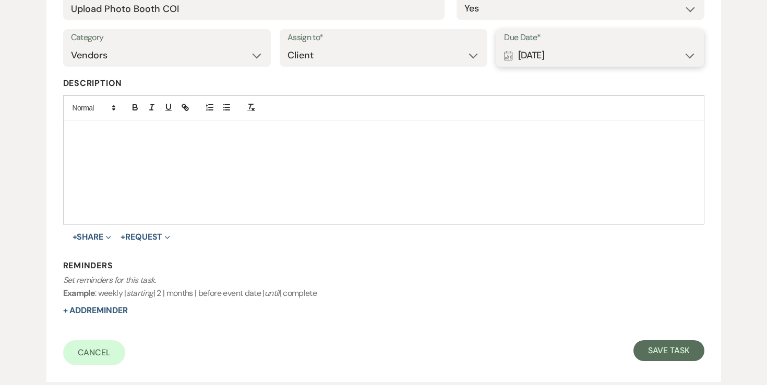
scroll to position [173, 0]
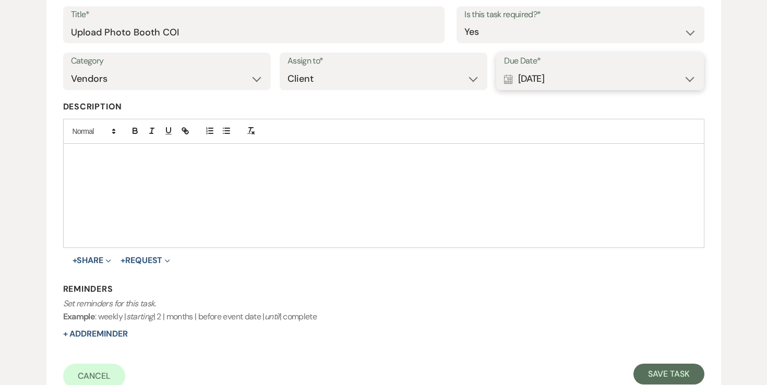
click at [565, 77] on div "Calendar Sep 21, 2025 Expand" at bounding box center [600, 79] width 192 height 20
select select "day"
select select "beforeEventDate"
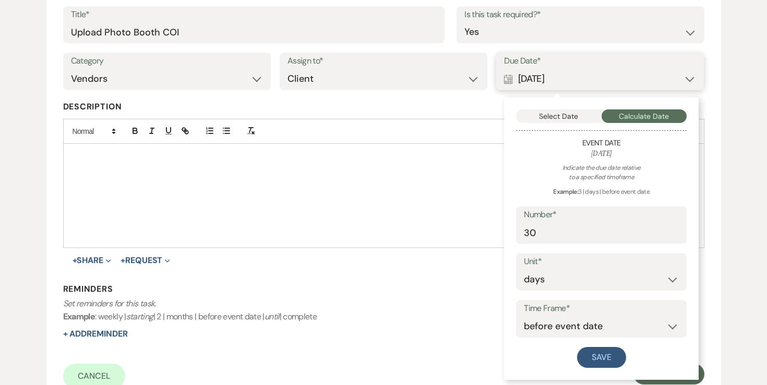
click at [565, 78] on div "Calendar Sep 21, 2025 Collapse" at bounding box center [600, 79] width 192 height 20
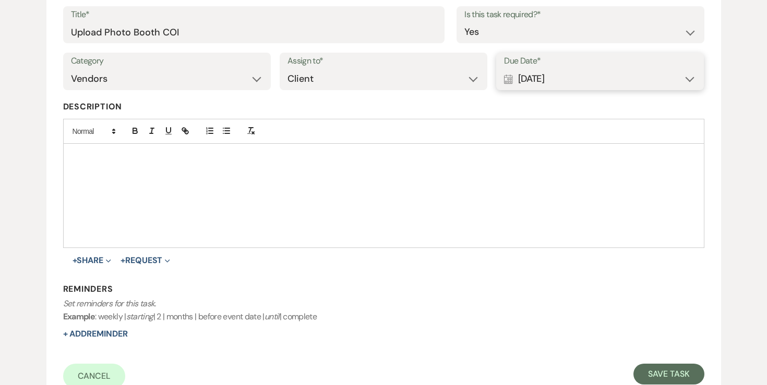
click at [565, 78] on div "Calendar Sep 21, 2025 Expand" at bounding box center [600, 79] width 192 height 20
select select "day"
select select "beforeEventDate"
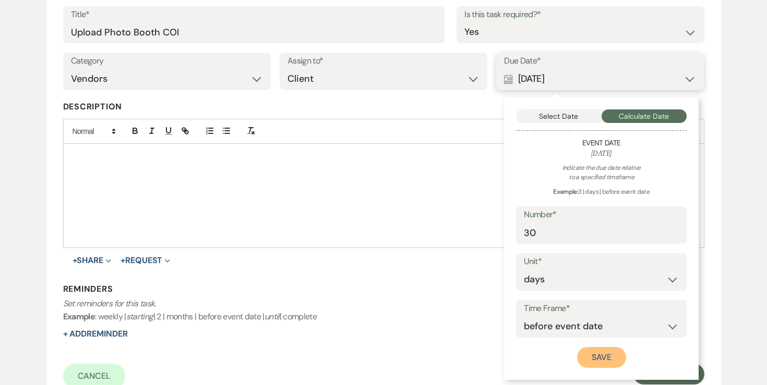
click at [610, 351] on button "Save" at bounding box center [601, 357] width 49 height 21
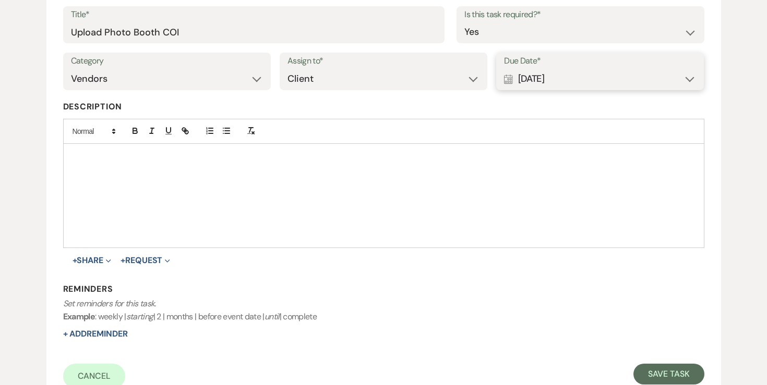
scroll to position [272, 0]
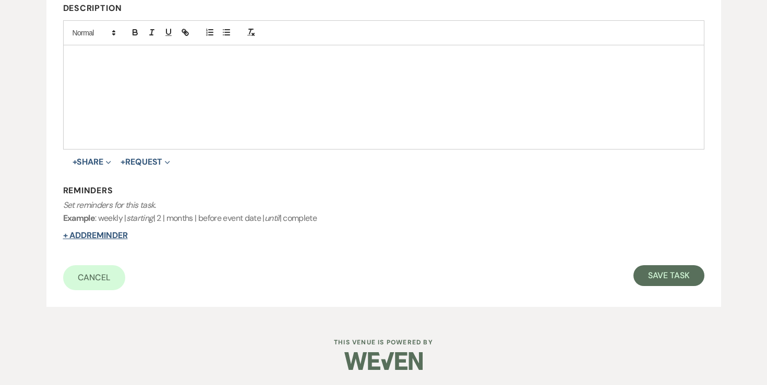
click at [116, 236] on button "+ Add Reminder" at bounding box center [95, 236] width 65 height 8
select select "client"
select select "days"
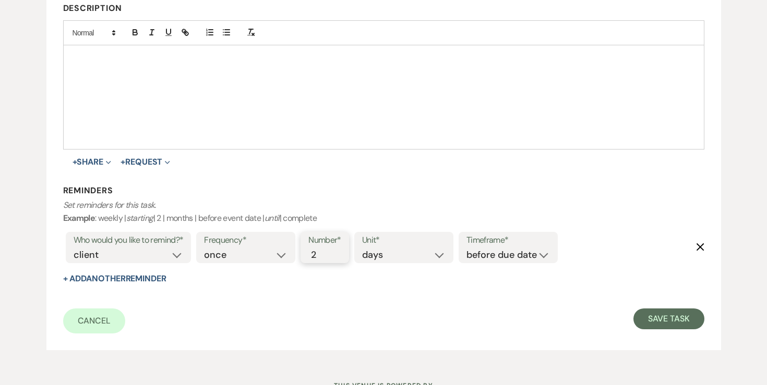
click at [324, 253] on input "2" at bounding box center [319, 255] width 22 height 14
click at [319, 255] on input "2" at bounding box center [319, 255] width 22 height 14
drag, startPoint x: 319, startPoint y: 255, endPoint x: 310, endPoint y: 255, distance: 9.4
click at [310, 255] on input "2" at bounding box center [319, 255] width 22 height 14
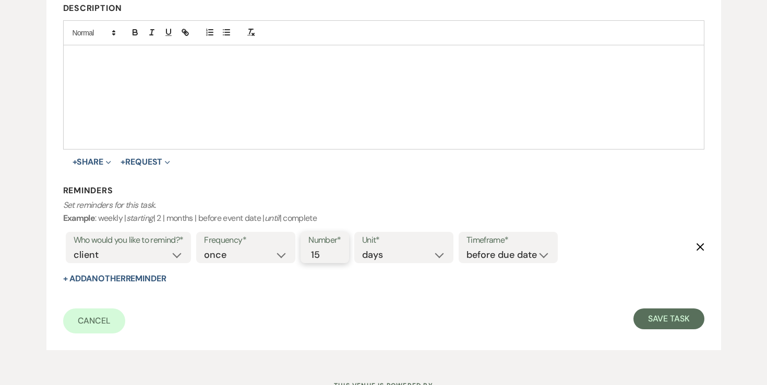
type input "15"
click at [661, 319] on button "Save Task" at bounding box center [668, 319] width 70 height 21
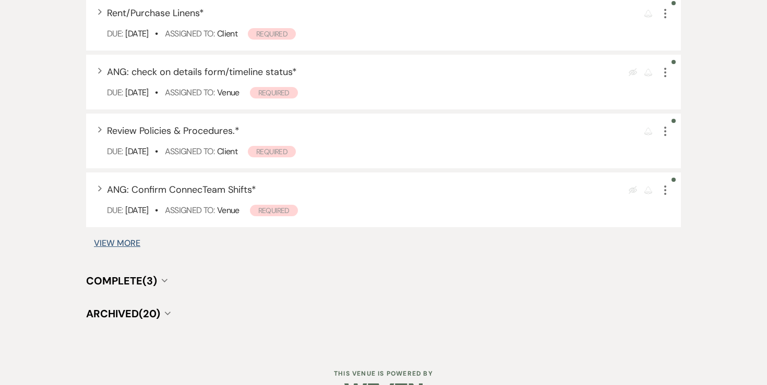
scroll to position [816, 0]
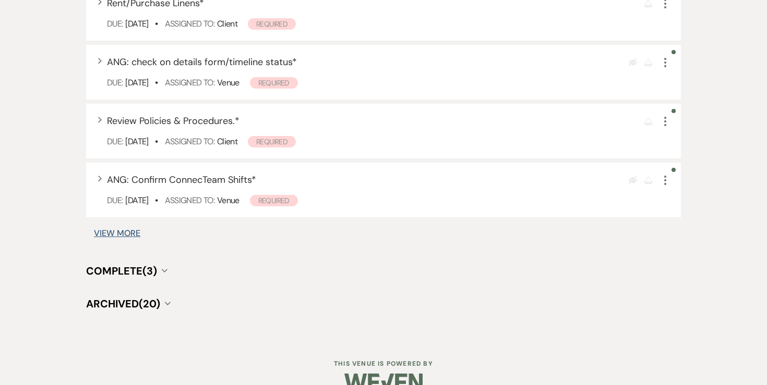
click at [136, 230] on button "View More" at bounding box center [117, 234] width 46 height 8
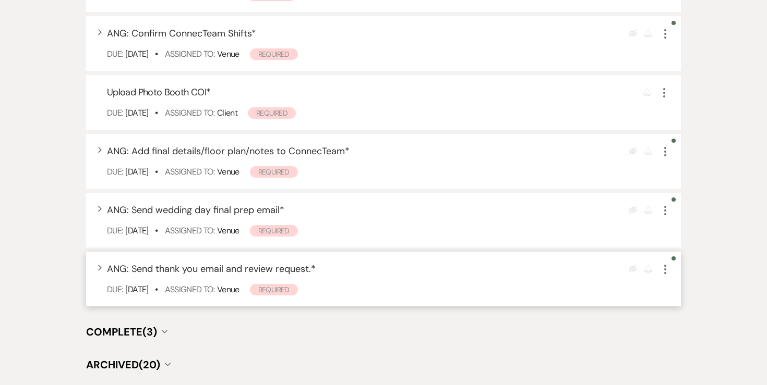
scroll to position [955, 0]
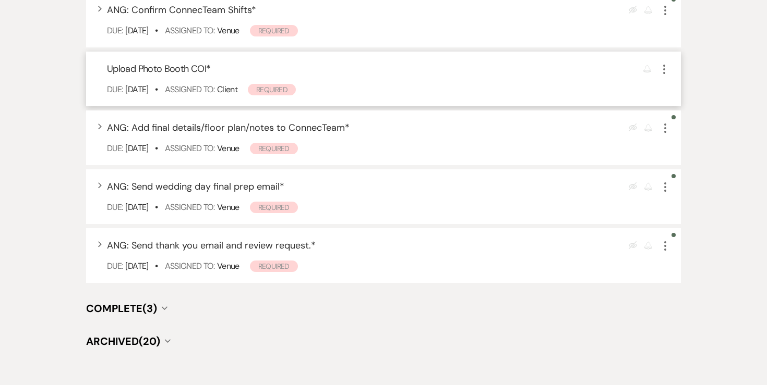
click at [184, 66] on span "Upload Photo Booth COI *" at bounding box center [158, 69] width 103 height 13
click at [663, 70] on icon "More" at bounding box center [664, 69] width 13 height 13
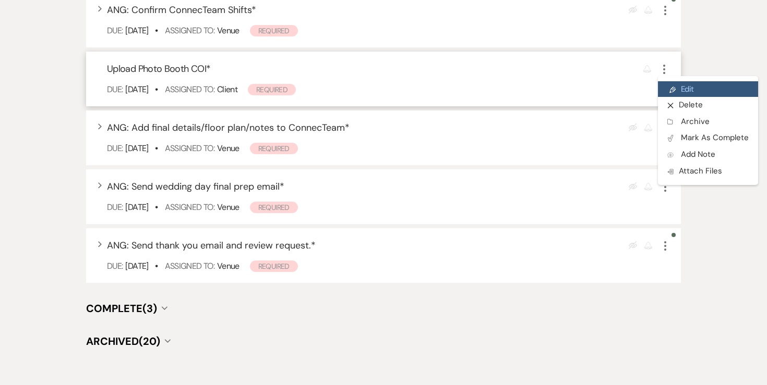
click at [664, 83] on link "Pencil Edit" at bounding box center [708, 89] width 100 height 16
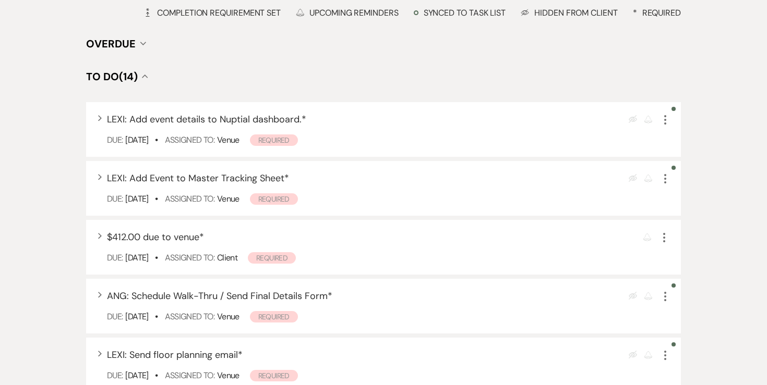
select select "true"
select select "32"
select select "planningToolsAccount"
select select "client"
select select "days"
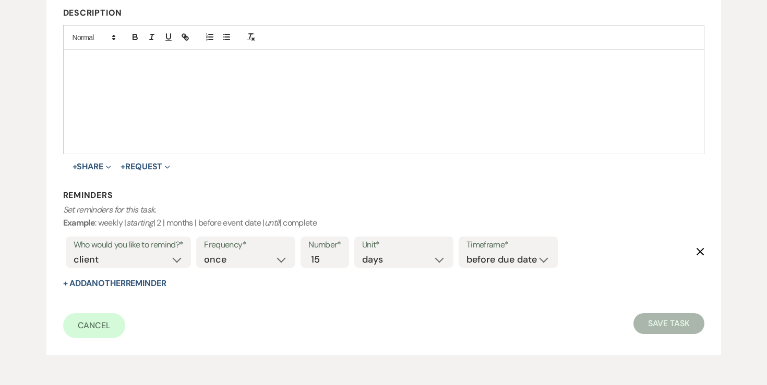
scroll to position [260, 0]
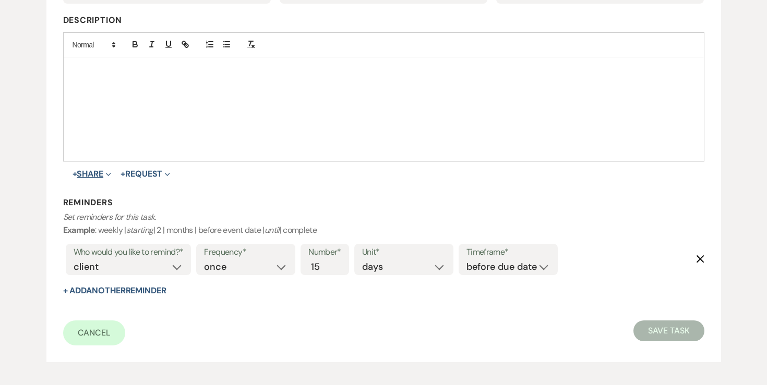
click at [103, 178] on button "+ Share Expand" at bounding box center [92, 174] width 39 height 8
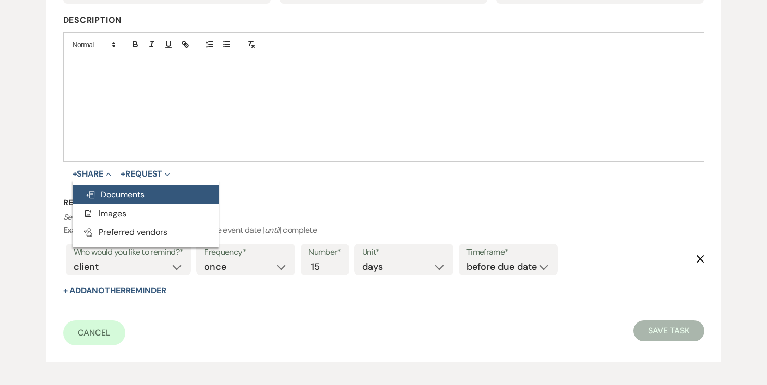
click at [104, 189] on span "Doc Upload Documents" at bounding box center [114, 194] width 59 height 11
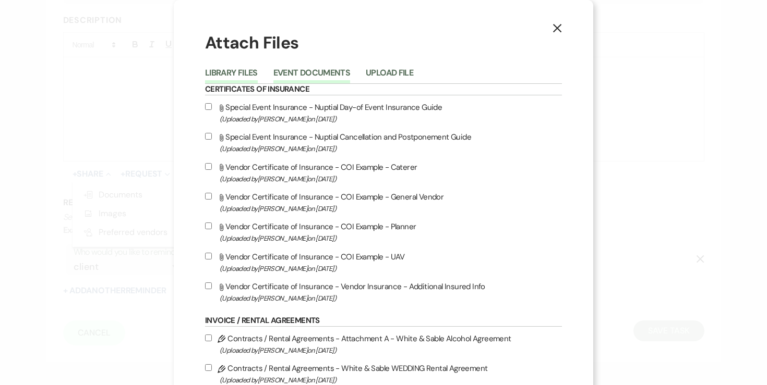
click at [326, 70] on button "Event Documents" at bounding box center [311, 76] width 77 height 15
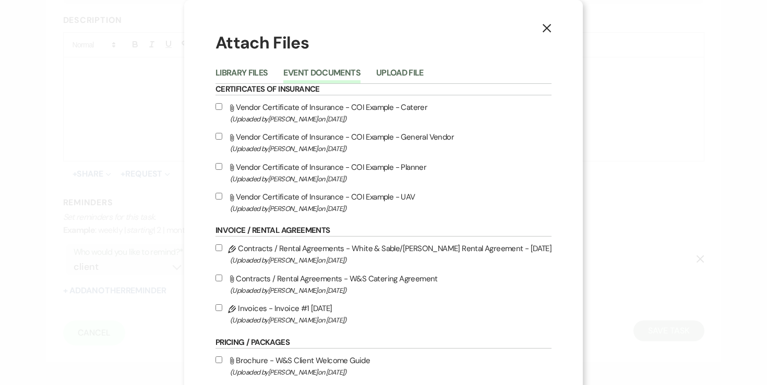
click at [222, 136] on input "Attach File Vendor Certificate of Insurance - COI Example - General Vendor (Upl…" at bounding box center [218, 136] width 7 height 7
checkbox input "true"
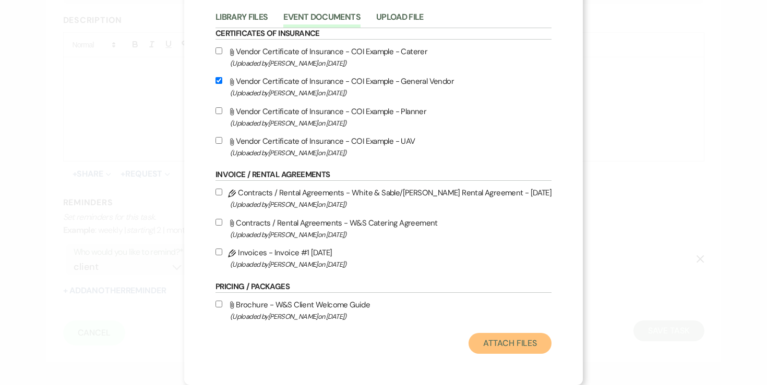
click at [498, 340] on button "Attach Files" at bounding box center [509, 343] width 83 height 21
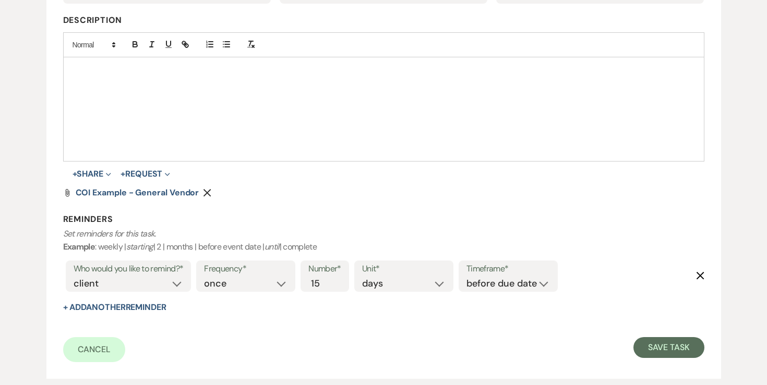
click at [306, 69] on p at bounding box center [383, 69] width 624 height 11
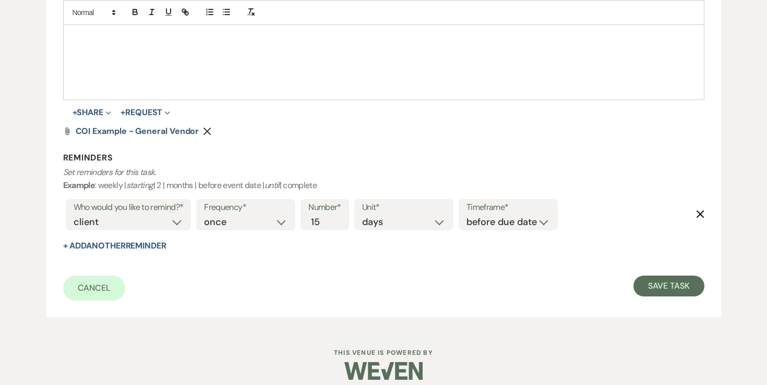
scroll to position [332, 0]
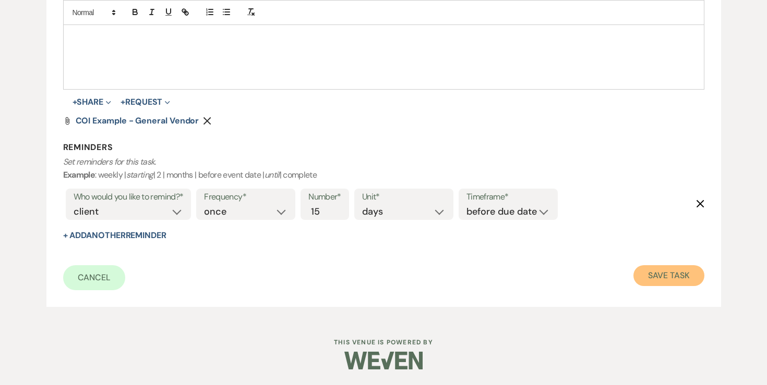
click at [677, 270] on button "Save Task" at bounding box center [668, 276] width 70 height 21
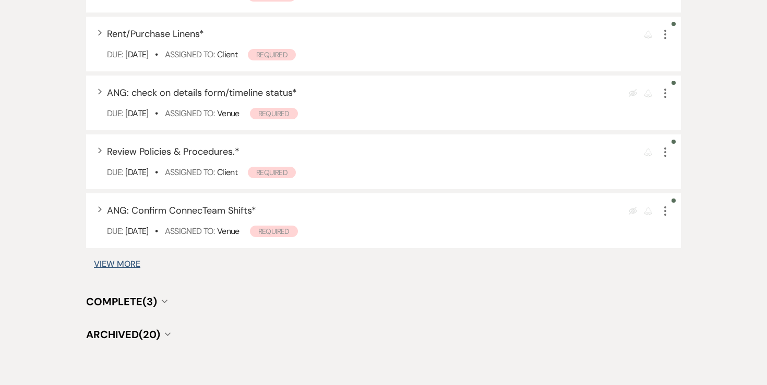
scroll to position [838, 0]
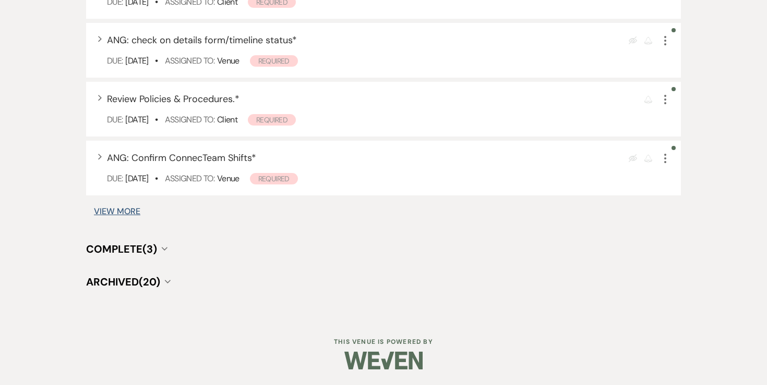
click at [124, 215] on button "View More" at bounding box center [117, 212] width 46 height 8
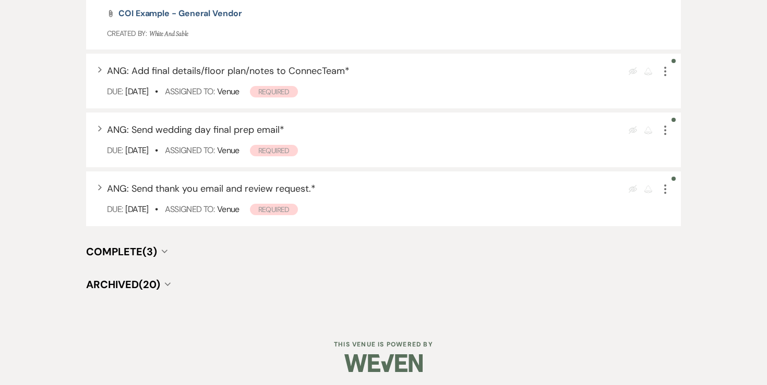
scroll to position [1074, 0]
click at [136, 247] on span "Complete (3)" at bounding box center [121, 252] width 71 height 14
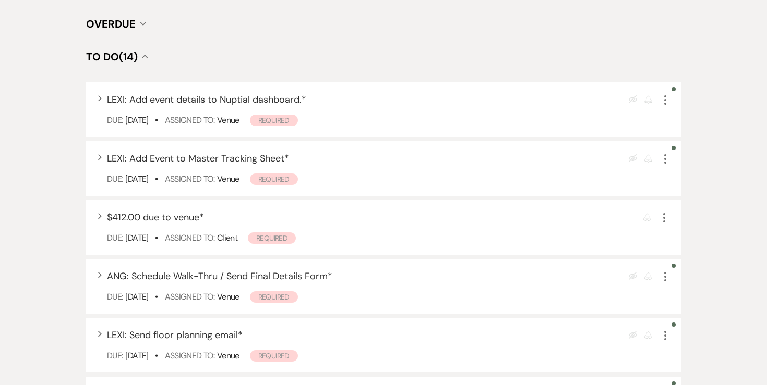
scroll to position [0, 0]
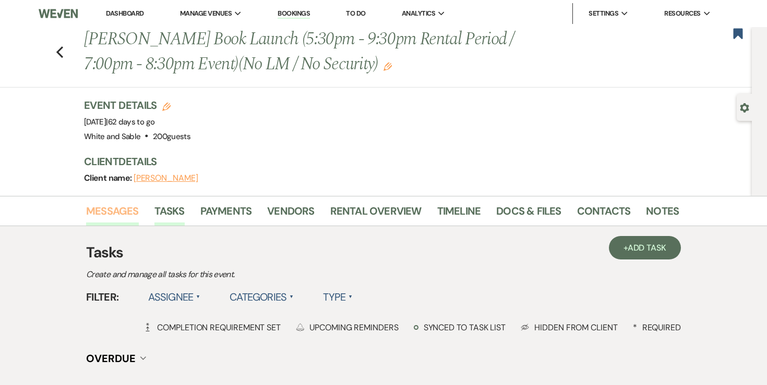
click at [119, 205] on link "Messages" at bounding box center [112, 214] width 53 height 23
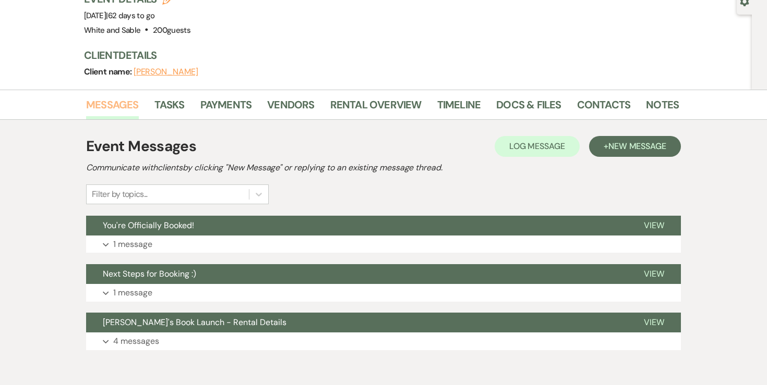
scroll to position [154, 0]
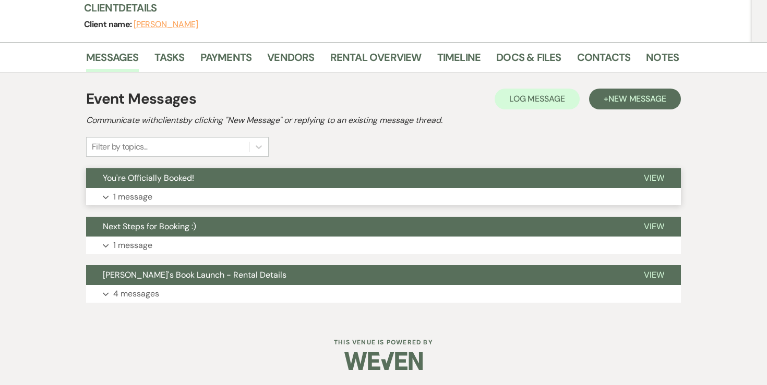
click at [127, 200] on p "1 message" at bounding box center [132, 197] width 39 height 14
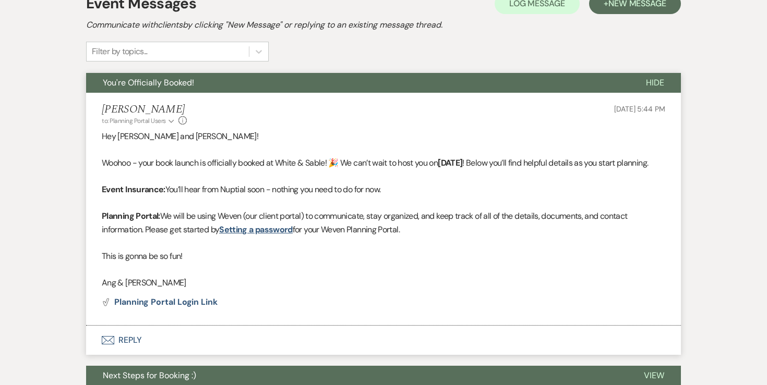
scroll to position [251, 0]
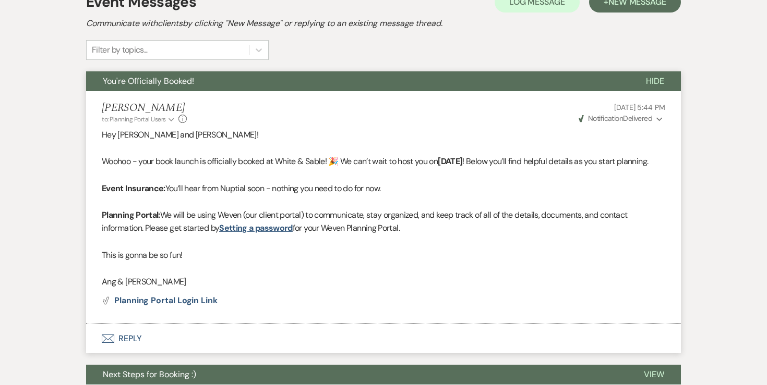
click at [544, 122] on div "Angela Oldenburger to: Planning Portal Users Expand Info Aug 19, 2025, 5:44 PM …" at bounding box center [383, 113] width 563 height 22
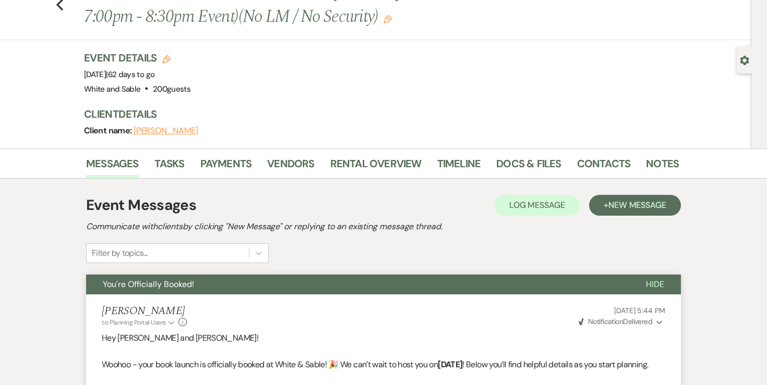
scroll to position [0, 0]
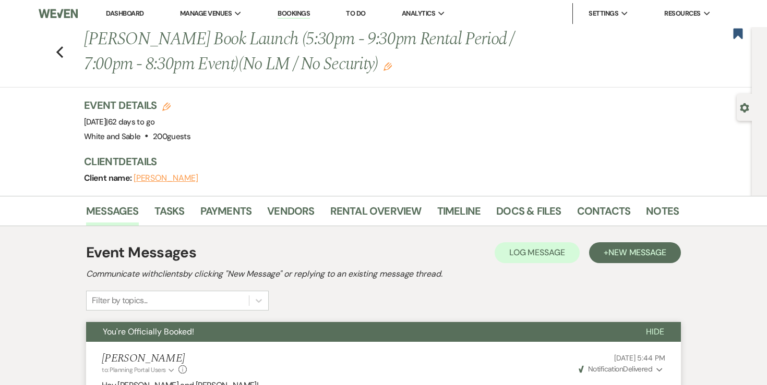
click at [130, 16] on link "Dashboard" at bounding box center [125, 13] width 38 height 9
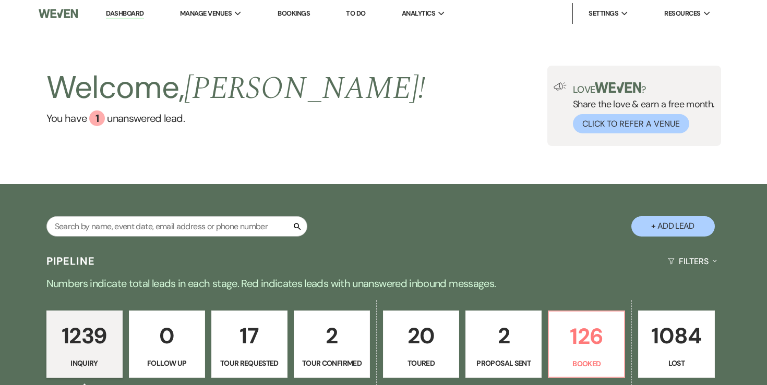
scroll to position [154, 0]
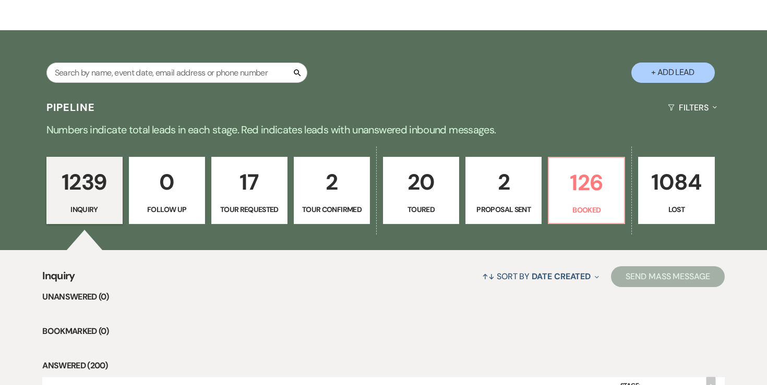
click at [499, 191] on p "2" at bounding box center [503, 182] width 63 height 35
select select "6"
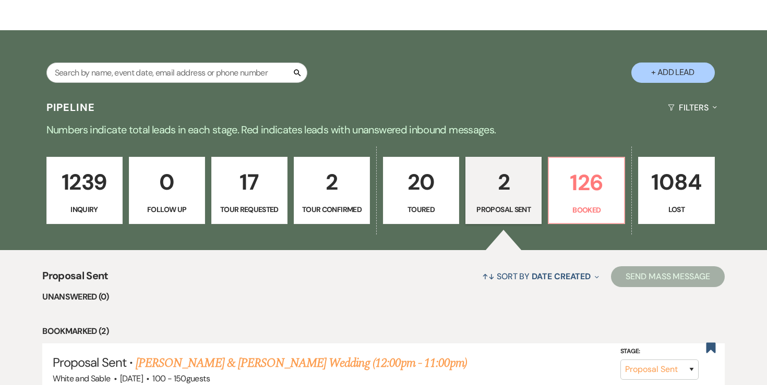
scroll to position [336, 0]
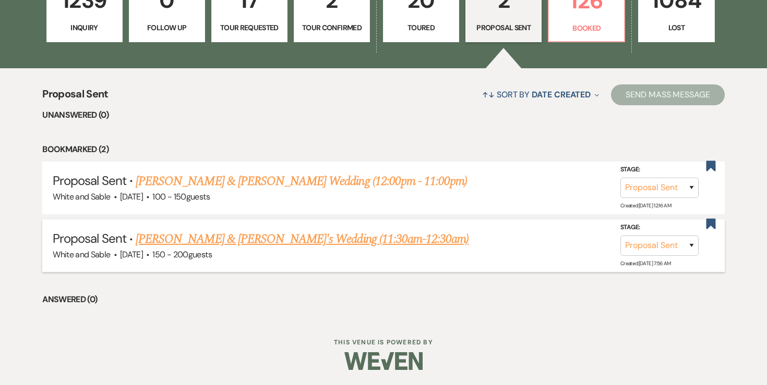
click at [318, 238] on link "Summer Xiong & Isaac's Wedding (11:30am-12:30am)" at bounding box center [302, 239] width 333 height 19
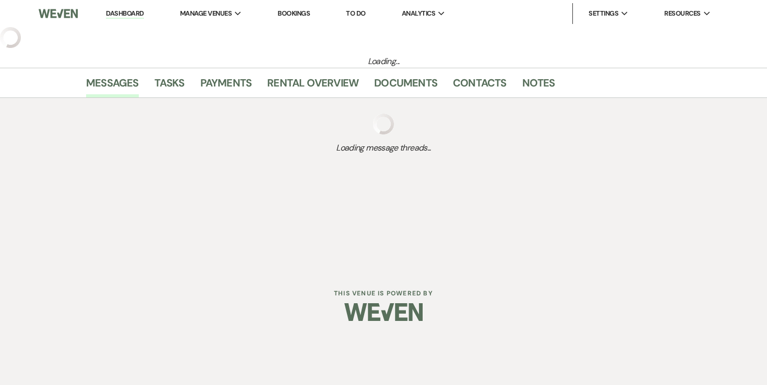
select select "6"
select select "7"
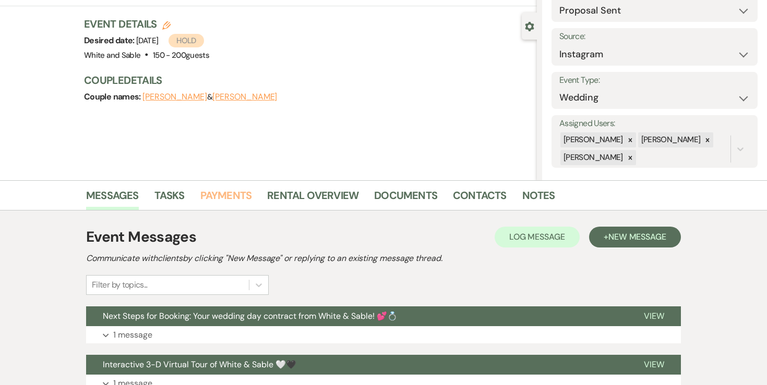
click at [244, 201] on link "Payments" at bounding box center [226, 198] width 52 height 23
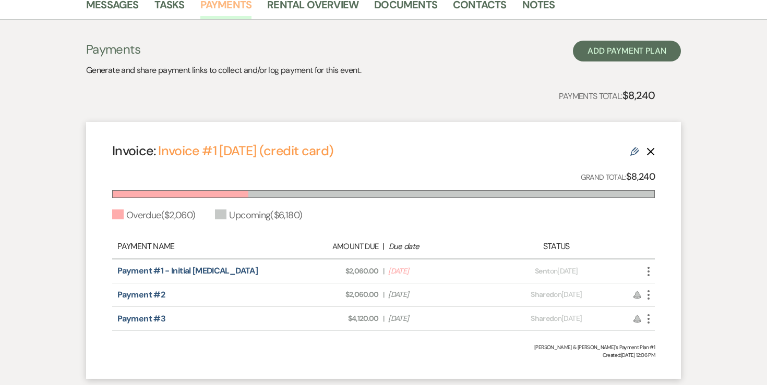
scroll to position [151, 0]
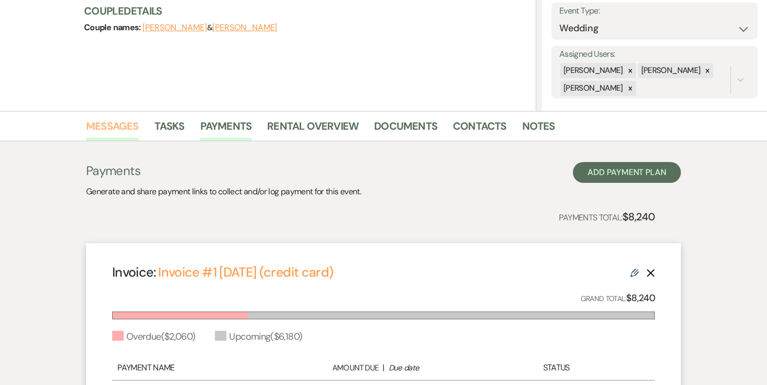
click at [137, 132] on link "Messages" at bounding box center [112, 129] width 53 height 23
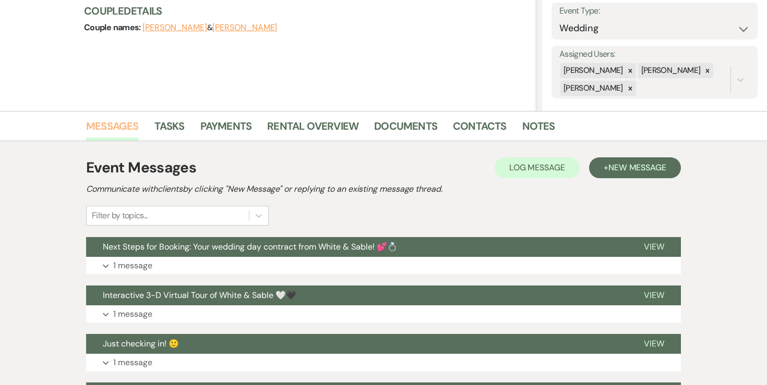
scroll to position [170, 0]
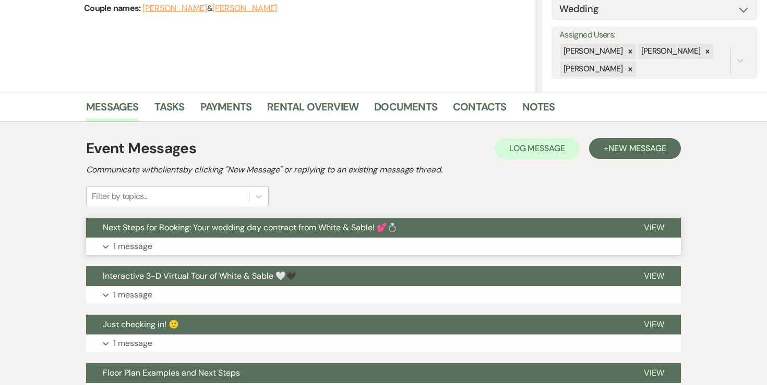
click at [140, 248] on p "1 message" at bounding box center [132, 247] width 39 height 14
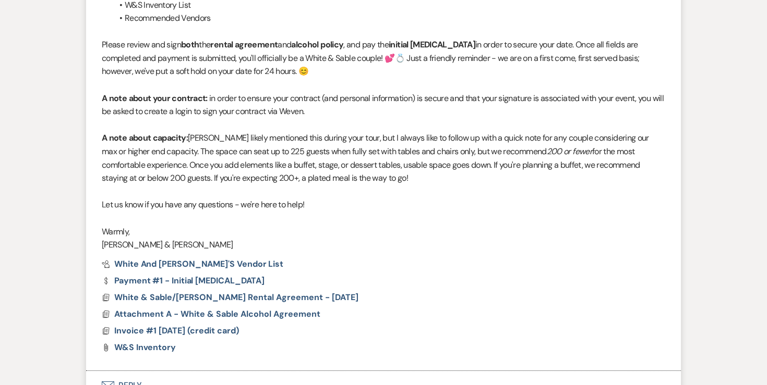
scroll to position [788, 0]
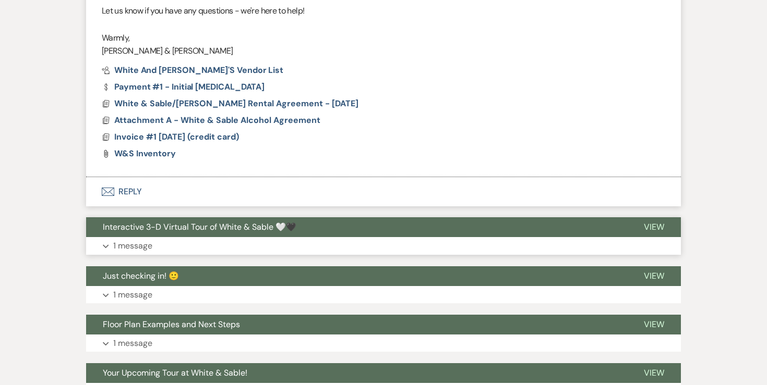
click at [139, 248] on p "1 message" at bounding box center [132, 246] width 39 height 14
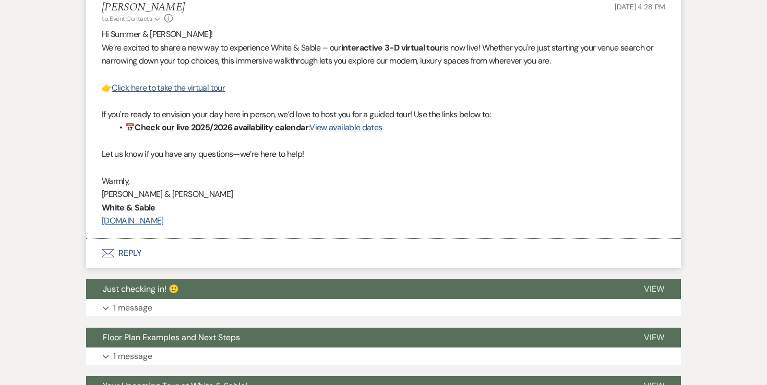
scroll to position [1037, 0]
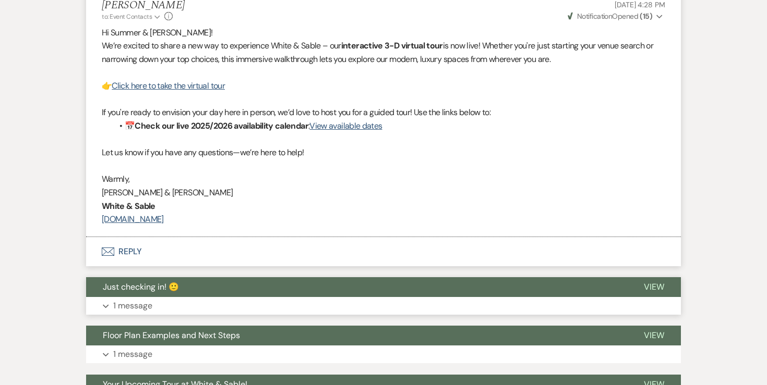
click at [147, 301] on p "1 message" at bounding box center [132, 306] width 39 height 14
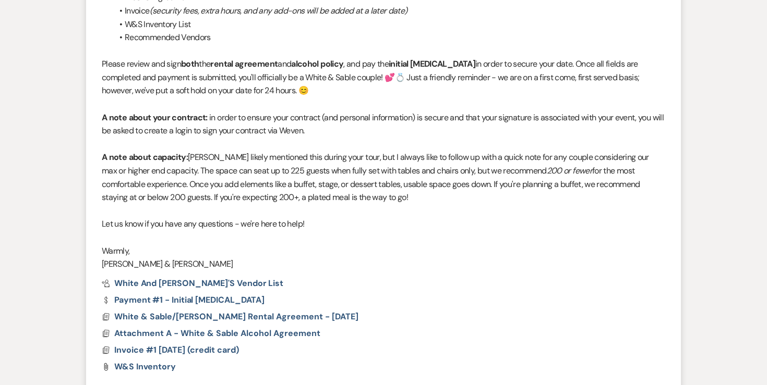
scroll to position [579, 0]
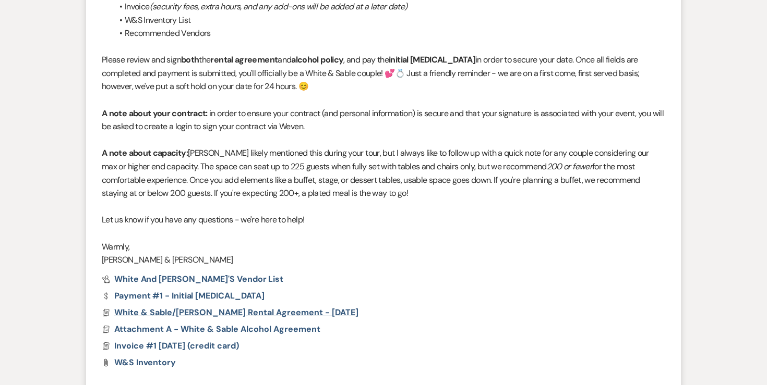
click at [260, 315] on span "White & Sable/Xiong Rental Agreement - 11.1.26" at bounding box center [236, 312] width 244 height 11
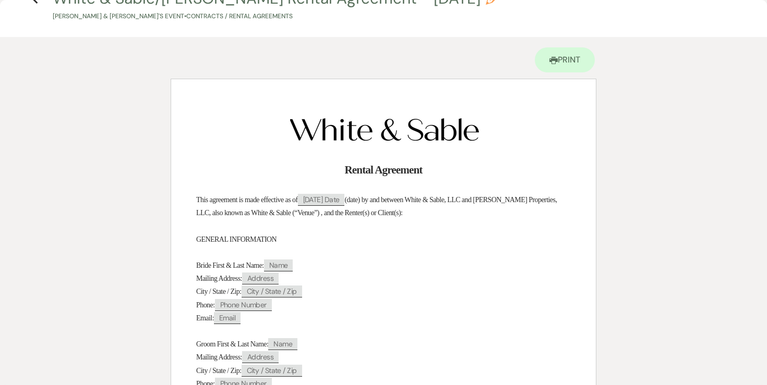
scroll to position [0, 0]
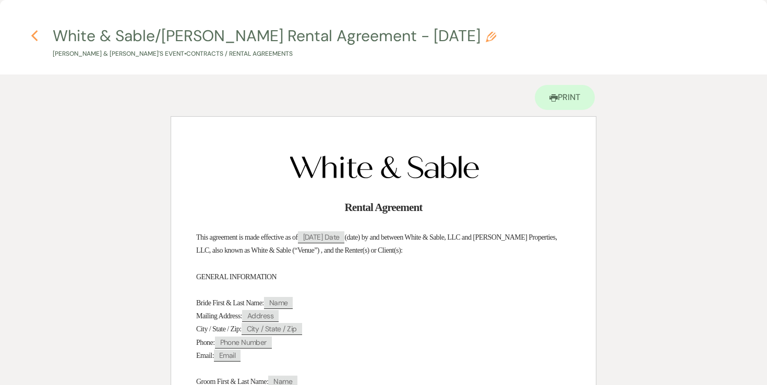
click at [36, 39] on use "button" at bounding box center [34, 35] width 7 height 11
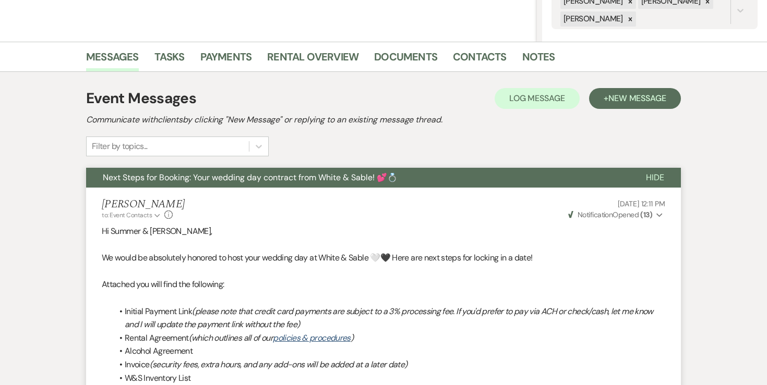
scroll to position [212, 0]
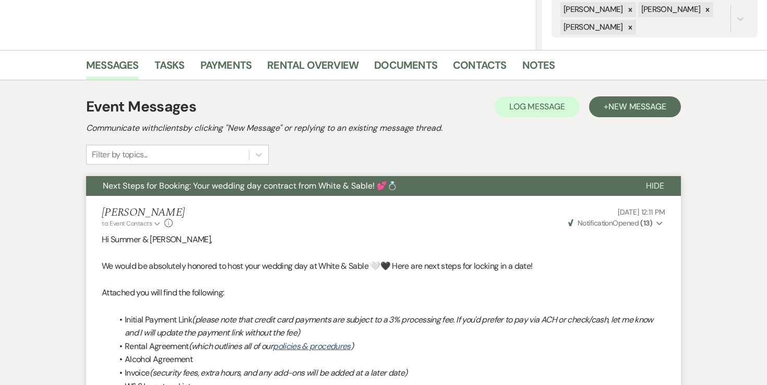
click at [155, 228] on div "Angela Oldenburger to: Event Contacts Expand Info" at bounding box center [143, 218] width 83 height 22
click at [155, 225] on icon "Expand" at bounding box center [157, 224] width 6 height 6
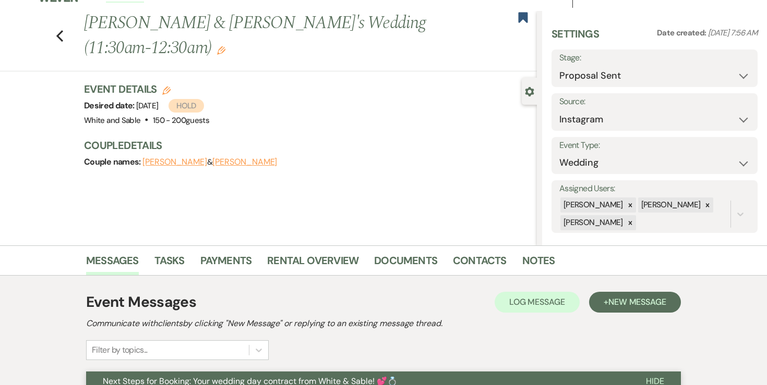
scroll to position [17, 0]
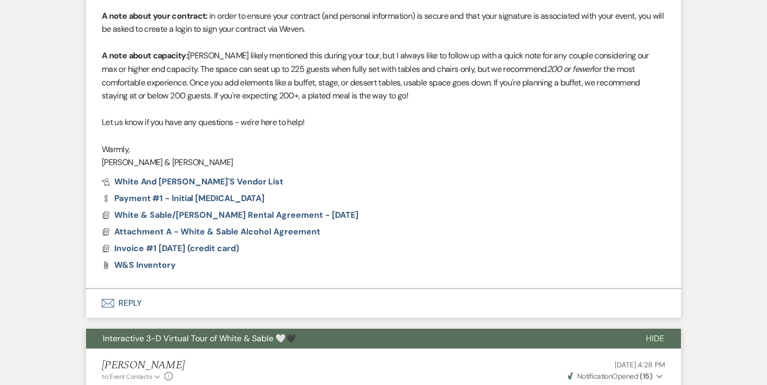
click at [131, 303] on button "Envelope Reply" at bounding box center [383, 303] width 595 height 29
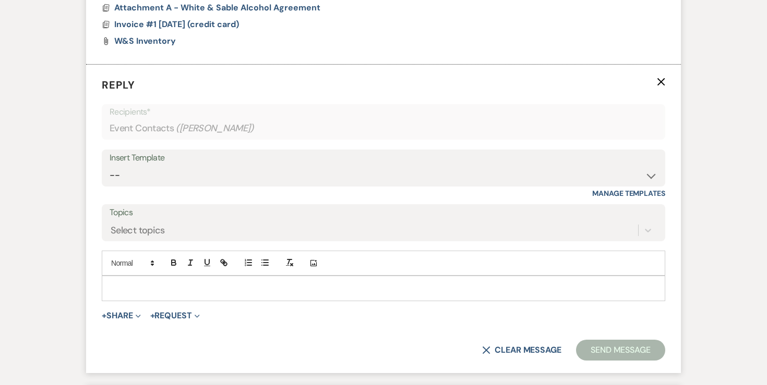
scroll to position [926, 0]
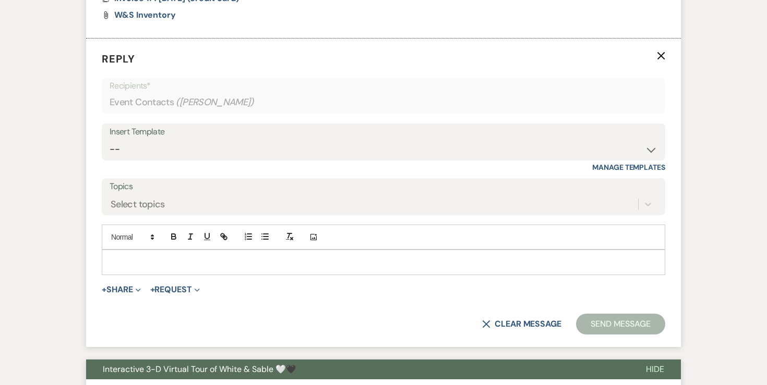
click at [213, 261] on p at bounding box center [383, 262] width 547 height 11
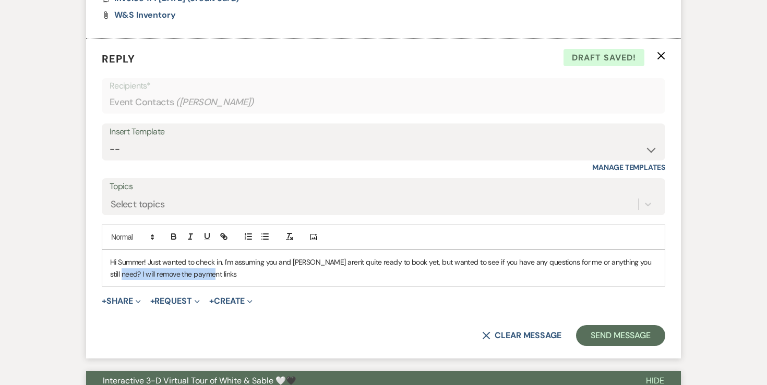
drag, startPoint x: 211, startPoint y: 276, endPoint x: 95, endPoint y: 275, distance: 115.3
click at [95, 275] on form "Reply X Draft saved! Recipients* Event Contacts ( Summer Xiong ) Insert Templat…" at bounding box center [383, 199] width 595 height 320
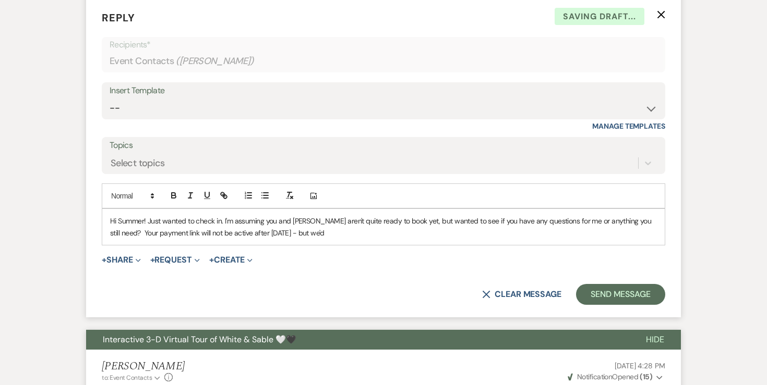
scroll to position [1007, 0]
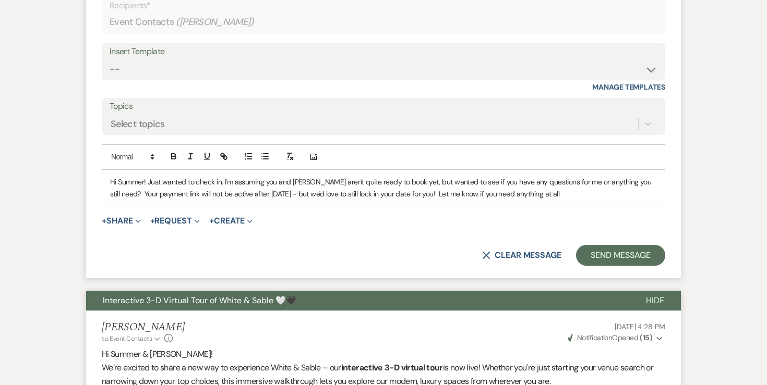
click at [397, 193] on p "Hi Summer! Just wanted to check in. I'm assuming you and Isaac aren't quite rea…" at bounding box center [383, 187] width 547 height 23
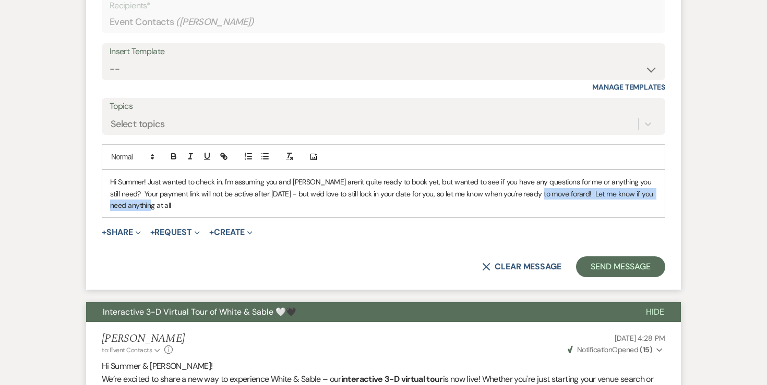
drag, startPoint x: 263, startPoint y: 210, endPoint x: 534, endPoint y: 190, distance: 271.4
click at [534, 190] on p "Hi Summer! Just wanted to check in. I'm assuming you and Isaac aren't quite rea…" at bounding box center [383, 193] width 547 height 35
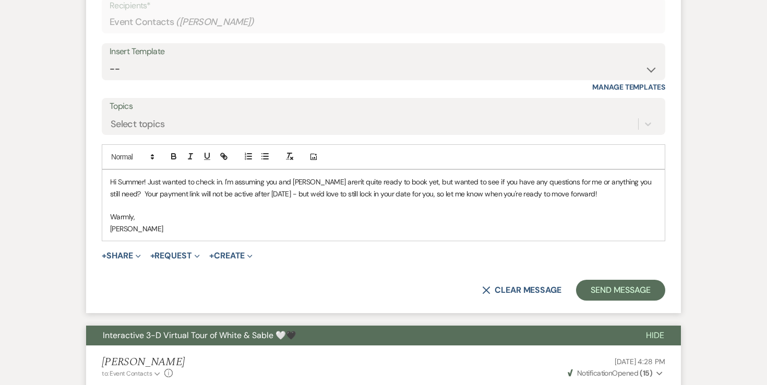
click at [149, 185] on p "Hi Summer! Just wanted to check in. I'm assuming you and Isaac aren't quite rea…" at bounding box center [383, 187] width 547 height 23
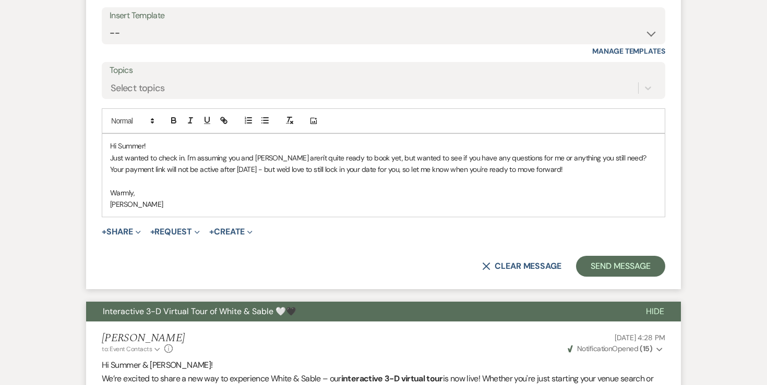
scroll to position [1051, 0]
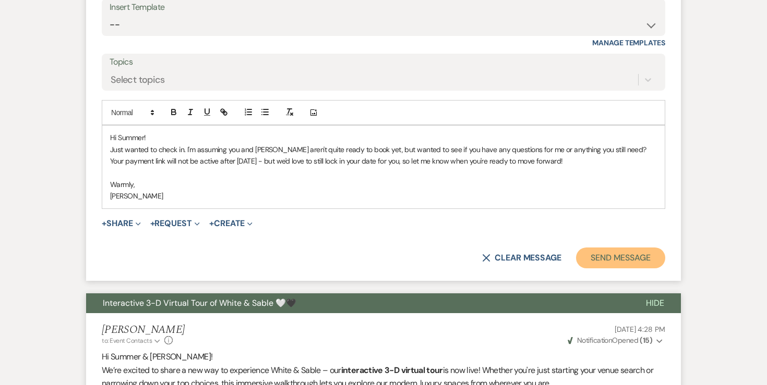
click at [597, 253] on button "Send Message" at bounding box center [620, 258] width 89 height 21
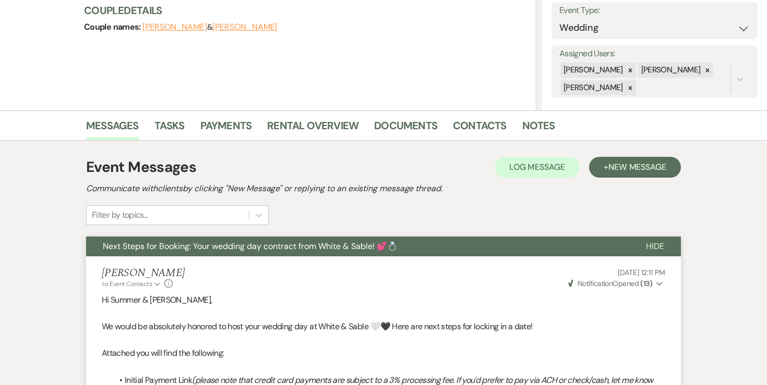
scroll to position [0, 0]
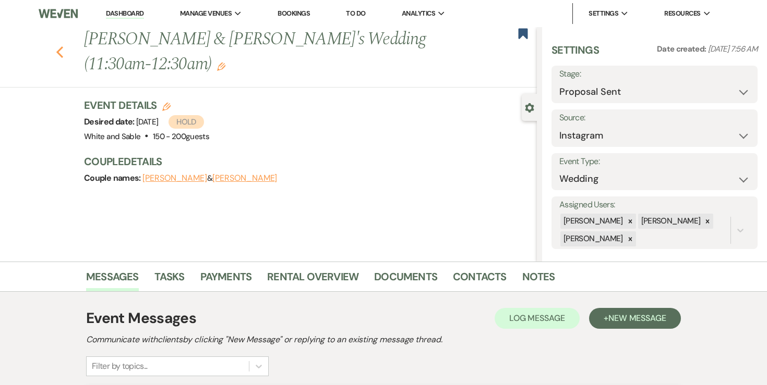
click at [58, 52] on use "button" at bounding box center [59, 51] width 7 height 11
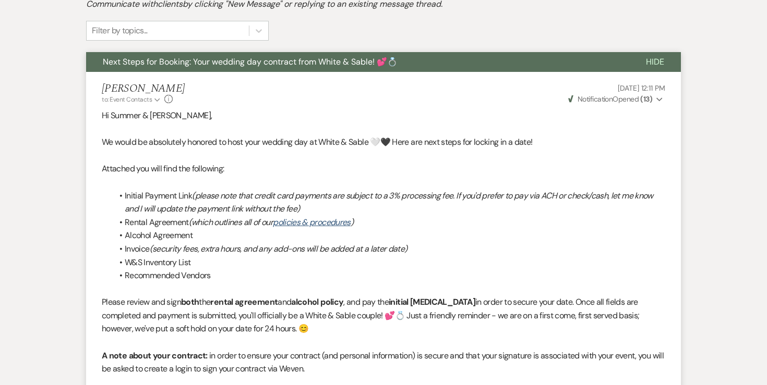
select select "6"
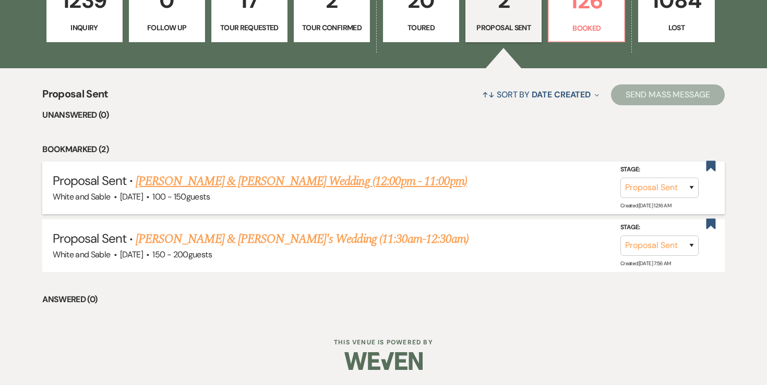
click at [194, 182] on link "Angela Lyscio & Andre Rush's Wedding (12:00pm - 11:00pm)" at bounding box center [301, 181] width 331 height 19
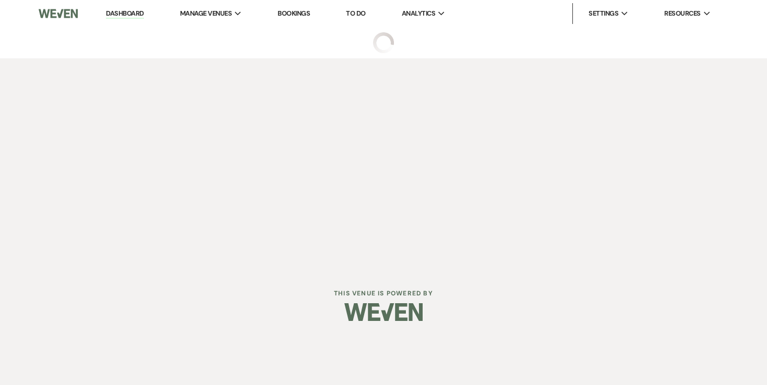
select select "6"
select select "12"
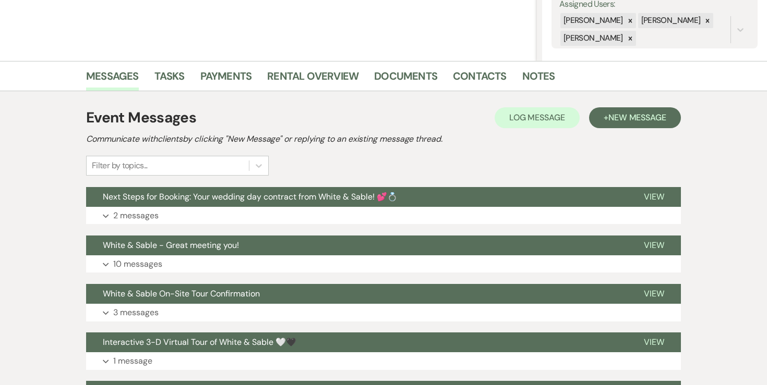
scroll to position [202, 0]
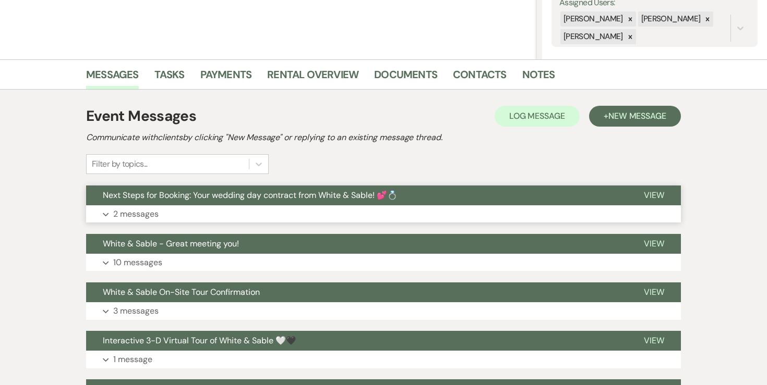
click at [138, 208] on p "2 messages" at bounding box center [135, 215] width 45 height 14
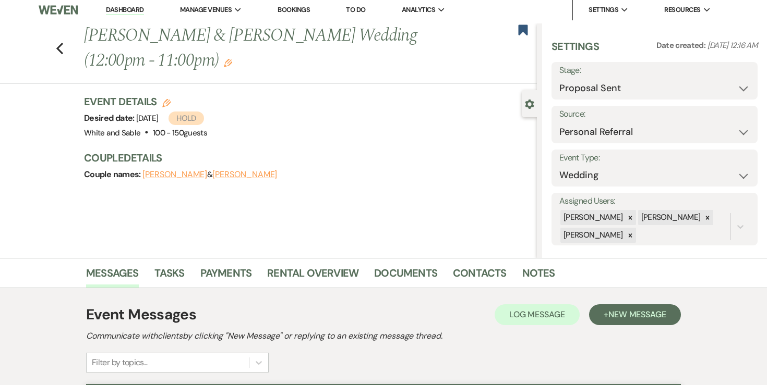
scroll to position [4, 0]
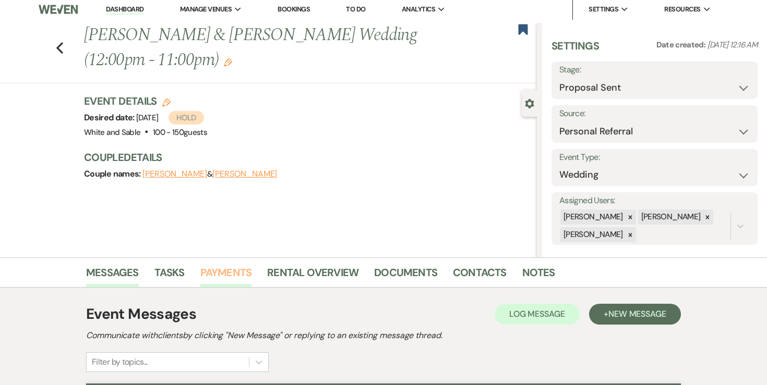
click at [246, 270] on link "Payments" at bounding box center [226, 275] width 52 height 23
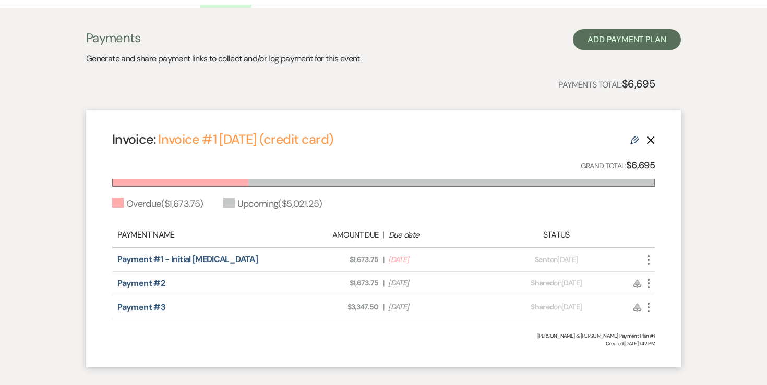
scroll to position [298, 0]
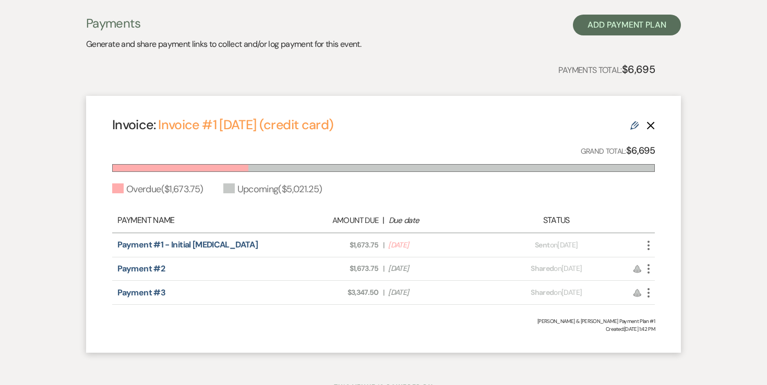
click at [654, 124] on icon "Delete" at bounding box center [650, 126] width 8 height 8
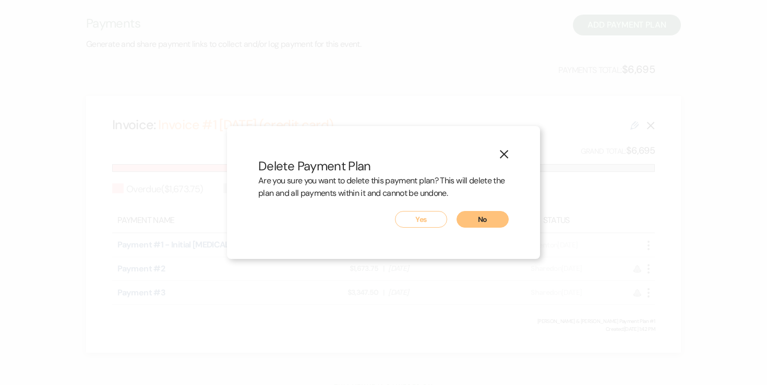
click at [420, 220] on button "Yes" at bounding box center [421, 219] width 52 height 17
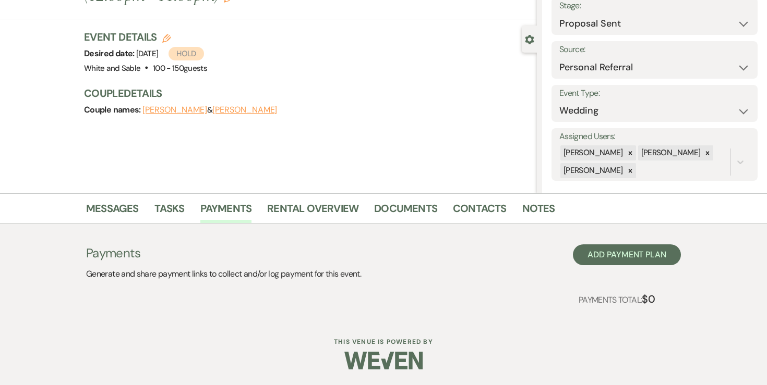
scroll to position [65, 0]
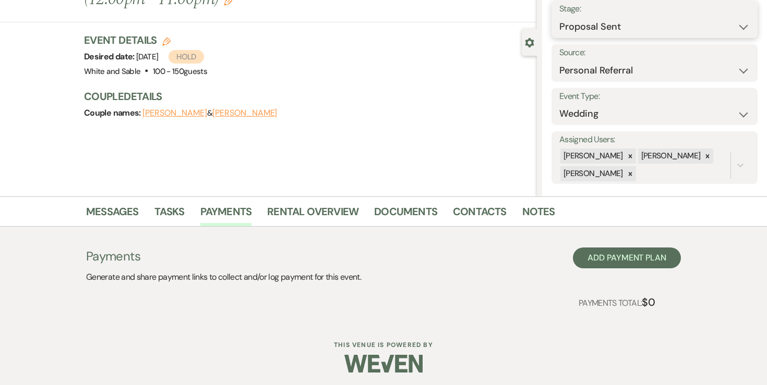
click at [597, 27] on select "Inquiry Follow Up Tour Requested Tour Confirmed Toured Proposal Sent Booked Lost" at bounding box center [654, 27] width 190 height 20
select select "5"
click at [724, 23] on button "Save" at bounding box center [736, 19] width 42 height 21
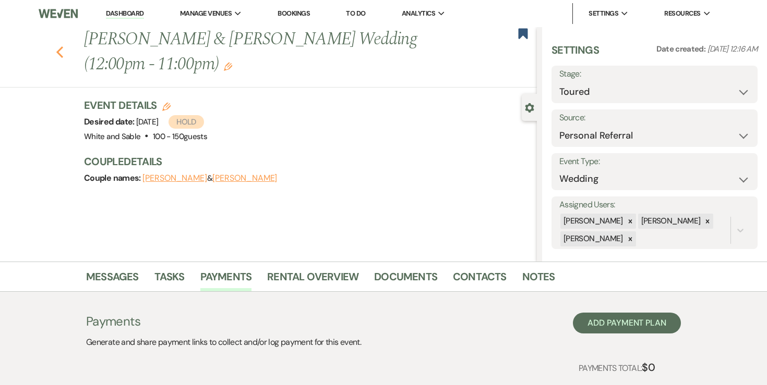
click at [63, 54] on icon "Previous" at bounding box center [60, 52] width 8 height 13
select select "5"
select select "6"
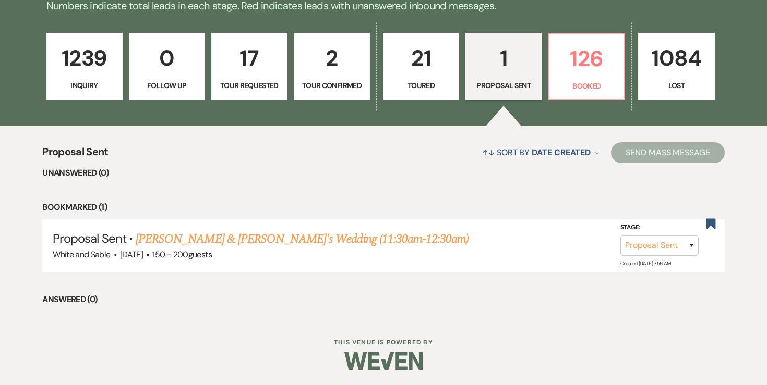
scroll to position [260, 0]
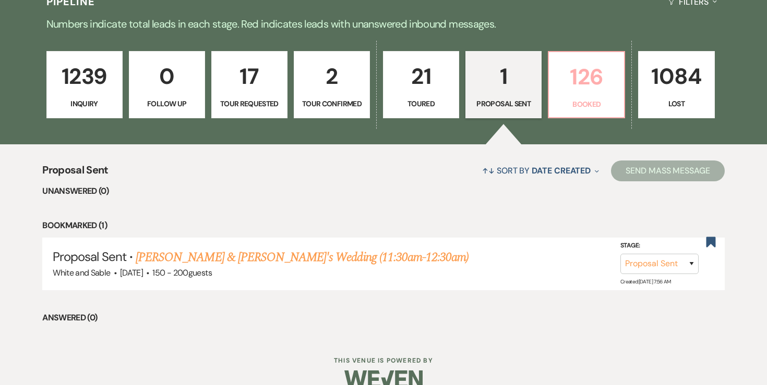
click at [579, 86] on p "126" at bounding box center [586, 76] width 63 height 35
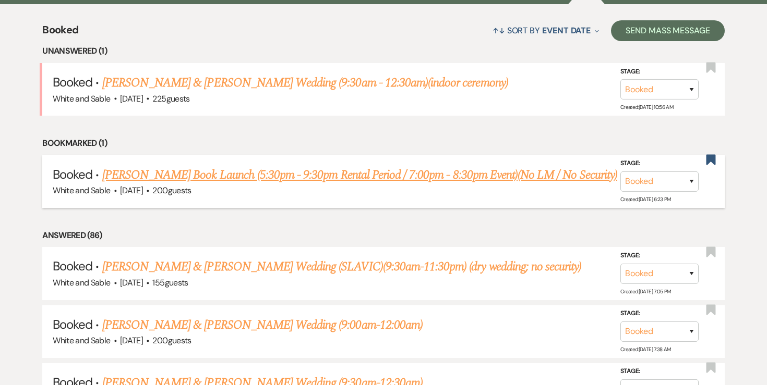
click at [438, 172] on link "Heidi Lee Anderson's Book Launch (5:30pm - 9:30pm Rental Period / 7:00pm - 8:30…" at bounding box center [359, 175] width 515 height 19
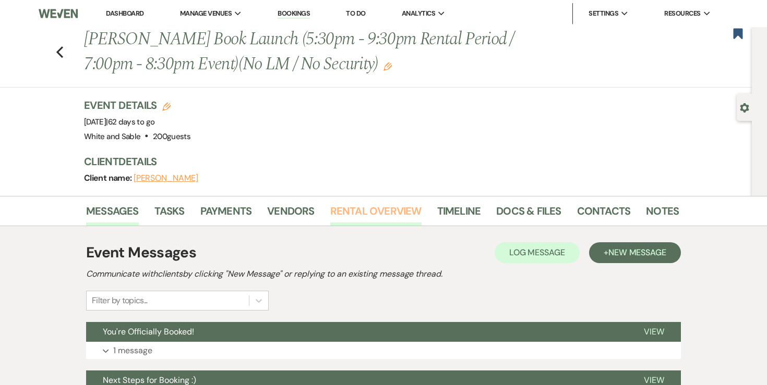
click at [353, 211] on link "Rental Overview" at bounding box center [375, 214] width 91 height 23
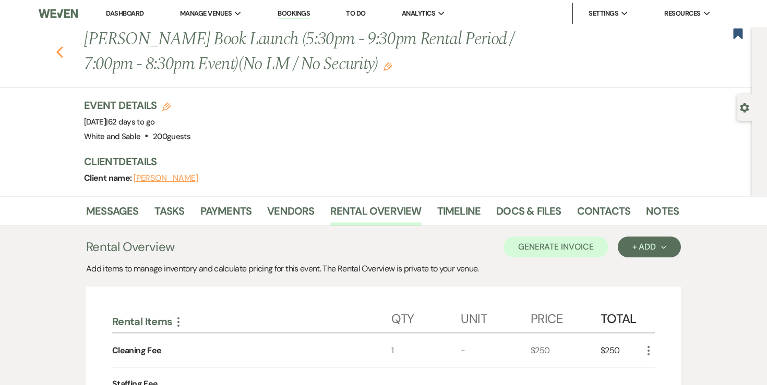
click at [61, 53] on icon "Previous" at bounding box center [60, 52] width 8 height 13
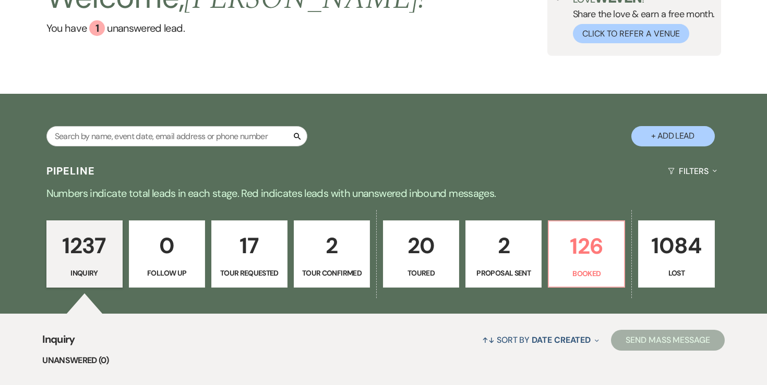
scroll to position [130, 0]
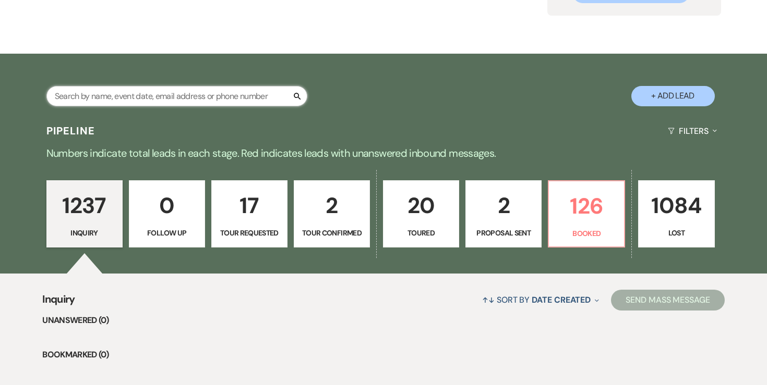
click at [222, 98] on input "text" at bounding box center [176, 96] width 261 height 20
type input "[PERSON_NAME]"
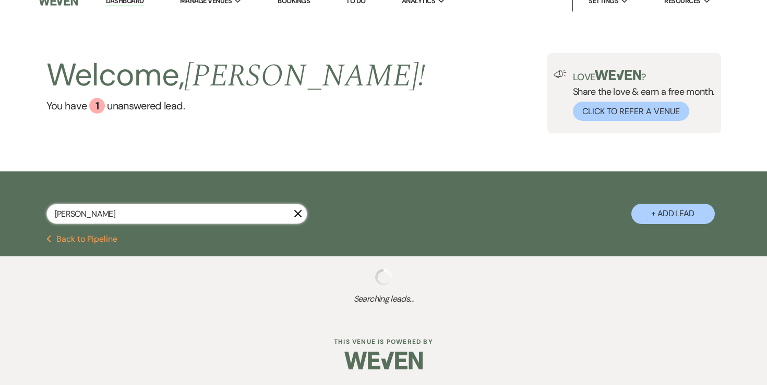
scroll to position [38, 0]
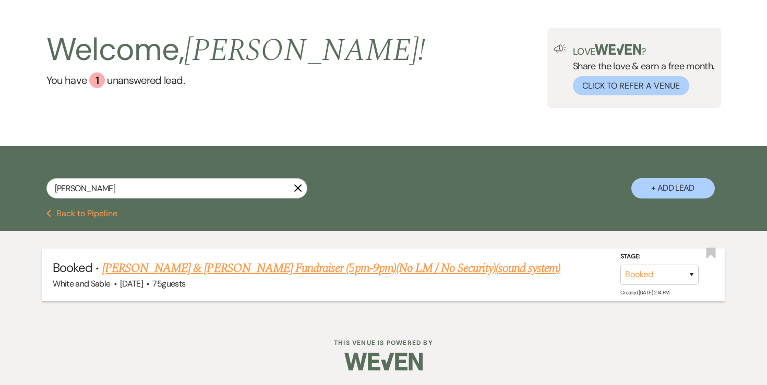
click at [208, 265] on link "[PERSON_NAME] & [PERSON_NAME] Fundraiser (5pm-9pm)(No LM / No Security)(sound s…" at bounding box center [331, 268] width 458 height 19
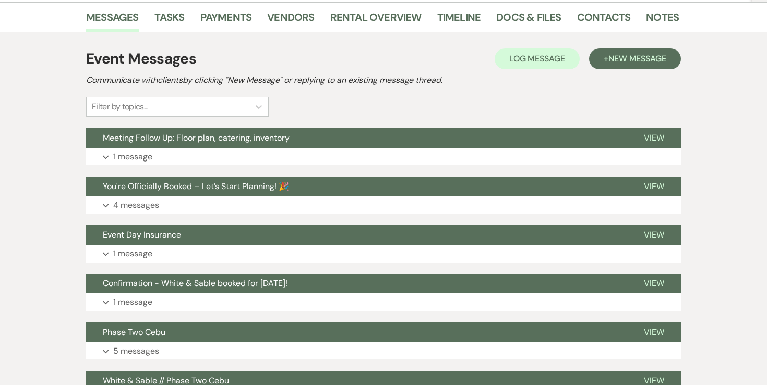
scroll to position [196, 0]
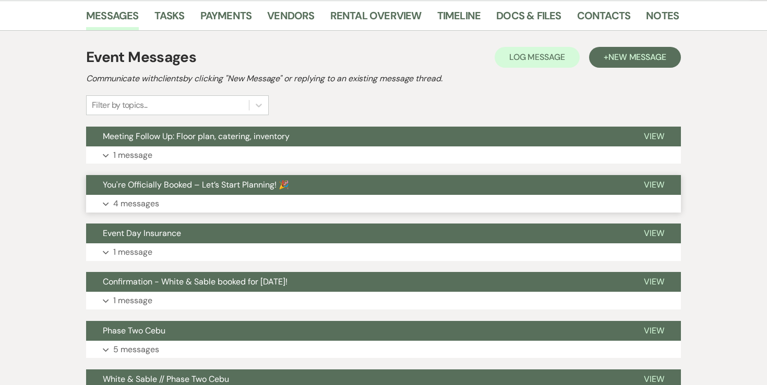
click at [139, 207] on p "4 messages" at bounding box center [136, 204] width 46 height 14
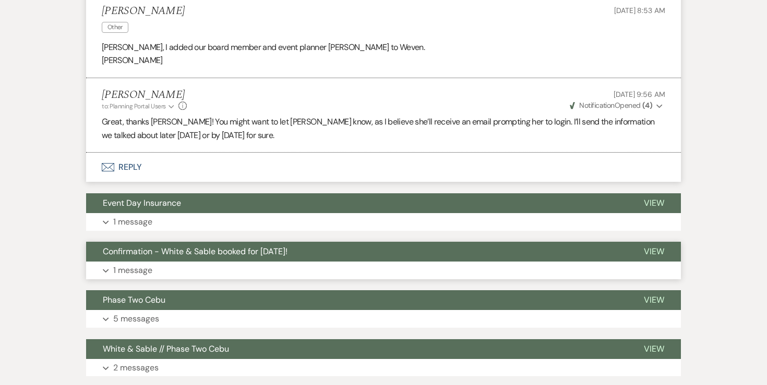
scroll to position [674, 0]
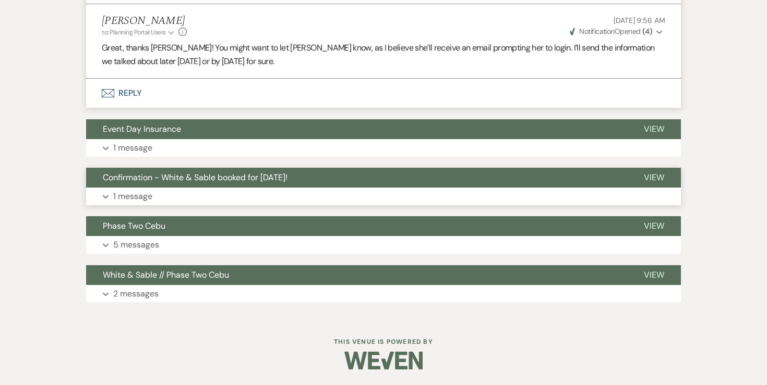
click at [141, 200] on p "1 message" at bounding box center [132, 197] width 39 height 14
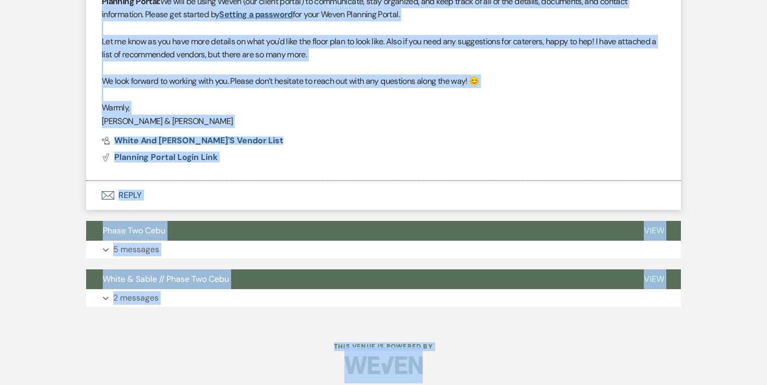
scroll to position [1003, 0]
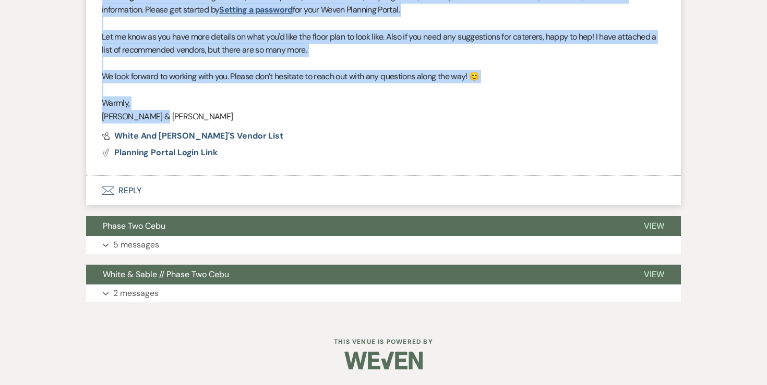
drag, startPoint x: 98, startPoint y: 161, endPoint x: 202, endPoint y: 114, distance: 113.9
click at [202, 114] on li "[PERSON_NAME] to: Planning Portal Users Expand Info [DATE] 9:33 AM Weven Check …" at bounding box center [383, 17] width 595 height 317
copy div "Your fundraising event is officially booked at White & Sable! 🎉 We’re honored t…"
